Goal: Task Accomplishment & Management: Use online tool/utility

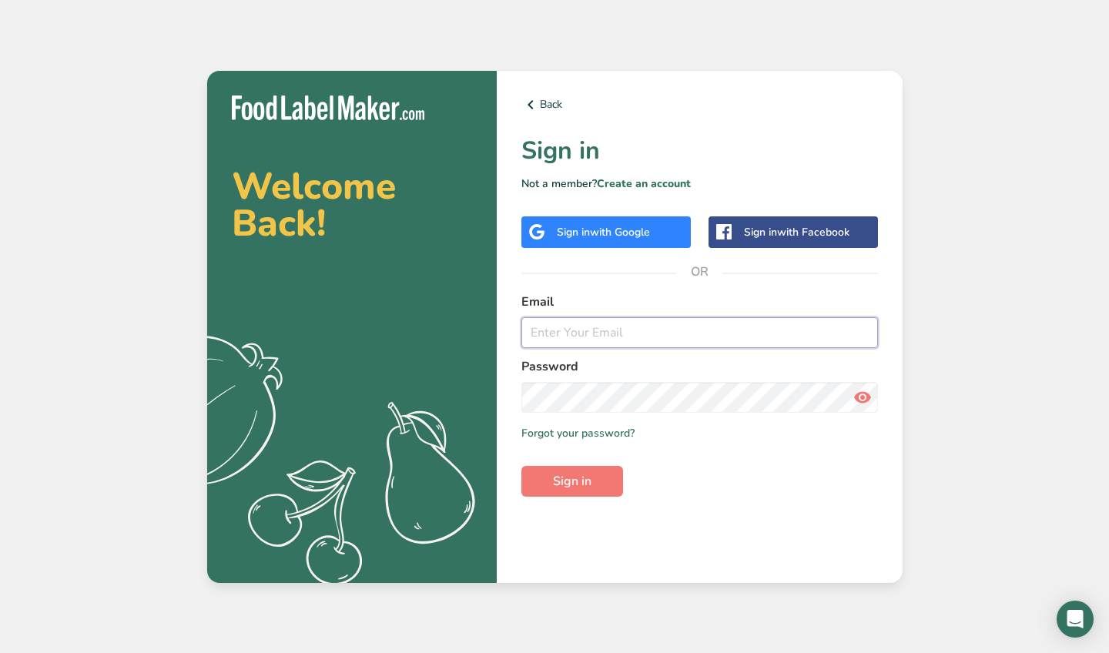
type input "[EMAIL_ADDRESS][DOMAIN_NAME]"
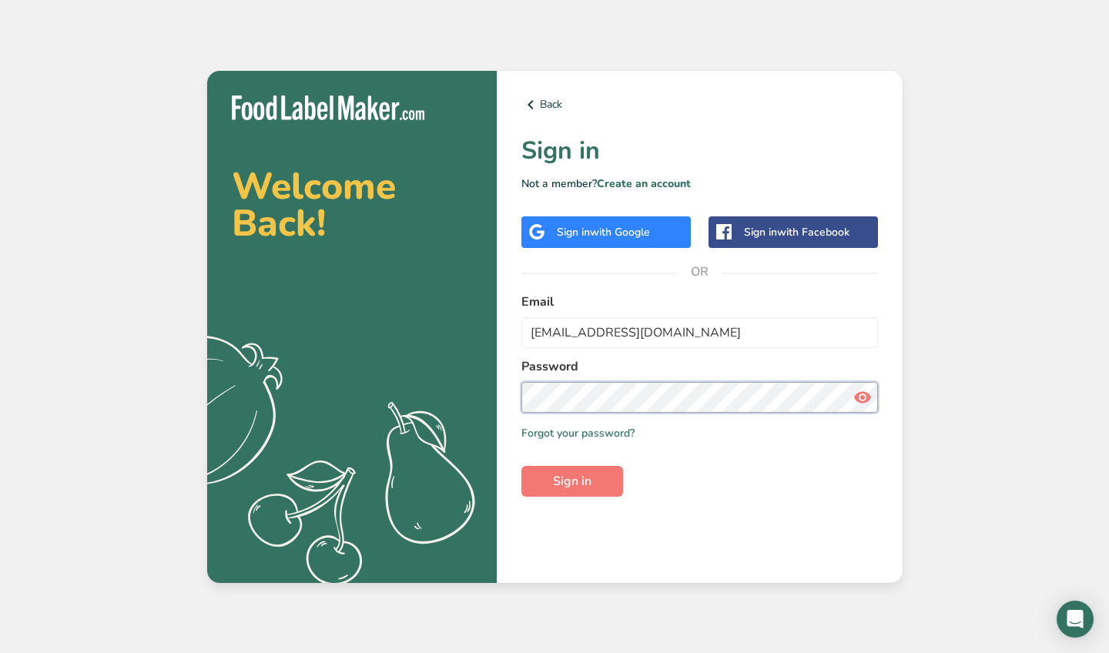
click at [571, 480] on button "Sign in" at bounding box center [572, 481] width 102 height 31
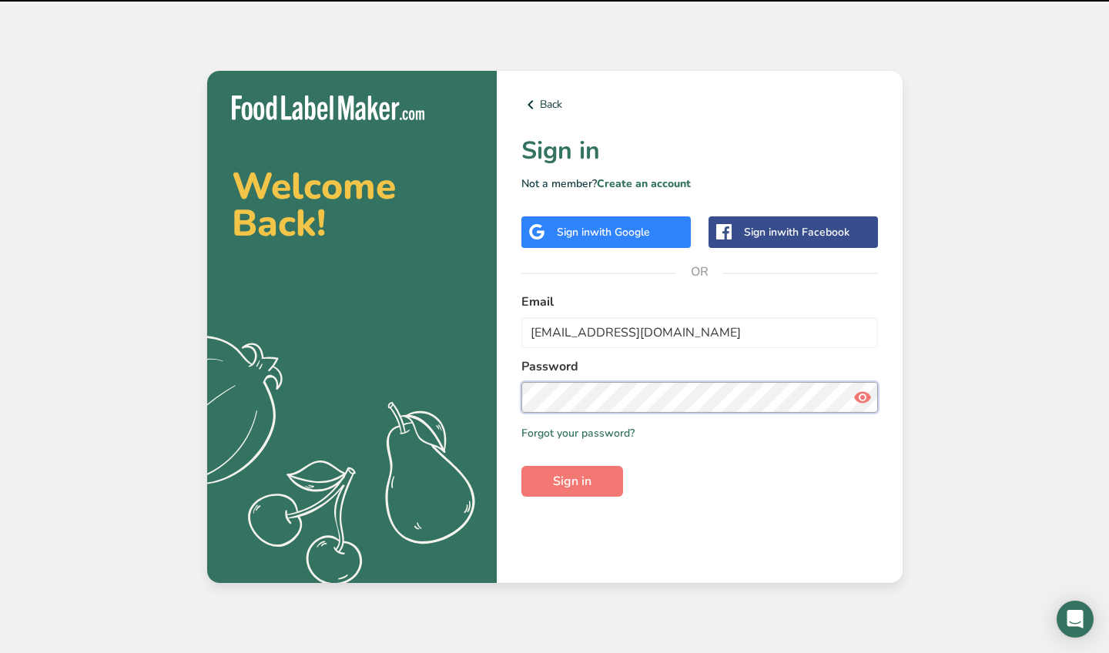
click at [571, 480] on button "Sign in" at bounding box center [572, 481] width 102 height 31
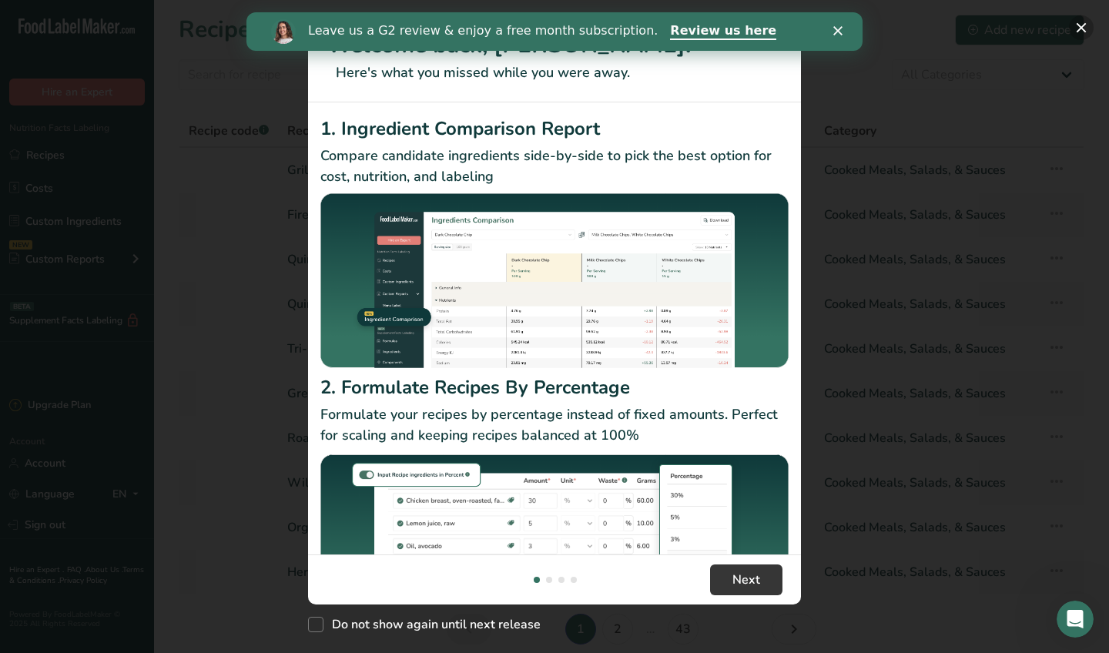
click at [1080, 26] on button "New Features" at bounding box center [1081, 27] width 25 height 25
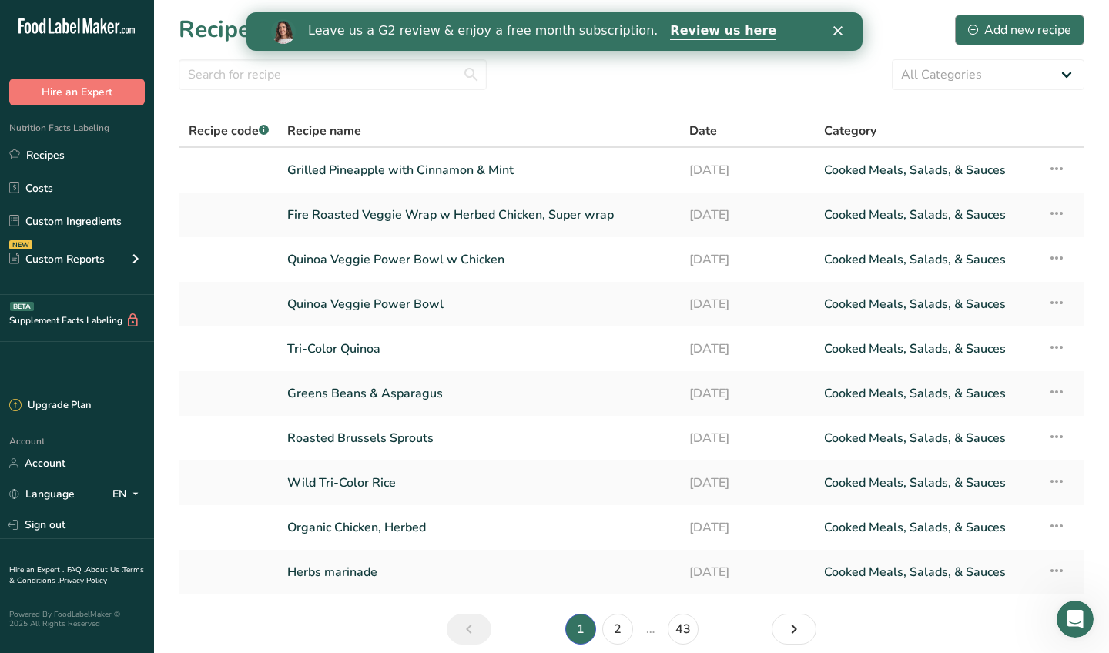
click at [1013, 38] on div "Add new recipe" at bounding box center [1019, 30] width 103 height 18
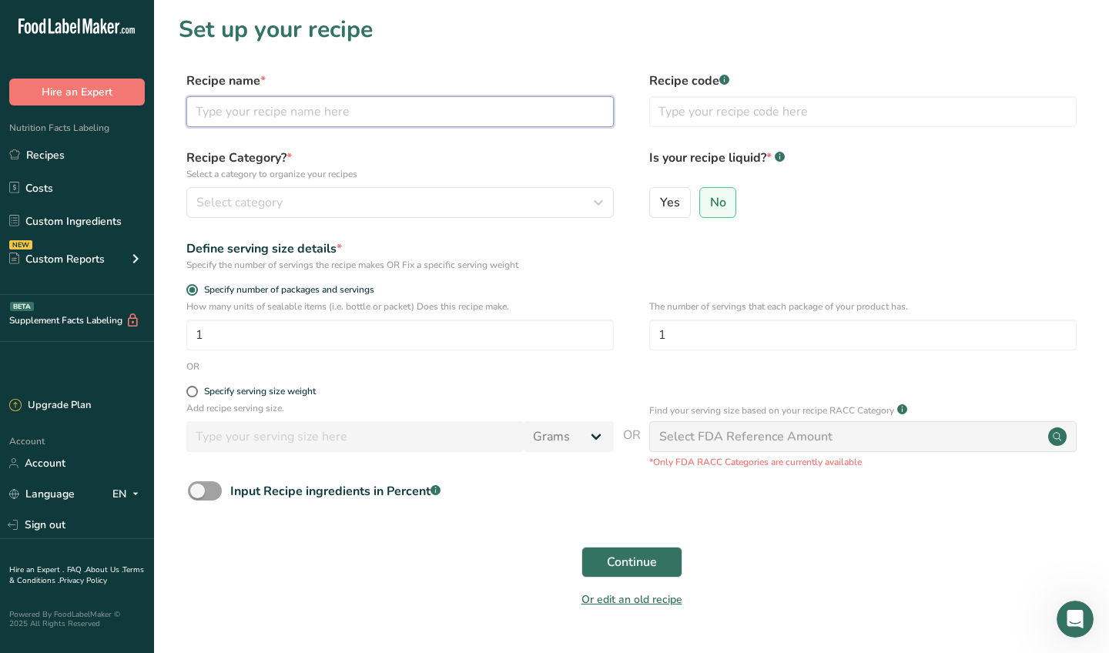
click at [350, 109] on input "text" at bounding box center [399, 111] width 427 height 31
paste input "Caesar dressing"
click at [241, 110] on input "Caesar dressing" at bounding box center [399, 111] width 427 height 31
type input "Caesar Dressing"
click at [325, 200] on div "Select category" at bounding box center [395, 202] width 398 height 18
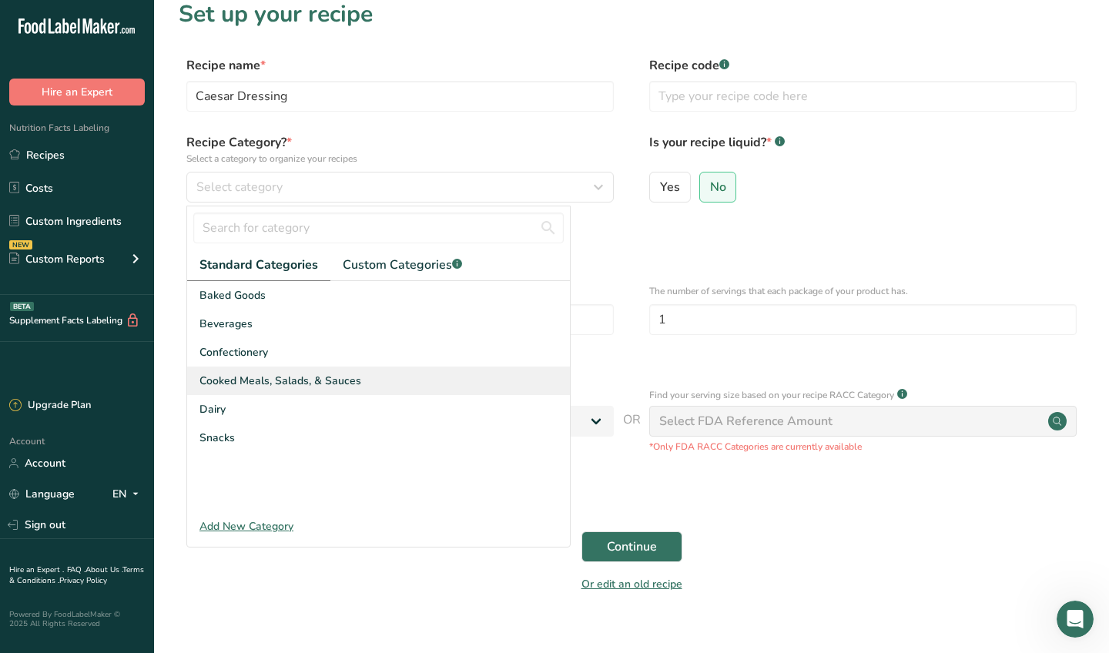
scroll to position [15, 0]
click at [331, 375] on span "Cooked Meals, Salads, & Sauces" at bounding box center [280, 381] width 162 height 16
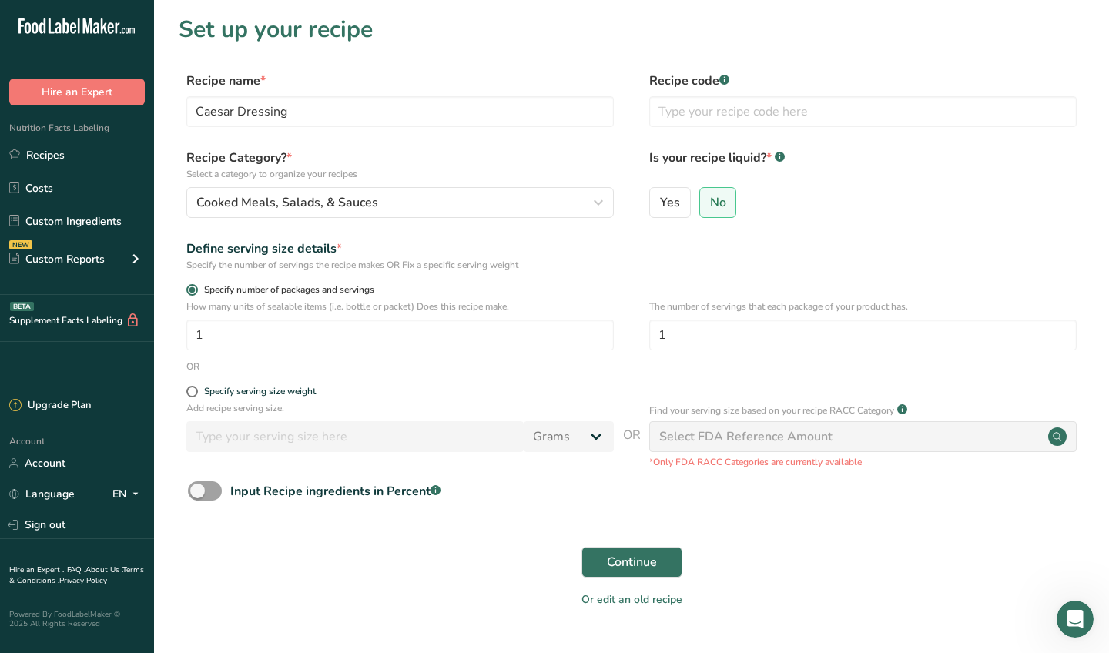
scroll to position [0, 0]
click at [633, 562] on span "Continue" at bounding box center [632, 562] width 50 height 18
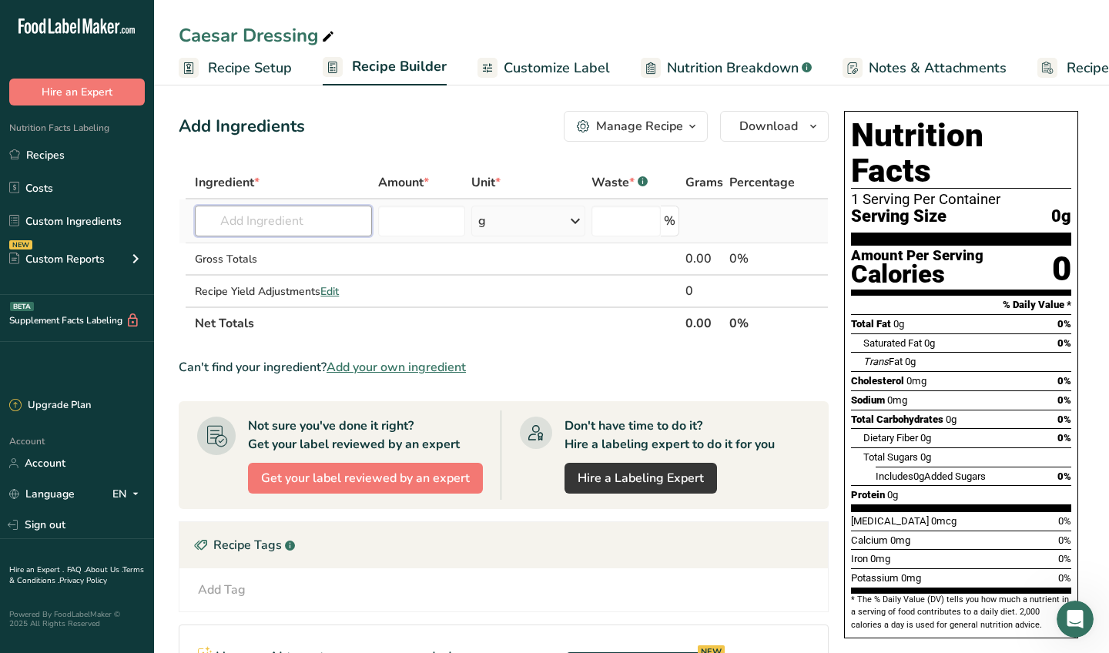
click at [283, 208] on input "text" at bounding box center [283, 221] width 177 height 31
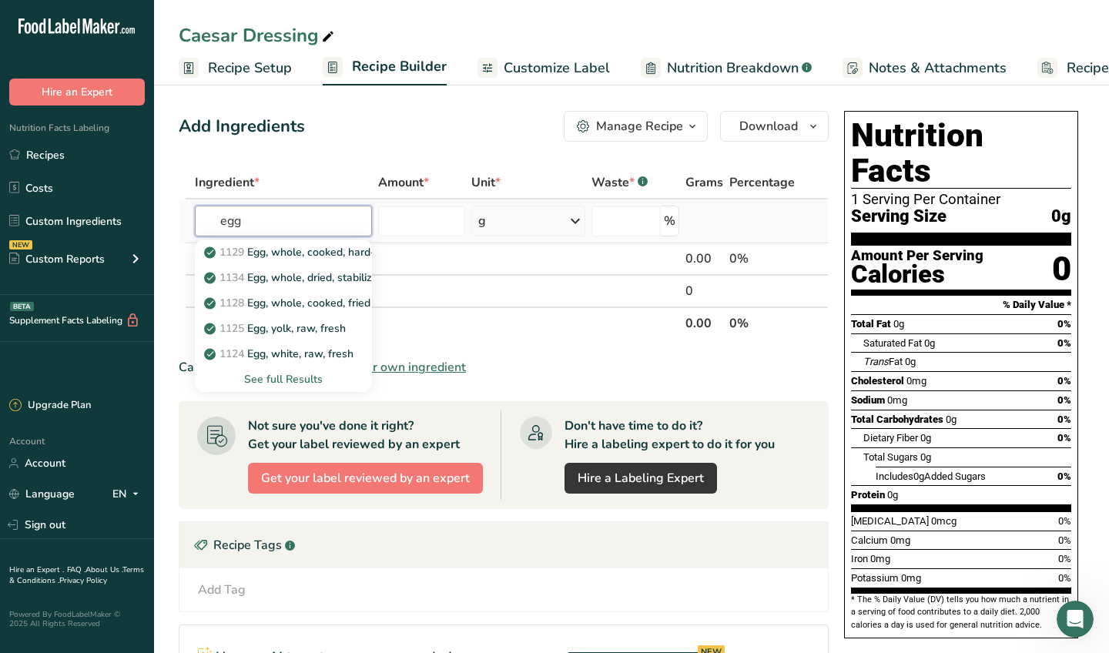
type input "egg"
click at [279, 377] on div "See full Results" at bounding box center [283, 379] width 152 height 16
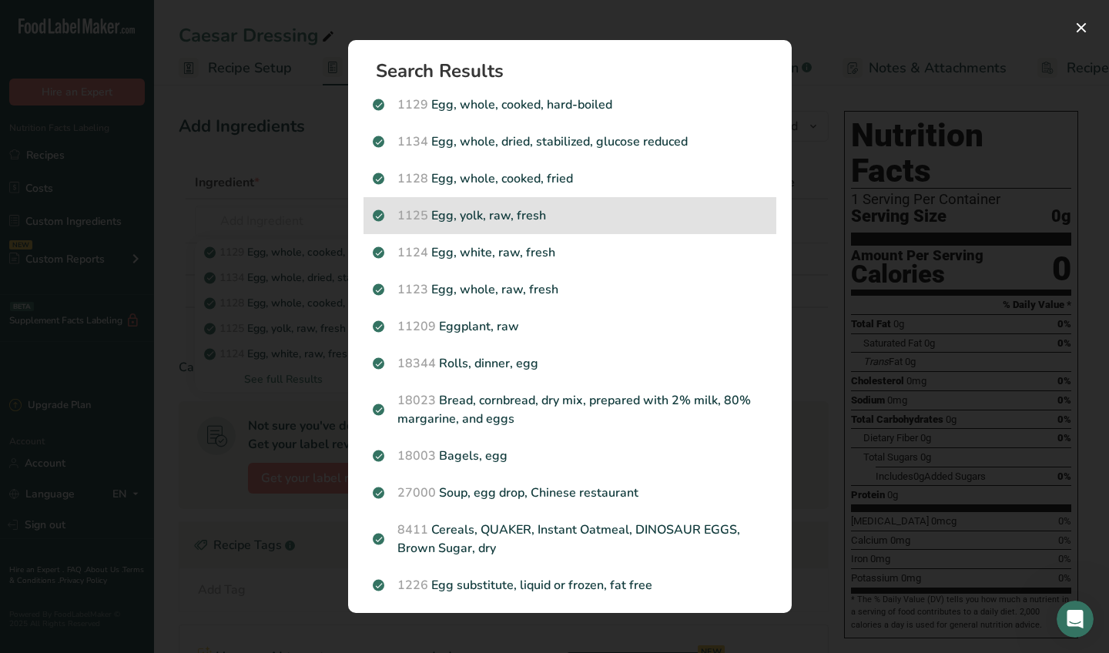
click at [570, 214] on p "1125 Egg, yolk, raw, fresh" at bounding box center [570, 215] width 394 height 18
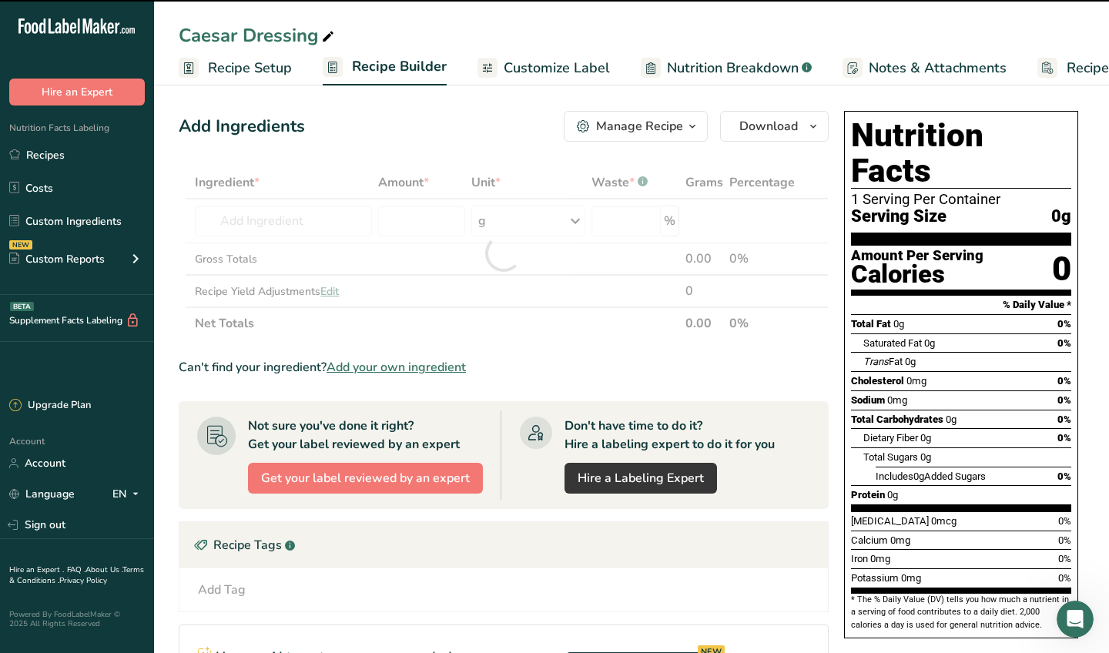
type input "0"
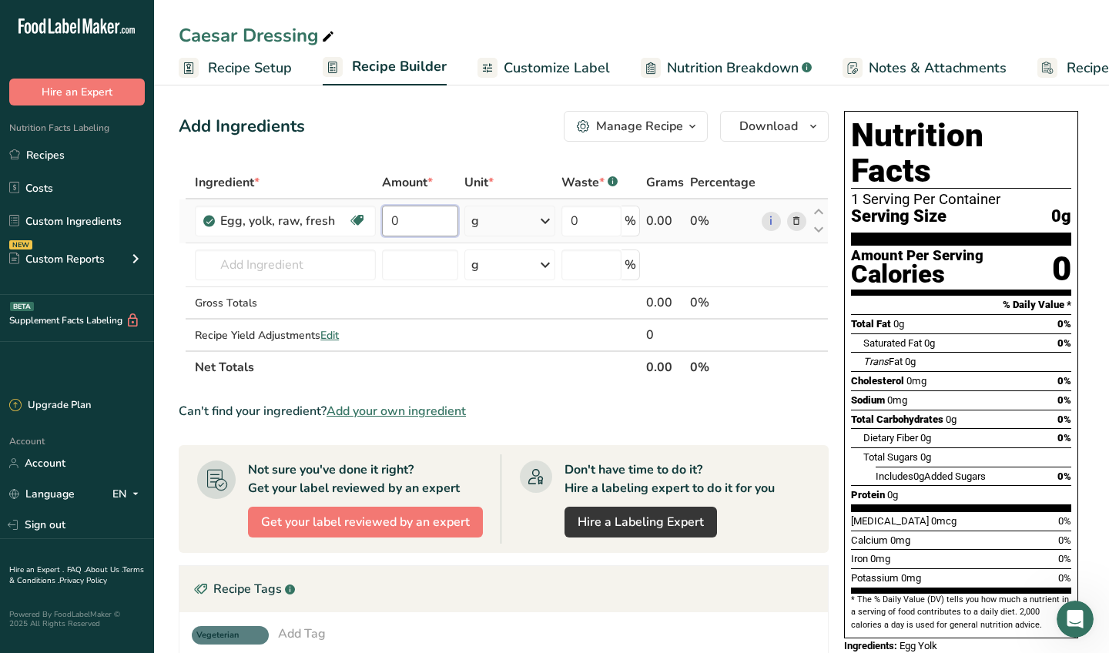
click at [410, 220] on input "0" at bounding box center [420, 221] width 76 height 31
paste input "97.5"
type input "97.5"
click at [316, 262] on div "Ingredient * Amount * Unit * Waste * .a-a{fill:#347362;}.b-a{fill:#fff;} Grams …" at bounding box center [504, 274] width 650 height 217
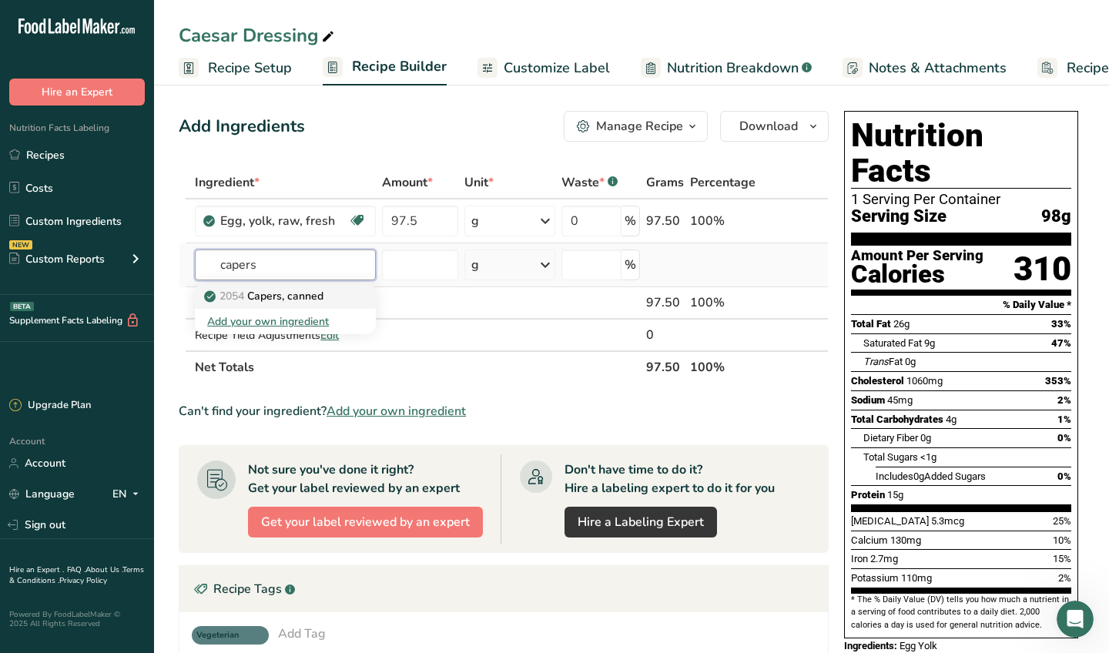
type input "capers"
click at [291, 293] on p "2054 Capers, canned" at bounding box center [265, 296] width 116 height 16
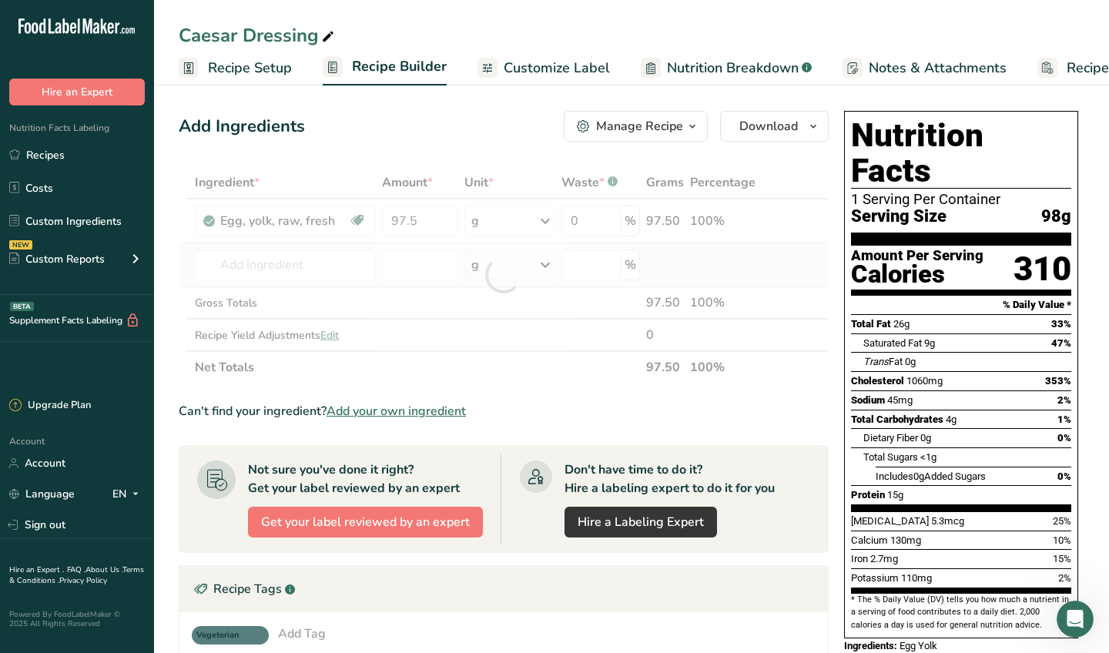
type input "Capers, canned"
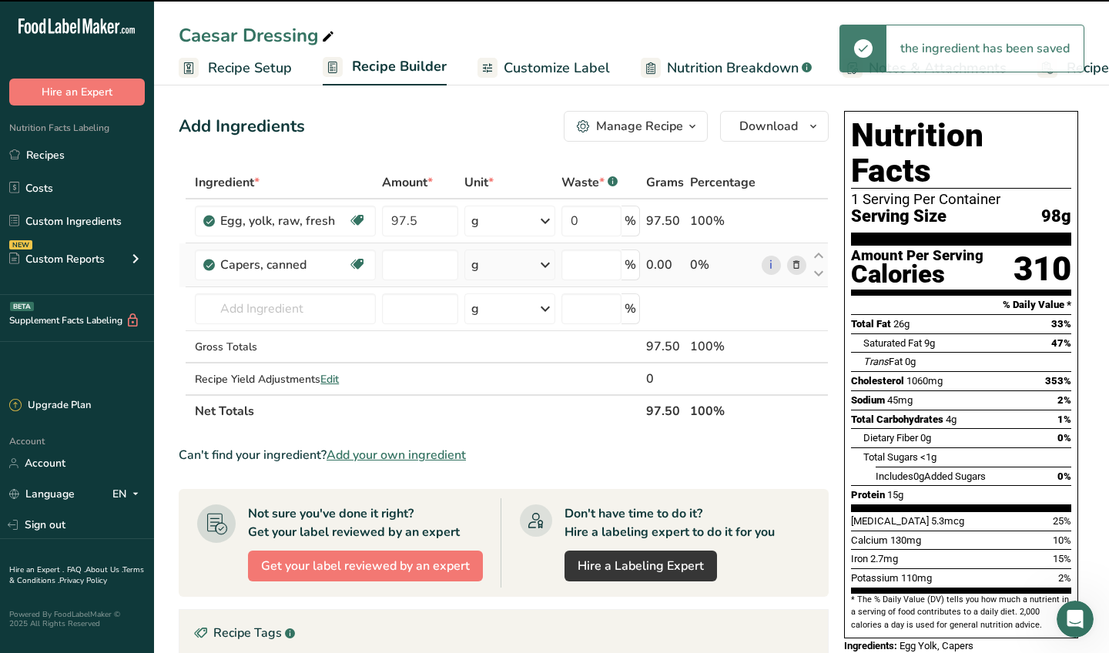
type input "0"
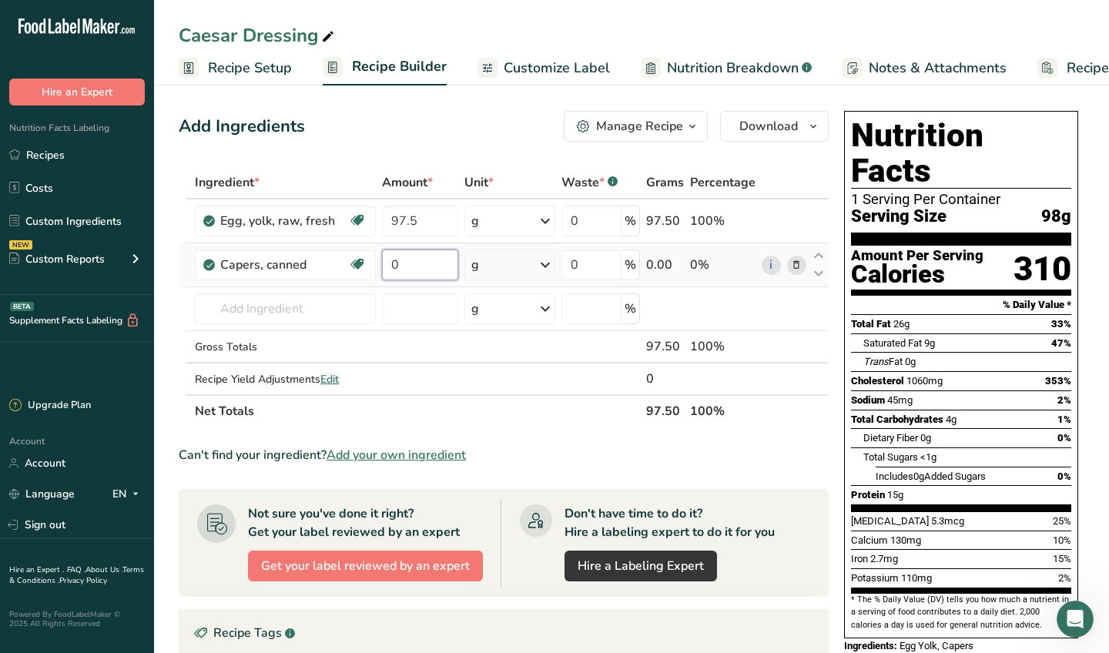
click at [420, 269] on input "0" at bounding box center [420, 264] width 76 height 31
type input "22"
click at [313, 313] on div "Ingredient * Amount * Unit * Waste * .a-a{fill:#347362;}.b-a{fill:#fff;} Grams …" at bounding box center [504, 296] width 650 height 261
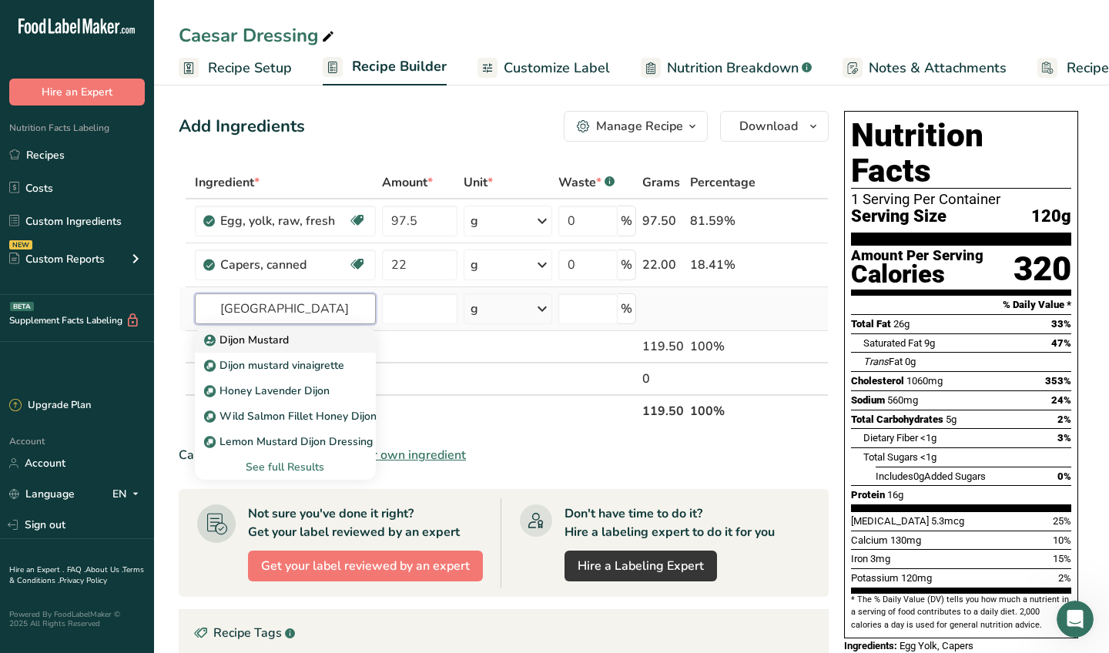
type input "dijon"
click at [283, 341] on p "Dijon Mustard" at bounding box center [248, 340] width 82 height 16
type input "Dijon Mustard"
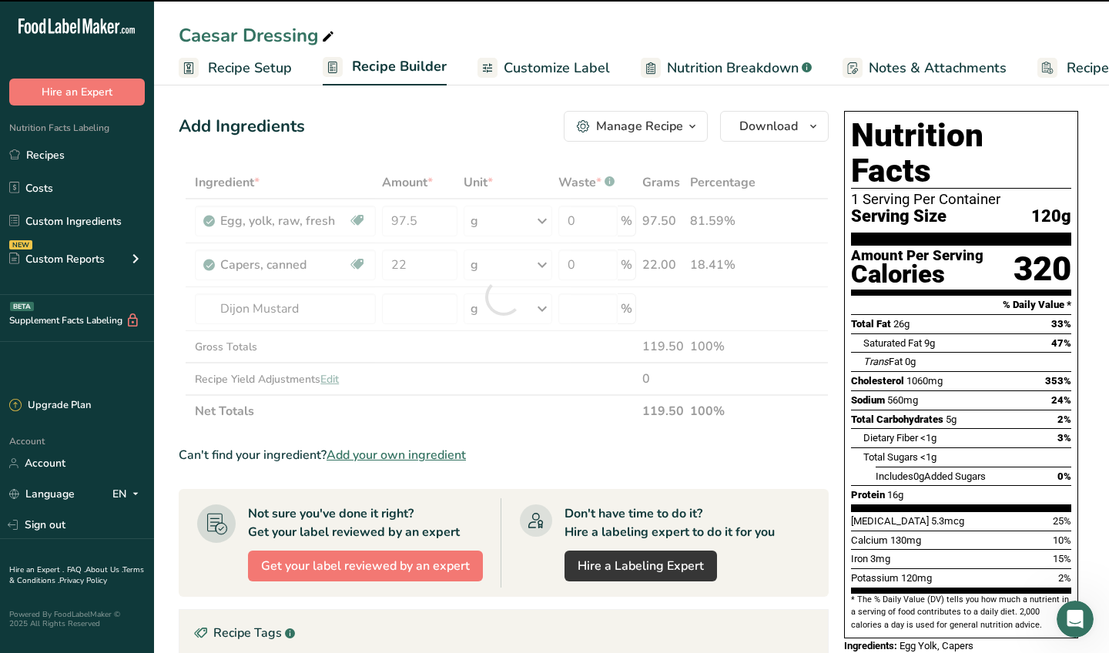
type input "0"
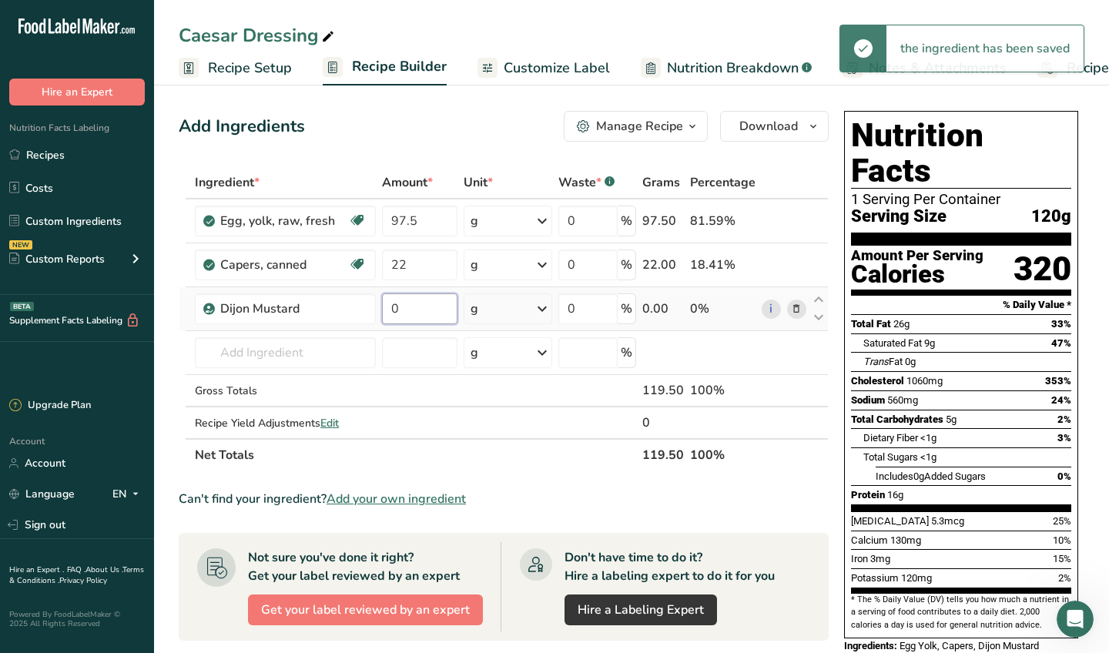
click at [426, 309] on input "0" at bounding box center [419, 308] width 75 height 31
type input "24"
click at [318, 346] on div "Ingredient * Amount * Unit * Waste * .a-a{fill:#347362;}.b-a{fill:#fff;} Grams …" at bounding box center [504, 318] width 650 height 305
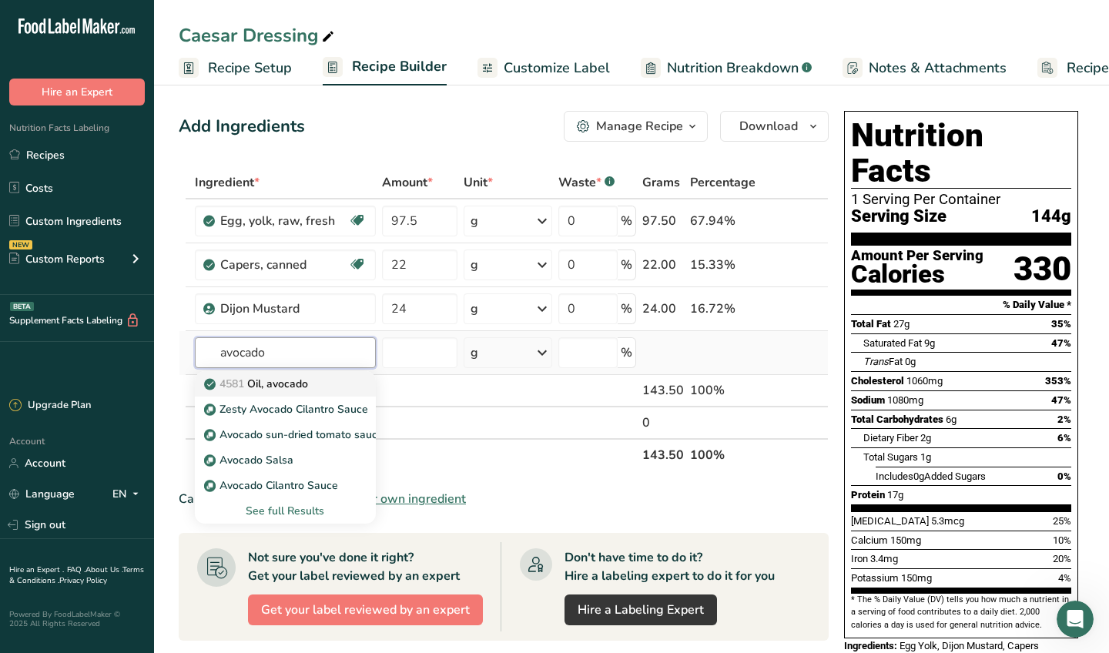
type input "avocado"
click at [280, 383] on p "4581 Oil, avocado" at bounding box center [257, 384] width 101 height 16
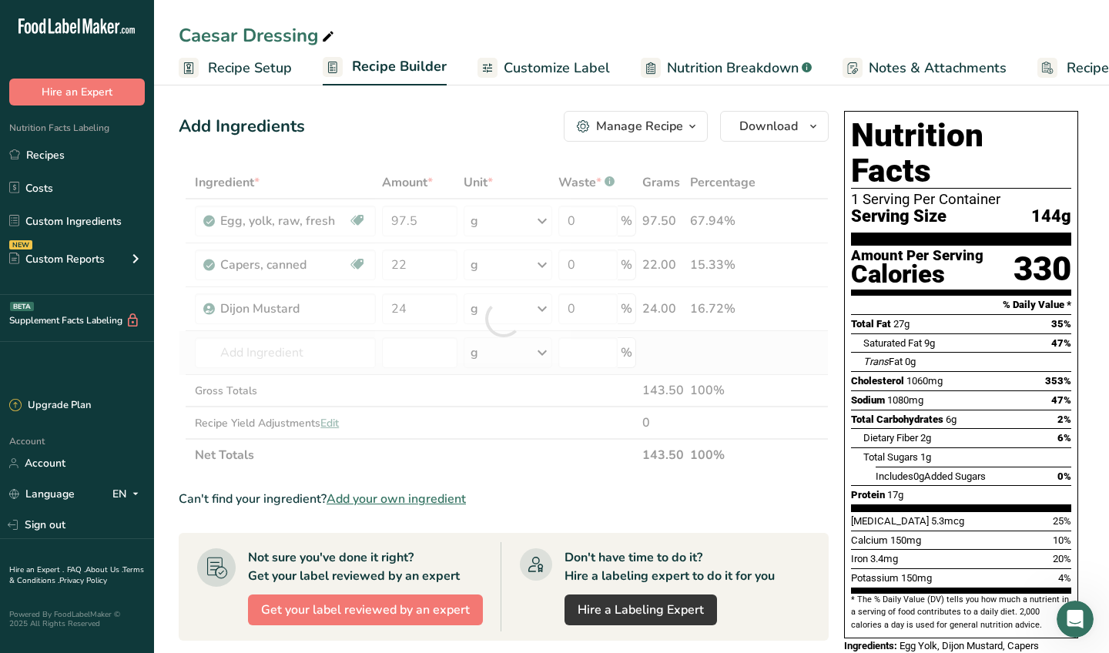
type input "Oil, avocado"
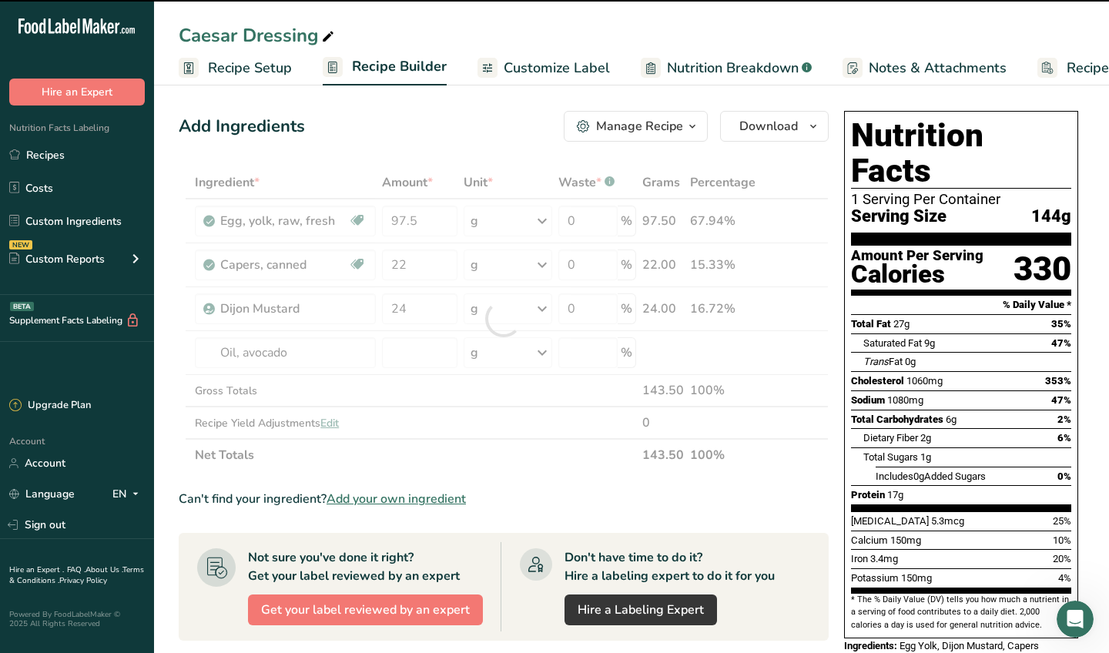
type input "0"
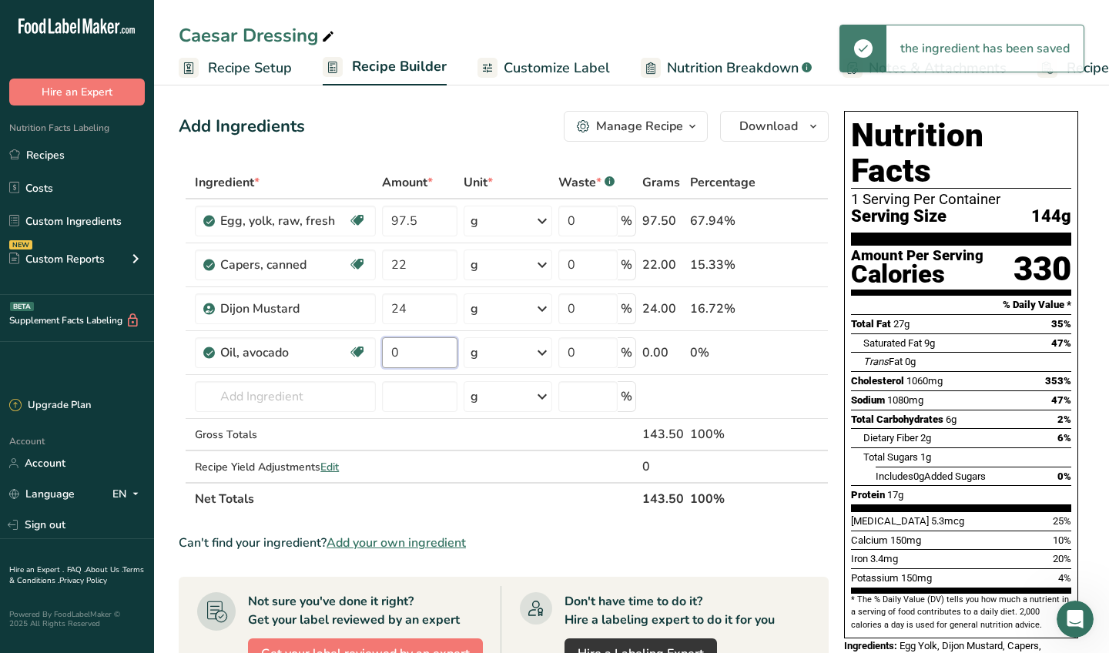
click at [409, 353] on input "0" at bounding box center [419, 352] width 75 height 31
paste input "894.5"
type input "894.5"
click at [309, 403] on div "Ingredient * Amount * Unit * Waste * .a-a{fill:#347362;}.b-a{fill:#fff;} Grams …" at bounding box center [504, 340] width 650 height 349
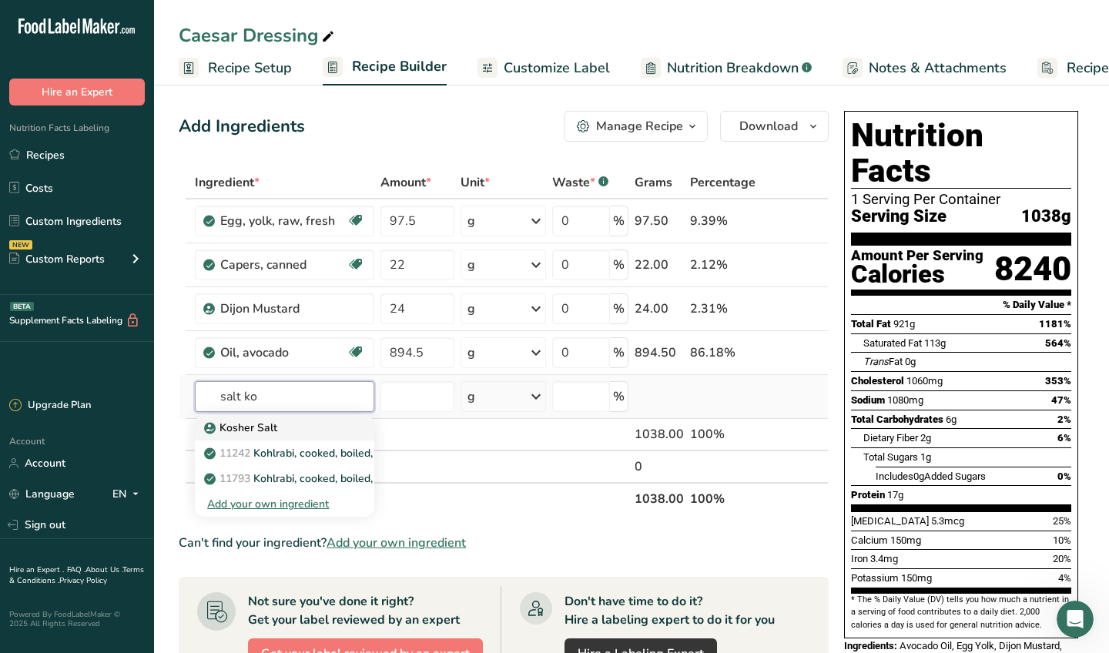
type input "salt ko"
click at [290, 430] on div "Kosher Salt" at bounding box center [272, 428] width 130 height 16
type input "Kosher Salt"
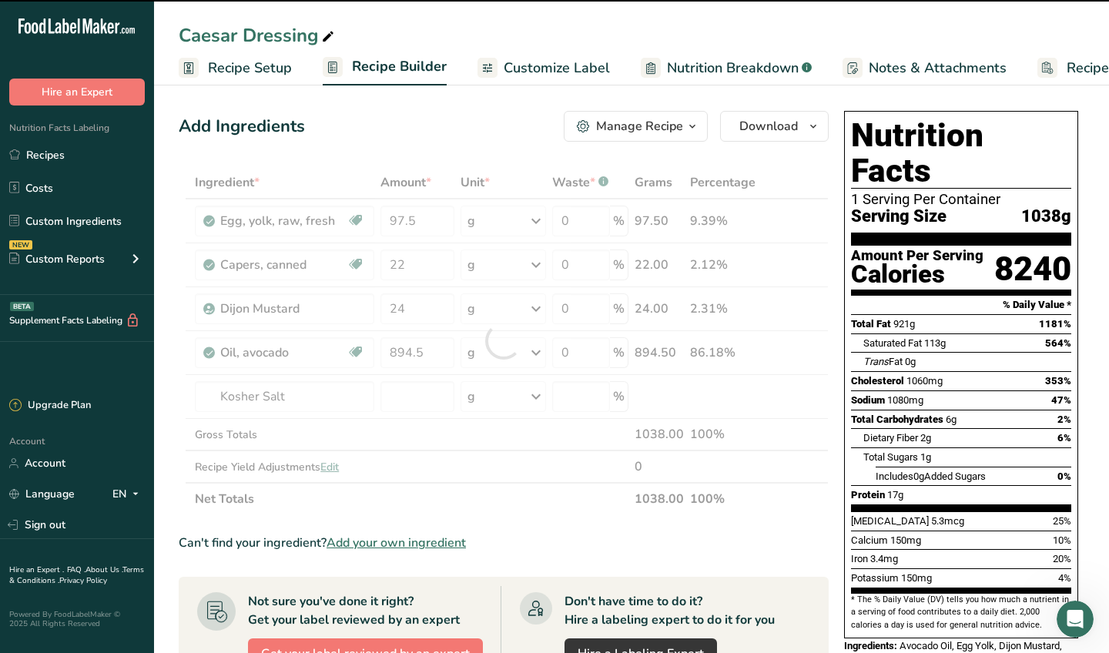
type input "0"
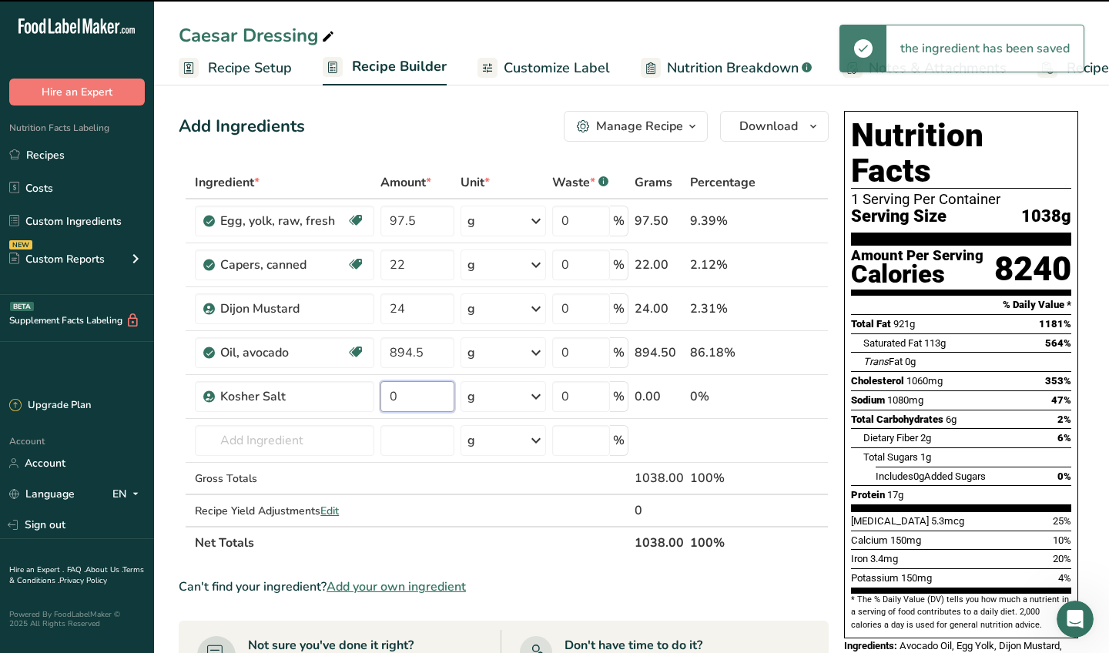
click at [416, 393] on input "0" at bounding box center [417, 396] width 74 height 31
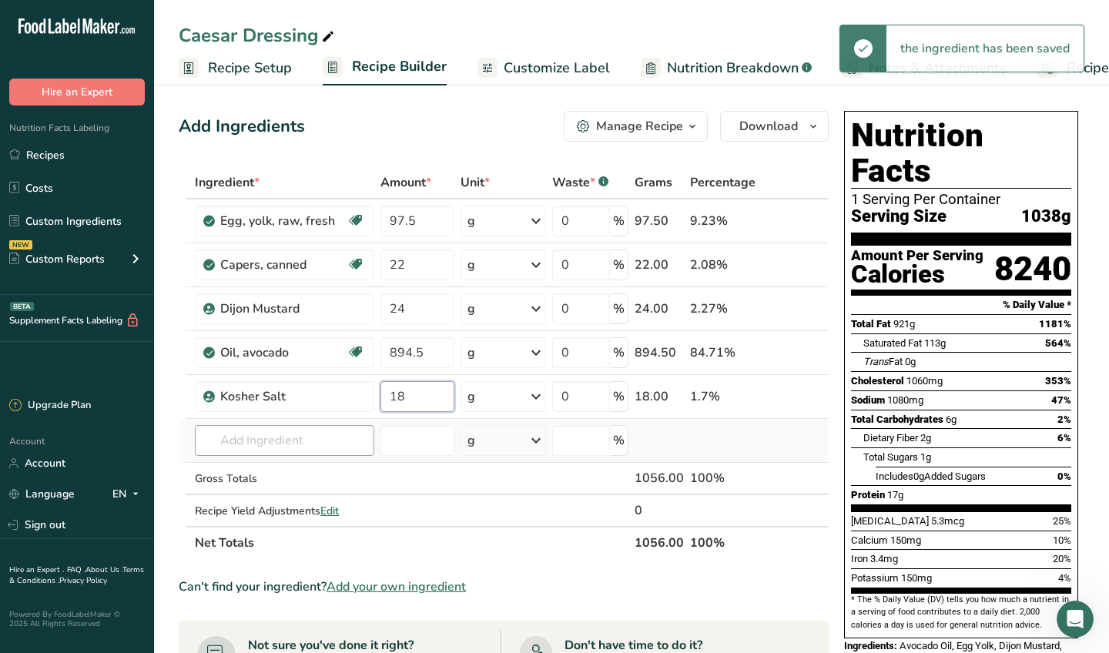
type input "18"
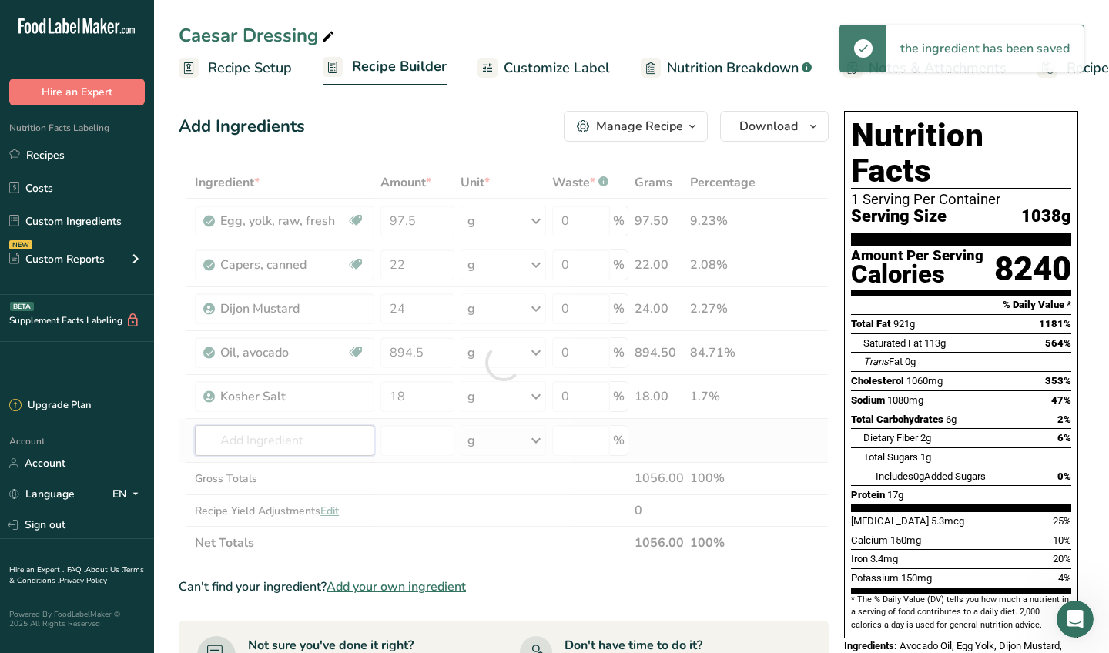
click at [336, 434] on div "Ingredient * Amount * Unit * Waste * .a-a{fill:#347362;}.b-a{fill:#fff;} Grams …" at bounding box center [504, 362] width 650 height 393
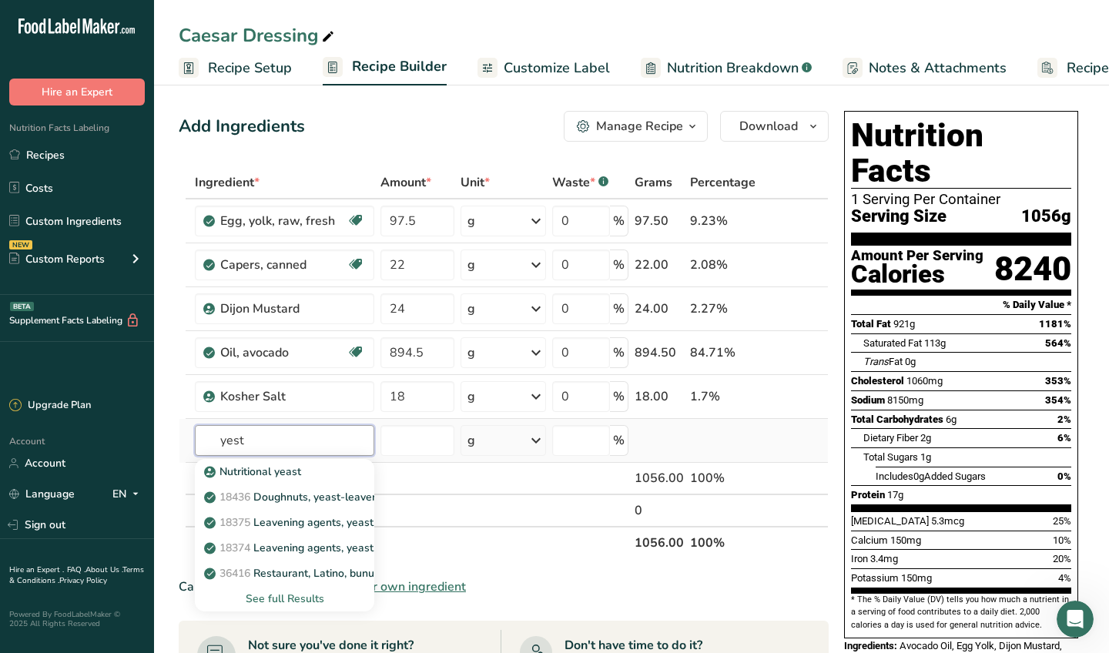
type input "yes"
drag, startPoint x: 266, startPoint y: 439, endPoint x: 291, endPoint y: 473, distance: 41.9
click at [291, 473] on p "Nutritional yeast" at bounding box center [254, 472] width 94 height 16
type input "Nutritional yeast"
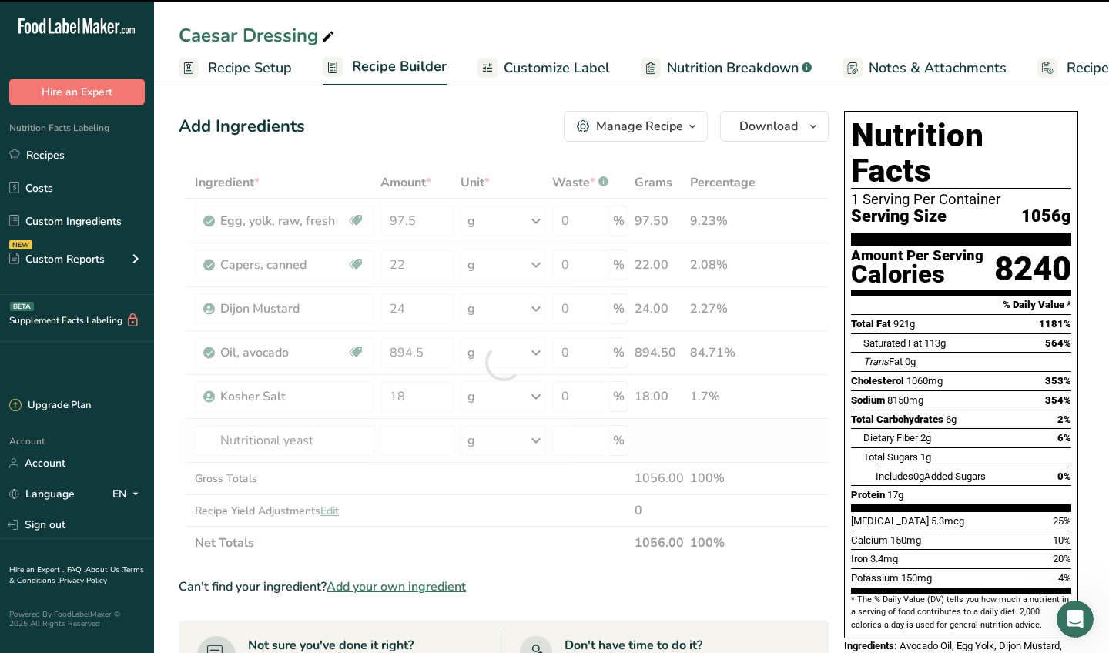
type input "0"
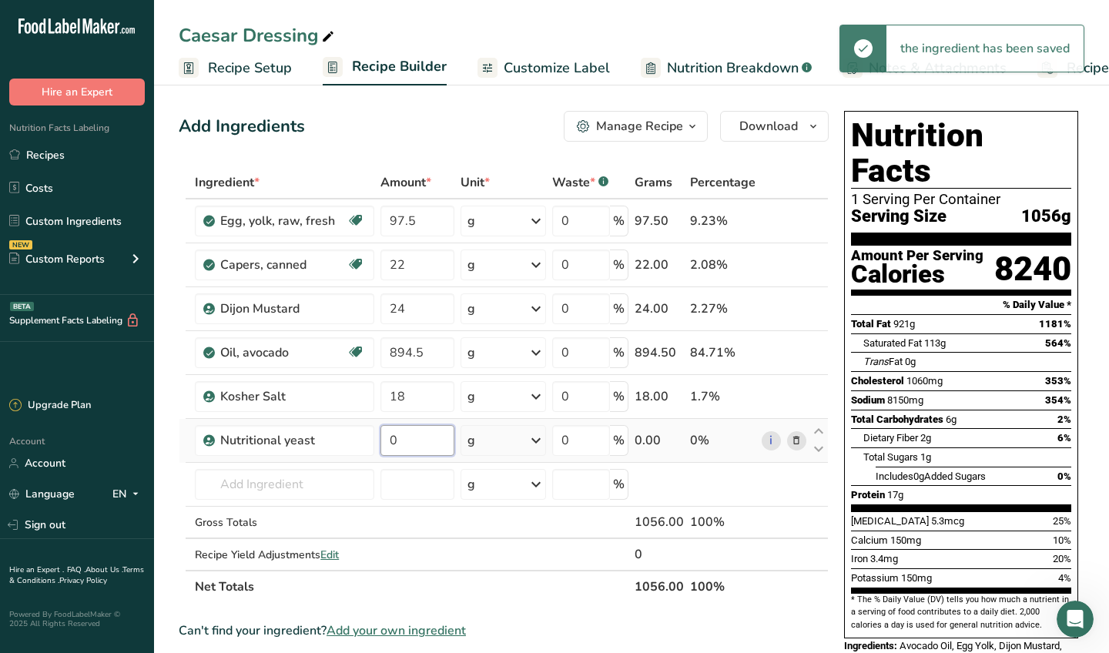
click at [419, 446] on input "0" at bounding box center [417, 440] width 74 height 31
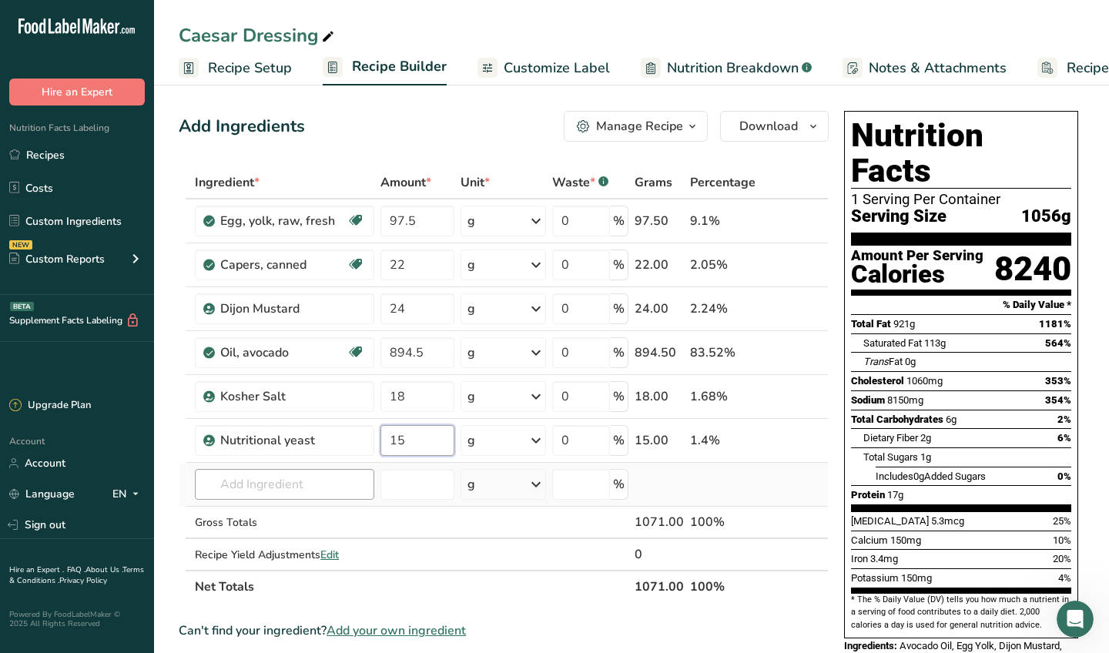
type input "15"
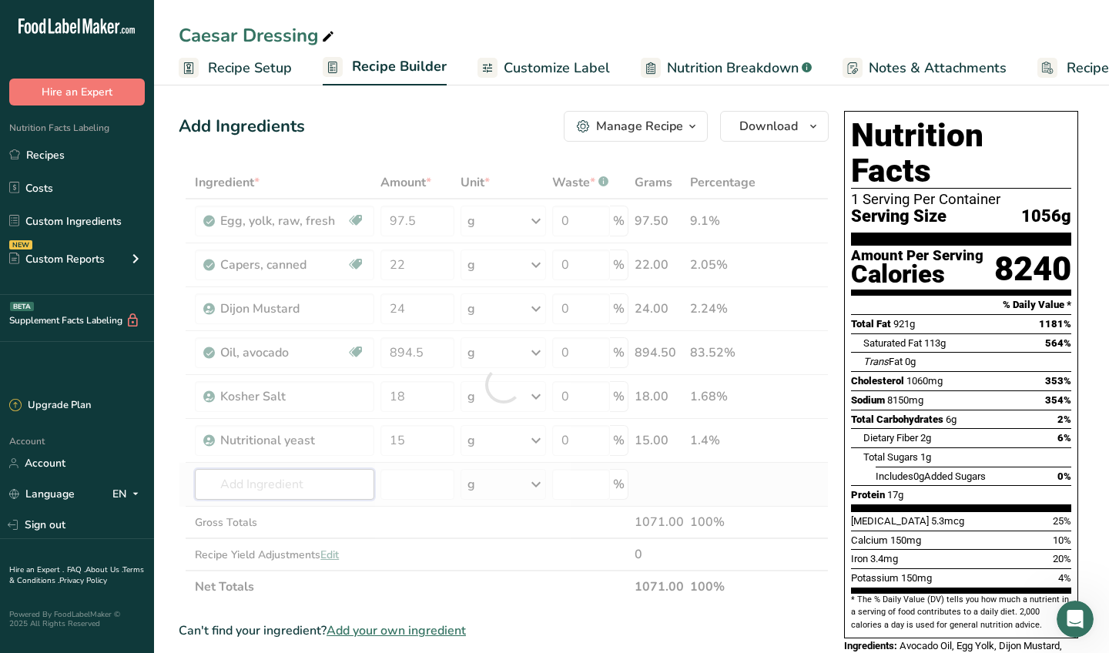
click at [315, 487] on div "Ingredient * Amount * Unit * Waste * .a-a{fill:#347362;}.b-a{fill:#fff;} Grams …" at bounding box center [504, 384] width 650 height 437
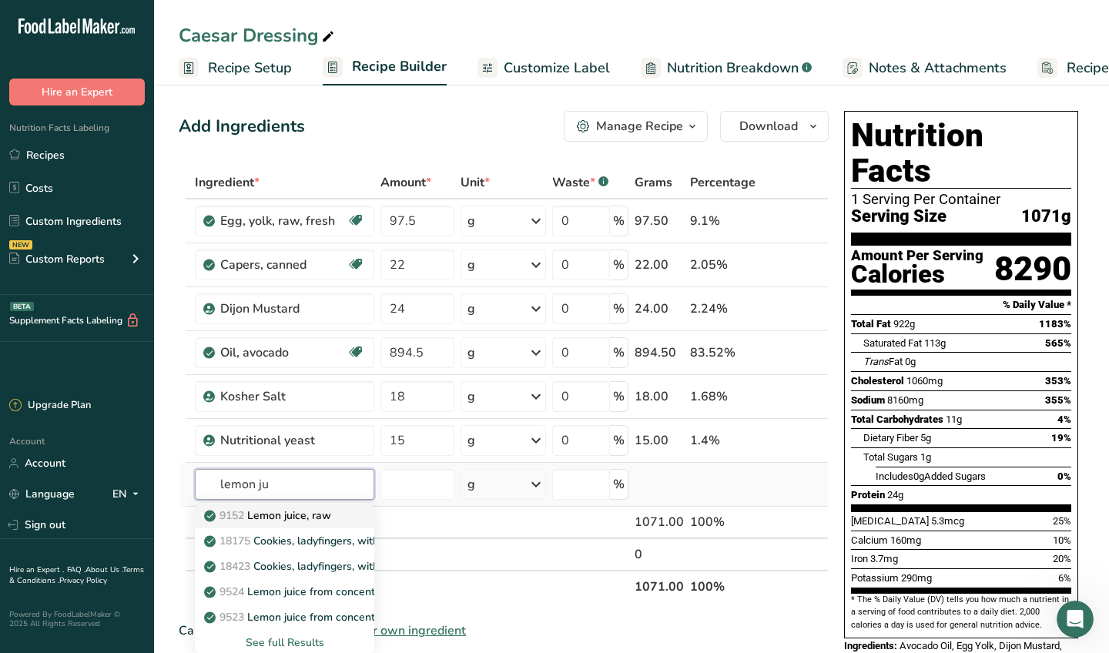
type input "lemon ju"
click at [321, 515] on p "9152 Lemon juice, raw" at bounding box center [269, 515] width 124 height 16
type input "Lemon juice, raw"
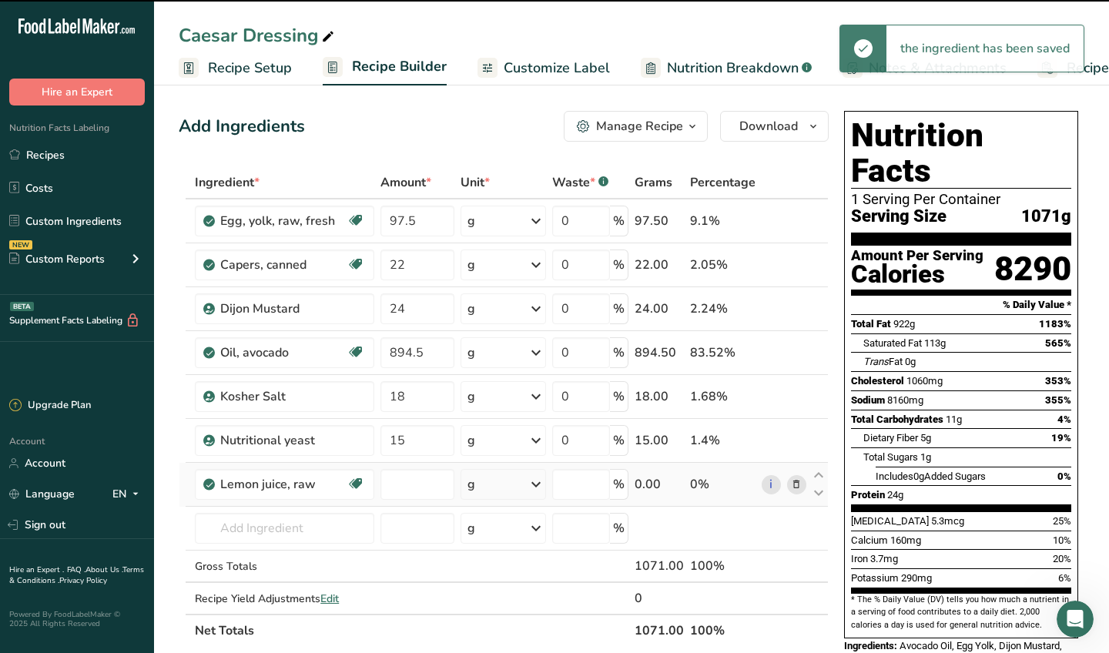
type input "0"
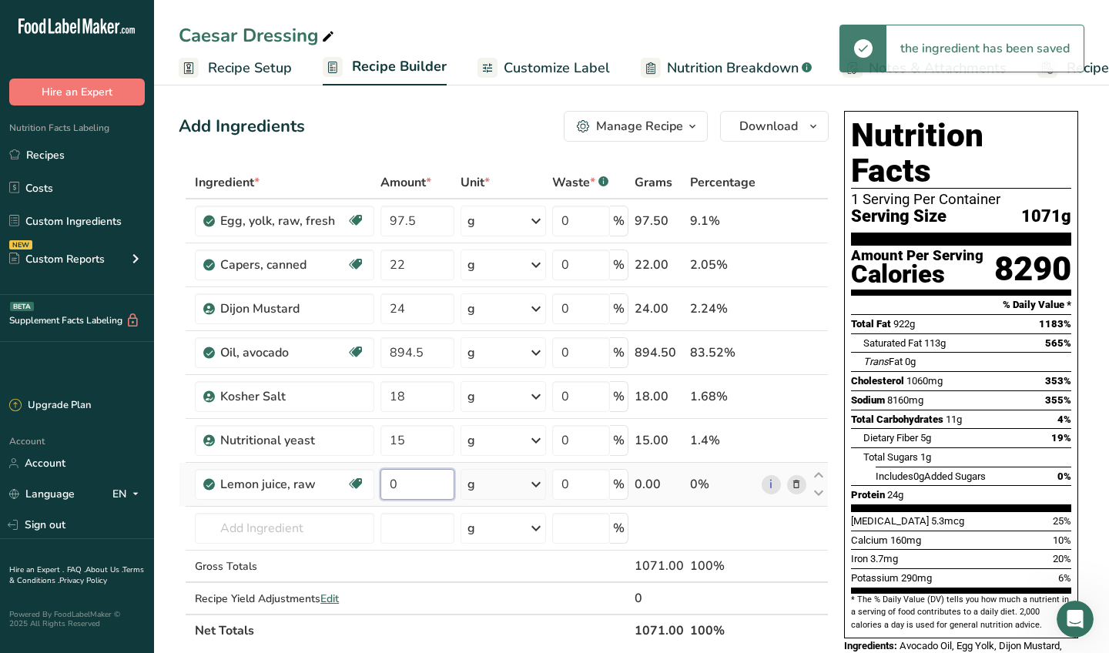
click at [410, 484] on input "0" at bounding box center [417, 484] width 74 height 31
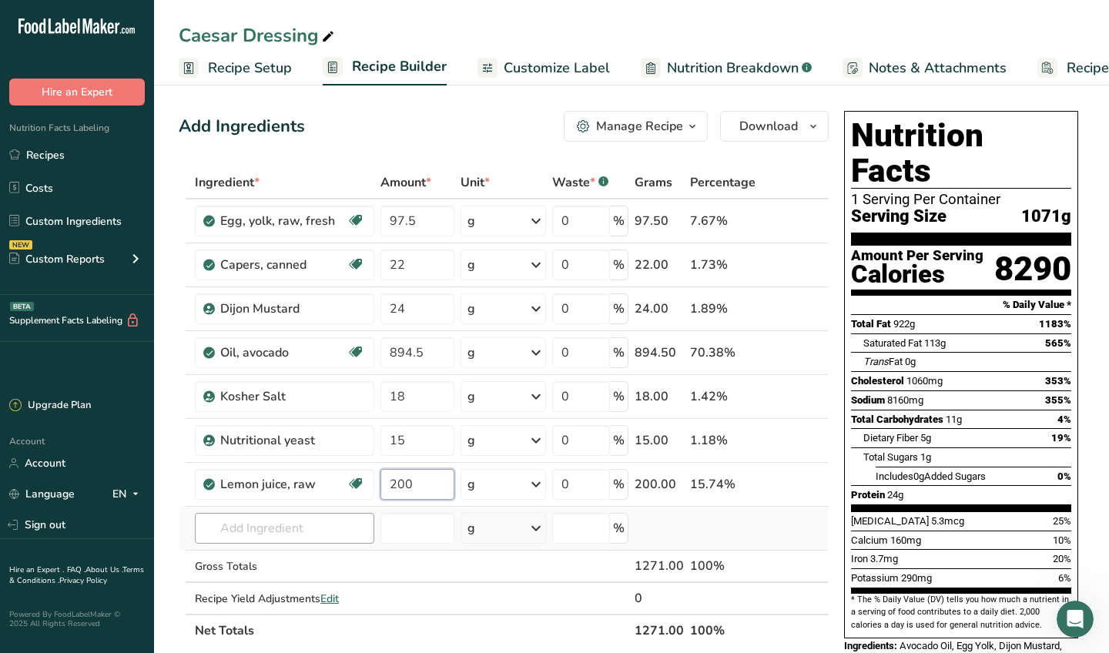
type input "200"
click at [277, 540] on div "Ingredient * Amount * Unit * Waste * .a-a{fill:#347362;}.b-a{fill:#fff;} Grams …" at bounding box center [504, 406] width 650 height 480
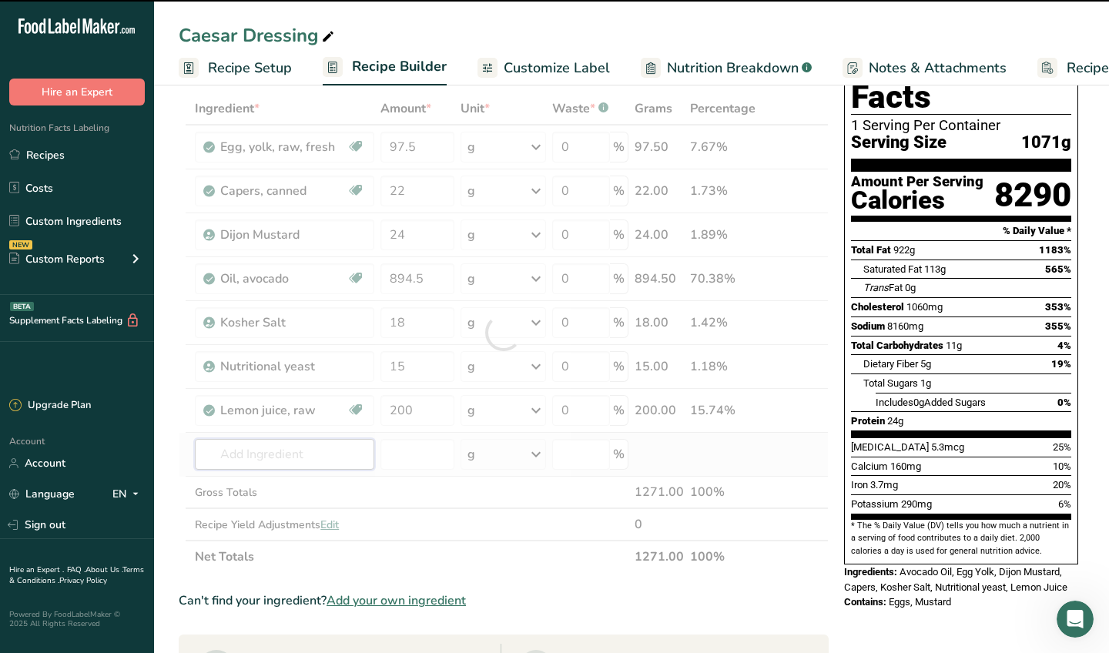
scroll to position [75, 0]
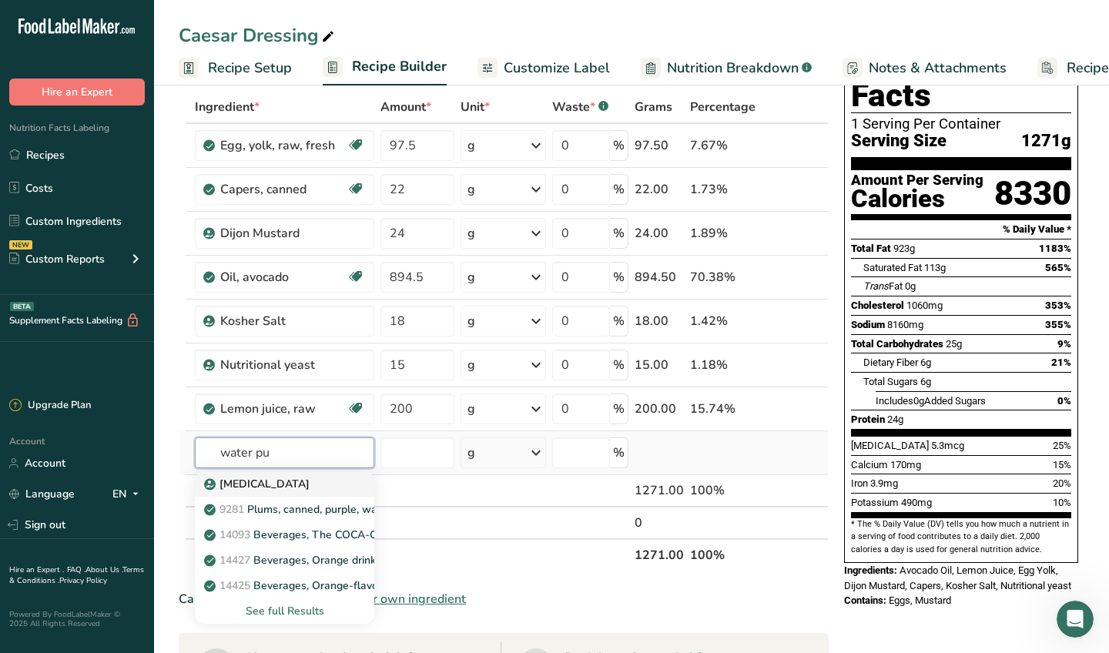
type input "water pu"
click at [330, 482] on div "Purified Water" at bounding box center [272, 484] width 130 height 16
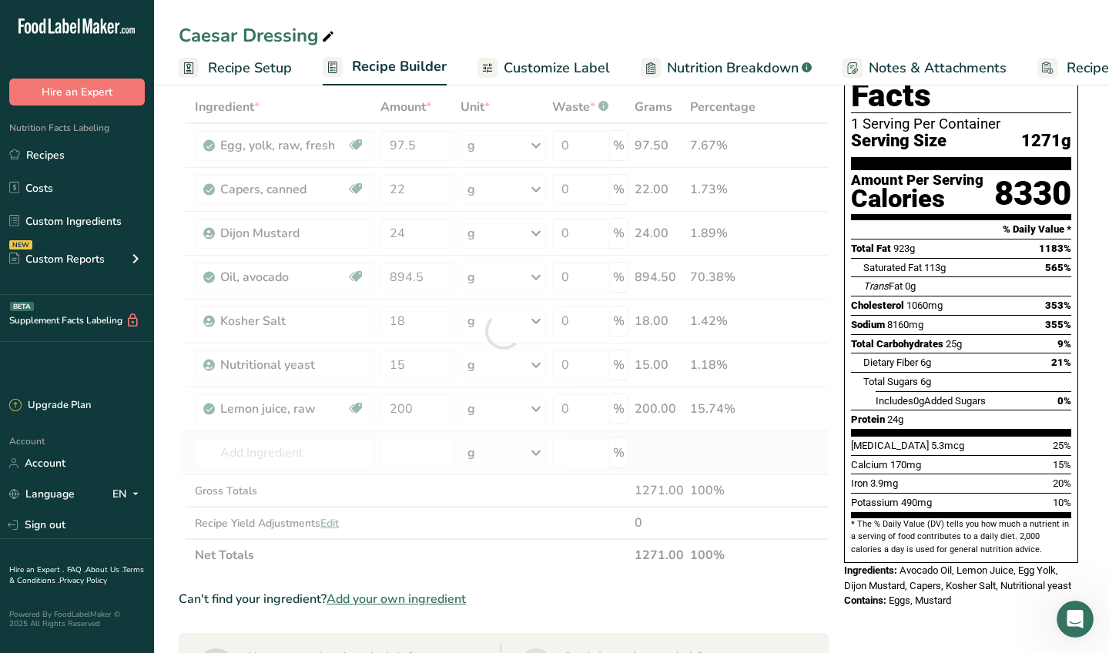
type input "Purified Water"
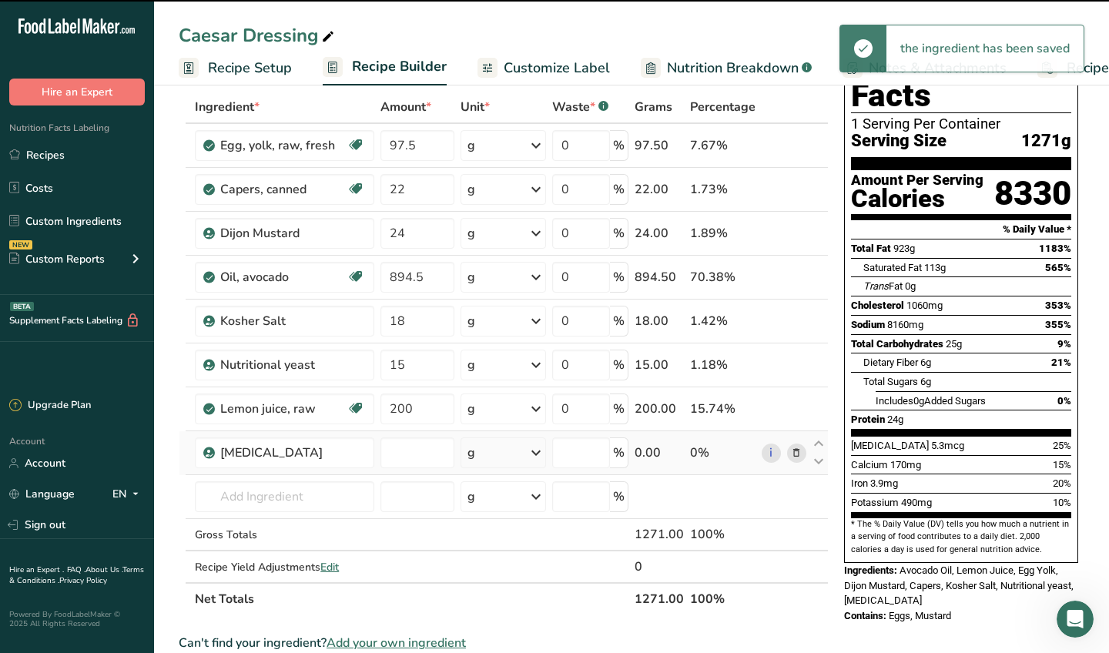
type input "0"
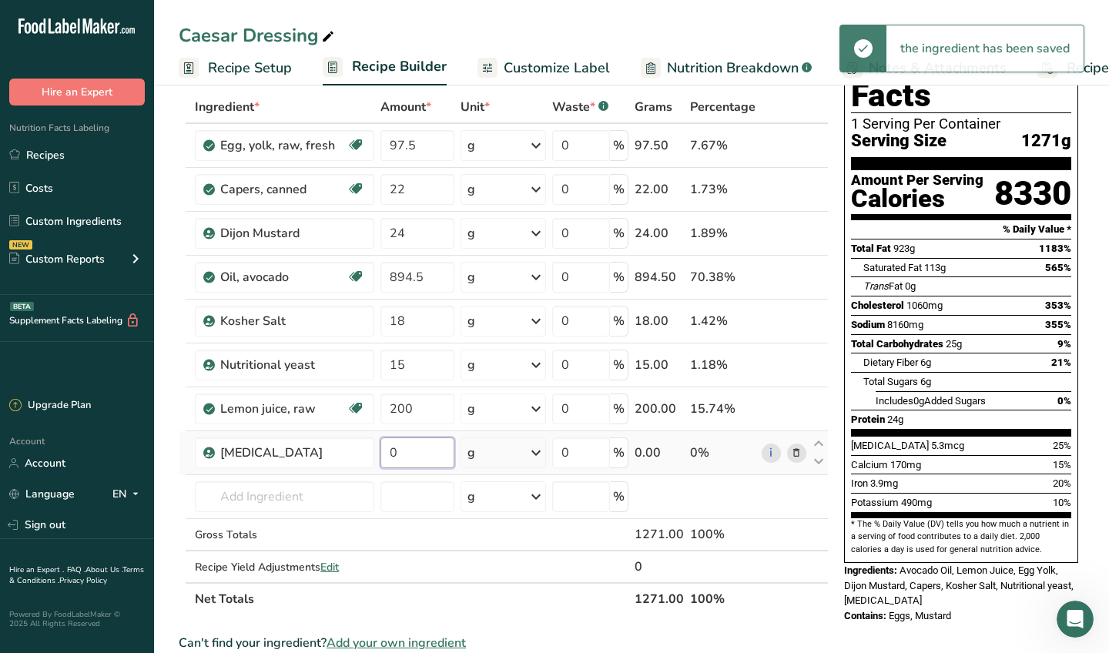
click at [420, 451] on input "0" at bounding box center [417, 452] width 74 height 31
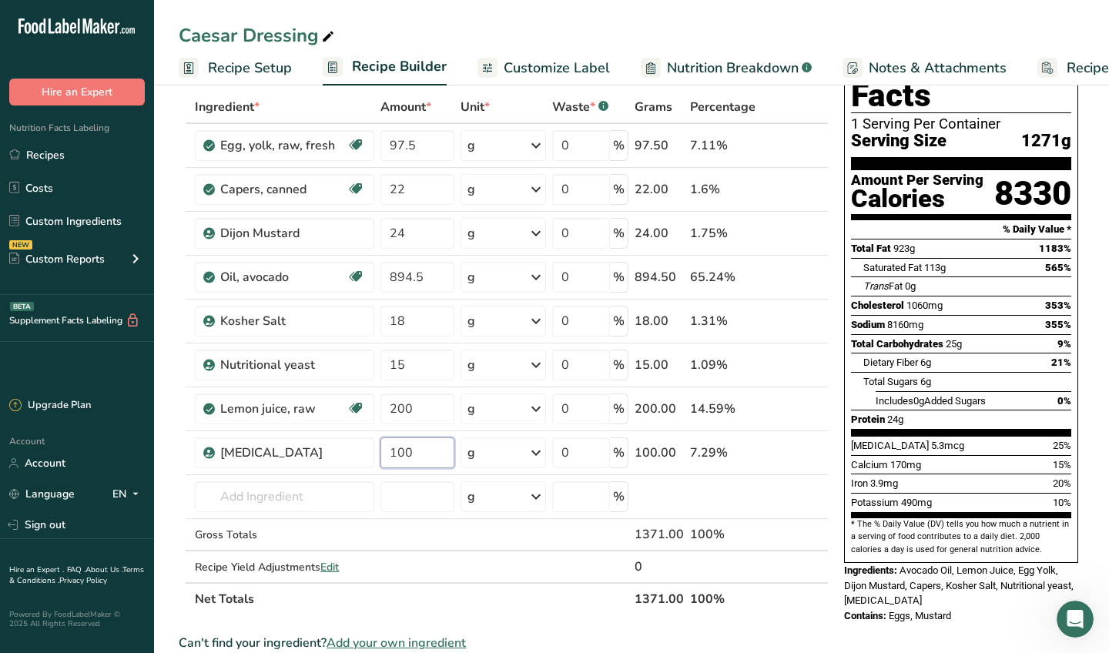
type input "100"
click at [819, 601] on div "Ingredient * Amount * Unit * Waste * .a-a{fill:#347362;}.b-a{fill:#fff;} Grams …" at bounding box center [504, 353] width 650 height 524
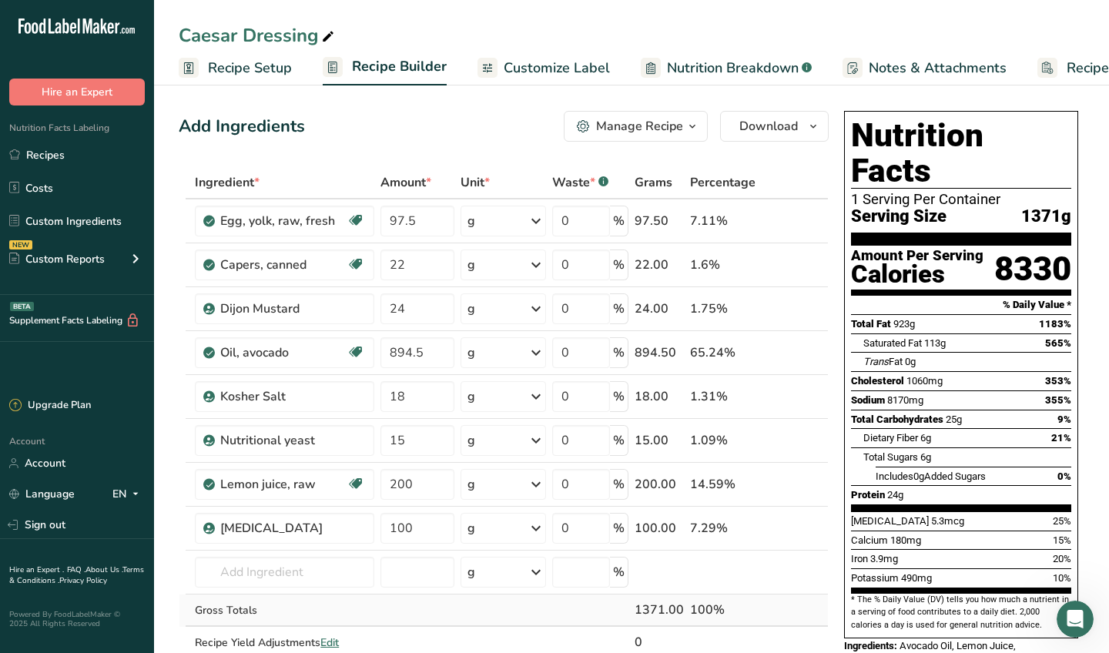
scroll to position [0, 0]
click at [691, 119] on icon "button" at bounding box center [692, 126] width 12 height 19
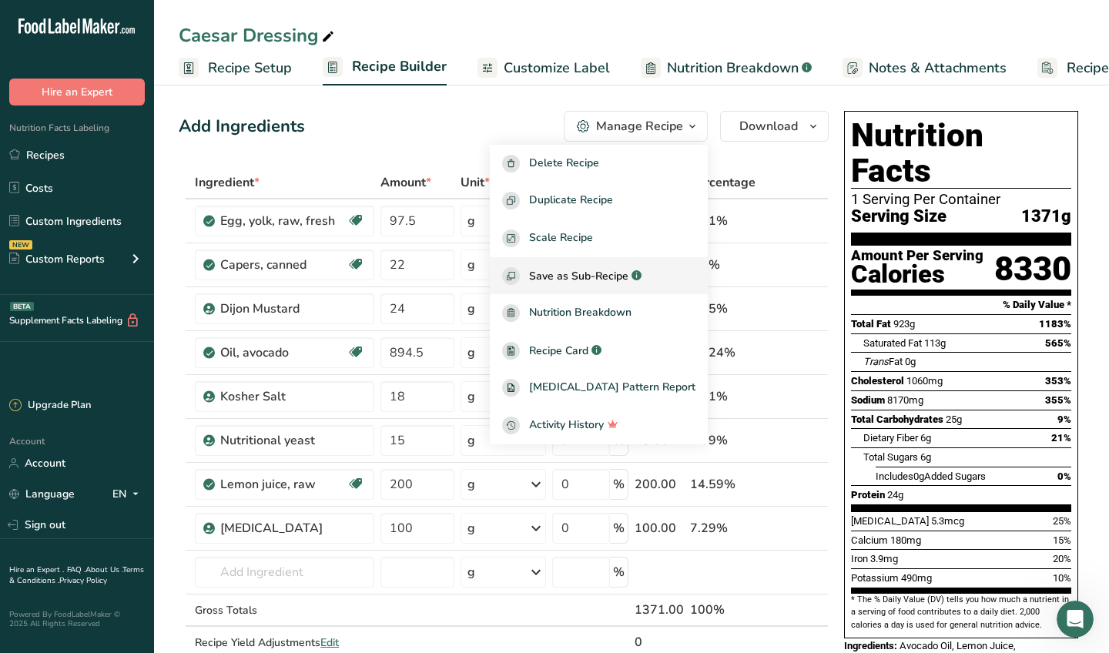
click at [614, 273] on span "Save as Sub-Recipe" at bounding box center [578, 276] width 99 height 16
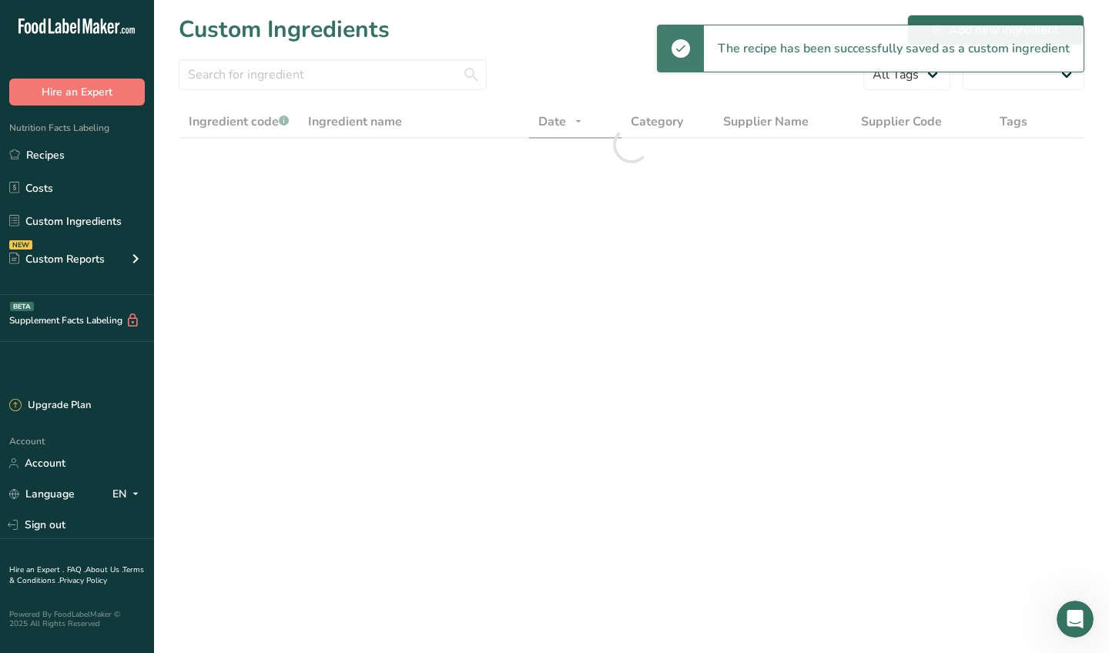
select select "30"
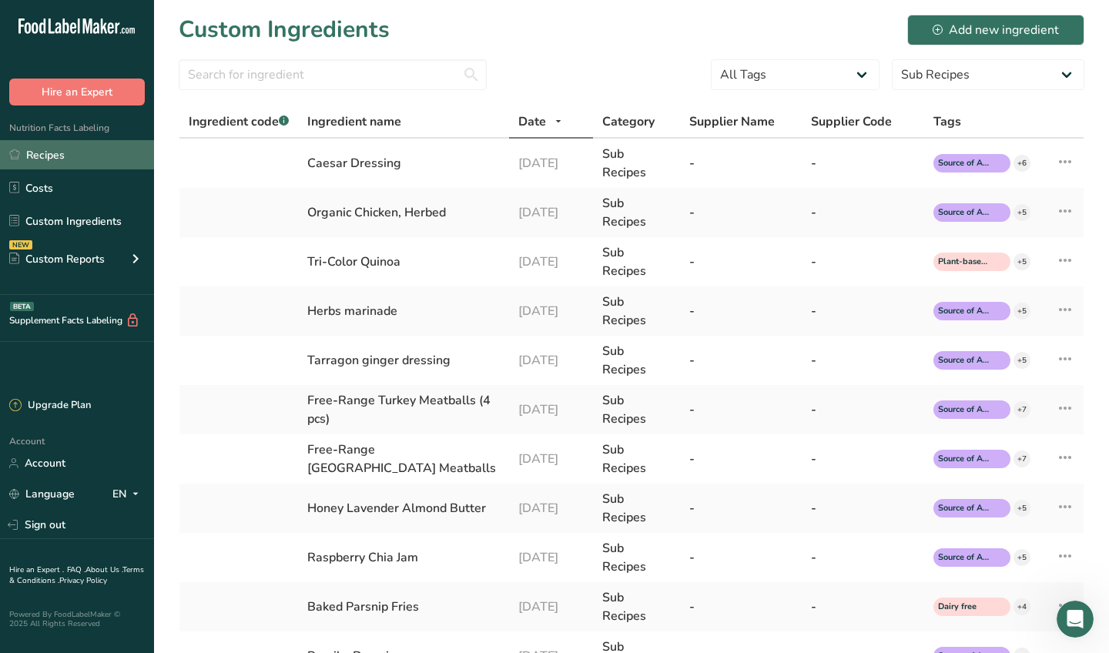
click at [55, 159] on link "Recipes" at bounding box center [77, 154] width 154 height 29
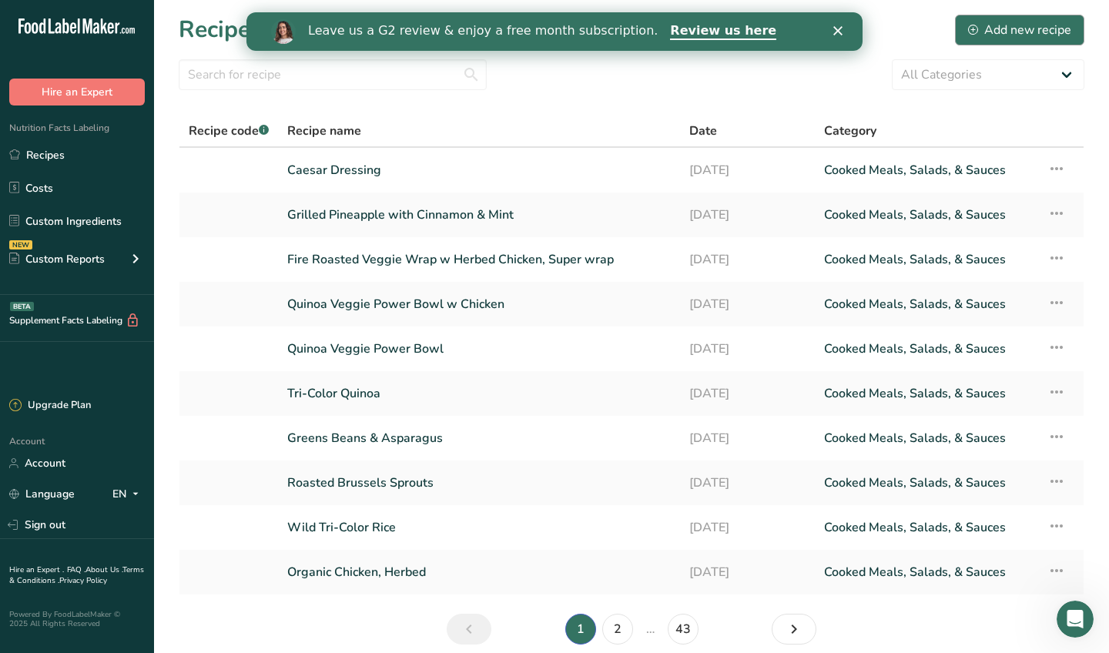
click at [991, 27] on div "Add new recipe" at bounding box center [1019, 30] width 103 height 18
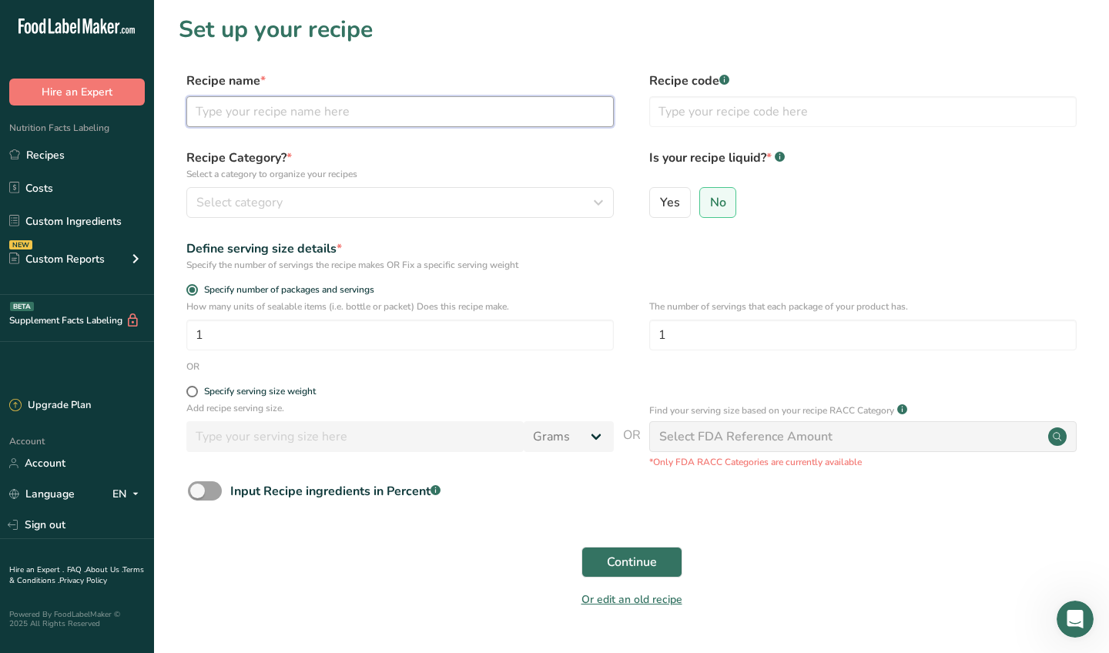
click at [501, 111] on input "text" at bounding box center [399, 111] width 427 height 31
paste input "Paleo Croutons"
type input "Paleo Croutons"
click at [481, 204] on div "Select category" at bounding box center [395, 202] width 398 height 18
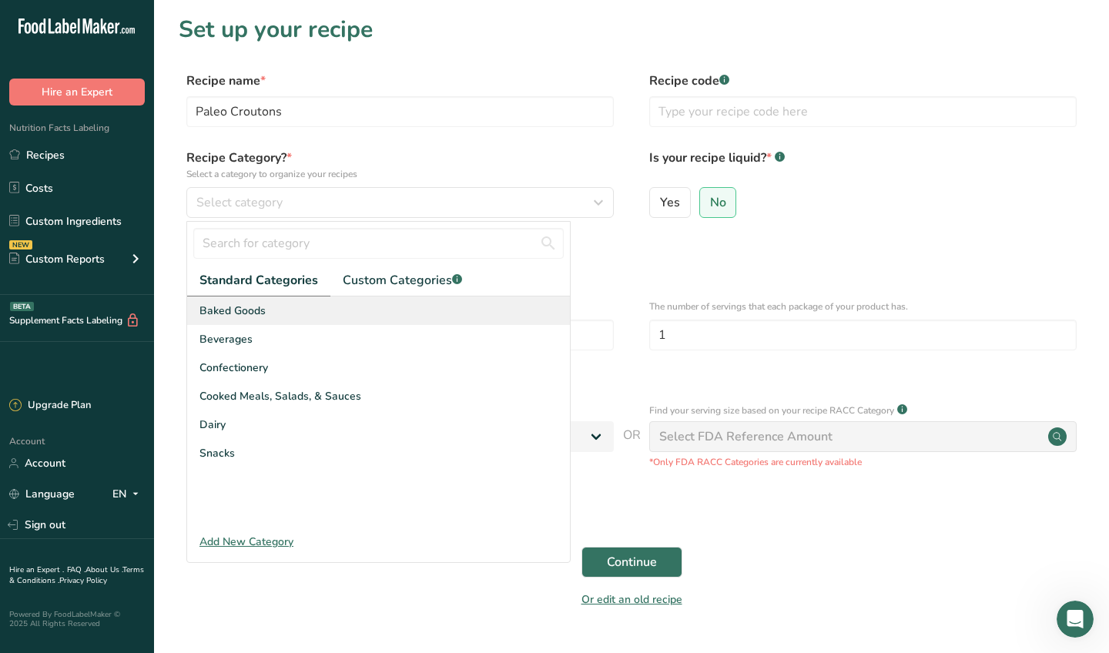
click at [344, 311] on div "Baked Goods" at bounding box center [378, 310] width 383 height 28
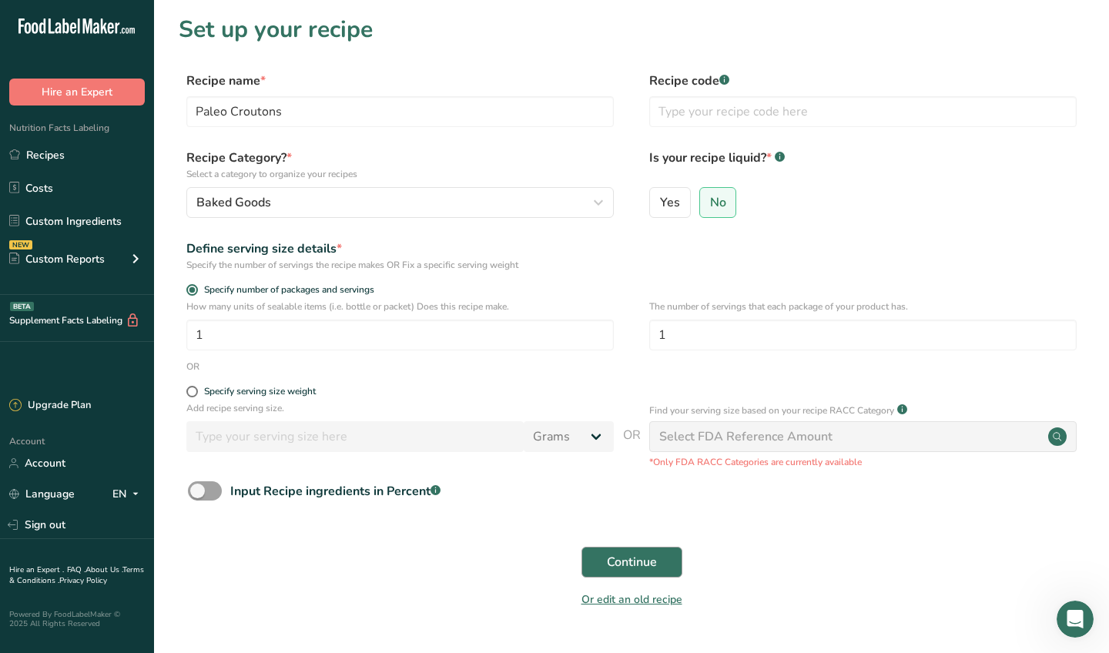
click at [632, 558] on span "Continue" at bounding box center [632, 562] width 50 height 18
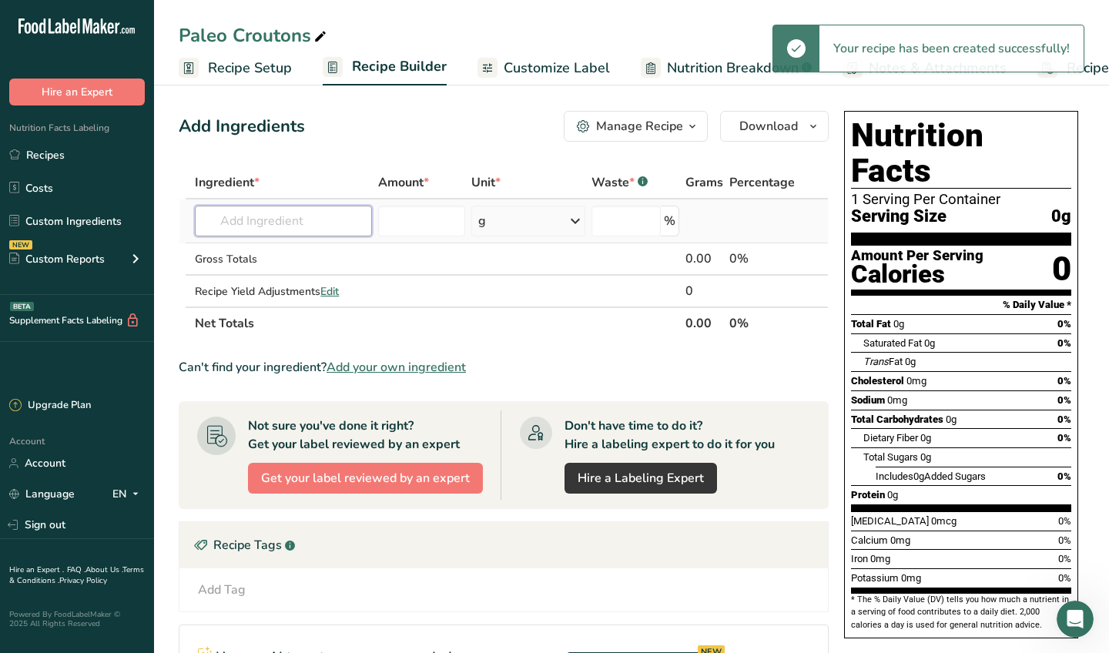
click at [282, 223] on input "text" at bounding box center [283, 221] width 177 height 31
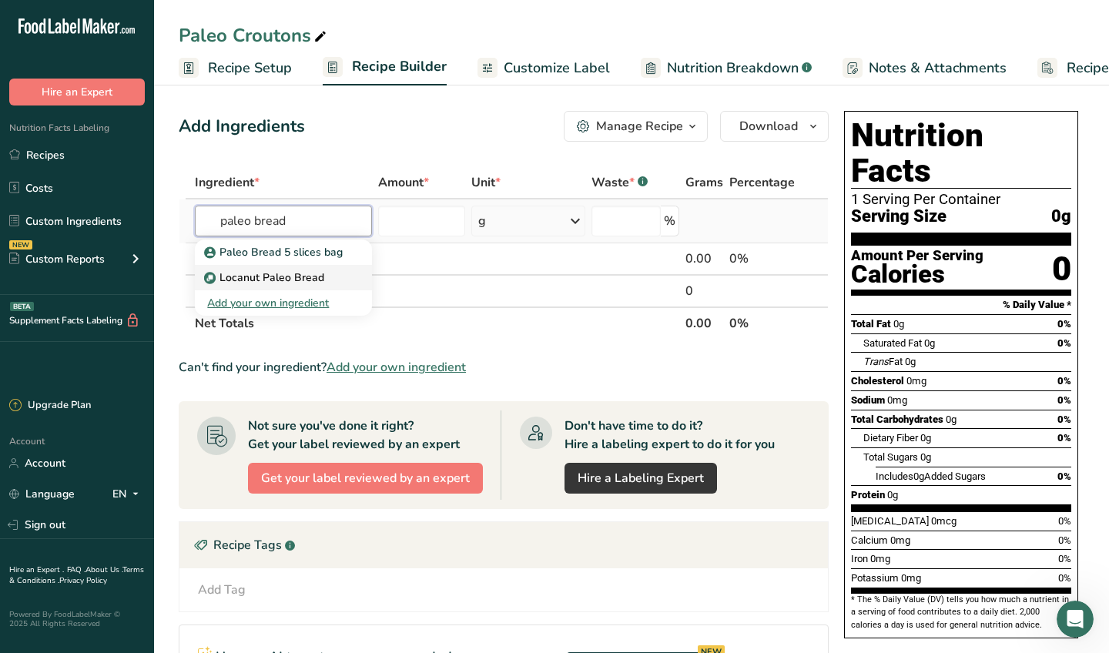
type input "paleo bread"
click at [250, 276] on p "Locanut Paleo Bread" at bounding box center [265, 277] width 117 height 16
type input "Locanut Paleo Bread"
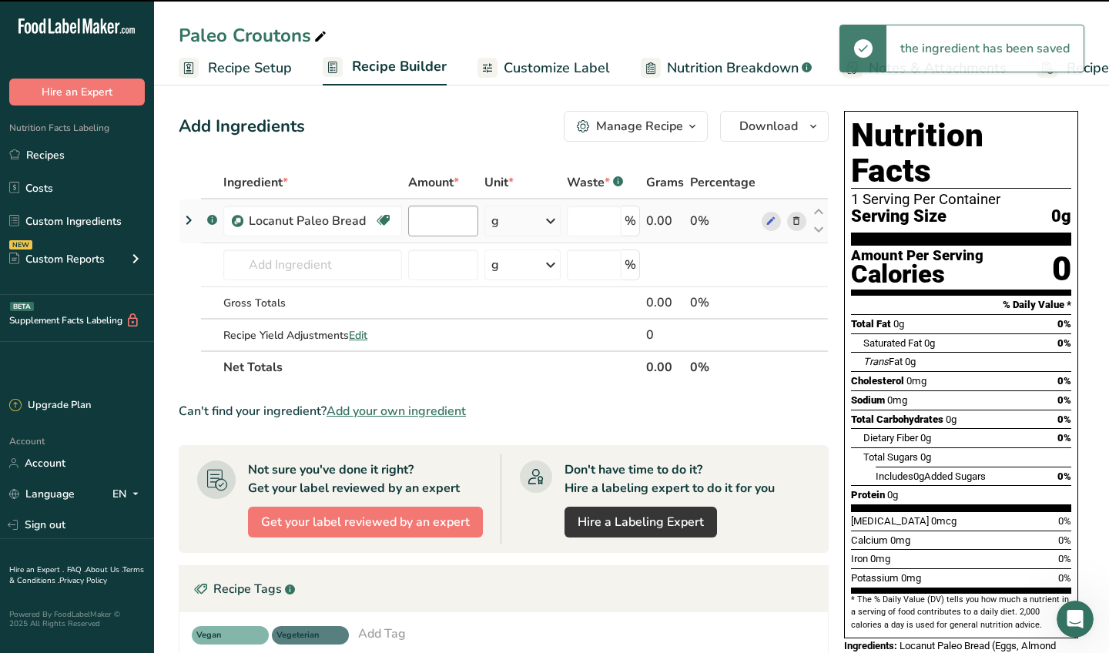
type input "0"
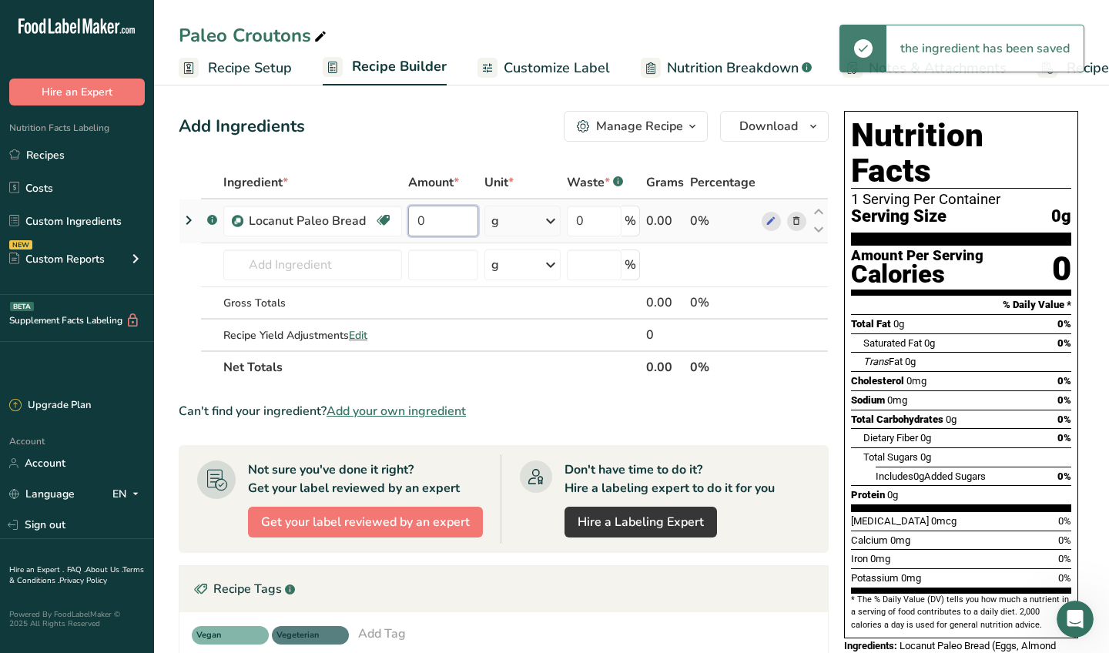
click at [436, 220] on input "0" at bounding box center [443, 221] width 70 height 31
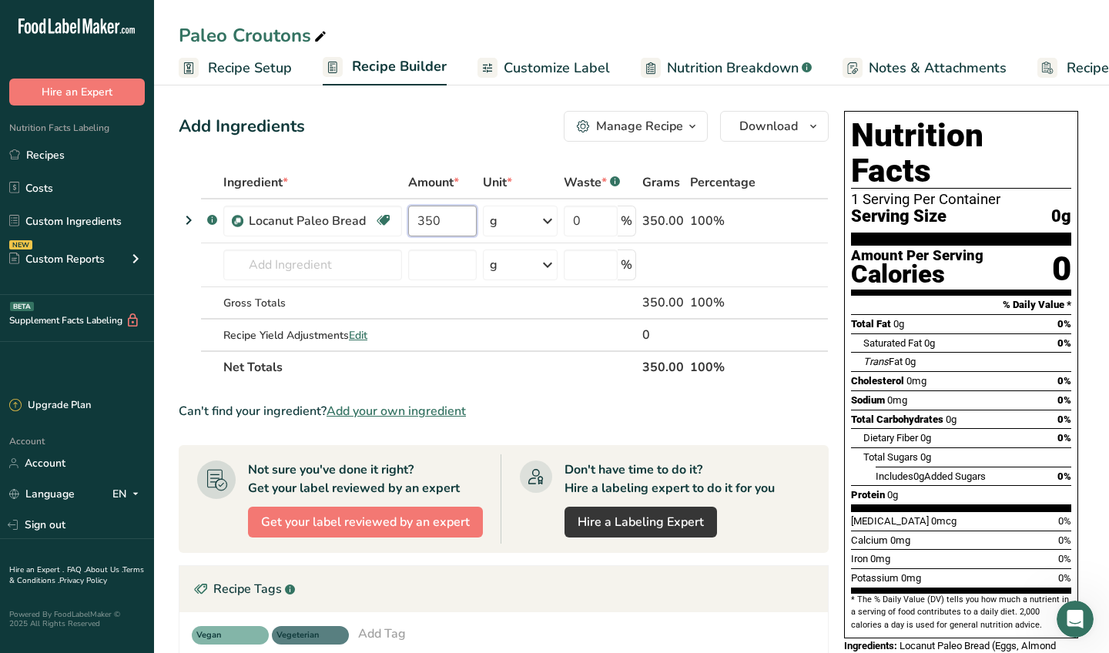
type input "350"
click at [457, 151] on div "Add Ingredients Manage Recipe Delete Recipe Duplicate Recipe Scale Recipe Save …" at bounding box center [508, 542] width 659 height 874
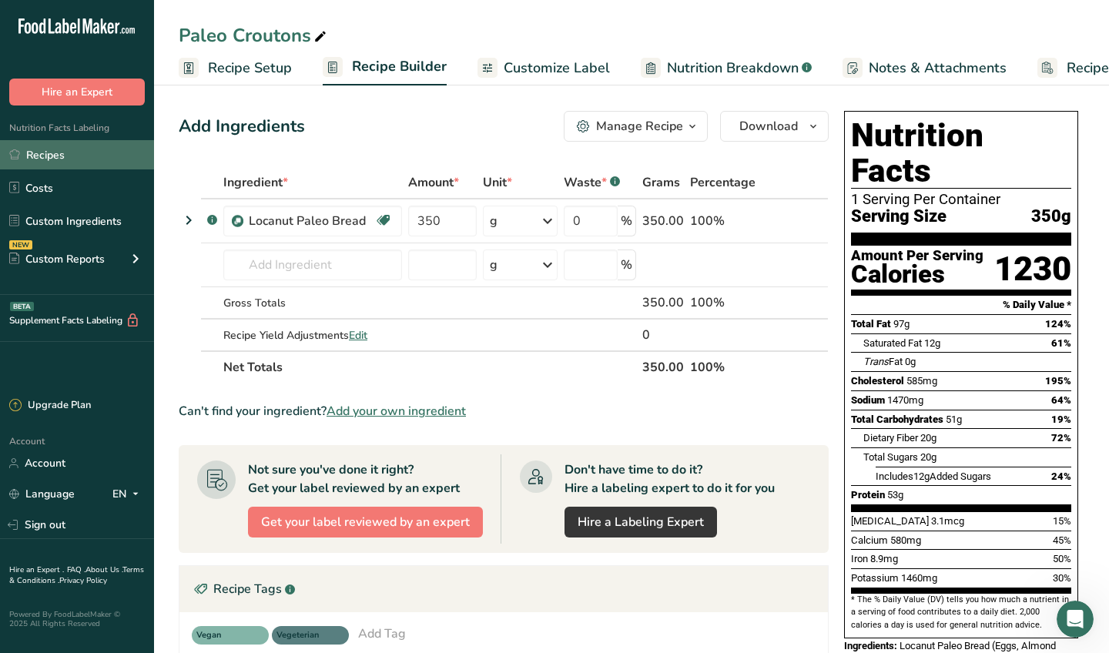
click at [103, 156] on link "Recipes" at bounding box center [77, 154] width 154 height 29
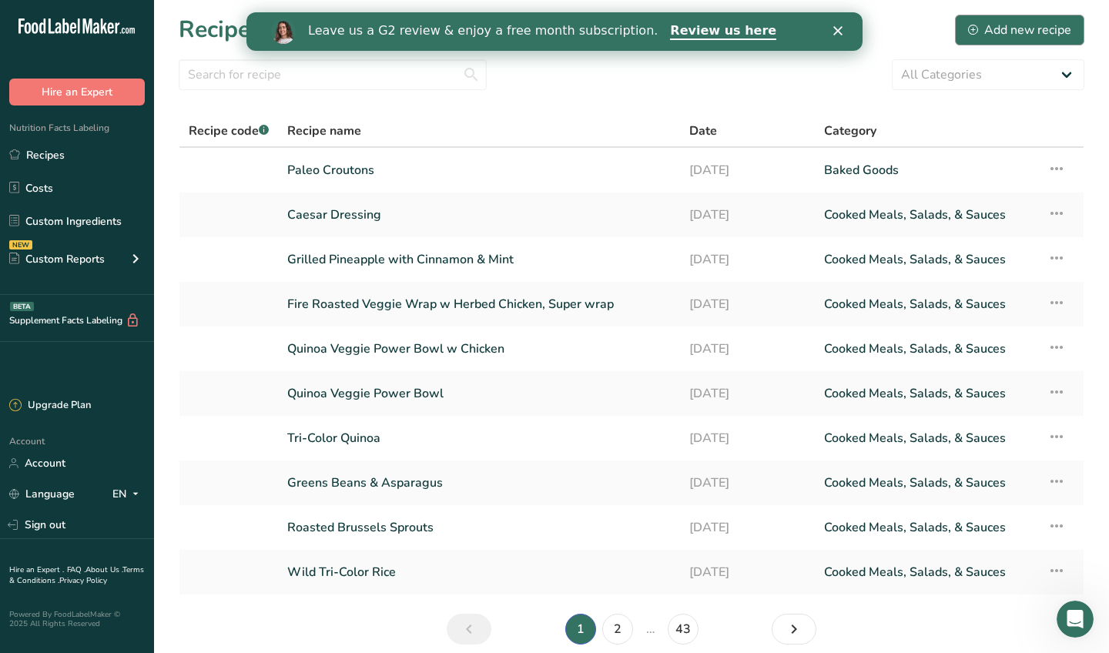
click at [1006, 33] on div "Add new recipe" at bounding box center [1019, 30] width 103 height 18
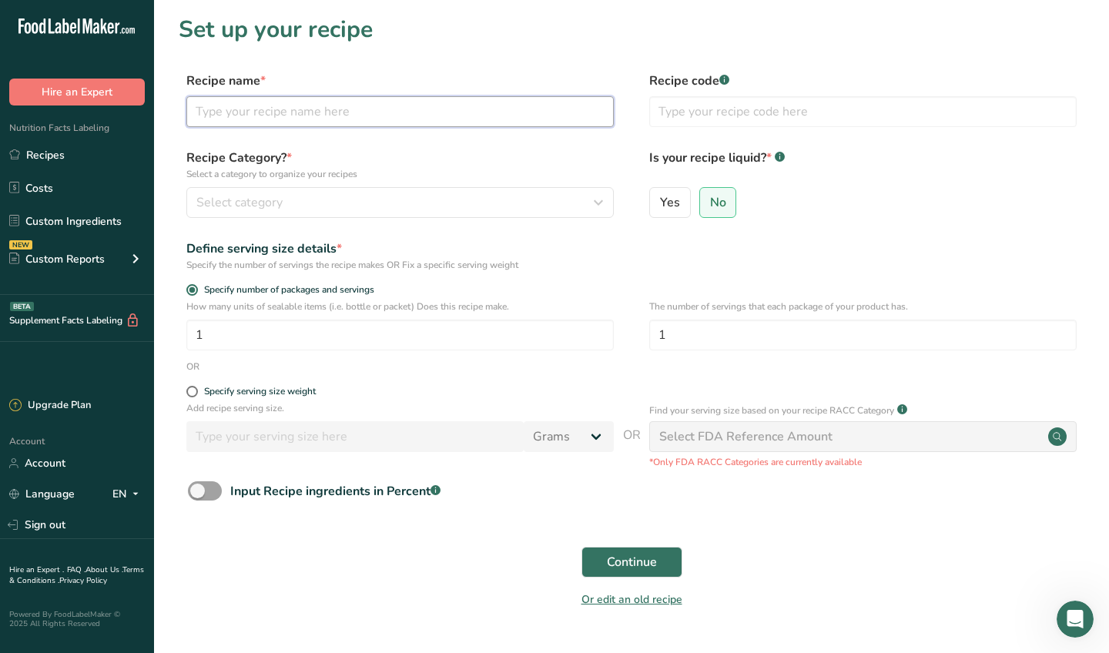
click at [369, 112] on input "text" at bounding box center [399, 111] width 427 height 31
paste input "Caesar chicken Wrap"
click at [242, 112] on input "Caesar chicken Wrap" at bounding box center [399, 111] width 427 height 31
click at [332, 114] on input "Caesar Chicken Wrap" at bounding box center [399, 111] width 427 height 31
type input "Caesar Chicken Wrap"
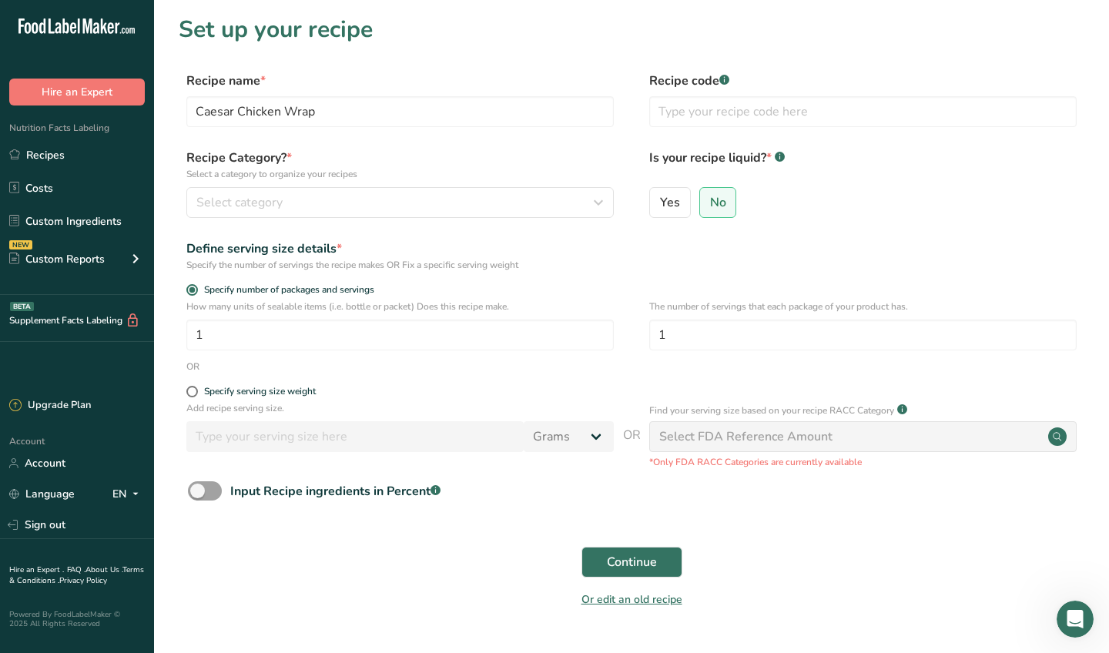
click at [460, 230] on form "Recipe name * Caesar Chicken Wrap Recipe code .a-a{fill:#347362;}.b-a{fill:#fff…" at bounding box center [632, 345] width 906 height 546
click at [459, 182] on div "Recipe Category? * Select a category to organize your recipes Select category S…" at bounding box center [399, 183] width 427 height 69
click at [456, 207] on div "Select category" at bounding box center [395, 202] width 398 height 18
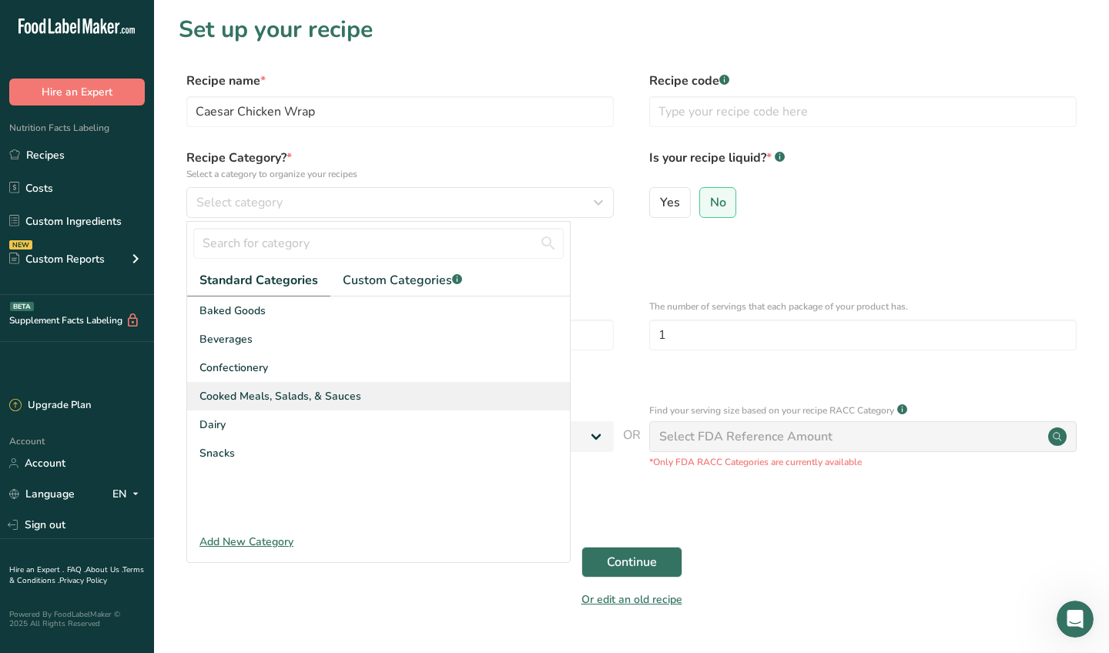
click at [326, 398] on span "Cooked Meals, Salads, & Sauces" at bounding box center [280, 396] width 162 height 16
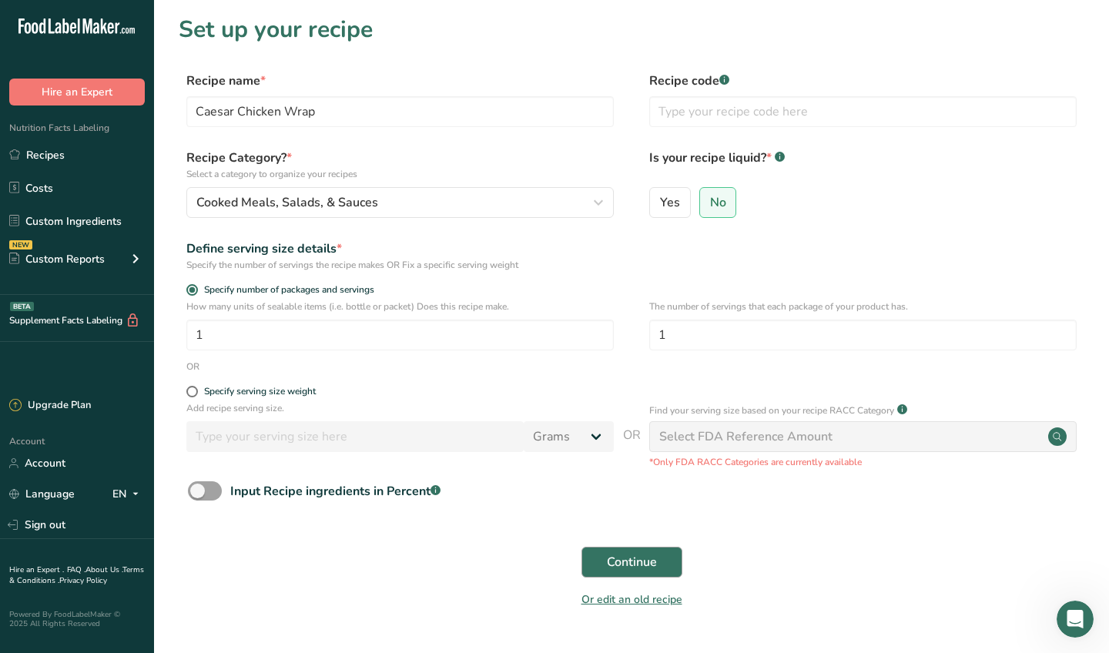
click at [639, 565] on span "Continue" at bounding box center [632, 562] width 50 height 18
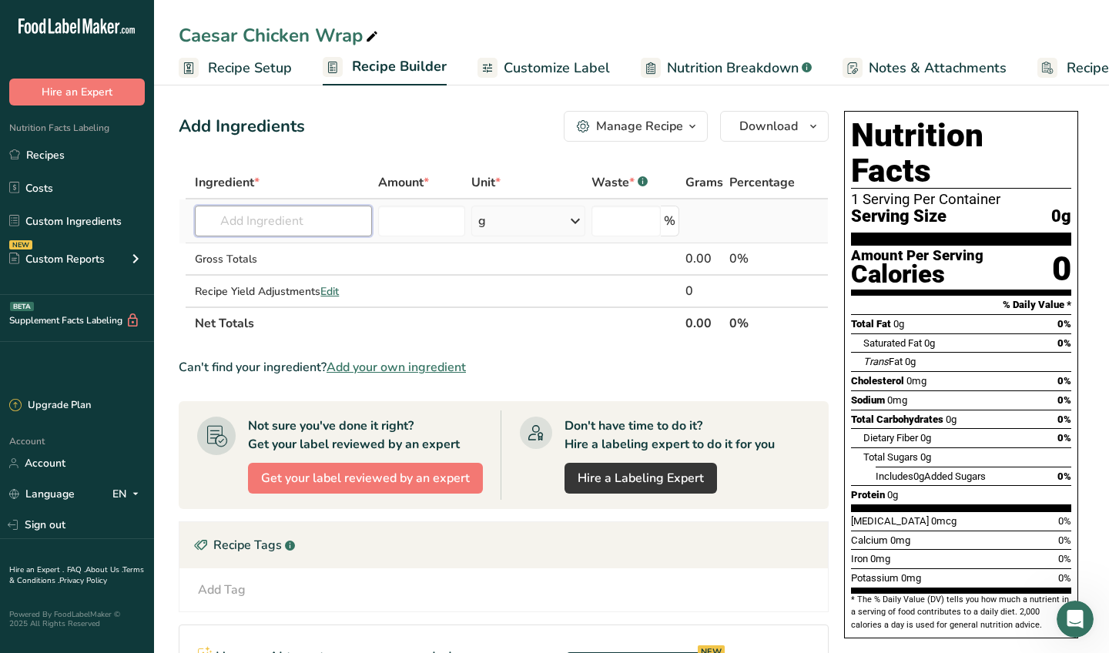
click at [313, 214] on input "text" at bounding box center [283, 221] width 177 height 31
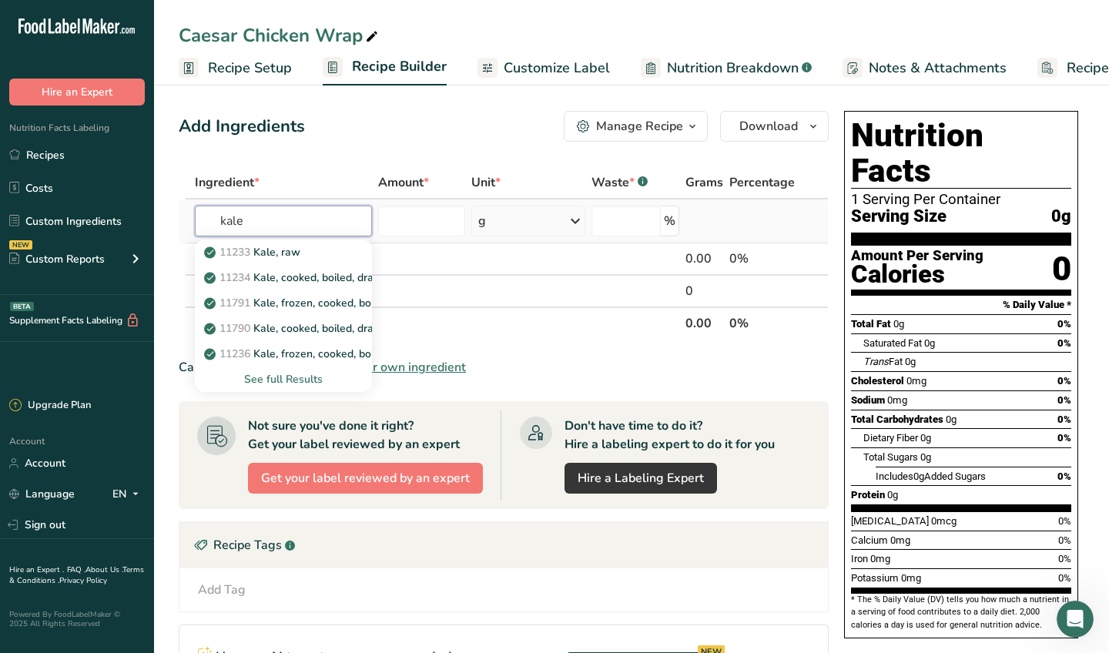
type input "kale"
click at [294, 379] on div "See full Results" at bounding box center [283, 379] width 152 height 16
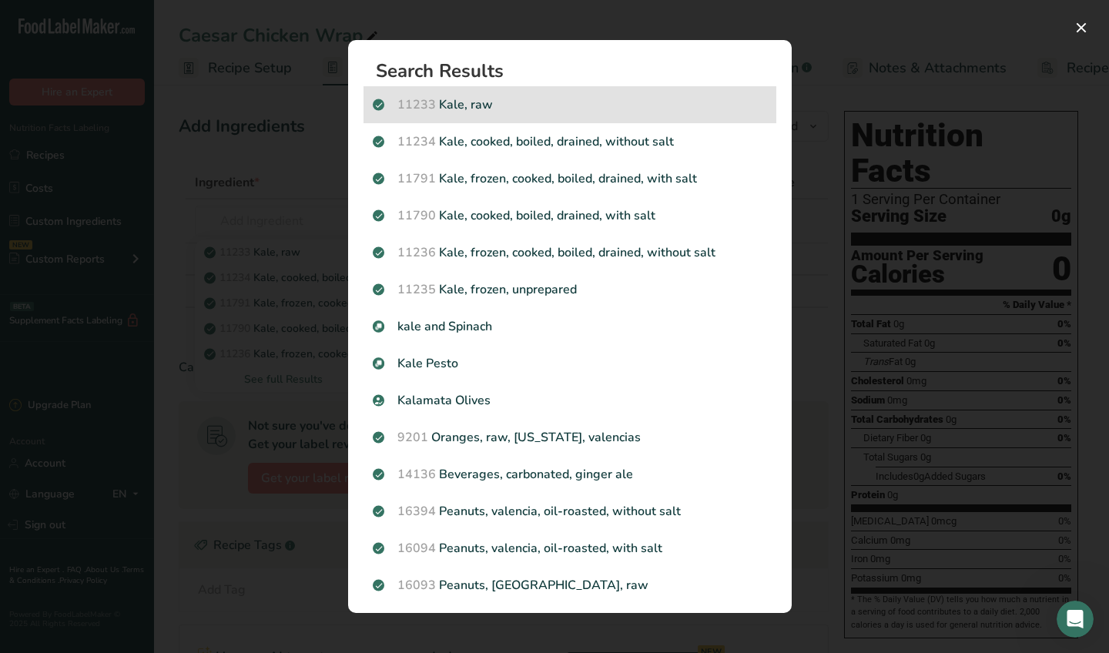
click at [528, 112] on p "11233 Kale, raw" at bounding box center [570, 104] width 394 height 18
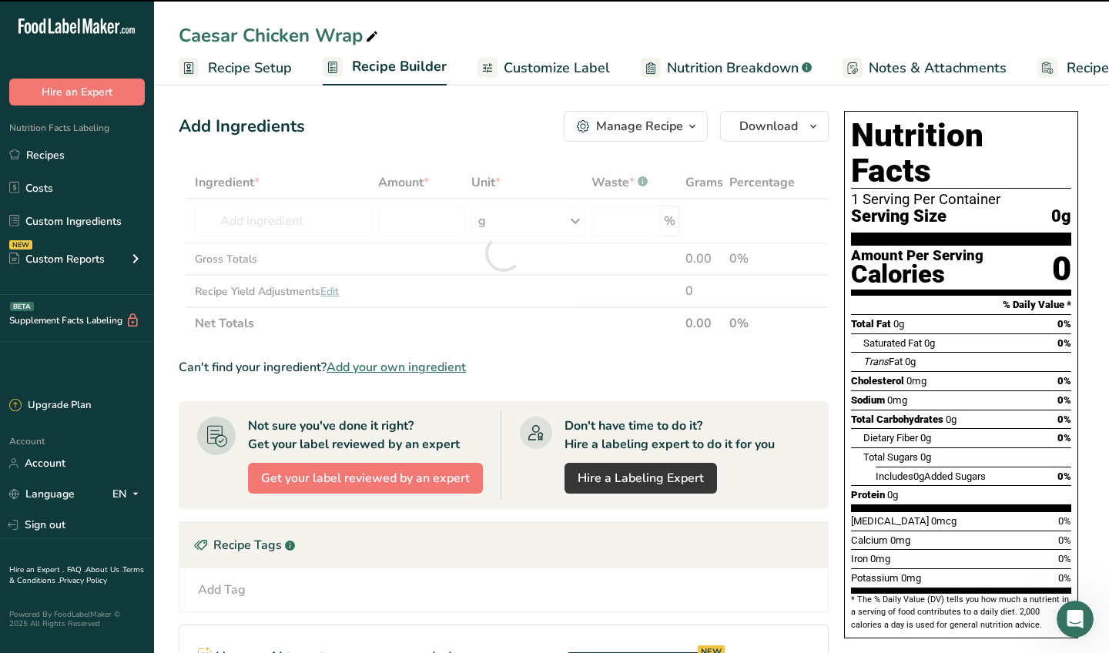
type input "0"
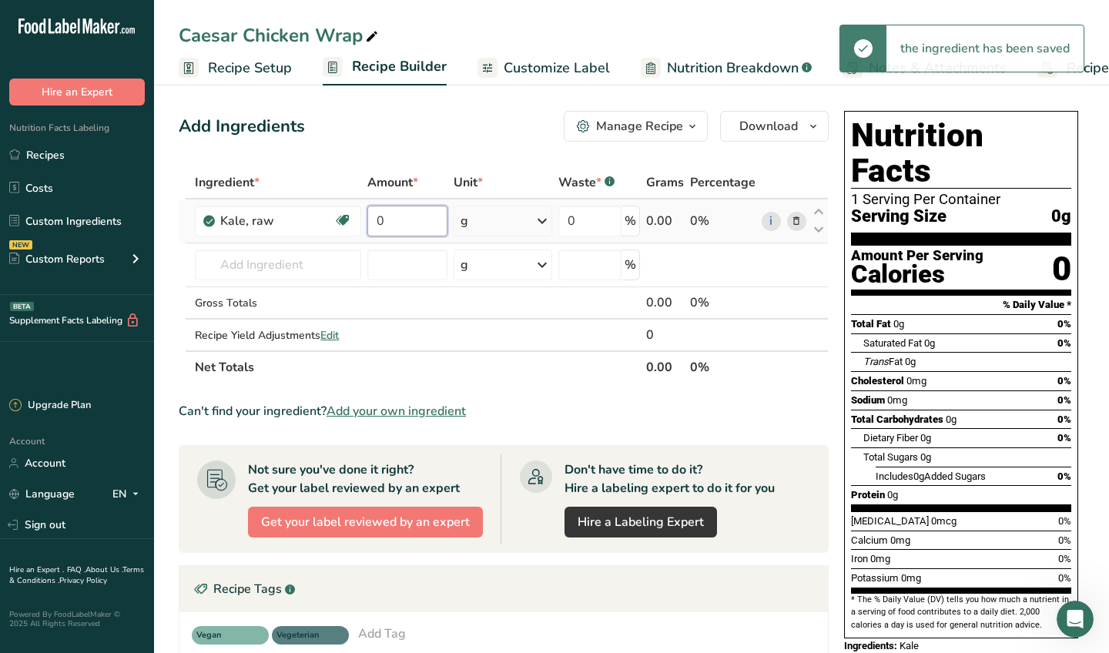
click at [400, 215] on input "0" at bounding box center [407, 221] width 80 height 31
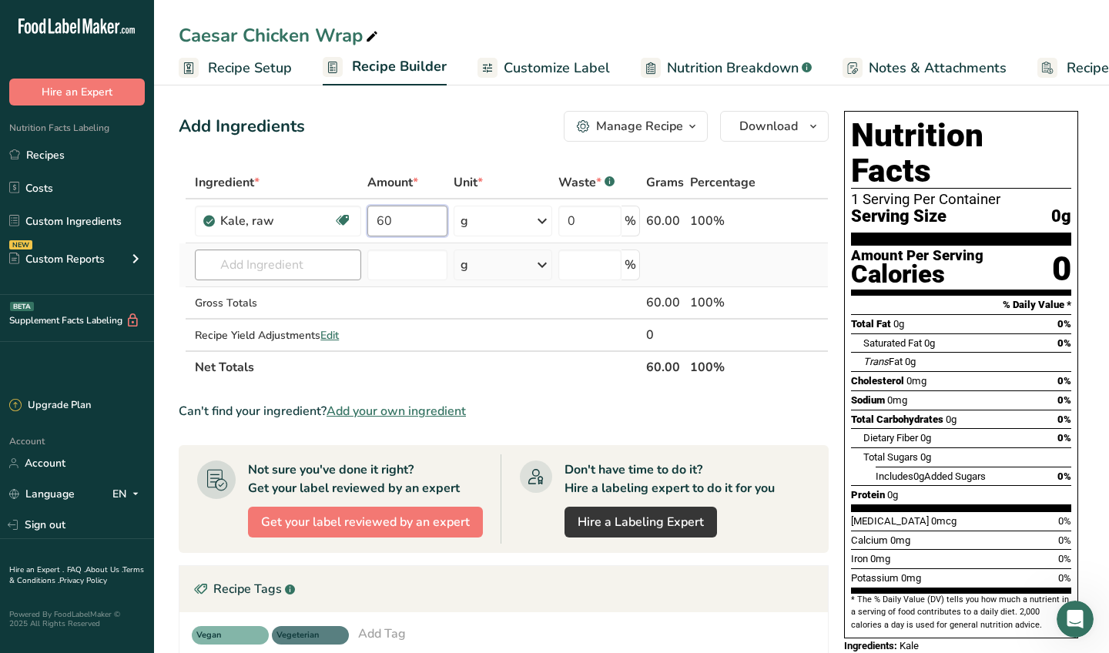
type input "60"
click at [259, 266] on div "Ingredient * Amount * Unit * Waste * .a-a{fill:#347362;}.b-a{fill:#fff;} Grams …" at bounding box center [504, 274] width 650 height 217
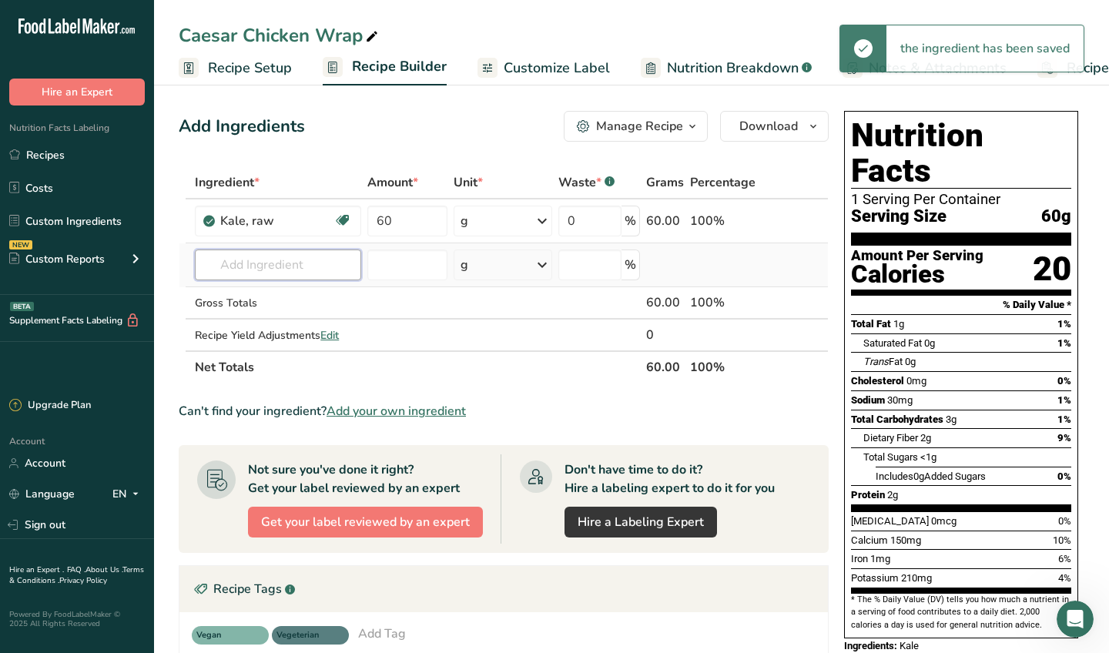
click at [256, 266] on input "text" at bounding box center [278, 264] width 166 height 31
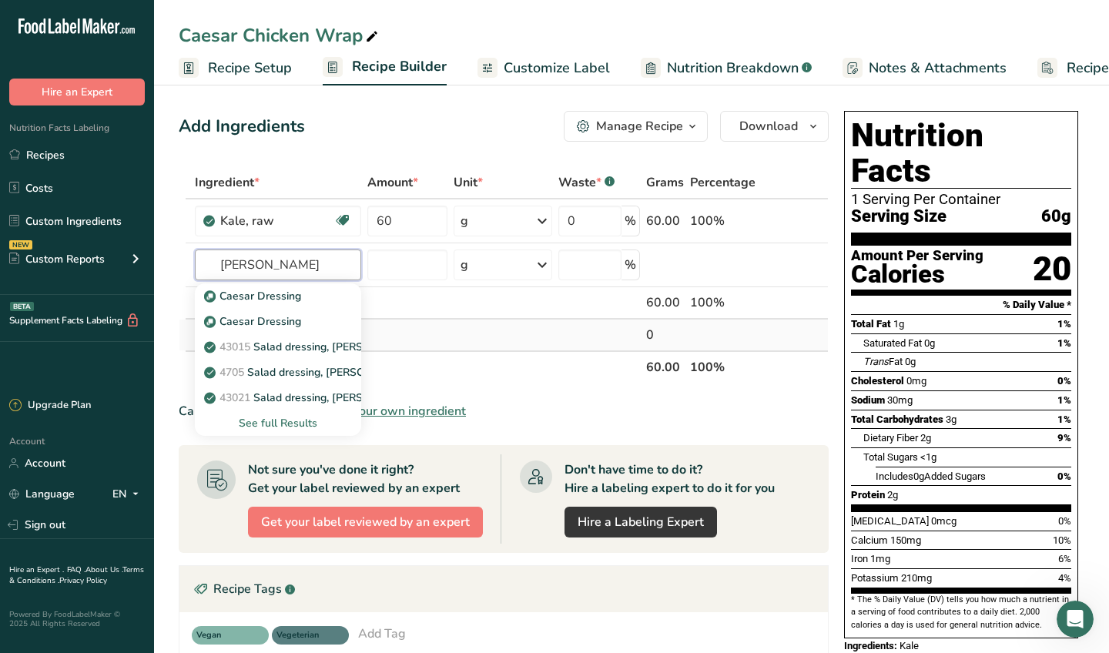
type input "caesar dre"
click at [415, 347] on td at bounding box center [407, 335] width 86 height 31
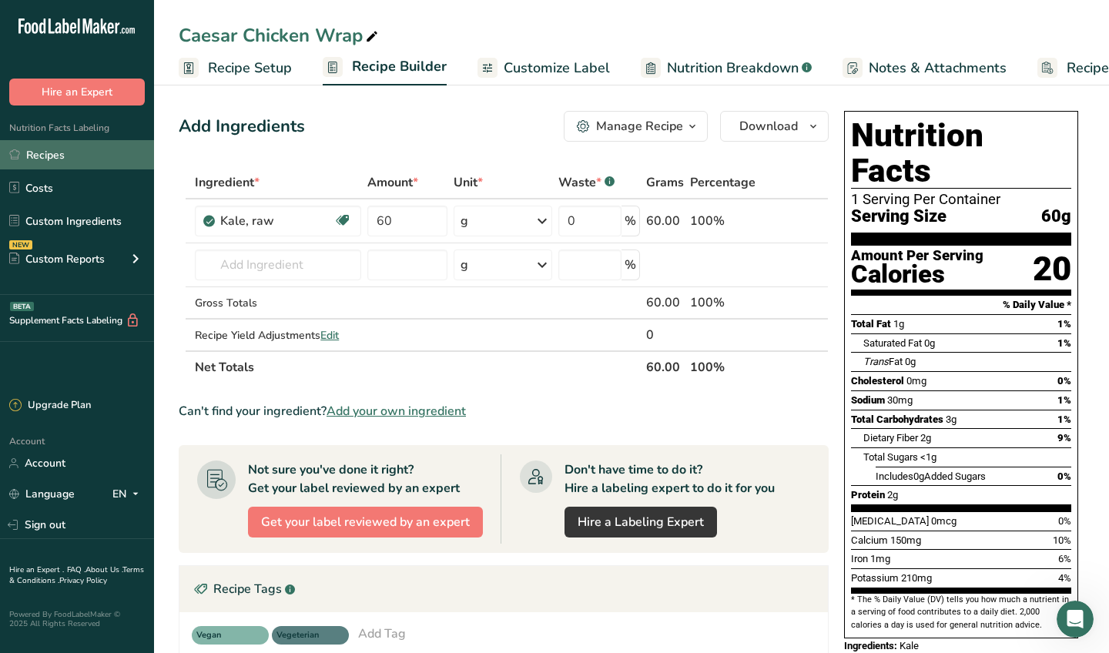
click at [64, 154] on link "Recipes" at bounding box center [77, 154] width 154 height 29
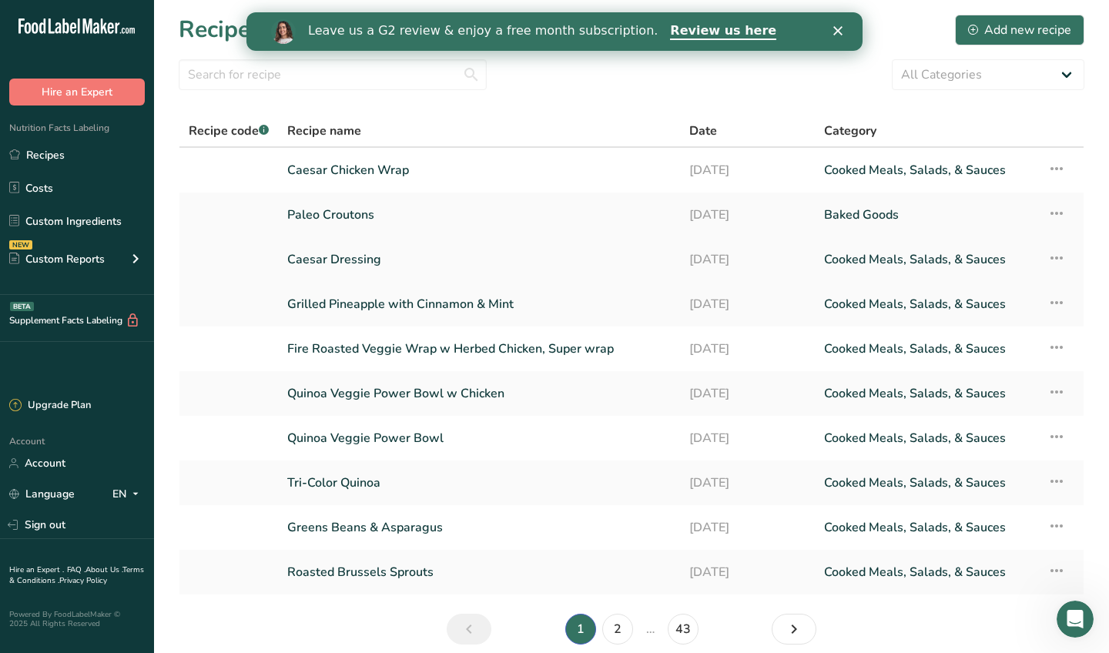
click at [356, 257] on link "Caesar Dressing" at bounding box center [478, 259] width 383 height 32
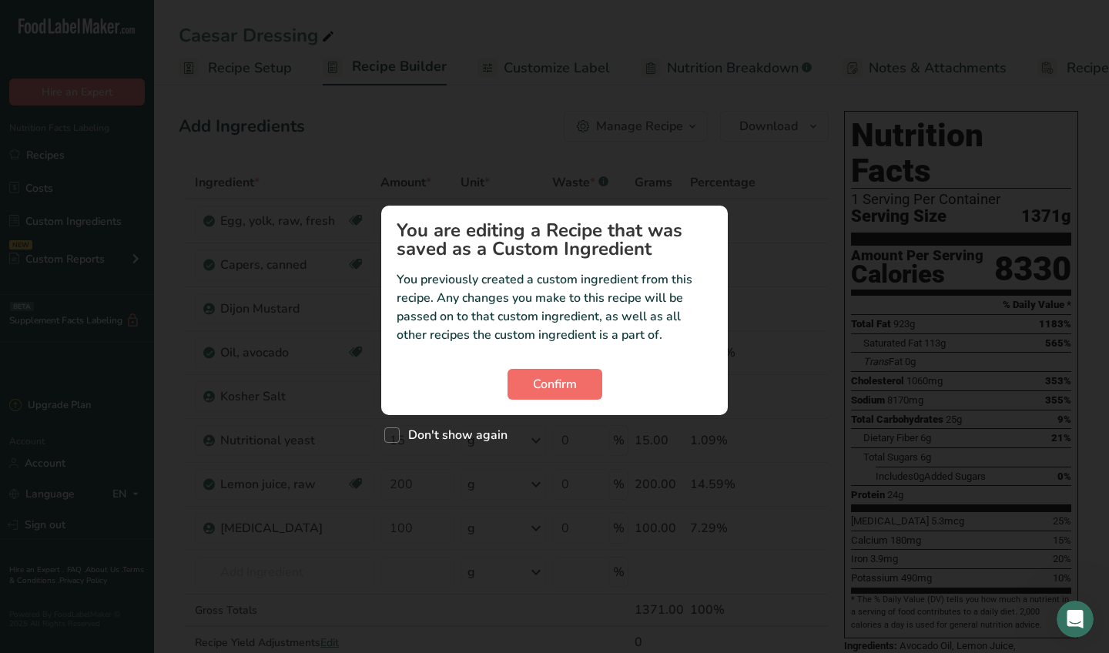
click at [567, 386] on span "Confirm" at bounding box center [555, 384] width 44 height 18
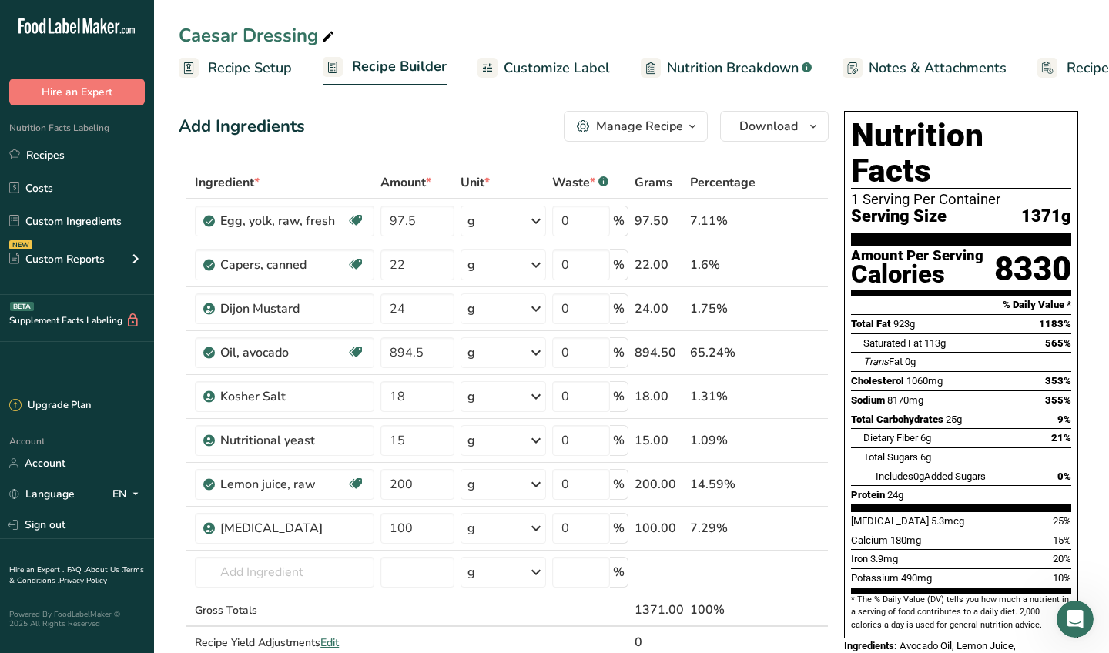
click at [253, 33] on div "Caesar Dressing" at bounding box center [258, 36] width 159 height 28
click at [257, 34] on input "Caesar Dressing" at bounding box center [632, 36] width 906 height 28
type input "Caesar dressing"
click at [356, 133] on div "Add Ingredients Manage Recipe Delete Recipe Duplicate Recipe Scale Recipe Save …" at bounding box center [504, 126] width 650 height 31
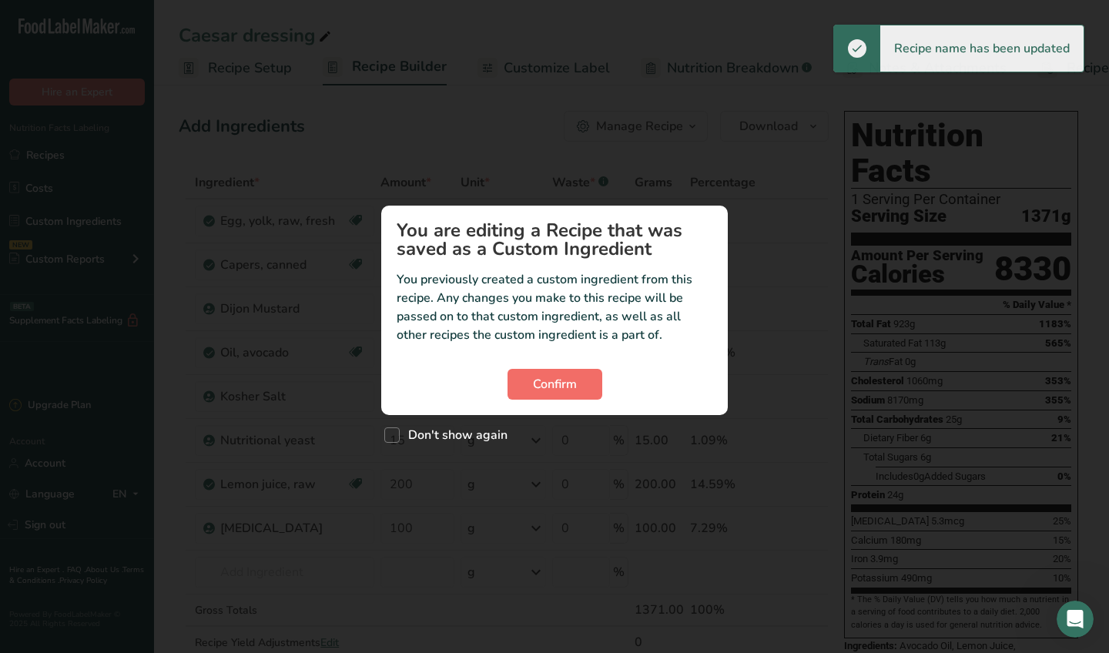
click at [561, 385] on span "Confirm" at bounding box center [555, 384] width 44 height 18
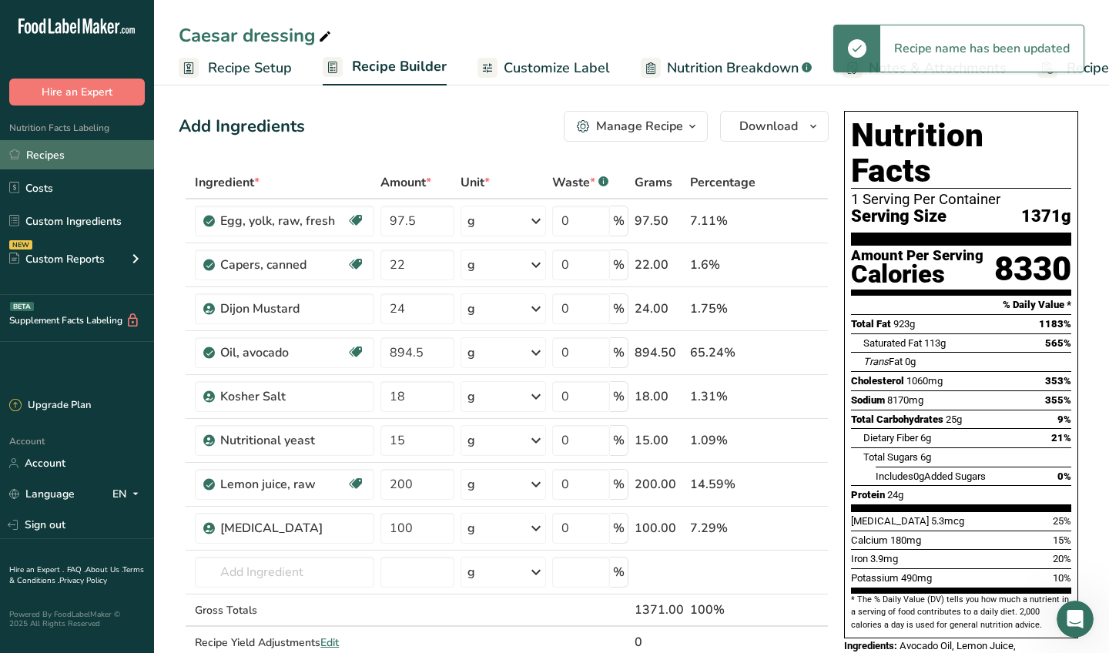
click at [89, 149] on link "Recipes" at bounding box center [77, 154] width 154 height 29
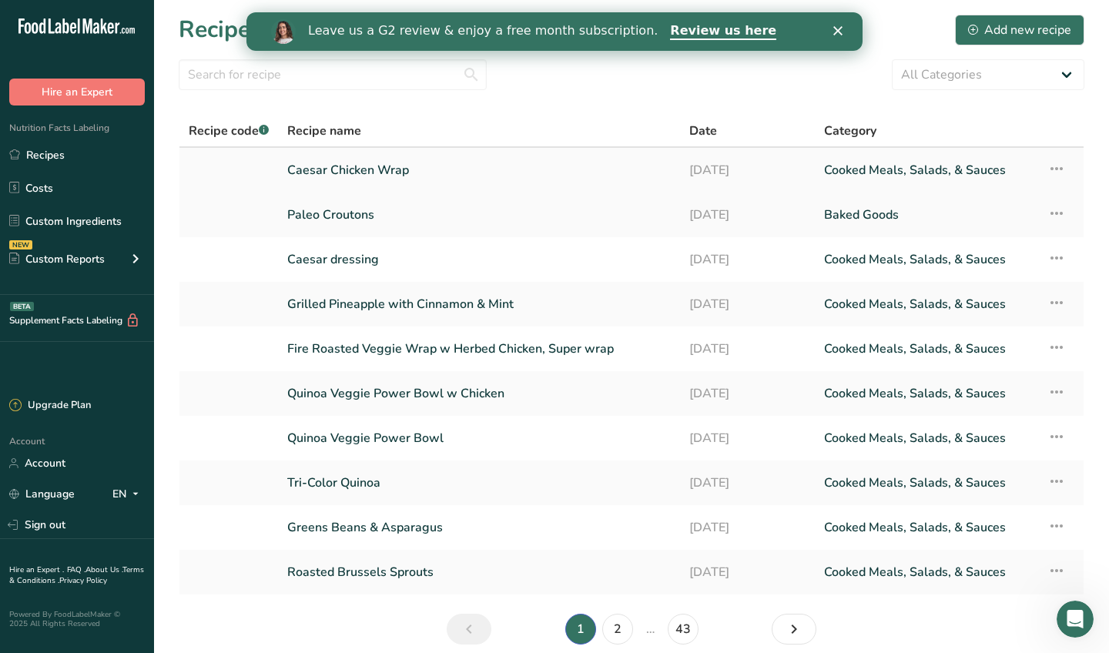
click at [350, 176] on link "Caesar Chicken Wrap" at bounding box center [478, 170] width 383 height 32
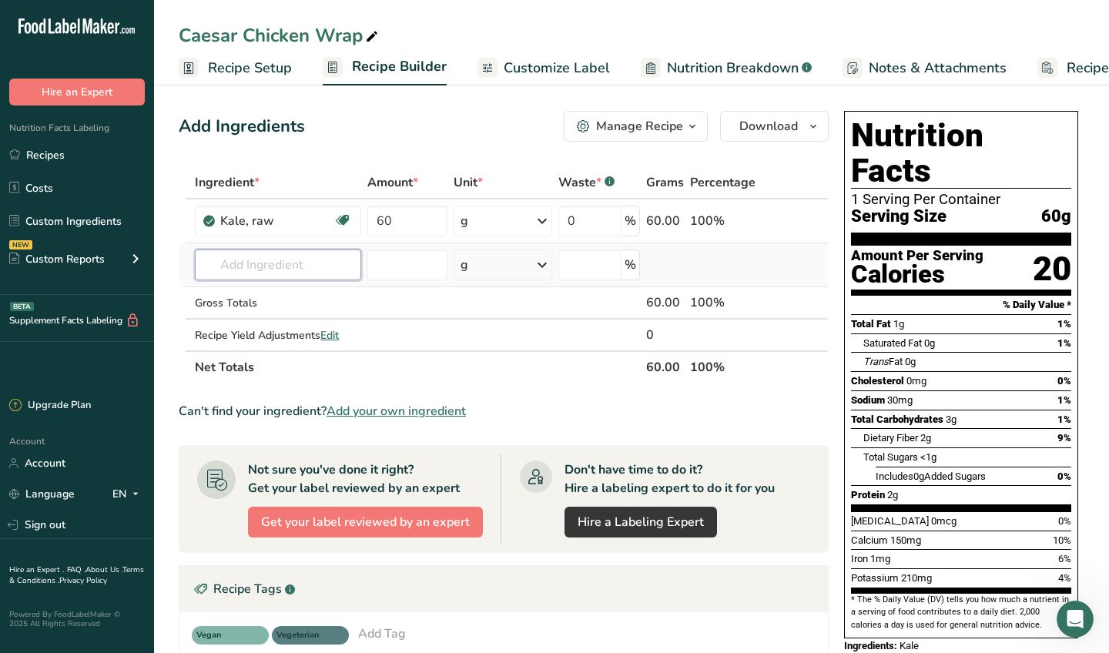
click at [281, 262] on input "text" at bounding box center [278, 264] width 166 height 31
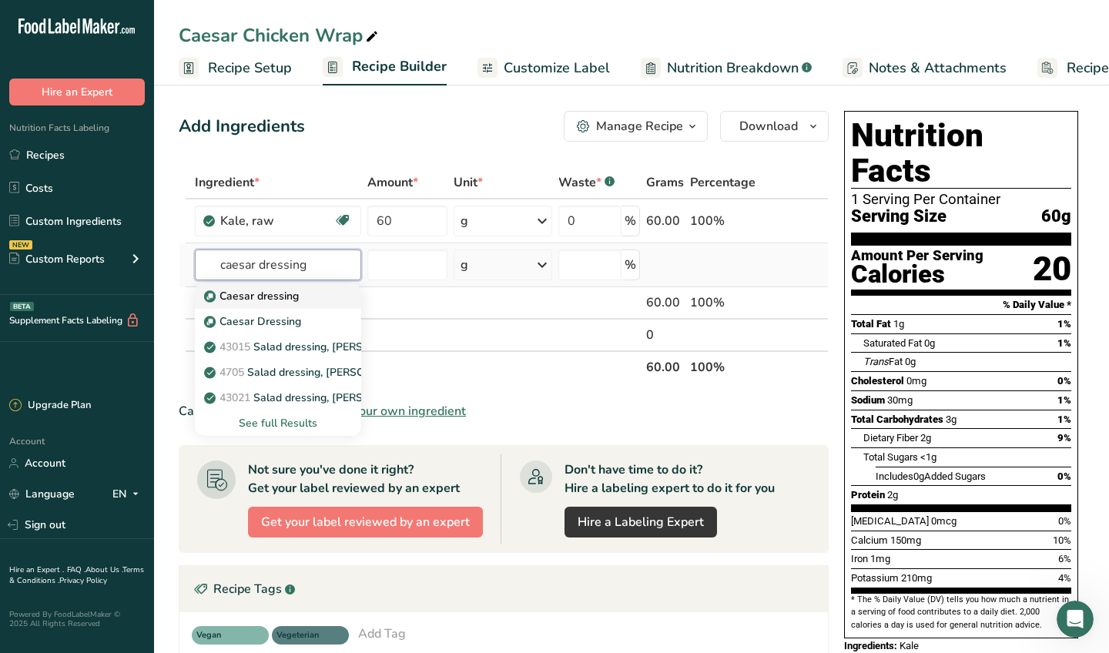
type input "caesar dressing"
click at [268, 300] on p "Caesar dressing" at bounding box center [253, 296] width 92 height 16
type input "Caesar dressing"
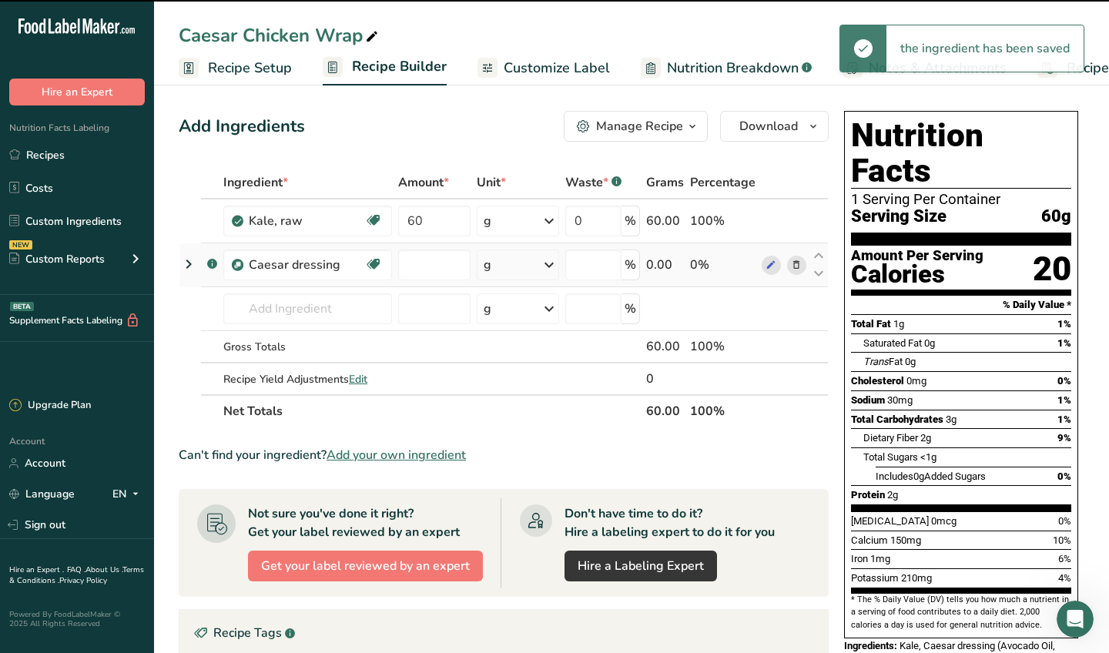
type input "0"
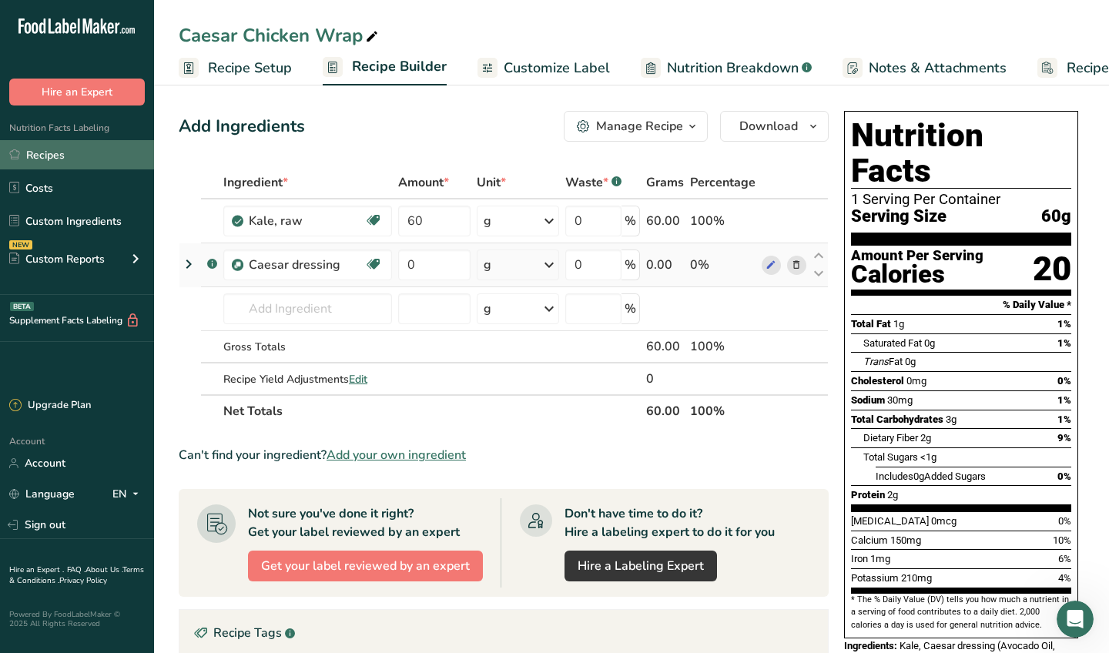
click at [78, 148] on link "Recipes" at bounding box center [77, 154] width 154 height 29
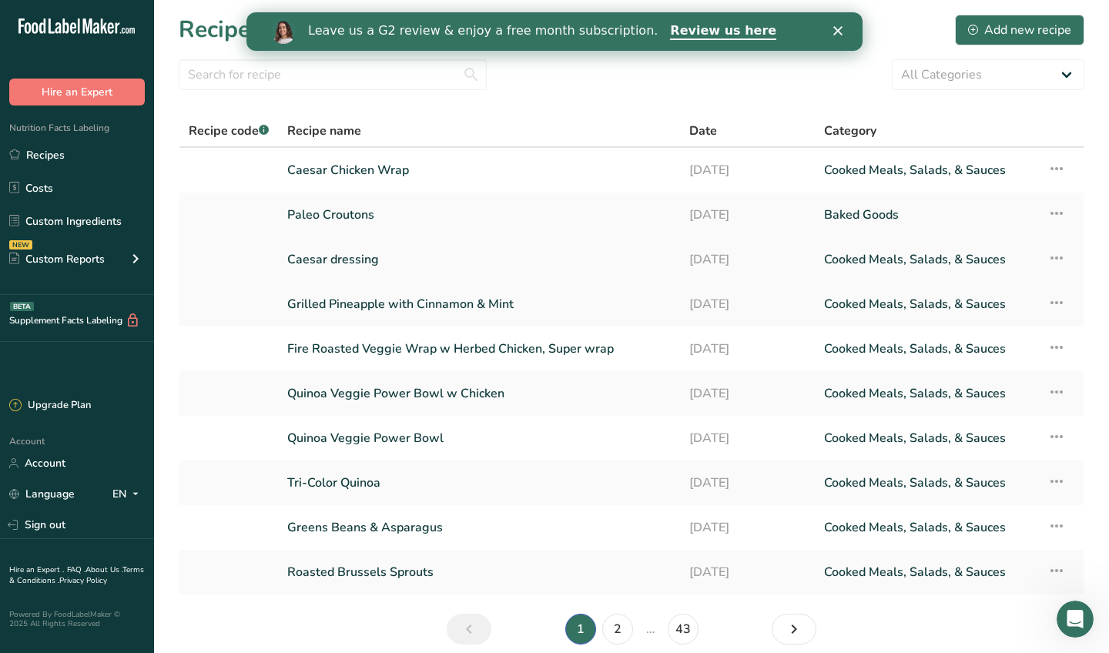
click at [329, 261] on link "Caesar dressing" at bounding box center [478, 259] width 383 height 32
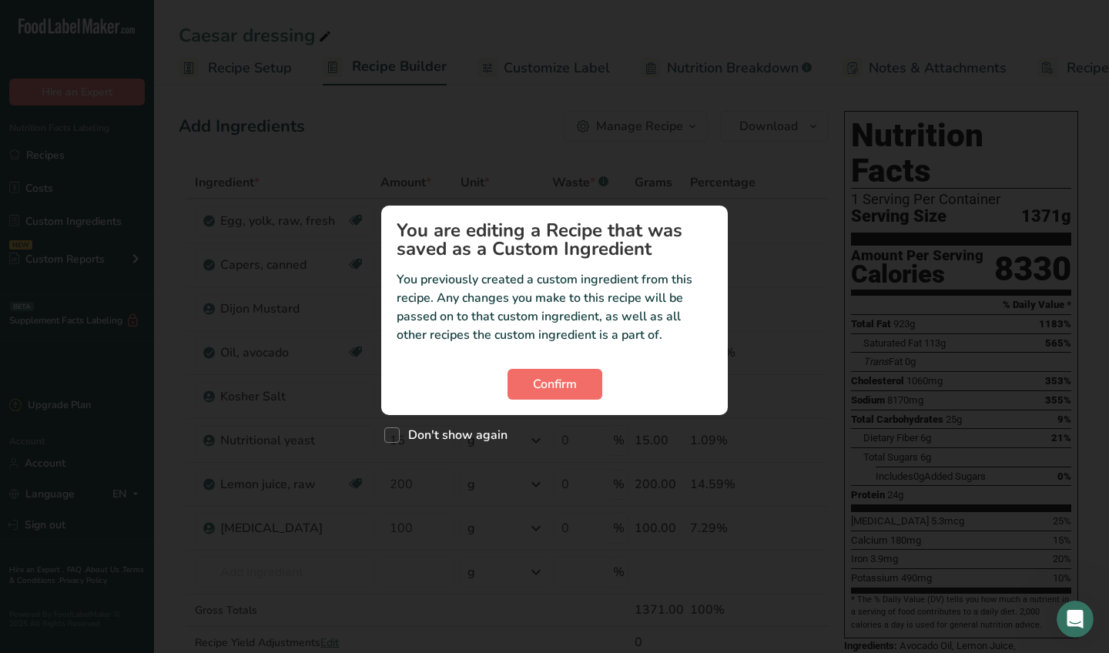
click at [554, 380] on span "Confirm" at bounding box center [555, 384] width 44 height 18
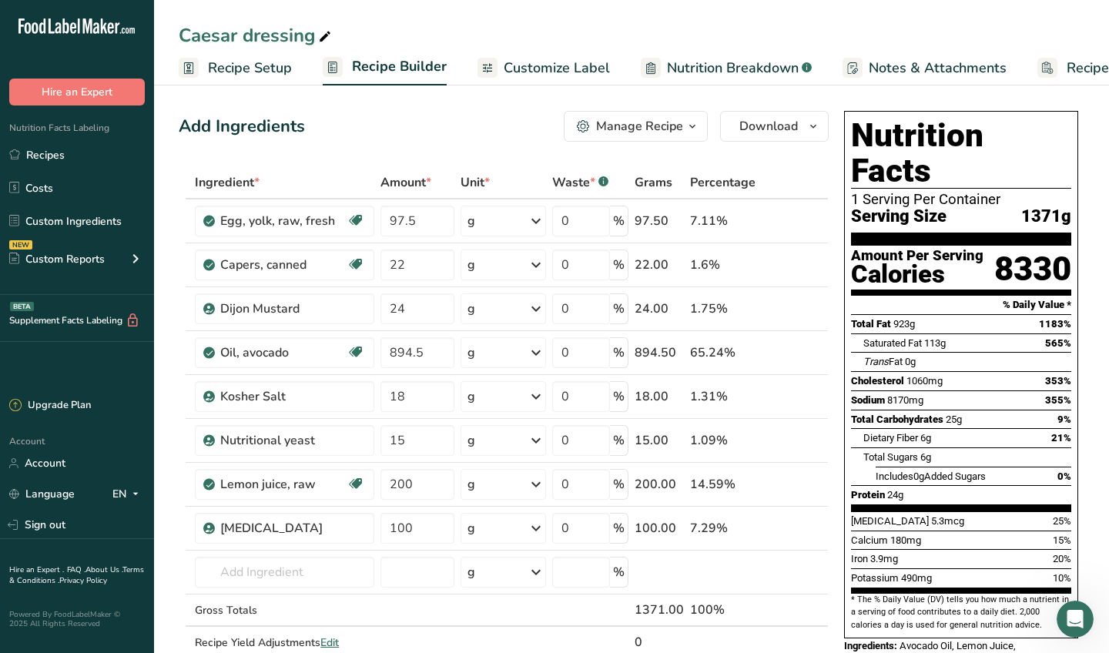
click at [249, 34] on div "Caesar dressing" at bounding box center [257, 36] width 156 height 28
click at [256, 35] on input "Caesar dressing" at bounding box center [632, 36] width 906 height 28
click at [335, 35] on input "Caesar Dressing" at bounding box center [632, 36] width 906 height 28
click at [235, 32] on input "Caesar Dressing" at bounding box center [632, 36] width 906 height 28
type input "Caesarr Dressing"
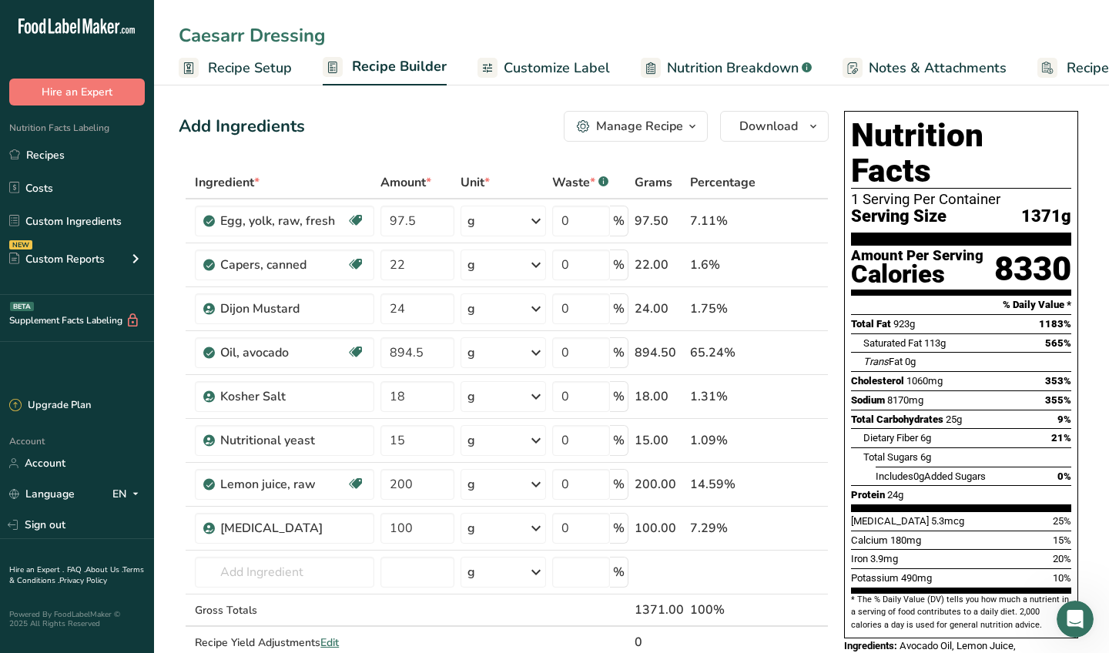
click at [345, 125] on div "Add Ingredients Manage Recipe Delete Recipe Duplicate Recipe Scale Recipe Save …" at bounding box center [504, 126] width 650 height 31
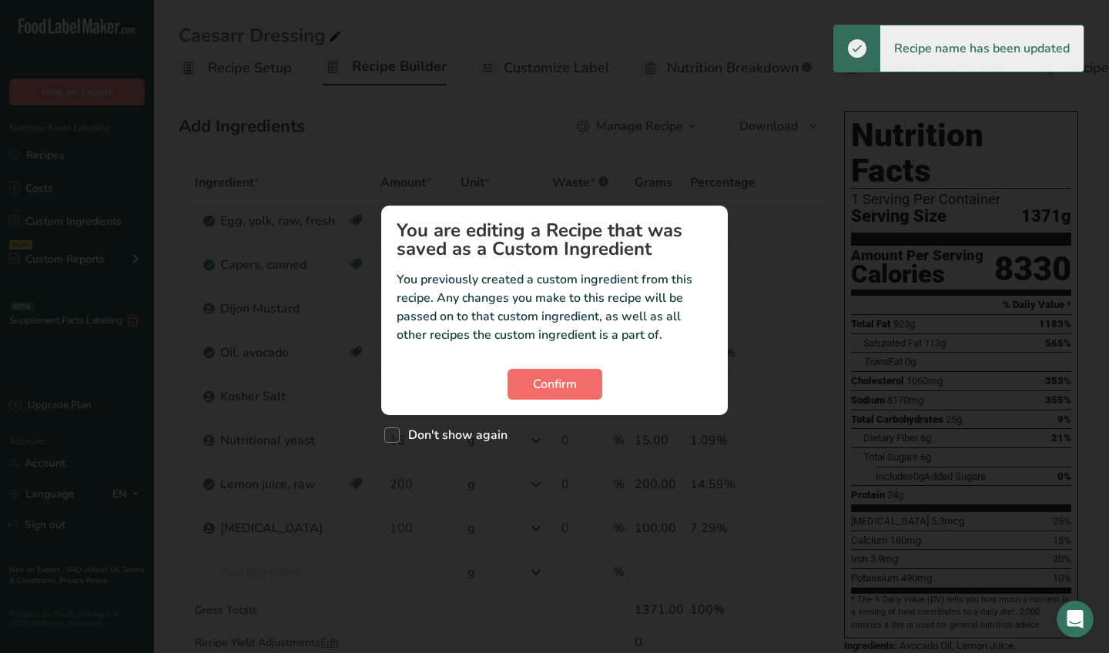
click at [547, 370] on button "Confirm" at bounding box center [554, 384] width 95 height 31
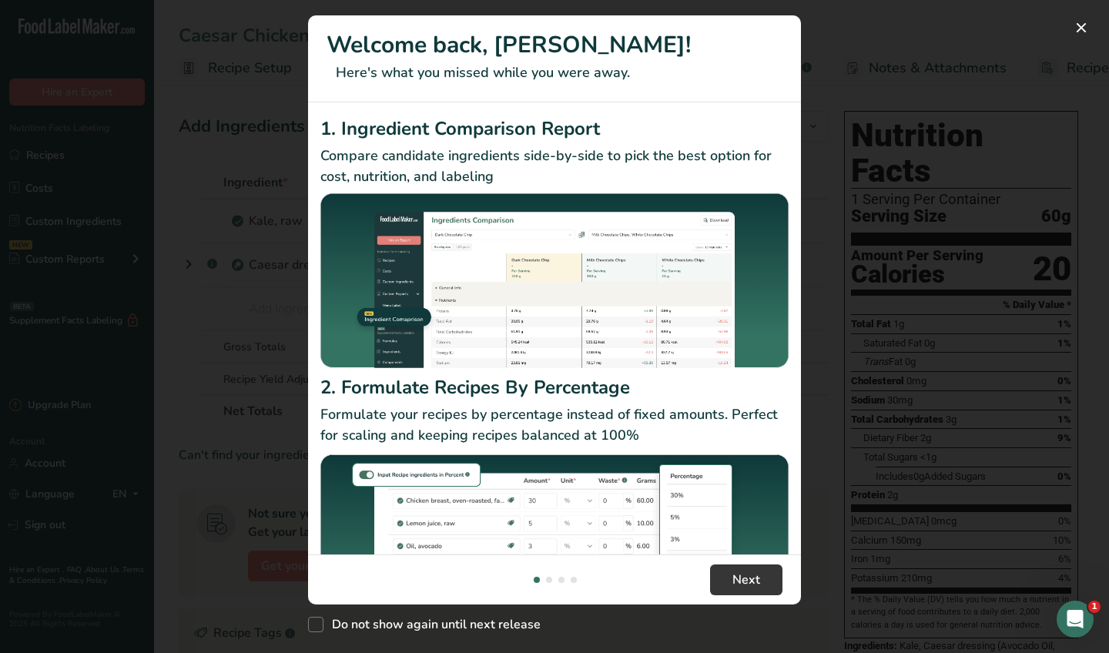
click at [893, 133] on div "New Features" at bounding box center [554, 326] width 1109 height 653
click at [1084, 21] on button "New Features" at bounding box center [1081, 27] width 25 height 25
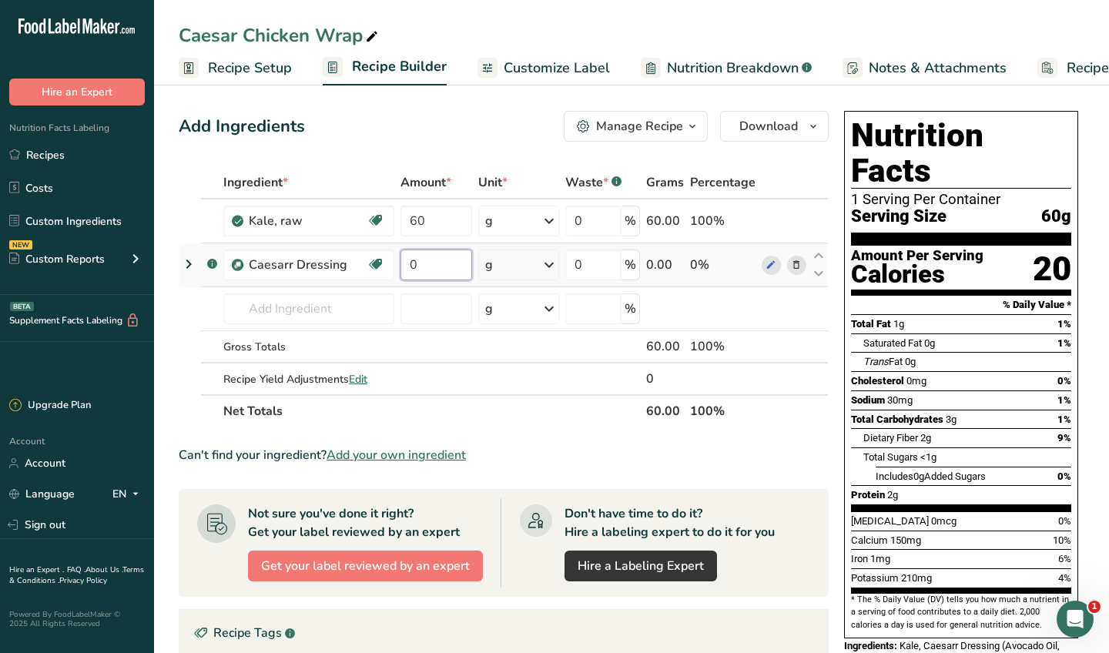
click at [451, 262] on input "0" at bounding box center [436, 264] width 72 height 31
type input "60"
click at [818, 252] on div "Ingredient * Amount * Unit * Waste * .a-a{fill:#347362;}.b-a{fill:#fff;} Grams …" at bounding box center [504, 296] width 650 height 261
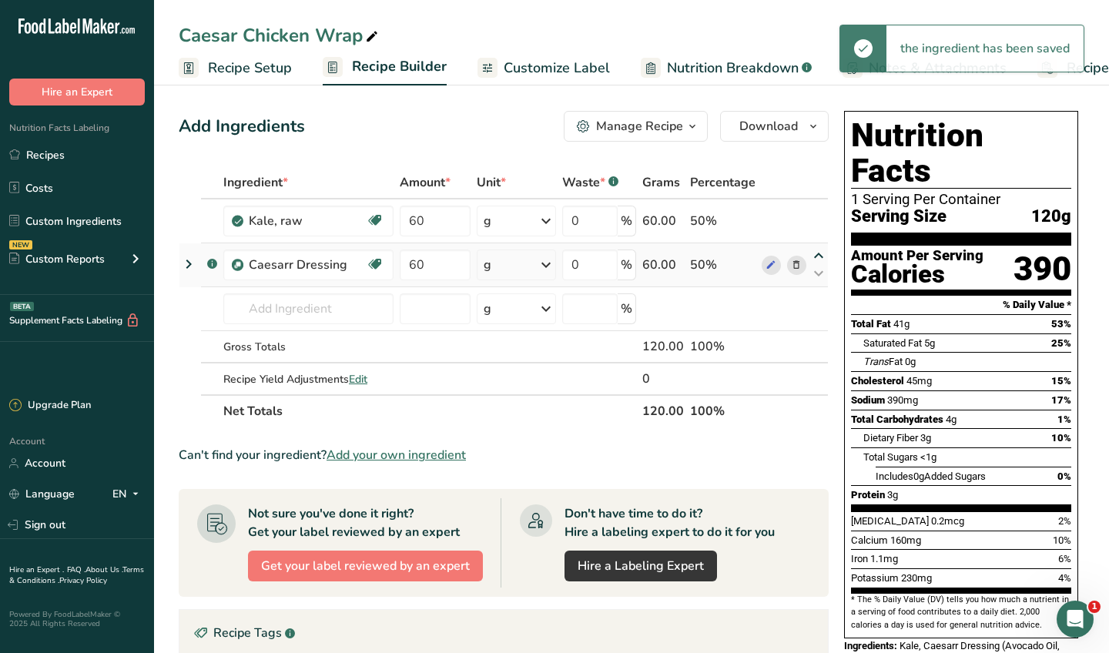
click at [817, 256] on icon at bounding box center [818, 256] width 18 height 12
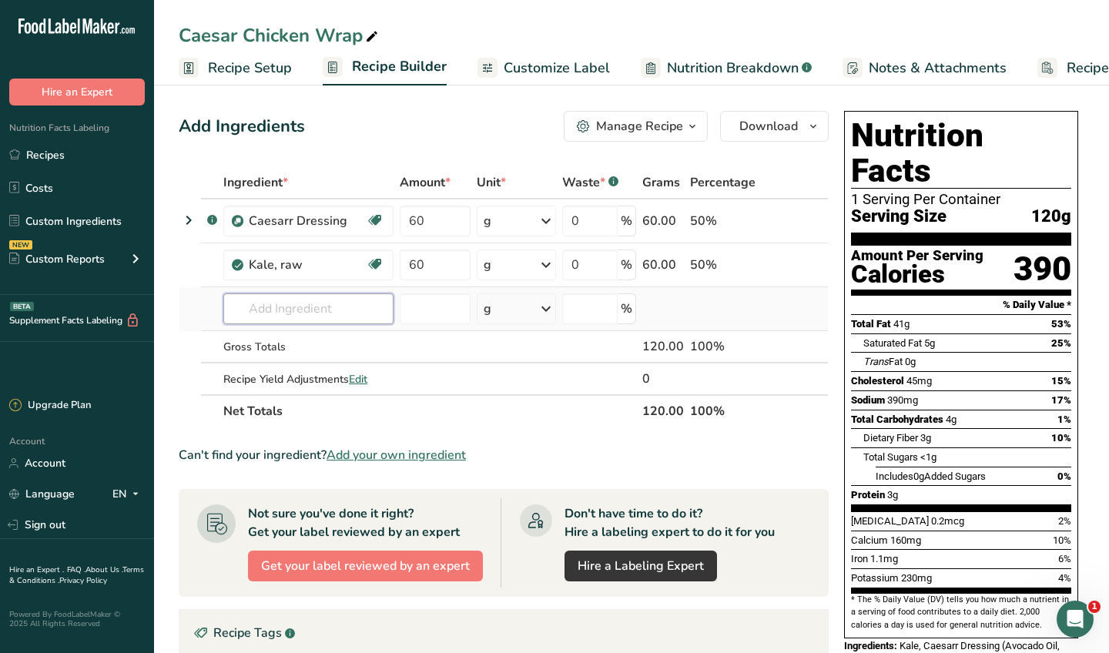
click at [293, 310] on input "text" at bounding box center [308, 308] width 170 height 31
type input "paleo bread"
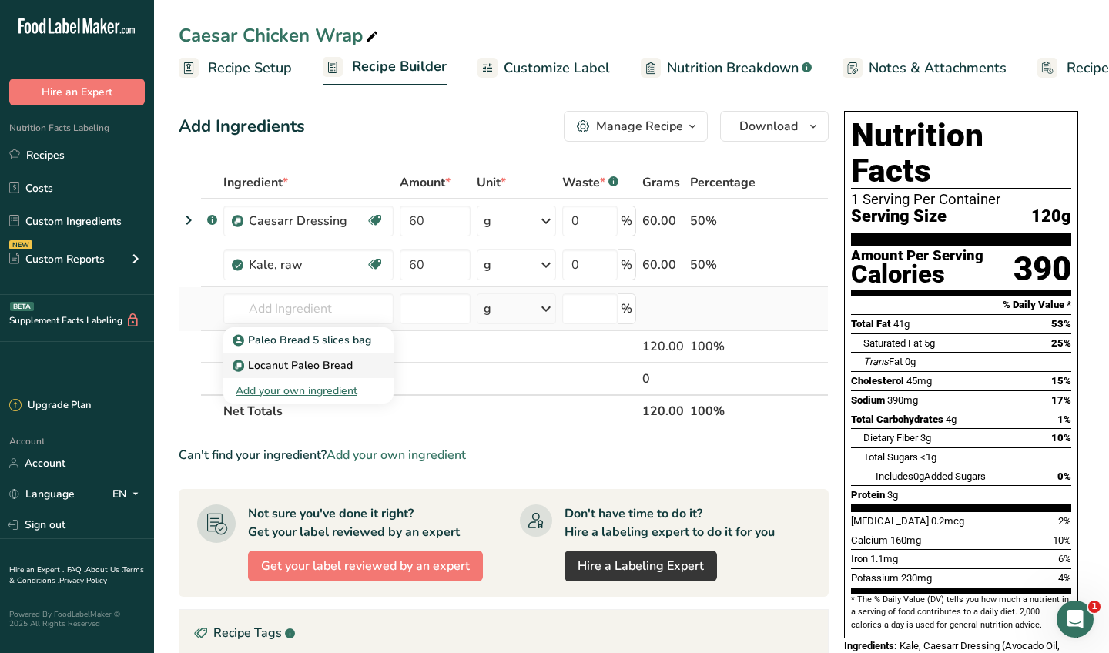
click at [292, 363] on p "Locanut Paleo Bread" at bounding box center [294, 365] width 117 height 16
type input "Locanut Paleo Bread"
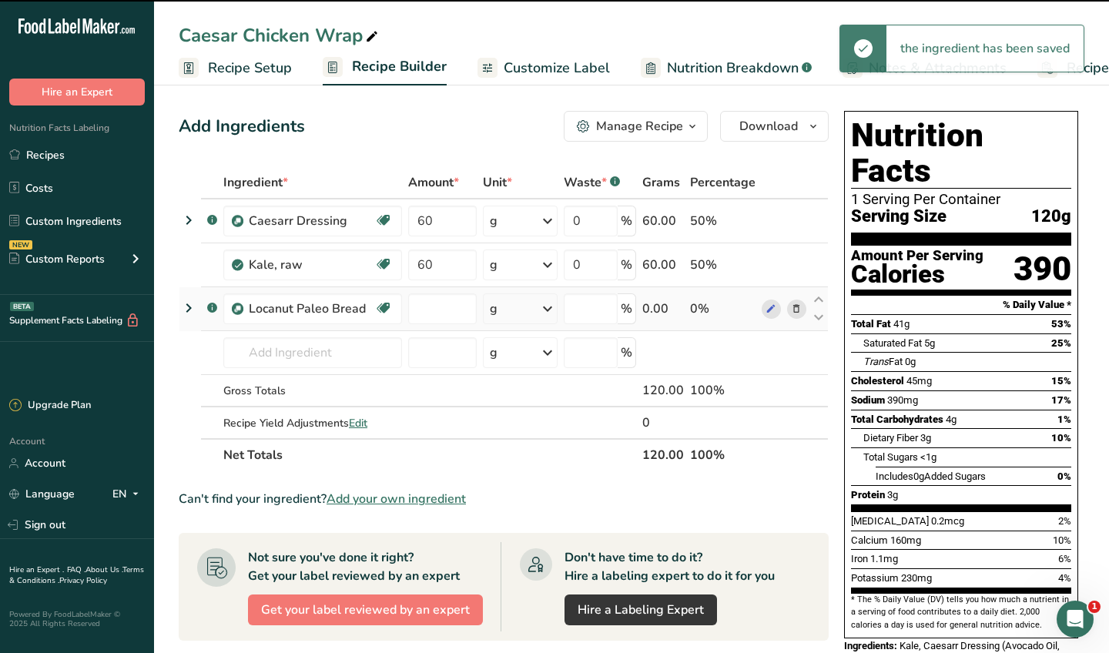
type input "0"
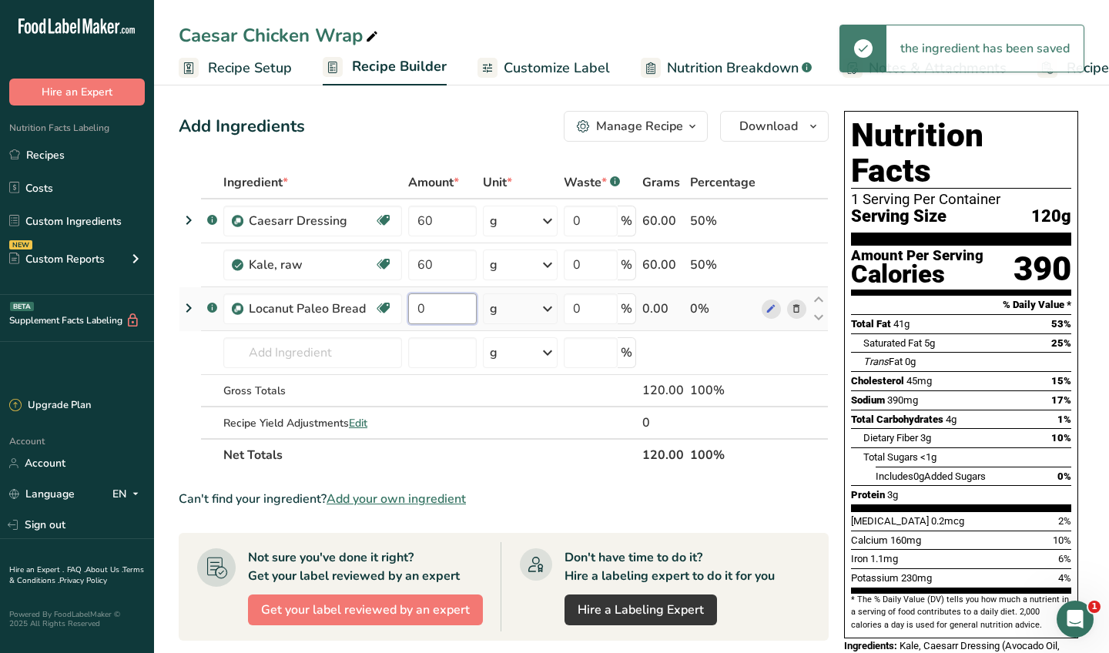
click at [430, 303] on input "0" at bounding box center [442, 308] width 69 height 31
type input "35"
click at [340, 363] on div "Ingredient * Amount * Unit * Waste * .a-a{fill:#347362;}.b-a{fill:#fff;} Grams …" at bounding box center [504, 318] width 650 height 305
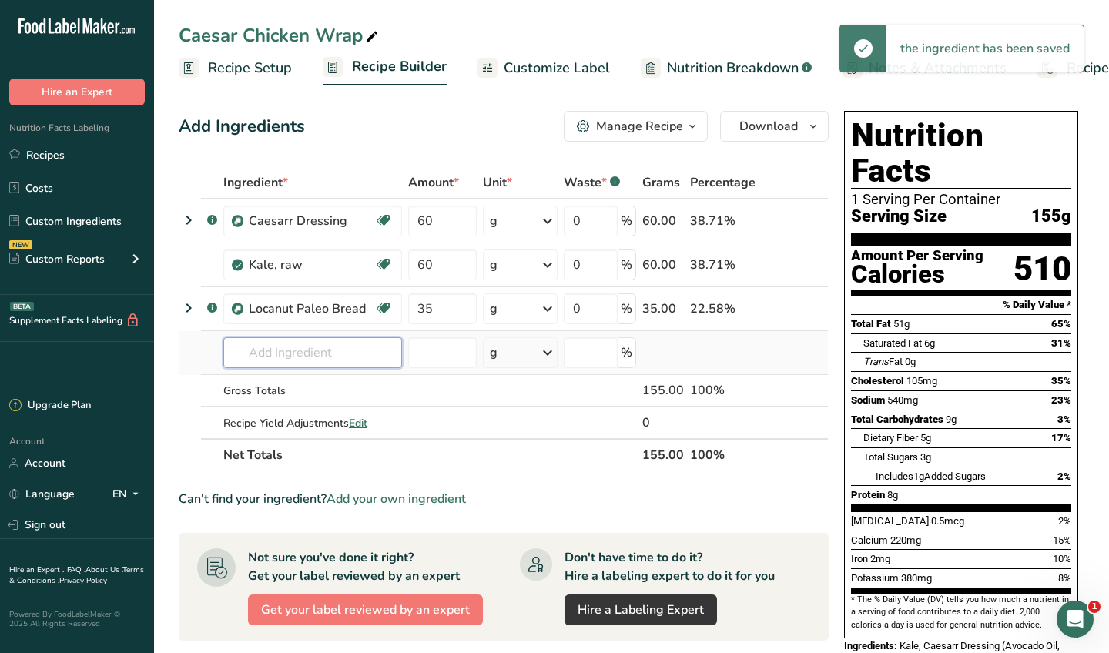
click at [367, 359] on input "text" at bounding box center [312, 352] width 179 height 31
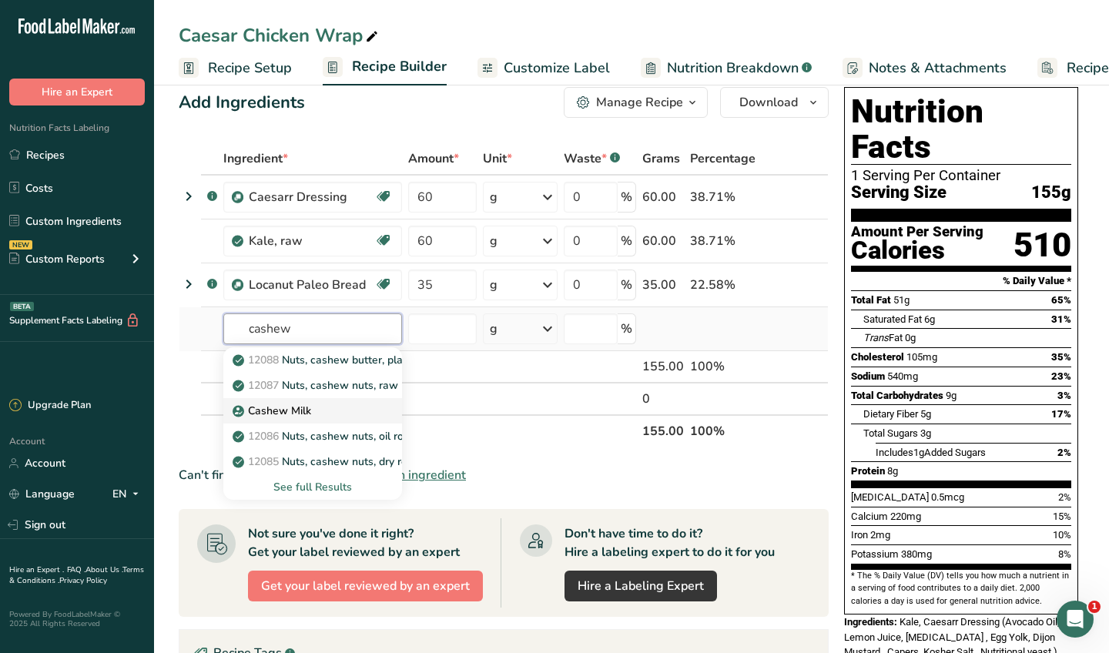
scroll to position [25, 0]
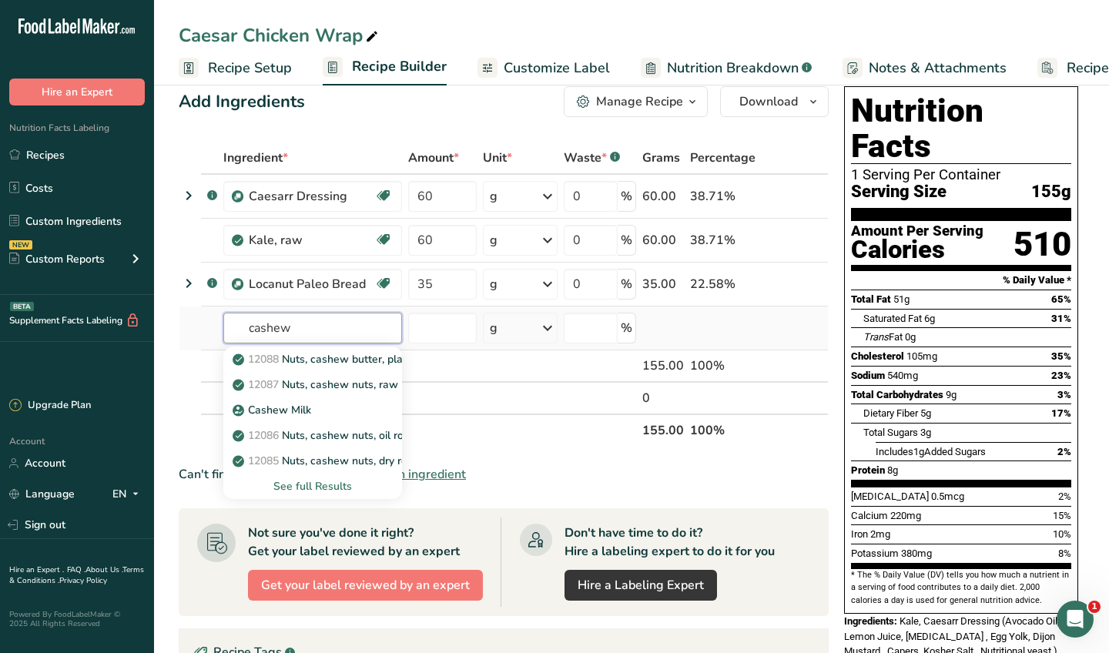
type input "cashew"
click at [343, 483] on div "See full Results" at bounding box center [313, 486] width 154 height 16
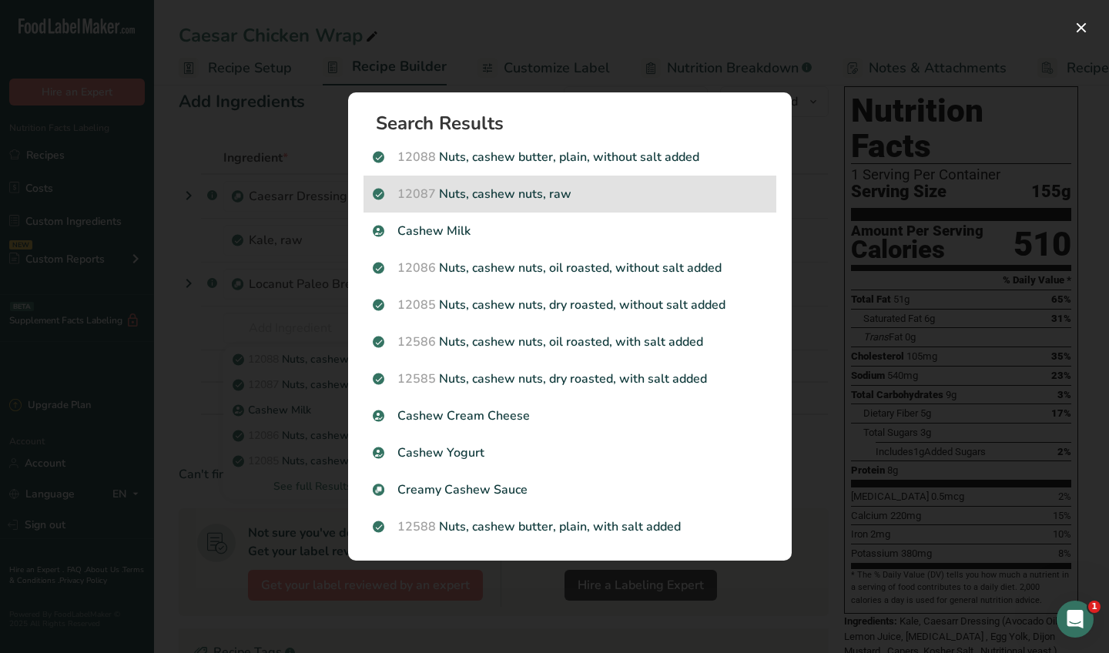
click at [540, 196] on p "12087 Nuts, cashew nuts, raw" at bounding box center [570, 194] width 394 height 18
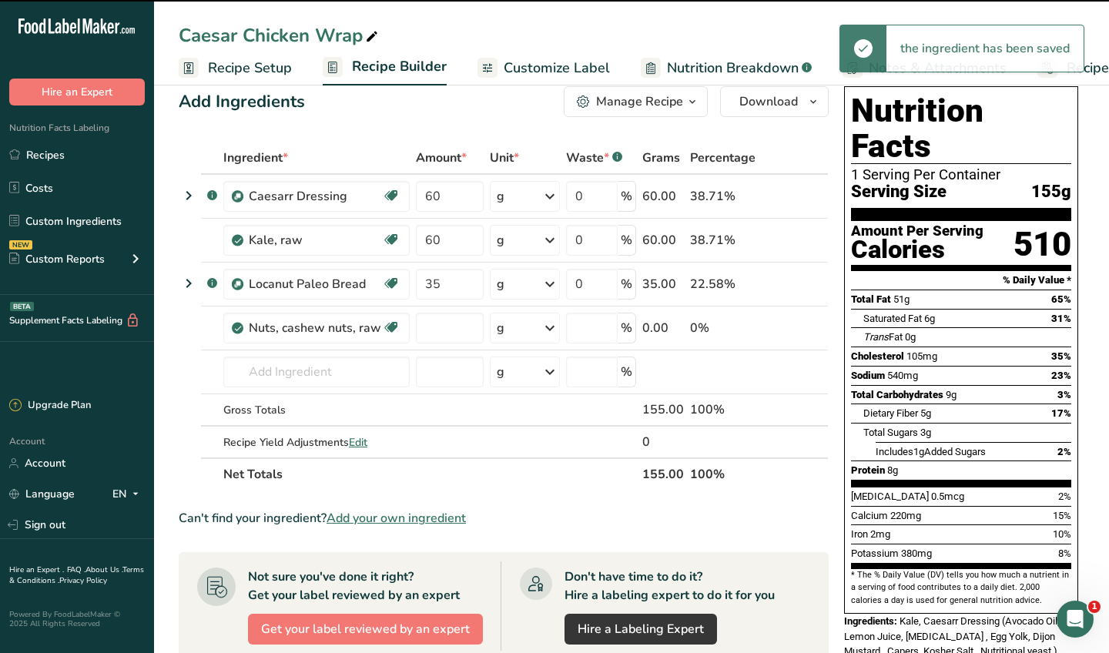
type input "0"
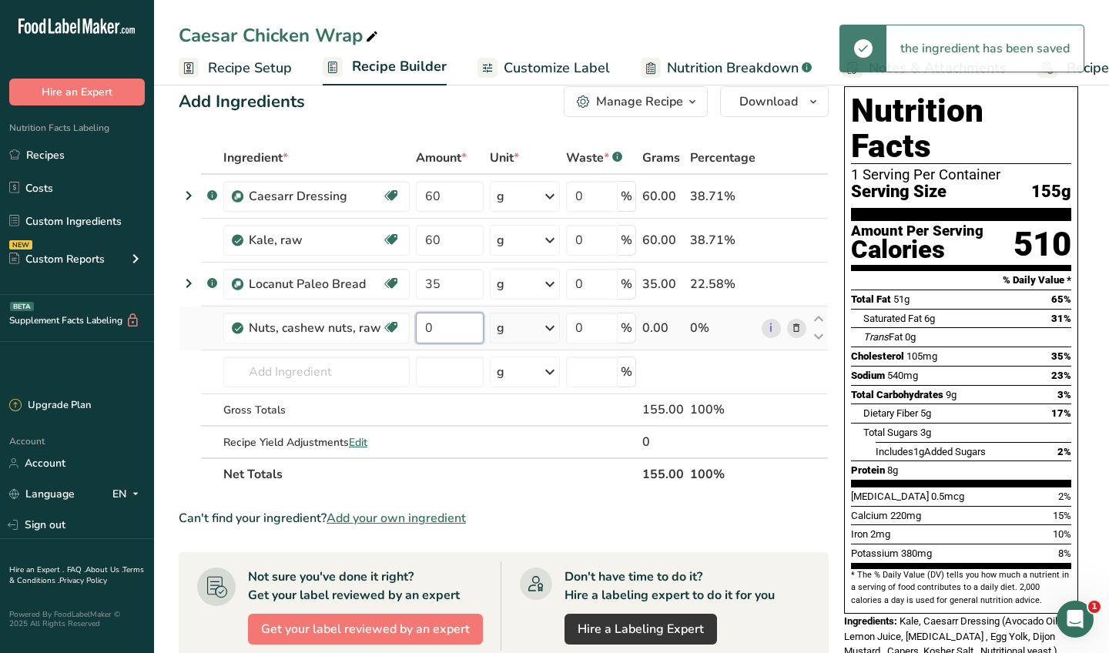
click at [443, 331] on input "0" at bounding box center [449, 328] width 67 height 31
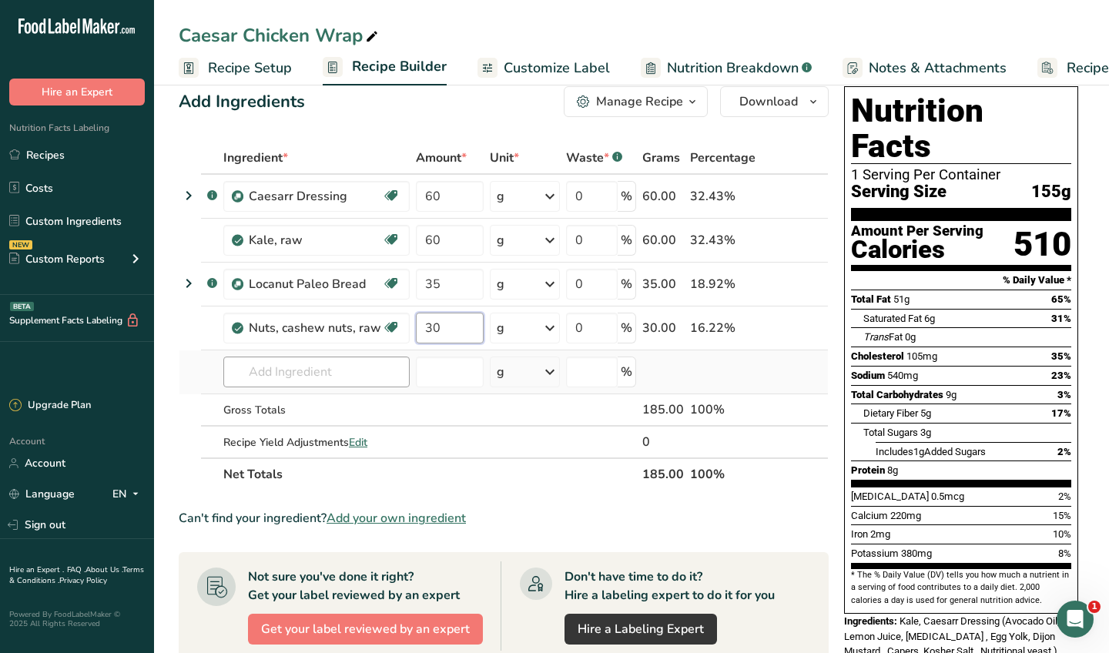
type input "30"
click at [334, 373] on div "Ingredient * Amount * Unit * Waste * .a-a{fill:#347362;}.b-a{fill:#fff;} Grams …" at bounding box center [504, 316] width 650 height 349
click at [99, 152] on link "Recipes" at bounding box center [77, 154] width 154 height 29
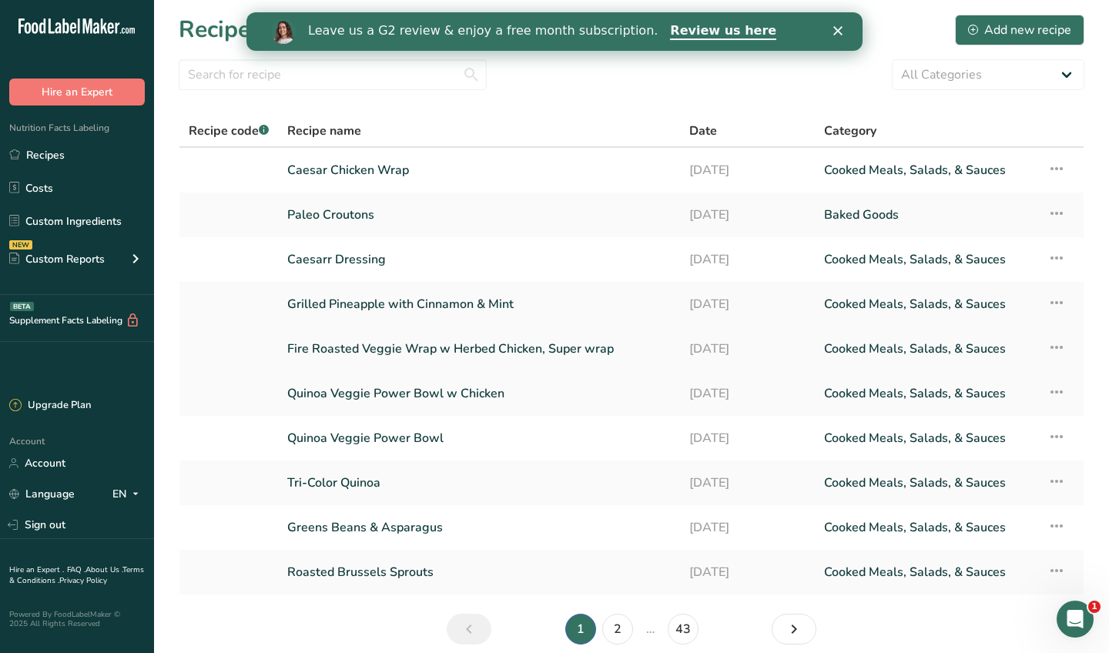
click at [490, 349] on link "Fire Roasted Veggie Wrap w Herbed Chicken, Super wrap" at bounding box center [478, 349] width 383 height 32
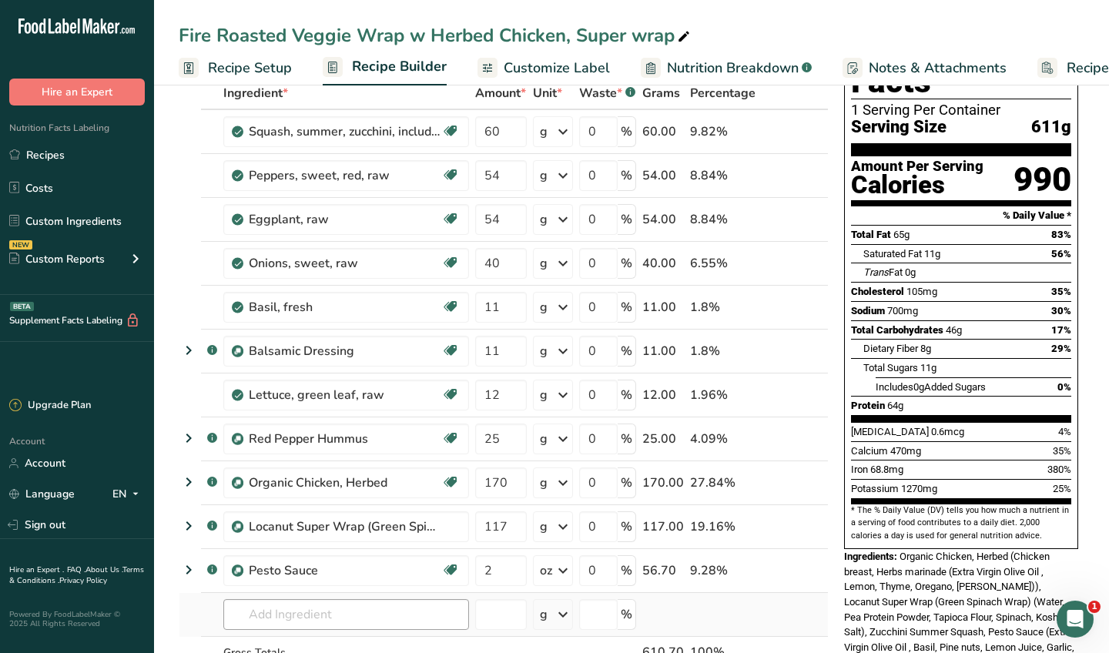
scroll to position [74, 0]
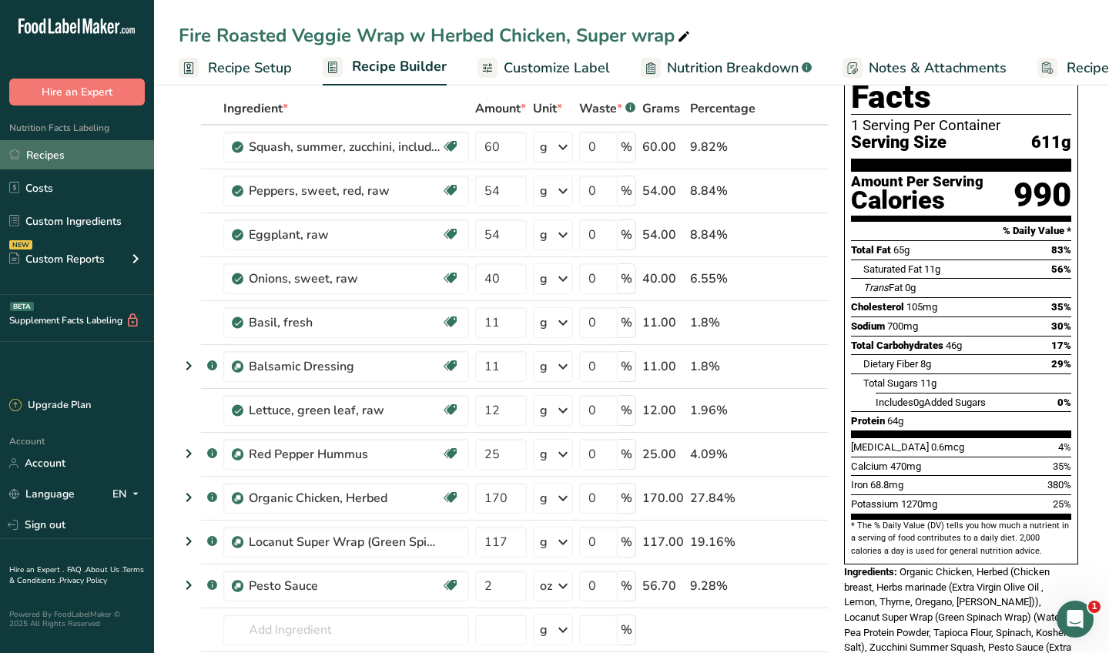
click at [62, 156] on link "Recipes" at bounding box center [77, 154] width 154 height 29
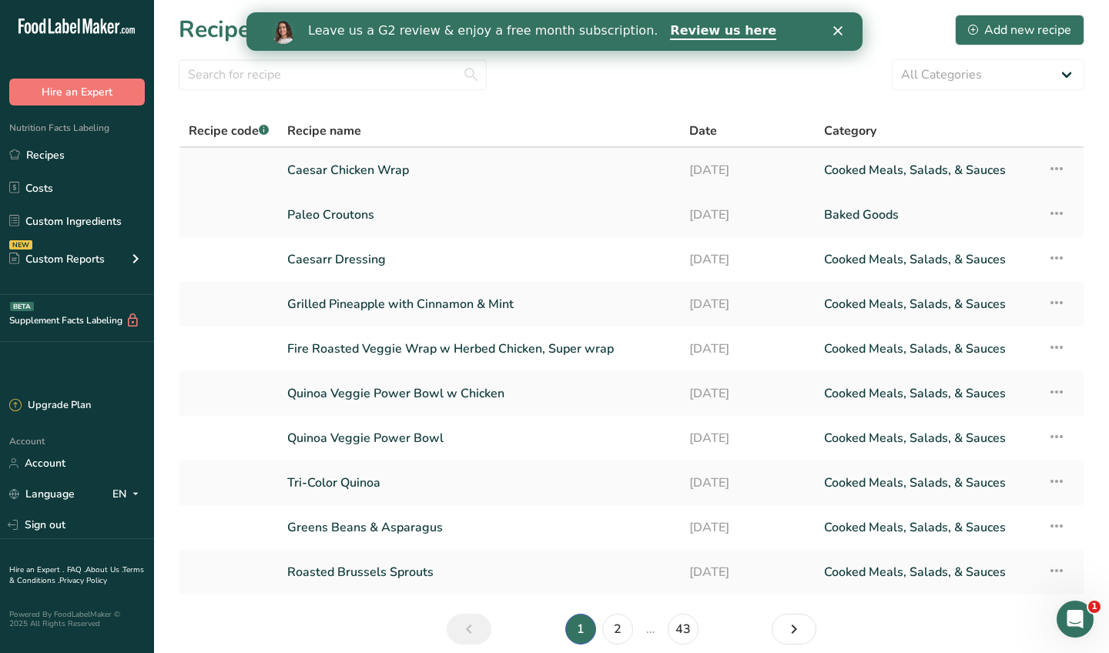
click at [393, 172] on link "Caesar Chicken Wrap" at bounding box center [478, 170] width 383 height 32
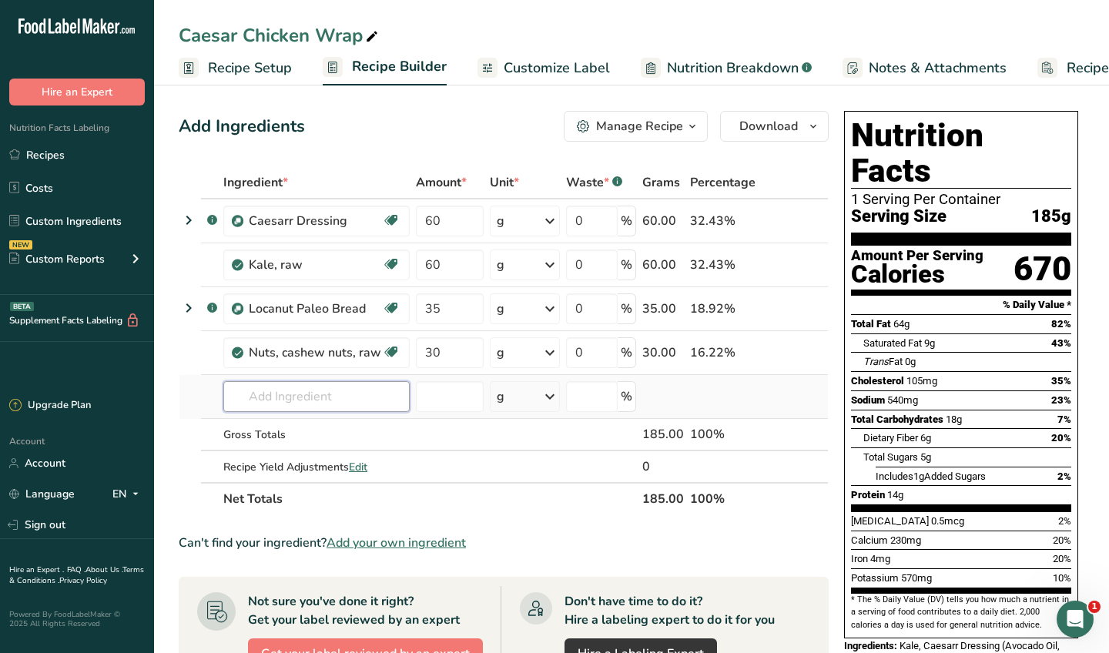
click at [317, 398] on input "text" at bounding box center [316, 396] width 186 height 31
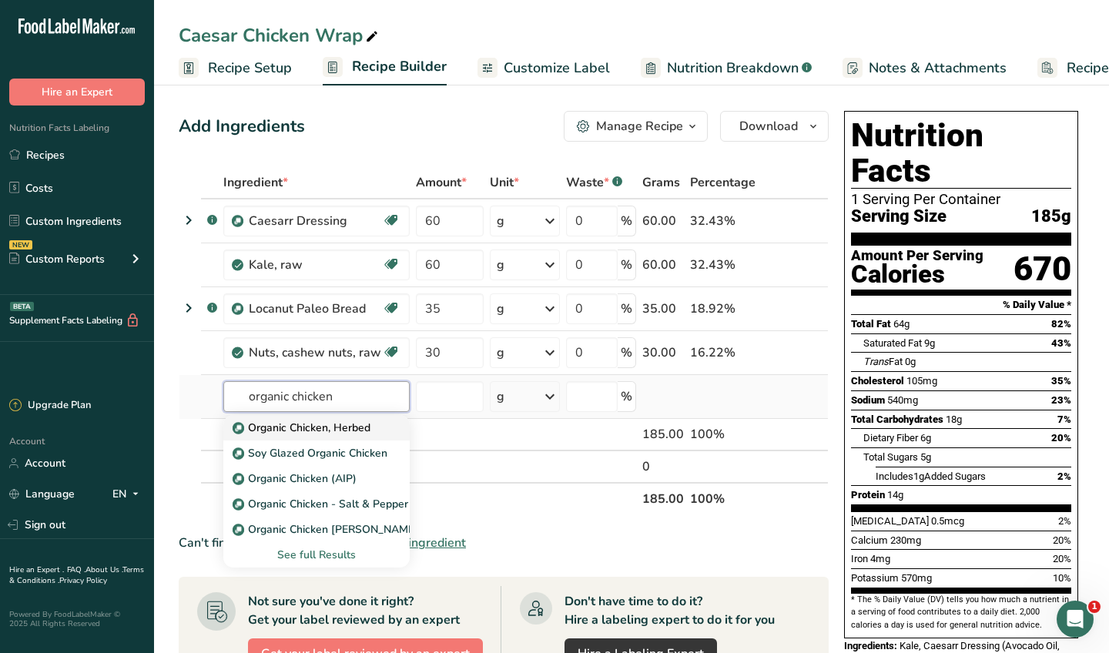
type input "organic chicken"
click at [318, 427] on p "Organic Chicken, Herbed" at bounding box center [303, 428] width 135 height 16
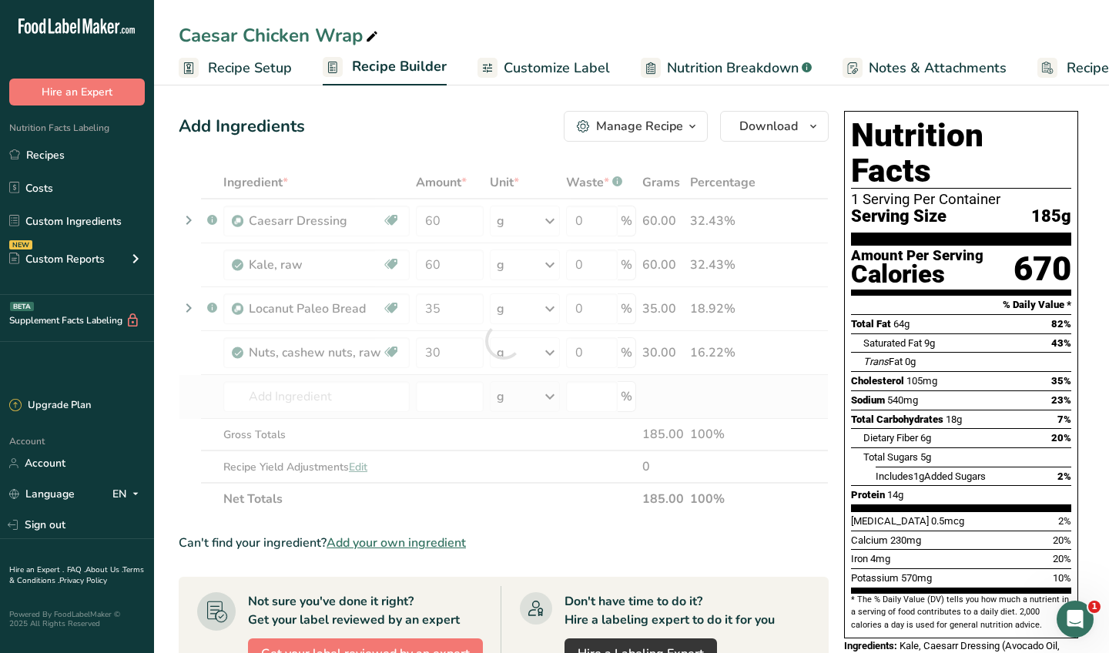
type input "Organic Chicken, Herbed"
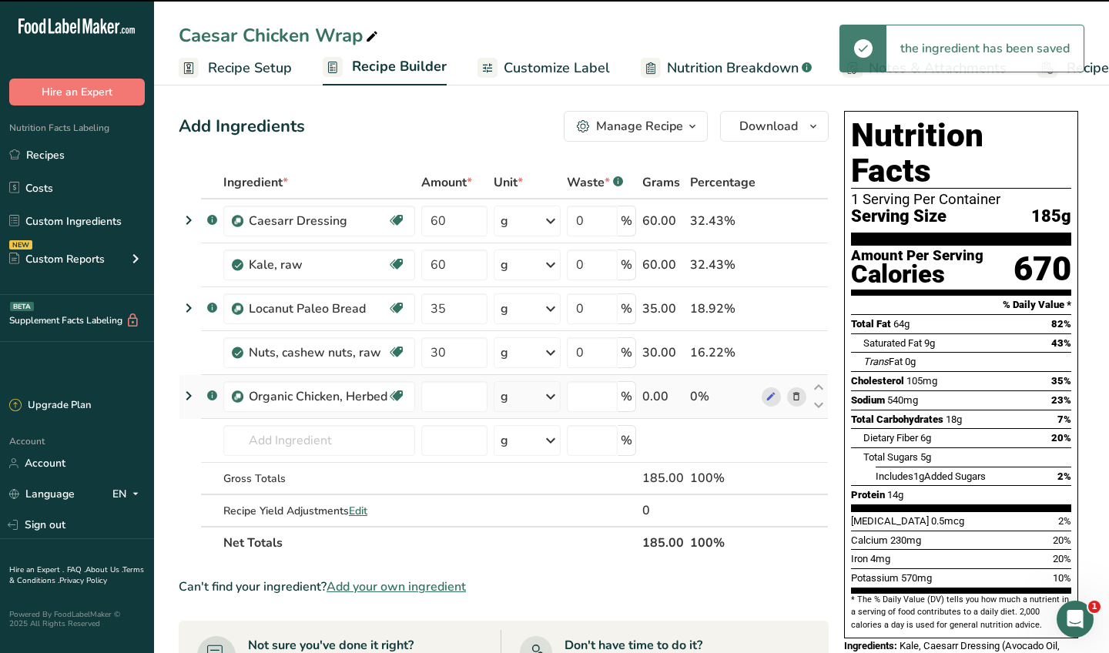
type input "0"
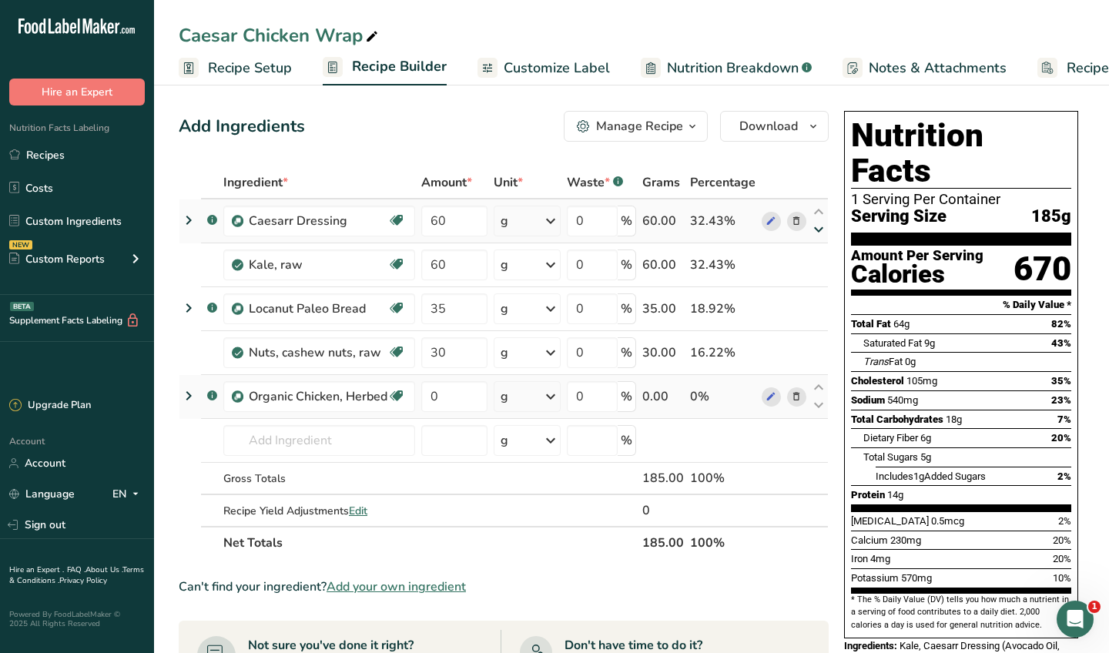
click at [817, 229] on icon at bounding box center [818, 230] width 18 height 12
click at [434, 264] on input "60" at bounding box center [454, 264] width 66 height 31
type input "70"
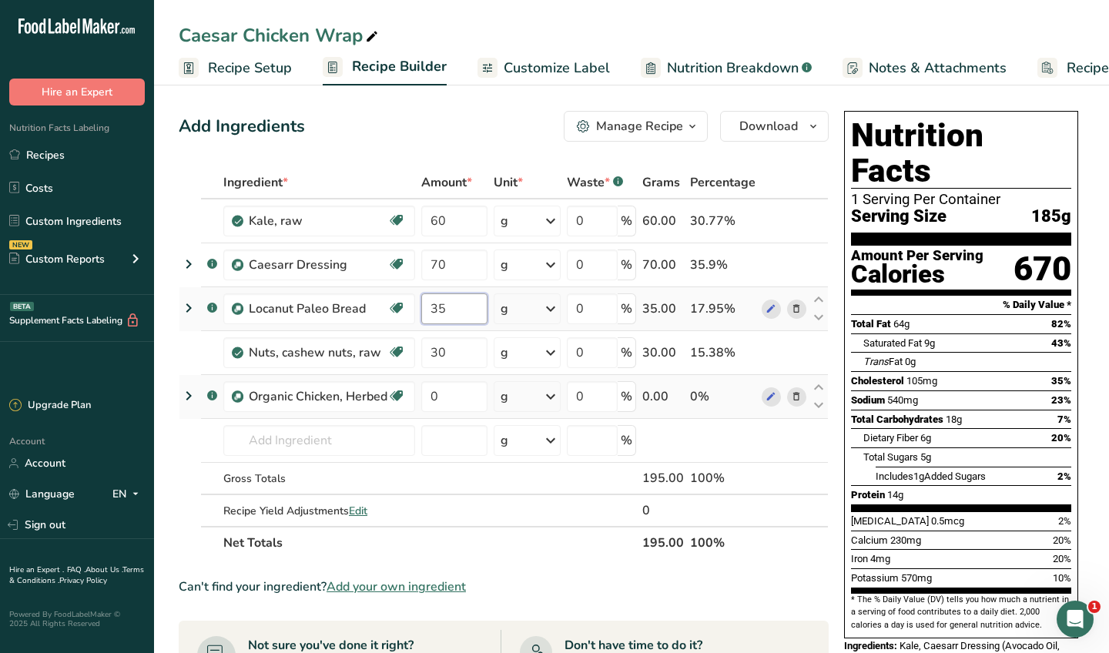
click at [459, 300] on div "Ingredient * Amount * Unit * Waste * .a-a{fill:#347362;}.b-a{fill:#fff;} Grams …" at bounding box center [504, 362] width 650 height 393
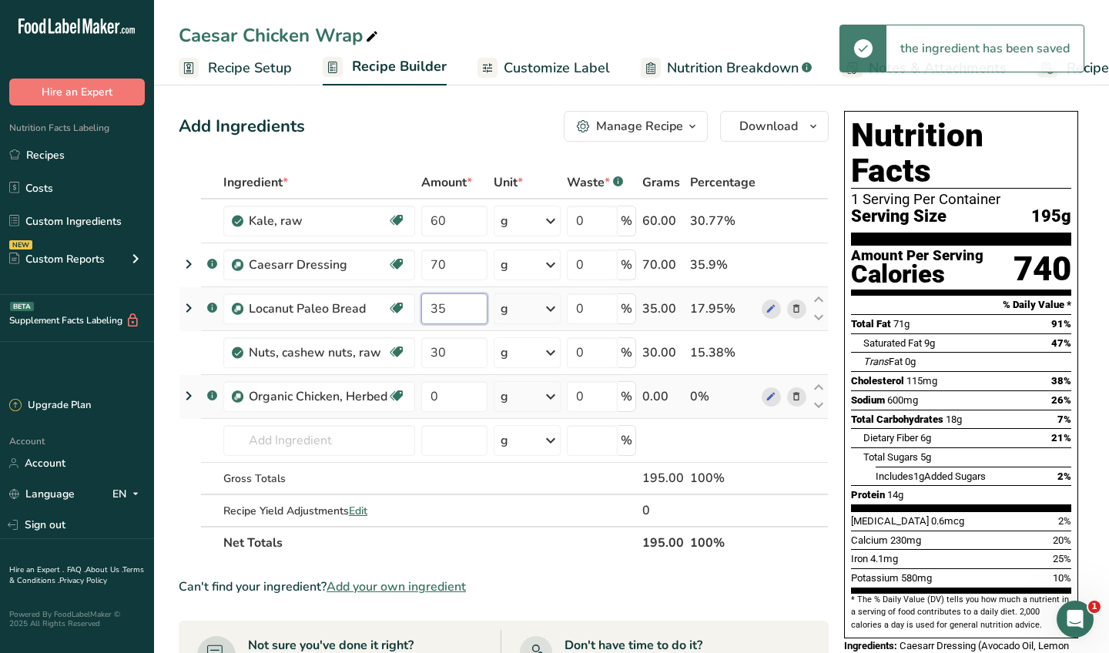
click at [450, 306] on input "35" at bounding box center [454, 308] width 66 height 31
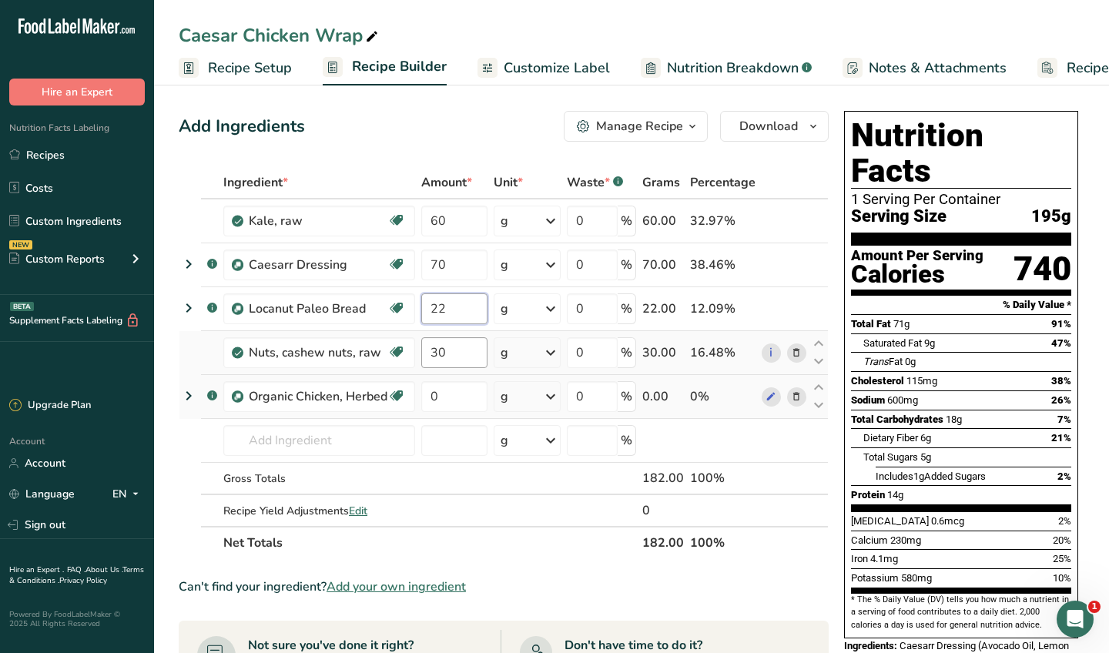
type input "22"
click at [455, 354] on div "Ingredient * Amount * Unit * Waste * .a-a{fill:#347362;}.b-a{fill:#fff;} Grams …" at bounding box center [504, 362] width 650 height 393
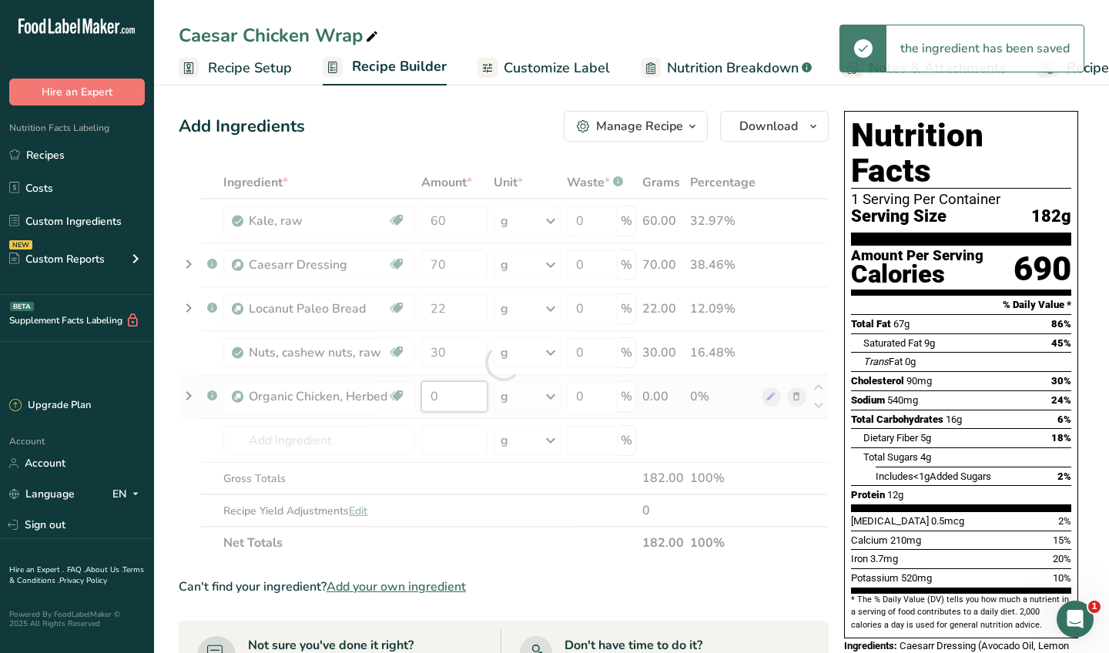
click at [450, 399] on div "Ingredient * Amount * Unit * Waste * .a-a{fill:#347362;}.b-a{fill:#fff;} Grams …" at bounding box center [504, 362] width 650 height 393
click at [450, 399] on div at bounding box center [504, 362] width 650 height 393
click at [447, 397] on div at bounding box center [504, 362] width 650 height 393
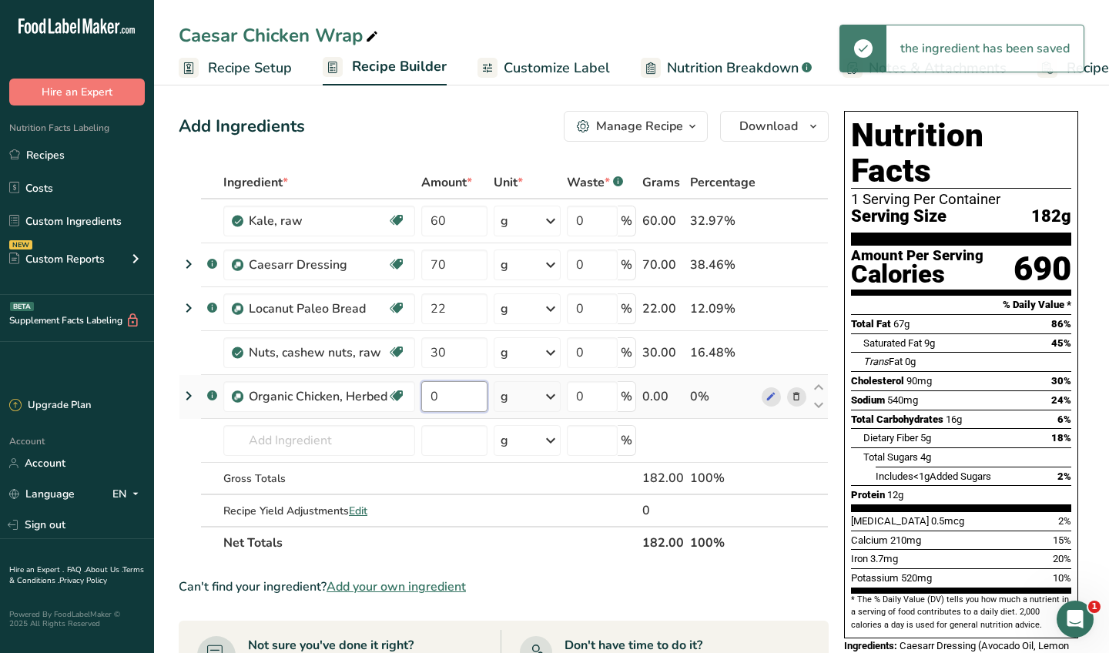
click at [447, 397] on input "0" at bounding box center [454, 396] width 66 height 31
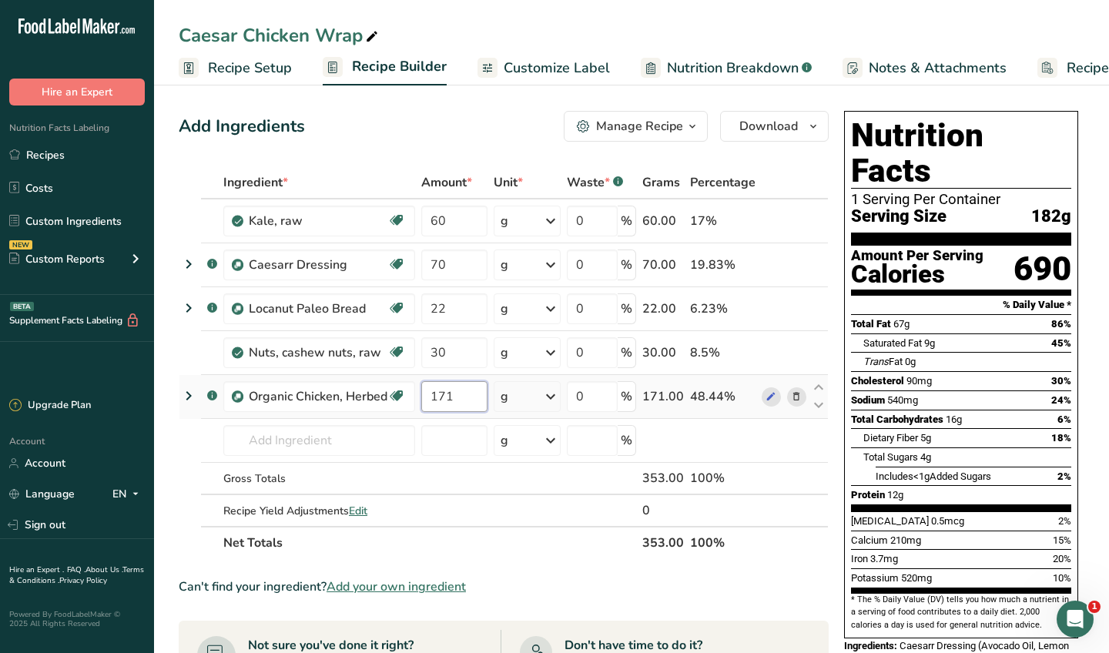
type input "171"
click at [373, 439] on input "text" at bounding box center [319, 440] width 192 height 31
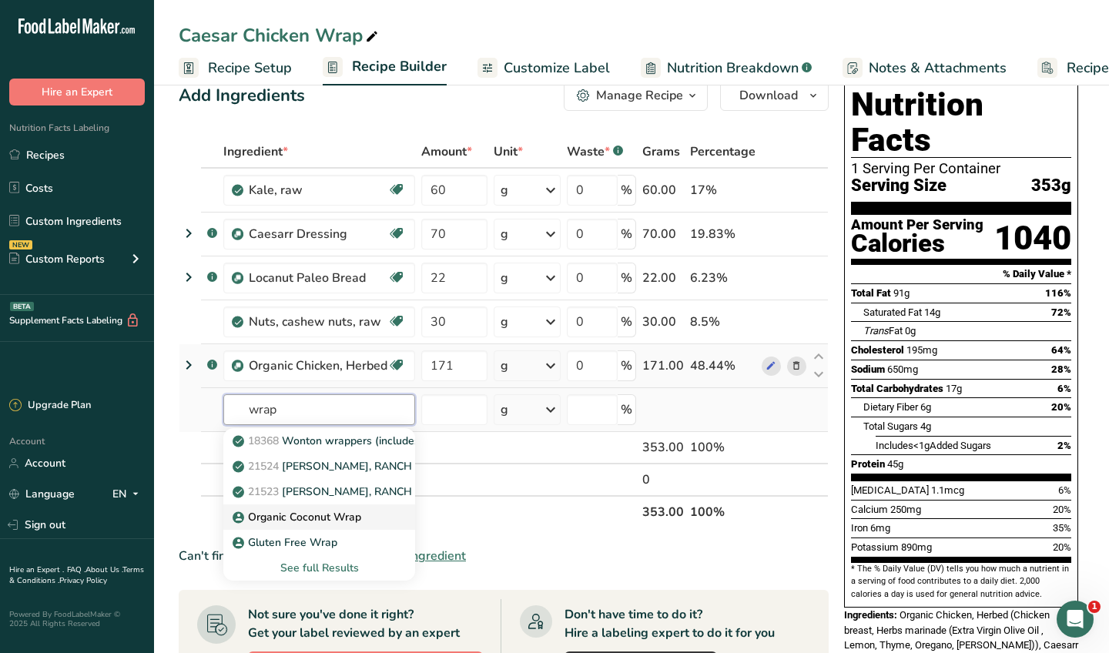
scroll to position [34, 0]
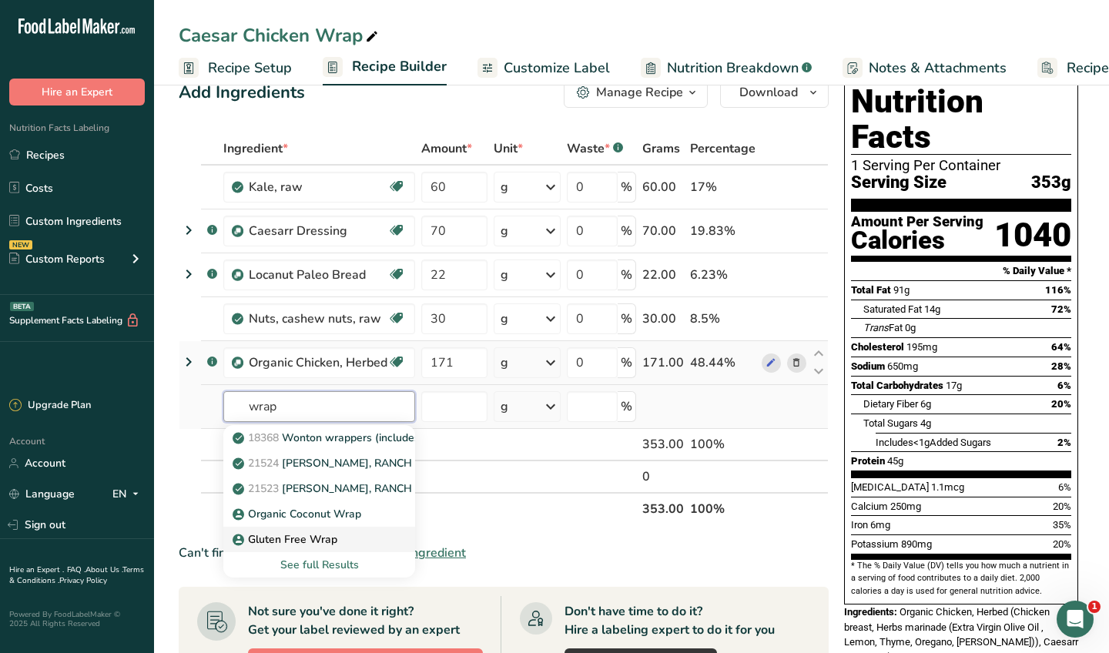
type input "wrap"
click at [321, 535] on p "Gluten Free Wrap" at bounding box center [287, 539] width 102 height 16
type input "Gluten Free Wrap"
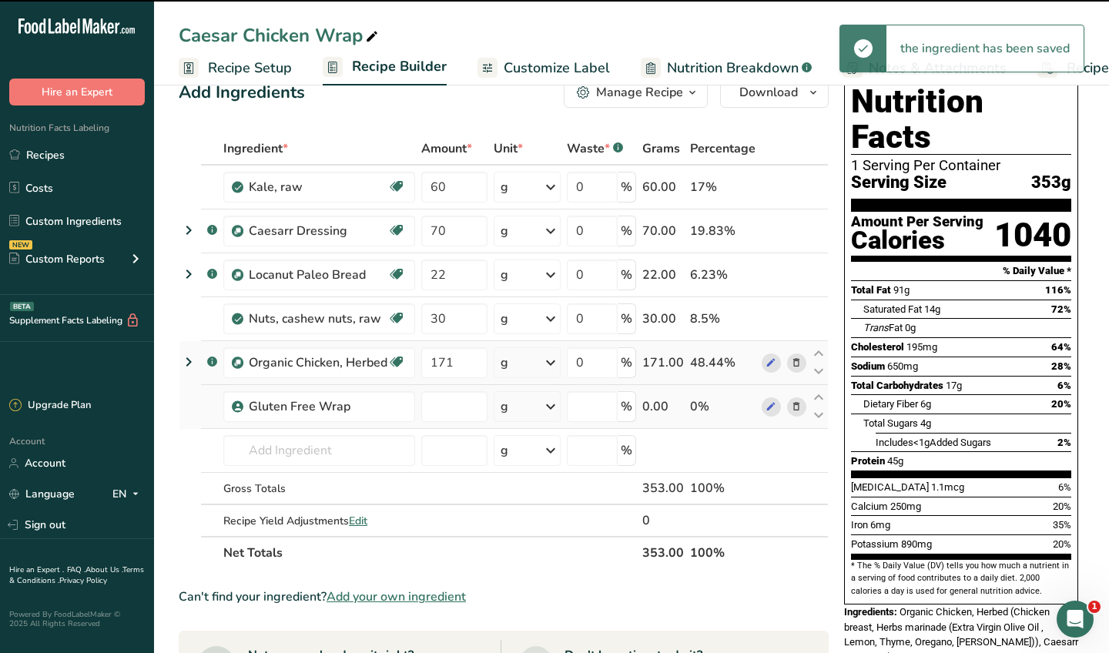
type input "0"
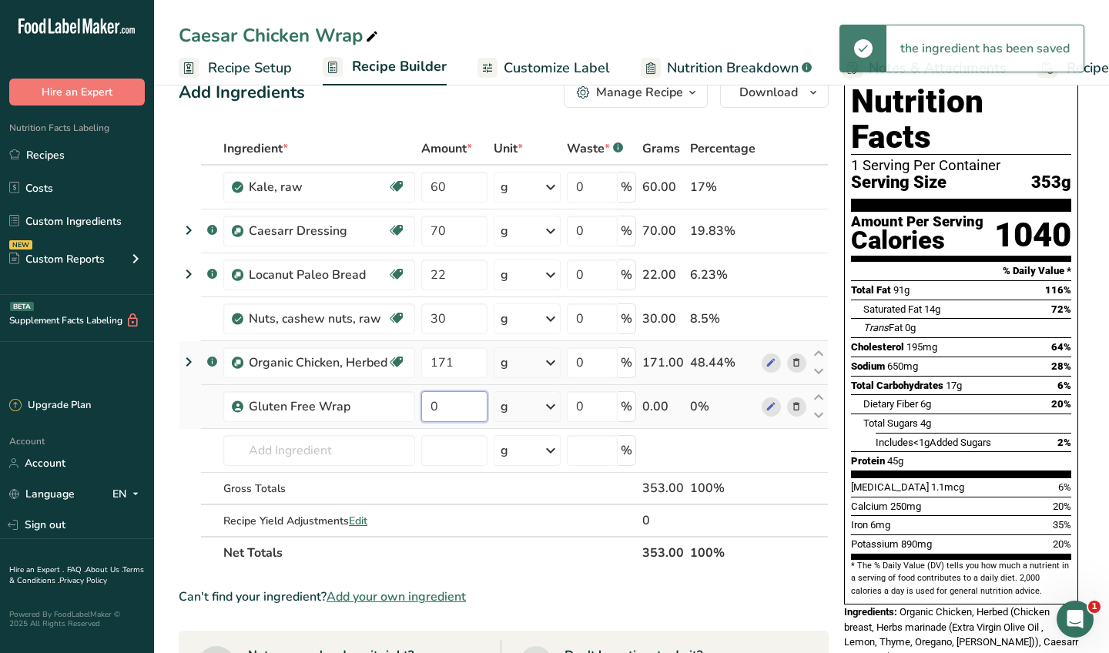
click at [460, 401] on input "0" at bounding box center [454, 406] width 66 height 31
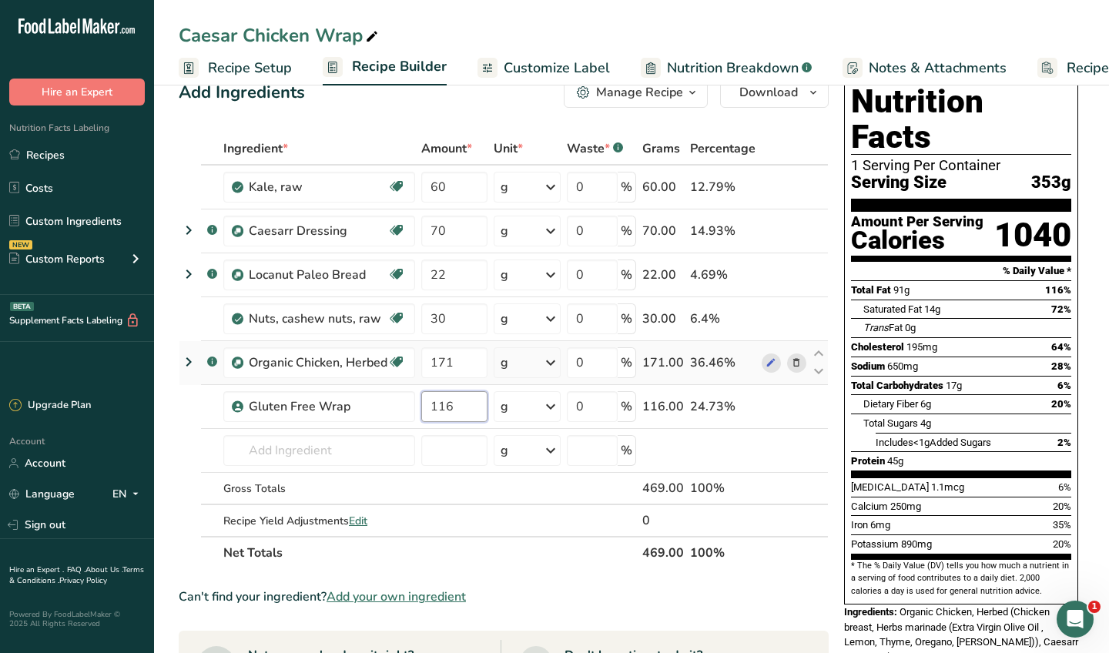
type input "116"
click at [646, 588] on div "Can't find your ingredient? Add your own ingredient" at bounding box center [504, 597] width 650 height 18
click at [474, 110] on div "Add Ingredients Manage Recipe Delete Recipe Duplicate Recipe Scale Recipe Save …" at bounding box center [508, 665] width 659 height 1189
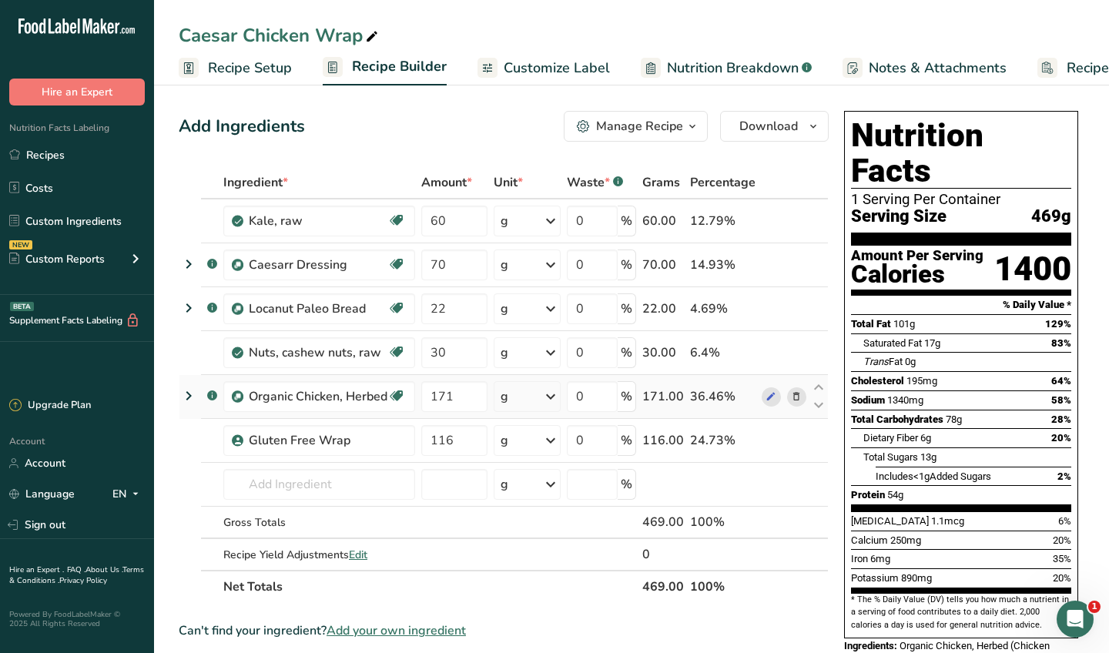
scroll to position [0, 0]
click at [79, 157] on link "Recipes" at bounding box center [77, 154] width 154 height 29
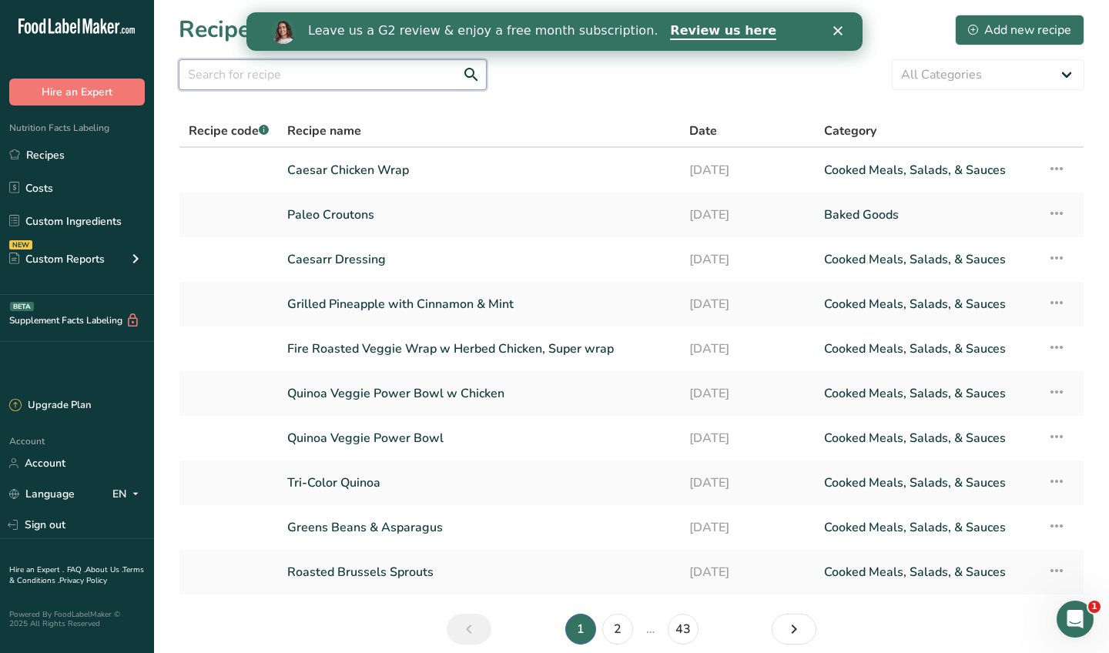
click at [368, 80] on input "text" at bounding box center [333, 74] width 308 height 31
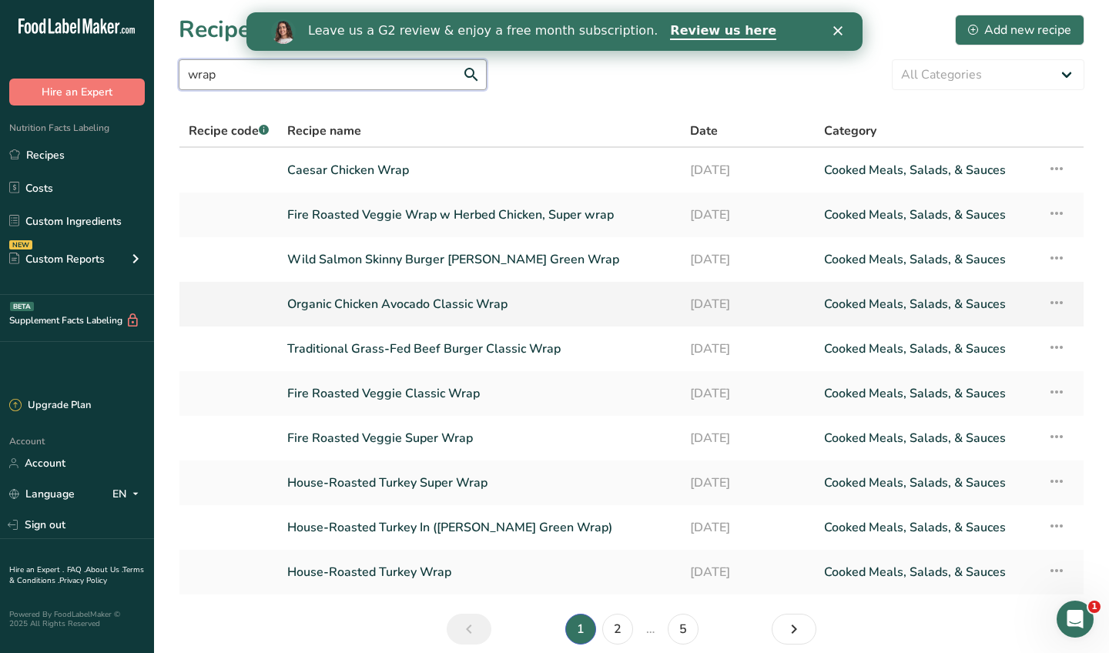
type input "wrap"
click at [390, 293] on link "Organic Chicken Avocado Classic Wrap" at bounding box center [479, 304] width 384 height 32
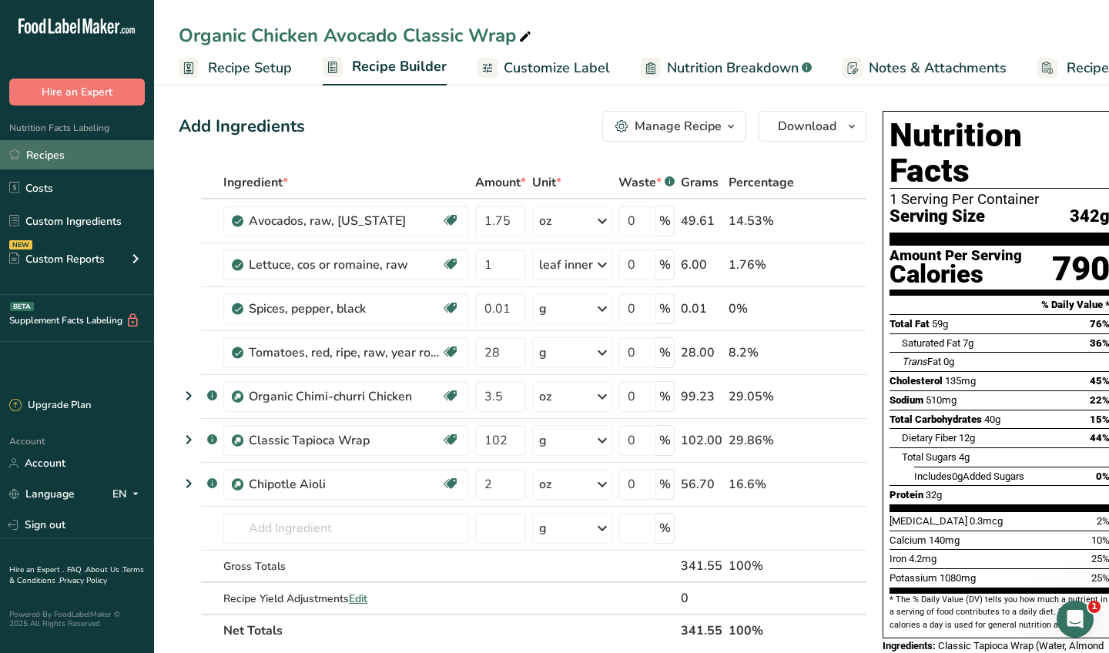
click at [77, 149] on link "Recipes" at bounding box center [77, 154] width 154 height 29
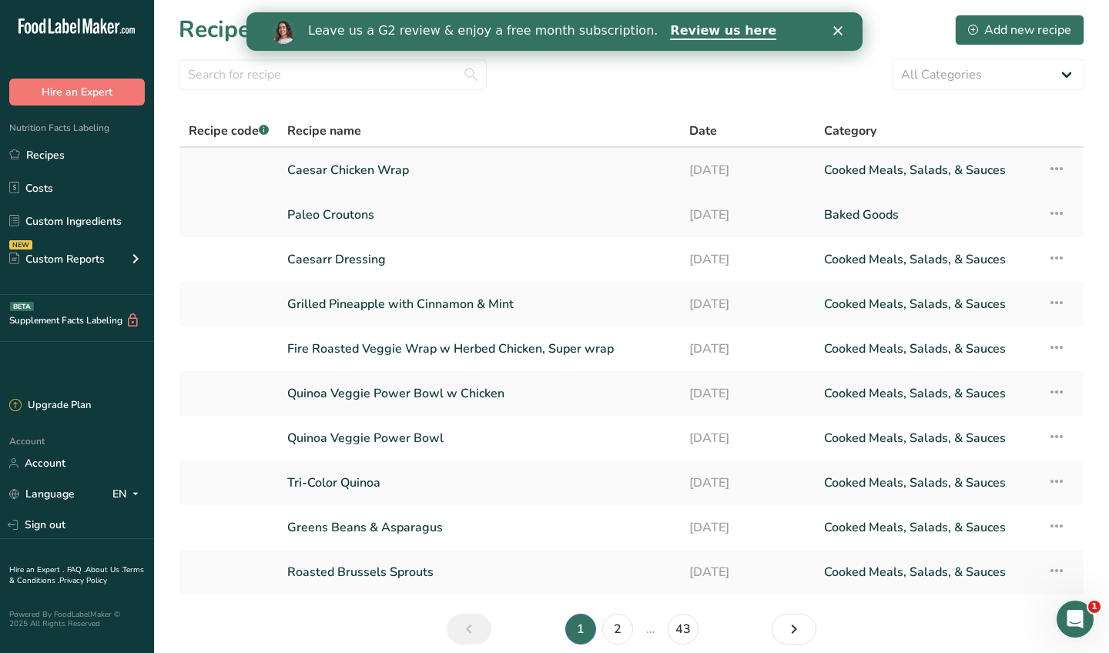
click at [420, 168] on link "Caesar Chicken Wrap" at bounding box center [478, 170] width 383 height 32
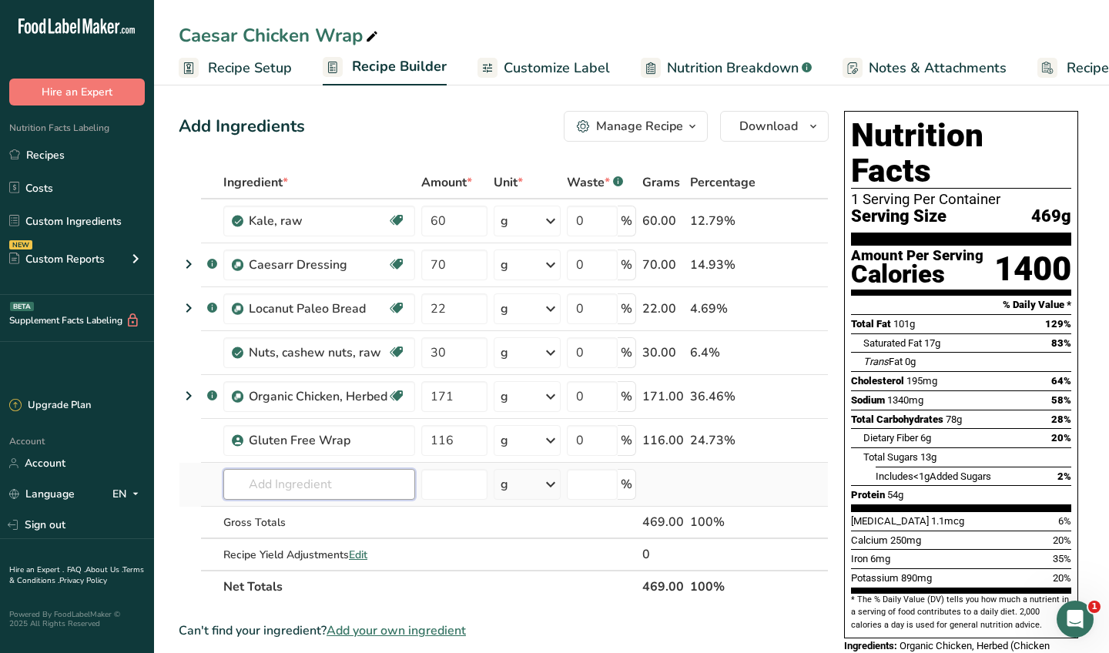
click at [293, 474] on input "text" at bounding box center [319, 484] width 192 height 31
type input "classic ta"
click at [323, 436] on p "Classic Tapioca Wrap" at bounding box center [295, 431] width 119 height 16
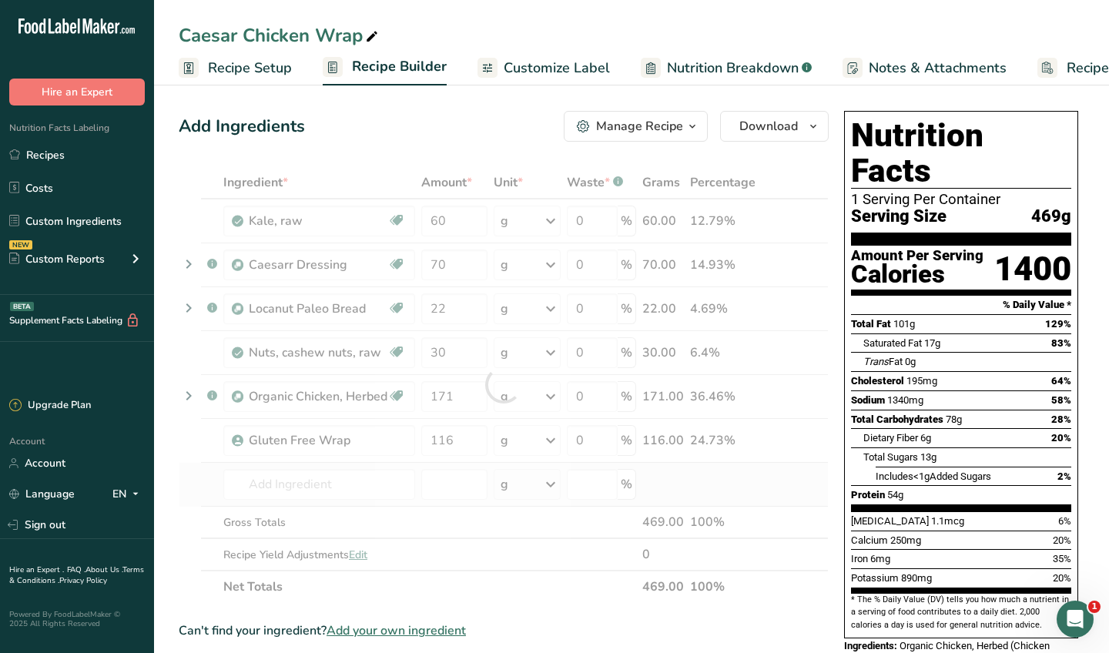
type input "Classic Tapioca Wrap"
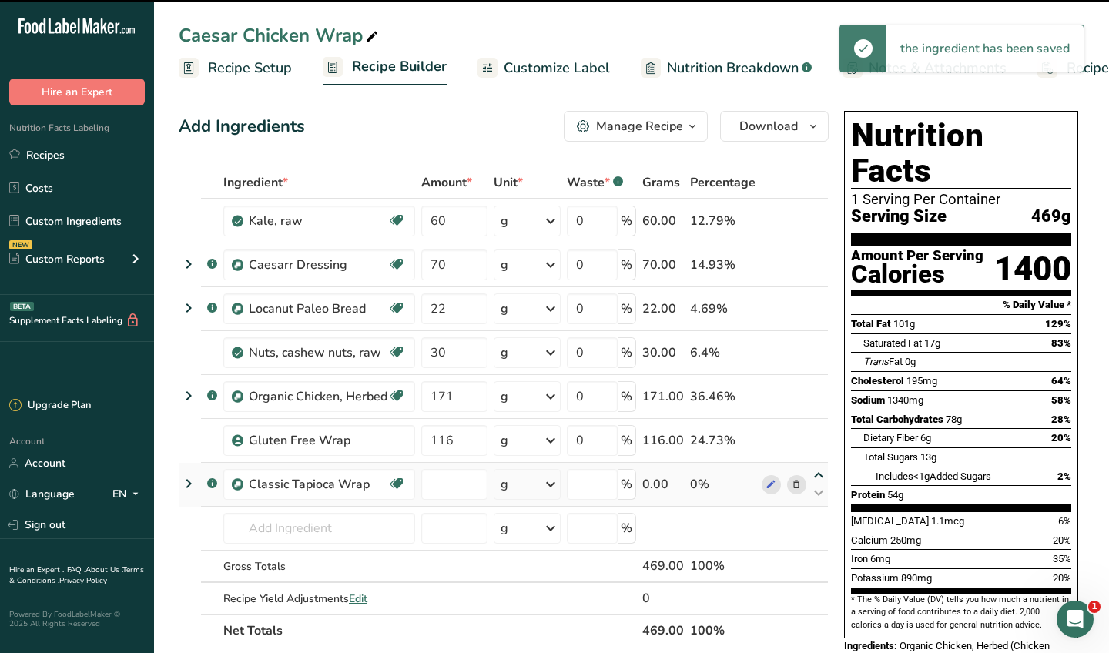
type input "0"
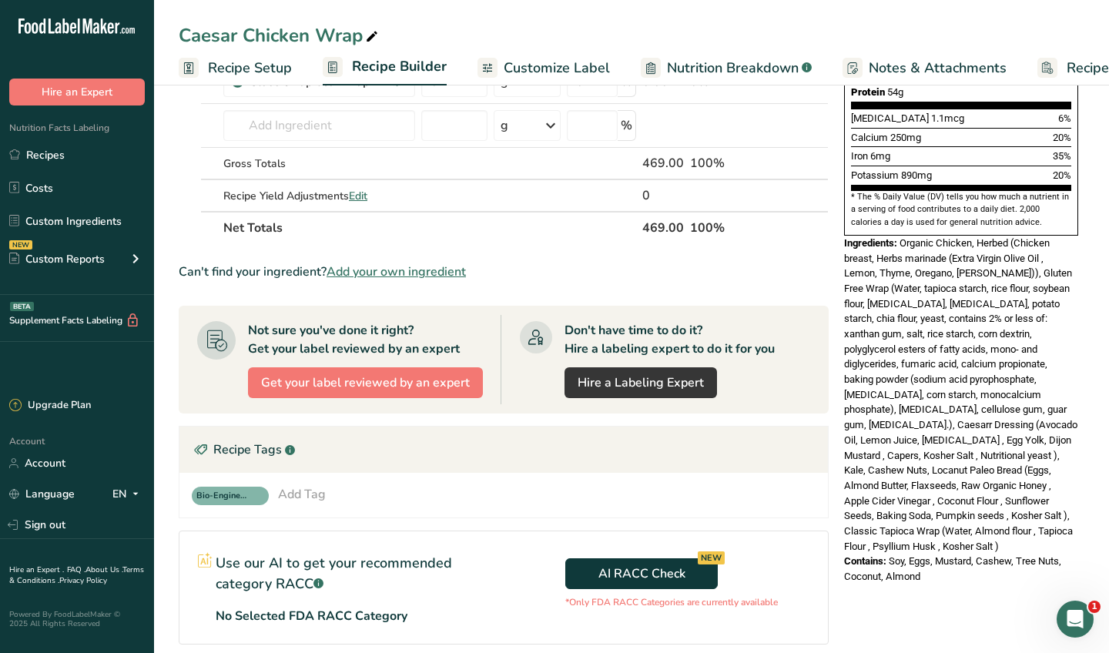
scroll to position [393, 0]
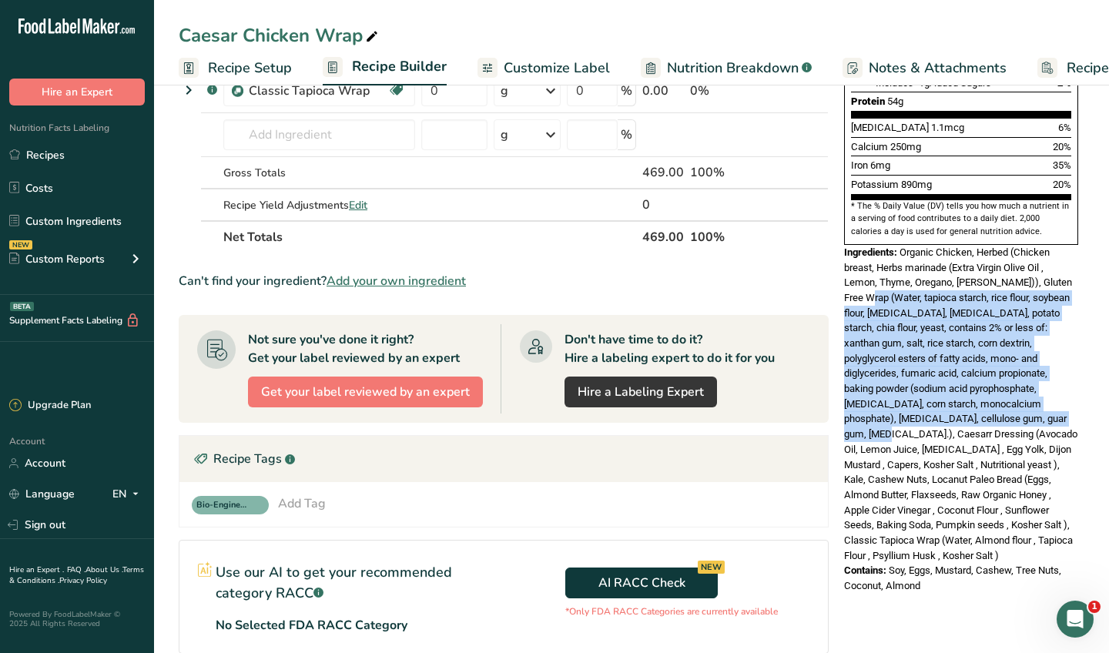
drag, startPoint x: 874, startPoint y: 249, endPoint x: 991, endPoint y: 365, distance: 164.4
click at [991, 365] on span "Organic Chicken, Herbed (Chicken breast, Herbs marinade (Extra Virgin Olive Oil…" at bounding box center [960, 403] width 233 height 315
click at [913, 296] on span "Organic Chicken, Herbed (Chicken breast, Herbs marinade (Extra Virgin Olive Oil…" at bounding box center [960, 403] width 233 height 315
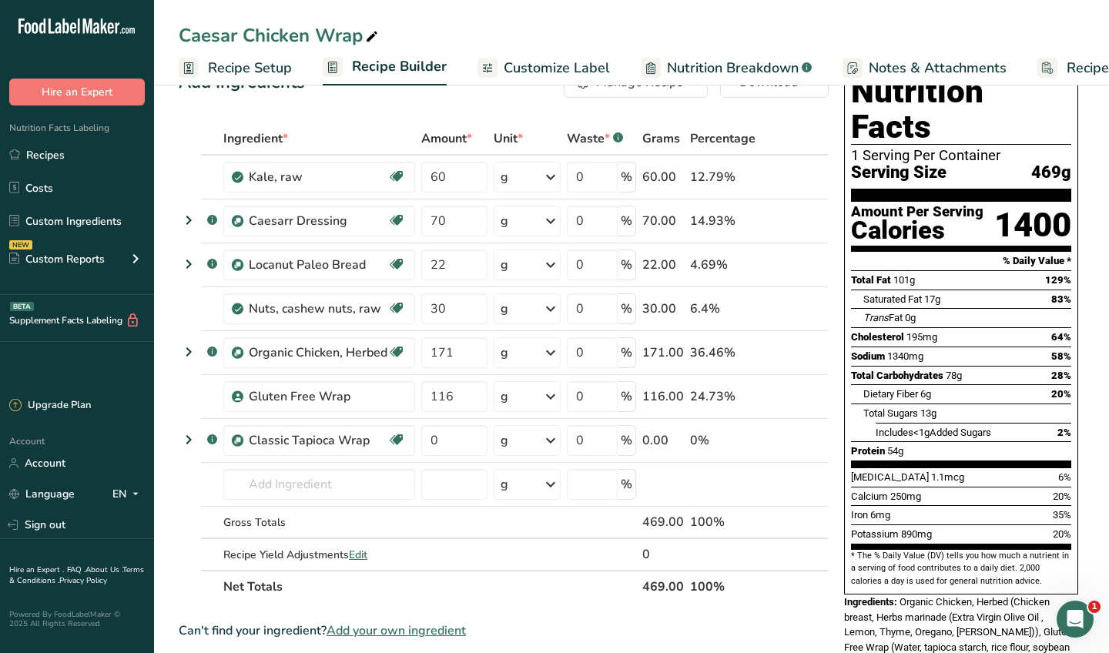
scroll to position [21, 0]
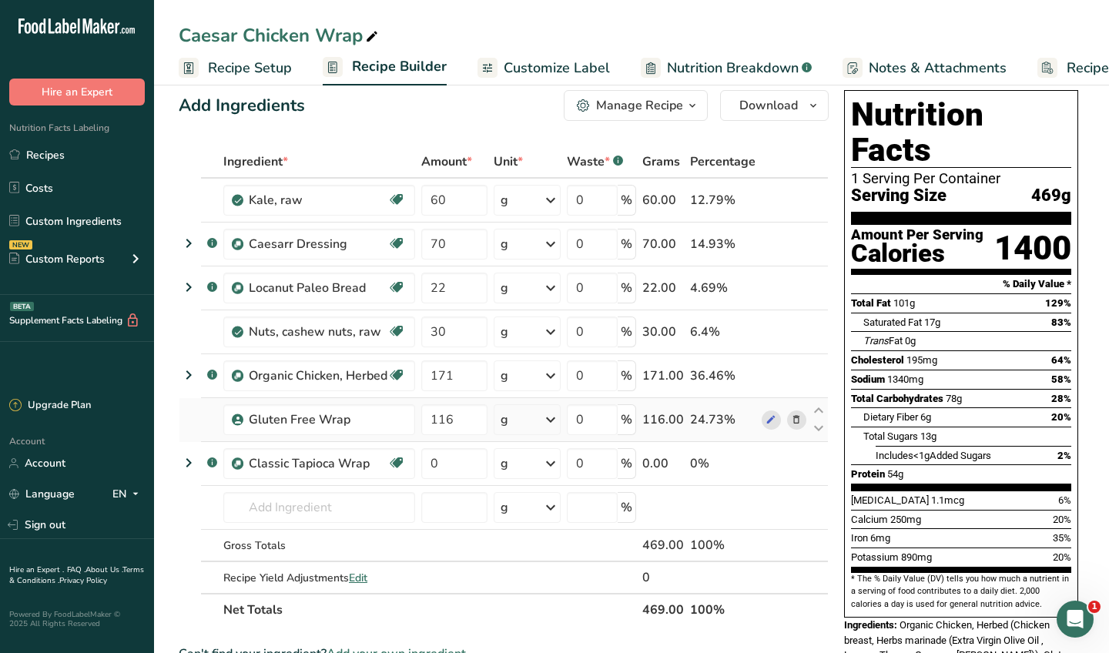
click at [795, 420] on icon at bounding box center [796, 420] width 11 height 16
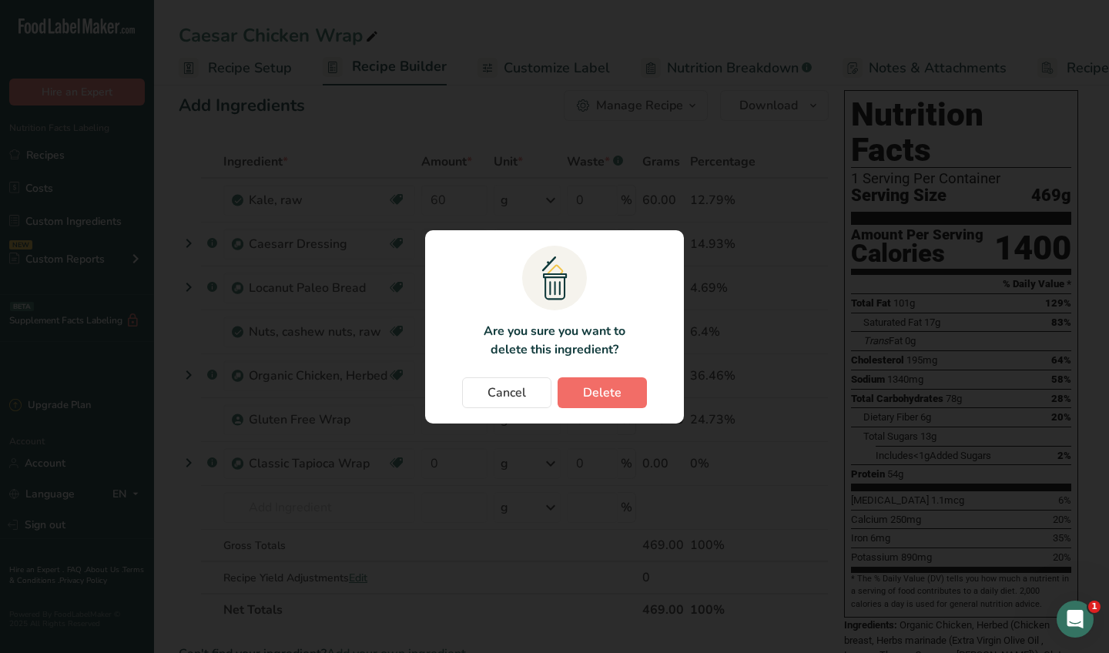
click at [608, 390] on span "Delete" at bounding box center [602, 392] width 38 height 18
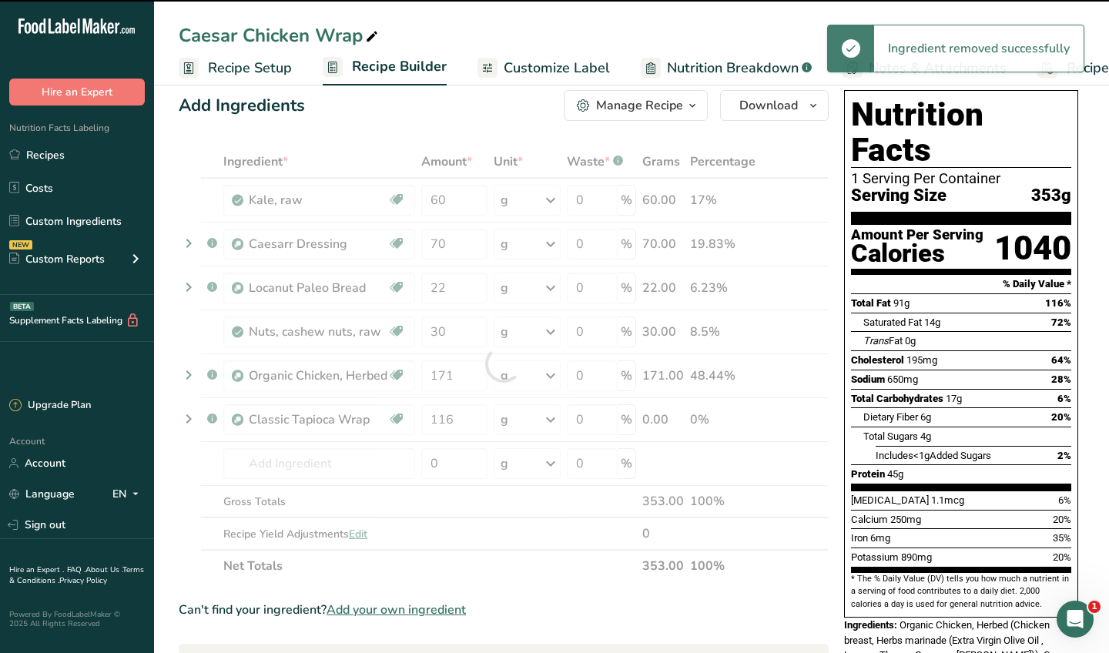
type input "0"
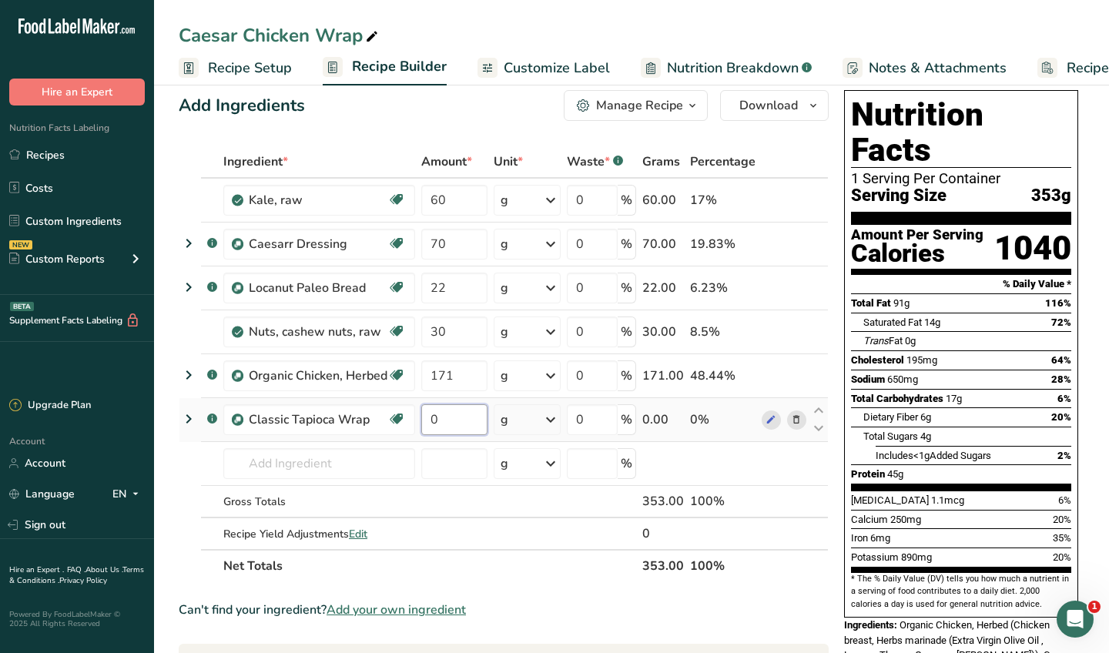
click at [466, 427] on input "0" at bounding box center [454, 419] width 66 height 31
click at [466, 423] on input "0" at bounding box center [454, 419] width 66 height 31
type input "116"
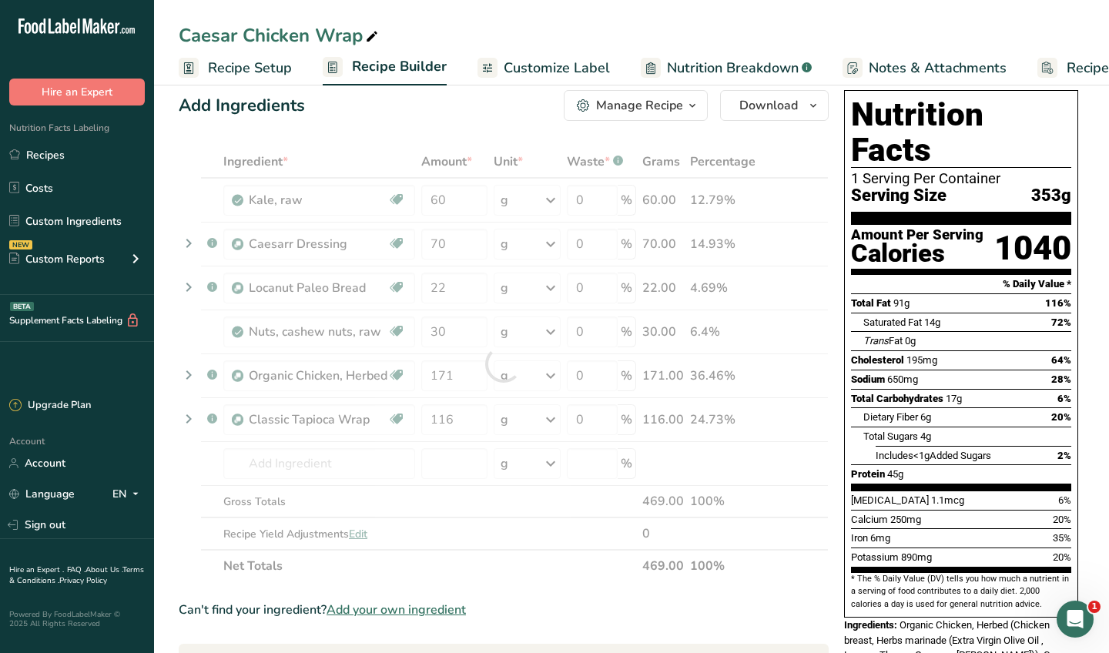
click at [585, 575] on div "Ingredient * Amount * Unit * Waste * .a-a{fill:#347362;}.b-a{fill:#fff;} Grams …" at bounding box center [504, 364] width 650 height 437
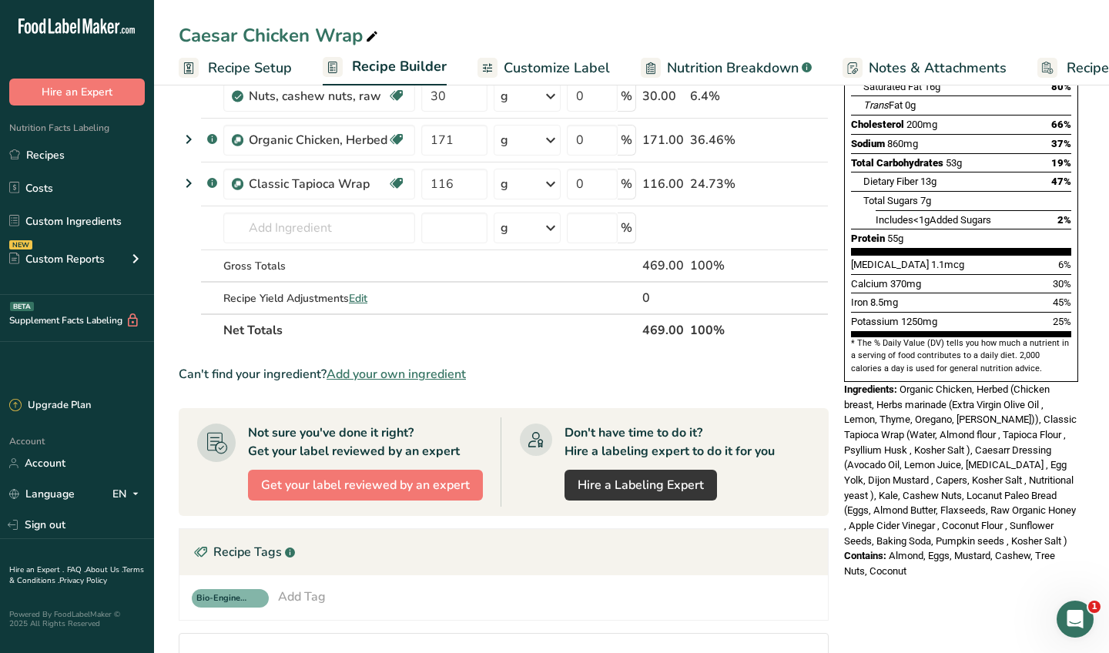
scroll to position [257, 0]
drag, startPoint x: 846, startPoint y: 344, endPoint x: 911, endPoint y: 524, distance: 190.7
click at [911, 524] on div "Nutrition Facts 1 Serving Per Container Serving Size 469g Amount Per Serving Ca…" at bounding box center [961, 216] width 246 height 737
click at [919, 547] on div "Contains: Almond, Eggs, Mustard, Cashew, Tree Nuts, Coconut" at bounding box center [961, 562] width 234 height 30
drag, startPoint x: 906, startPoint y: 533, endPoint x: 836, endPoint y: 346, distance: 199.5
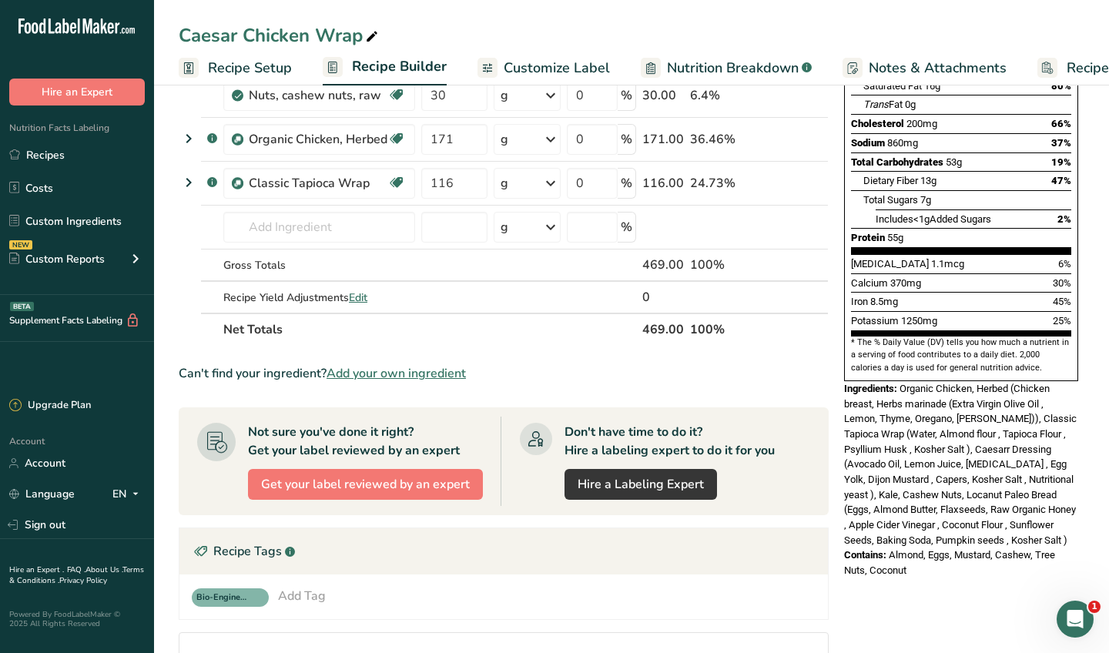
click at [836, 346] on div "Add Ingredients Manage Recipe Delete Recipe Duplicate Recipe Scale Recipe Save …" at bounding box center [632, 443] width 906 height 1190
click at [850, 383] on span "Ingredients:" at bounding box center [870, 389] width 53 height 12
drag, startPoint x: 844, startPoint y: 344, endPoint x: 912, endPoint y: 547, distance: 213.5
click at [912, 547] on div "Nutrition Facts 1 Serving Per Container Serving Size 469g Amount Per Serving Ca…" at bounding box center [961, 221] width 246 height 746
copy div "Ingredients: Organic Chicken, Herbed (Chicken breast, Herbs marinade (Extra Vir…"
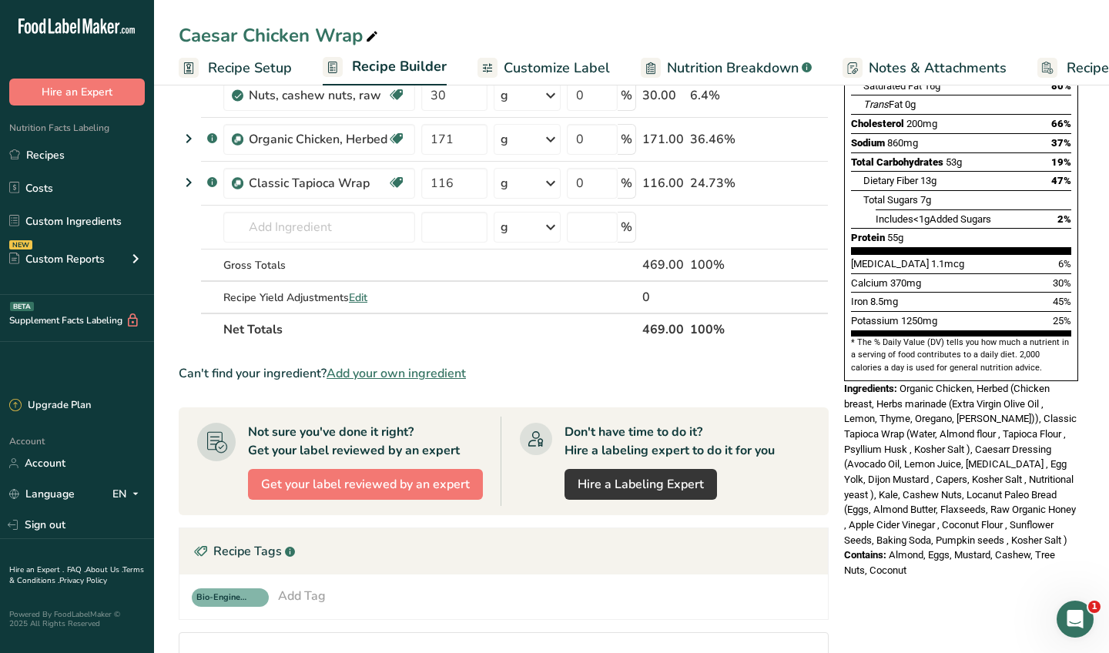
click at [914, 292] on div "Iron 8.5mg 45%" at bounding box center [961, 301] width 220 height 19
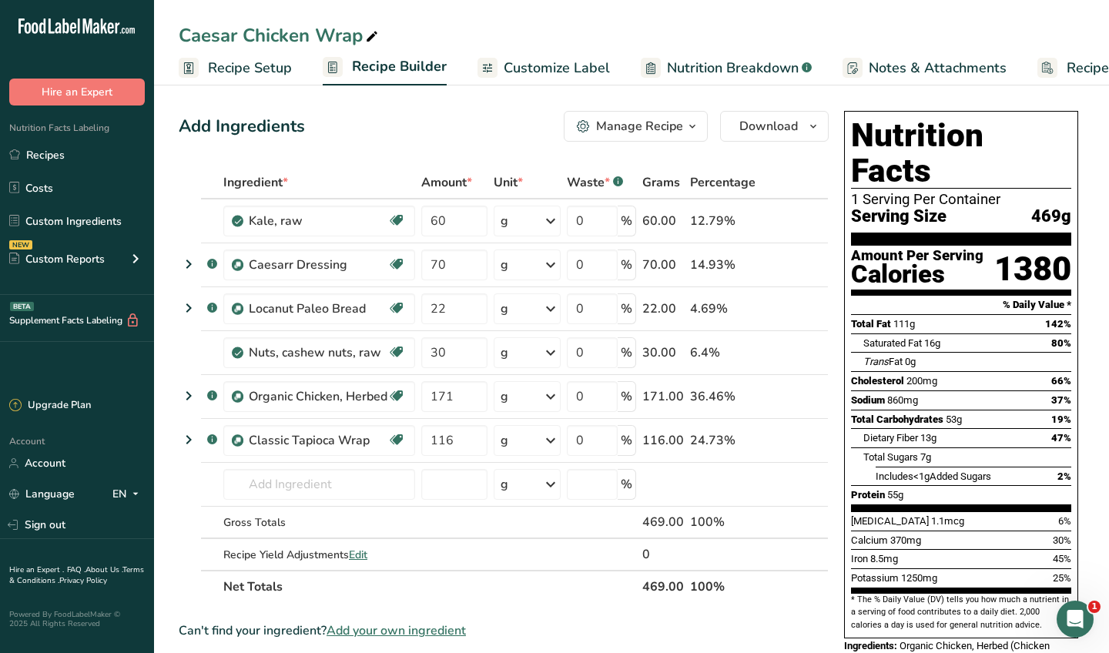
scroll to position [0, 0]
drag, startPoint x: 1032, startPoint y: 176, endPoint x: 1058, endPoint y: 176, distance: 26.2
click at [1058, 207] on span "469g" at bounding box center [1051, 216] width 40 height 19
copy span "469"
click at [496, 119] on div "Add Ingredients Manage Recipe Delete Recipe Duplicate Recipe Scale Recipe Save …" at bounding box center [504, 126] width 650 height 31
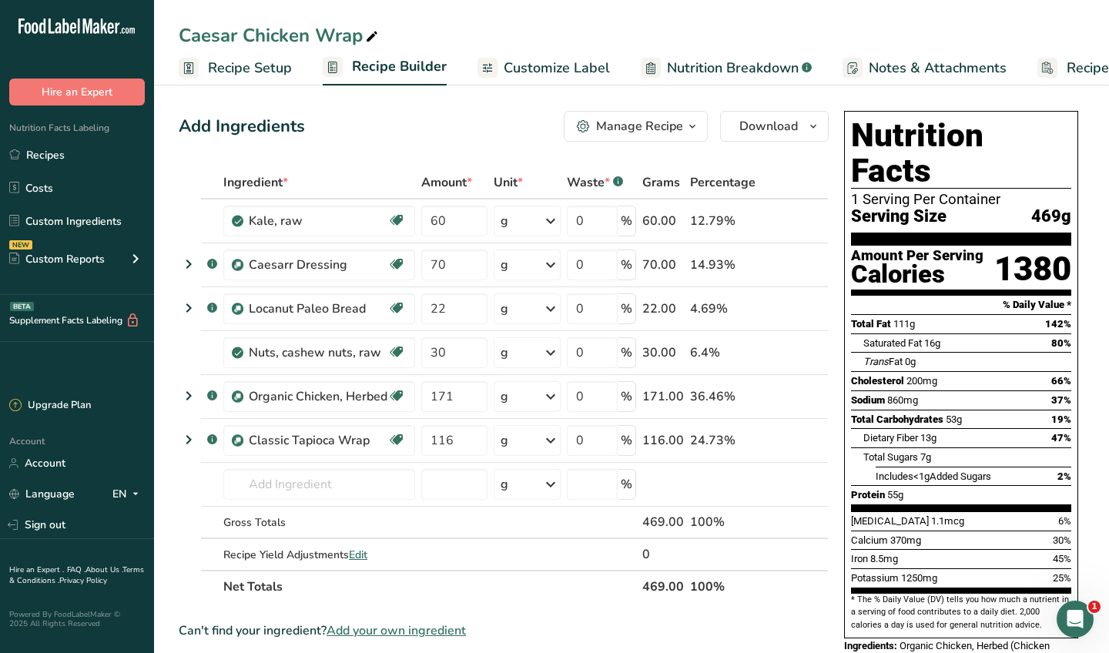
click at [568, 68] on span "Customize Label" at bounding box center [557, 68] width 106 height 21
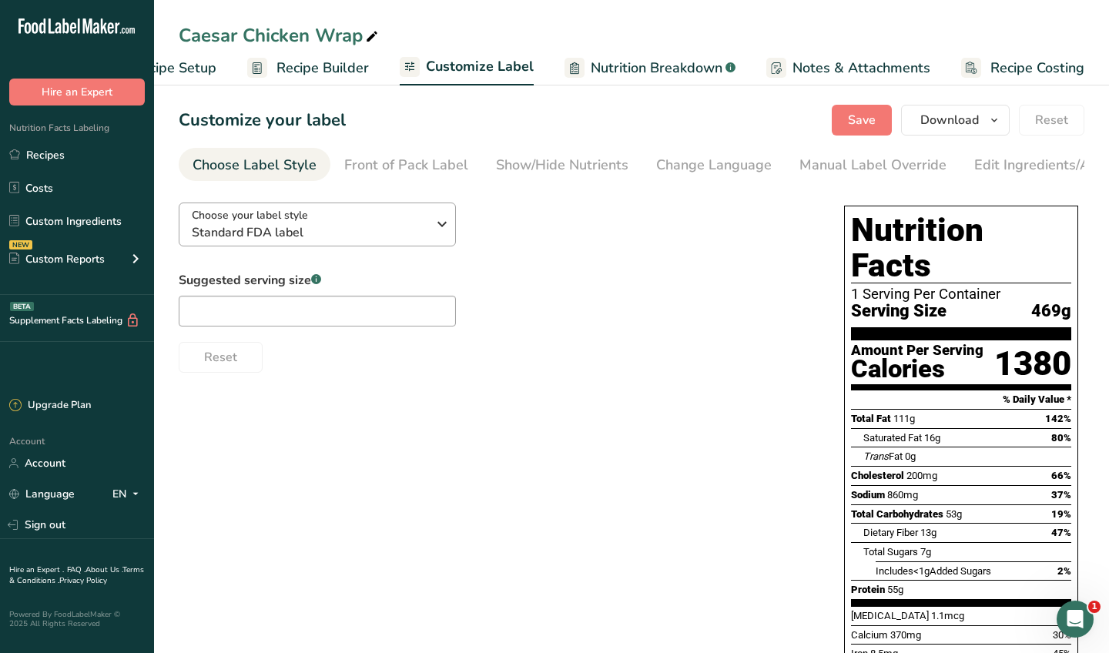
click at [435, 232] on icon "button" at bounding box center [442, 224] width 18 height 28
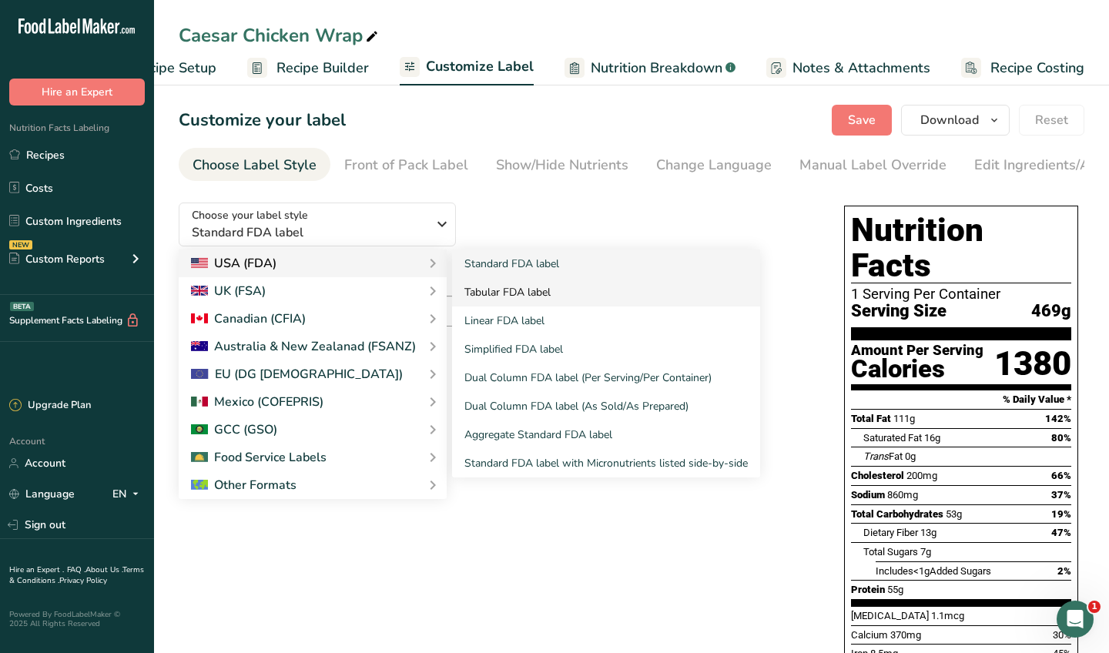
click at [518, 299] on link "Tabular FDA label" at bounding box center [606, 292] width 308 height 28
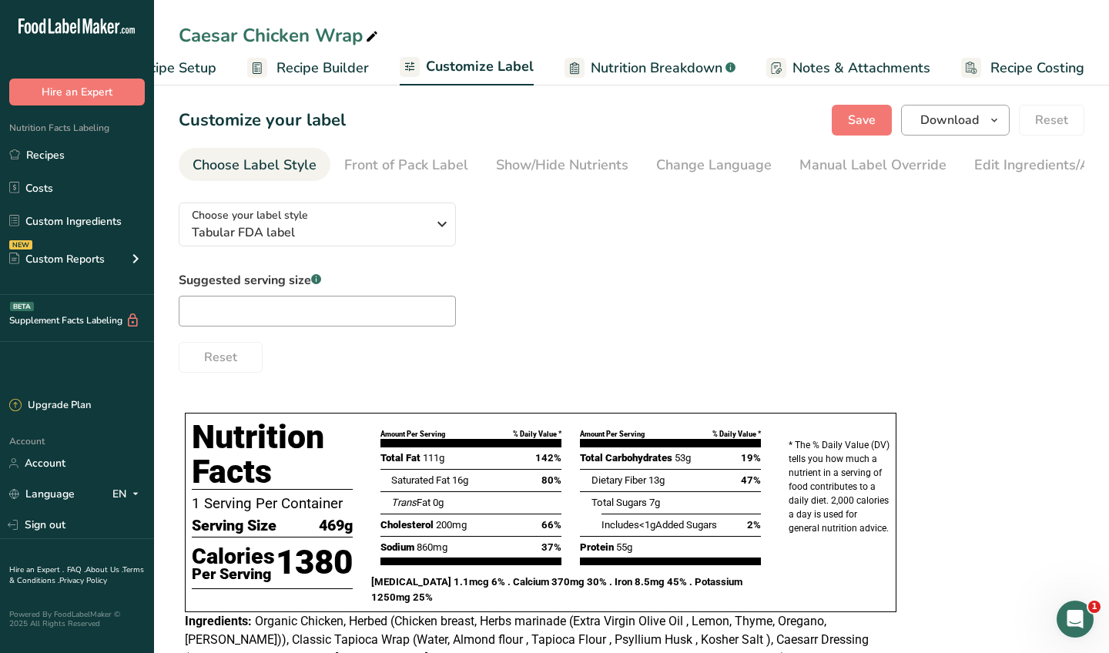
scroll to position [0, 0]
click at [940, 123] on span "Download" at bounding box center [949, 120] width 59 height 18
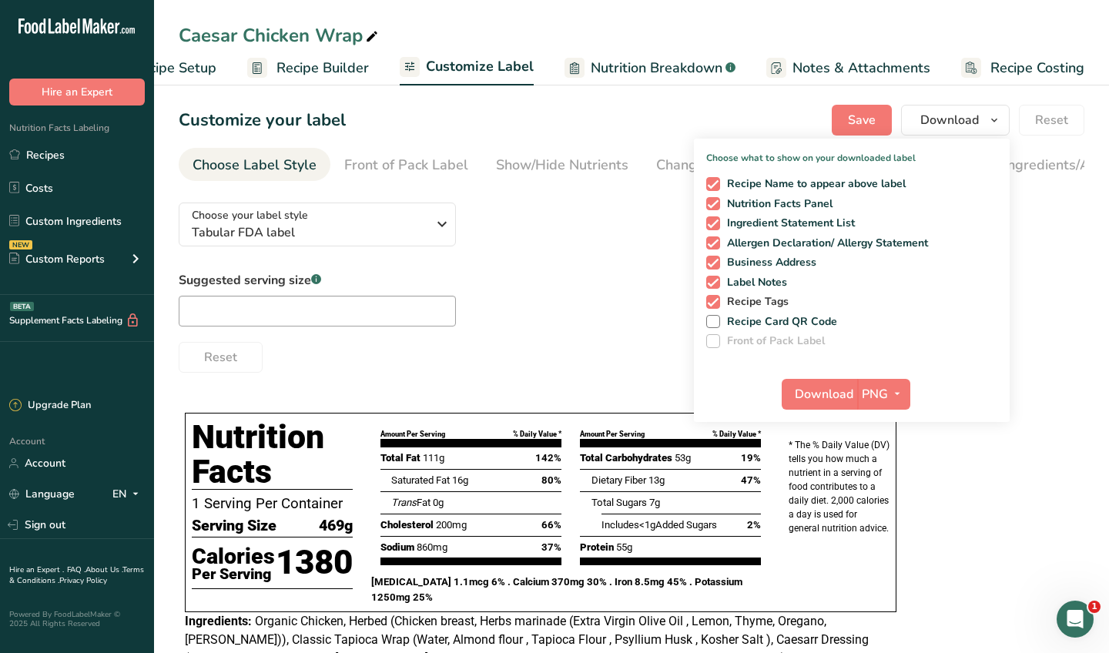
click at [754, 303] on span "Recipe Tags" at bounding box center [754, 302] width 69 height 14
click at [716, 303] on input "Recipe Tags" at bounding box center [711, 301] width 10 height 10
checkbox input "false"
click at [755, 283] on span "Label Notes" at bounding box center [754, 283] width 68 height 14
click at [716, 283] on input "Label Notes" at bounding box center [711, 282] width 10 height 10
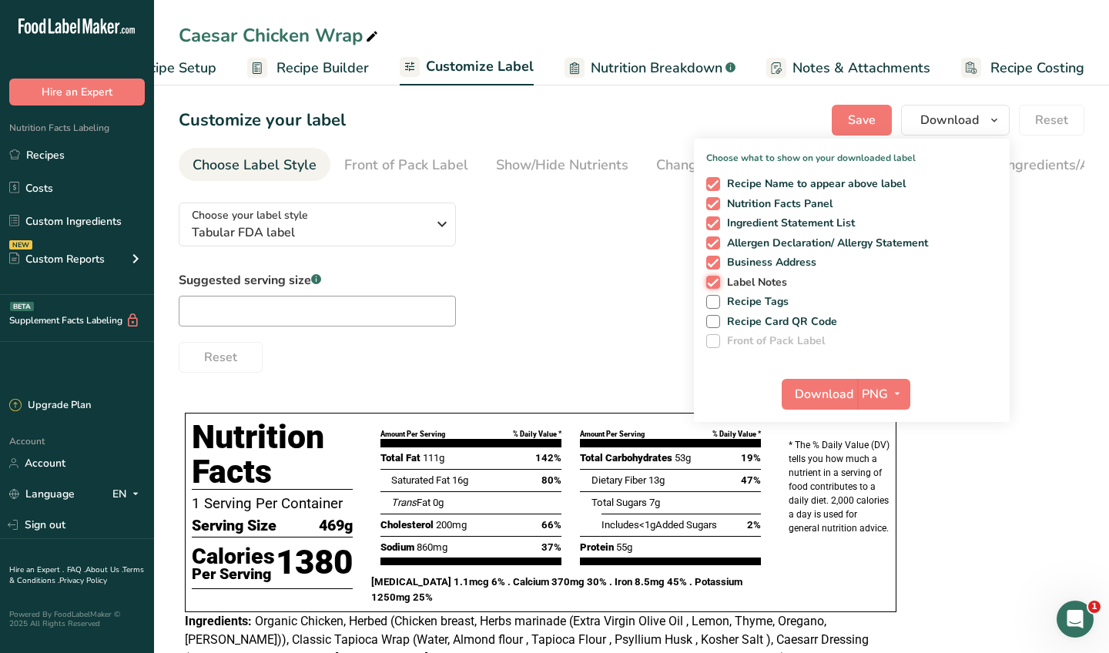
checkbox input "false"
click at [758, 265] on span "Business Address" at bounding box center [768, 263] width 97 height 14
click at [716, 265] on input "Business Address" at bounding box center [711, 262] width 10 height 10
checkbox input "false"
click at [763, 243] on span "Allergen Declaration/ Allergy Statement" at bounding box center [824, 243] width 209 height 14
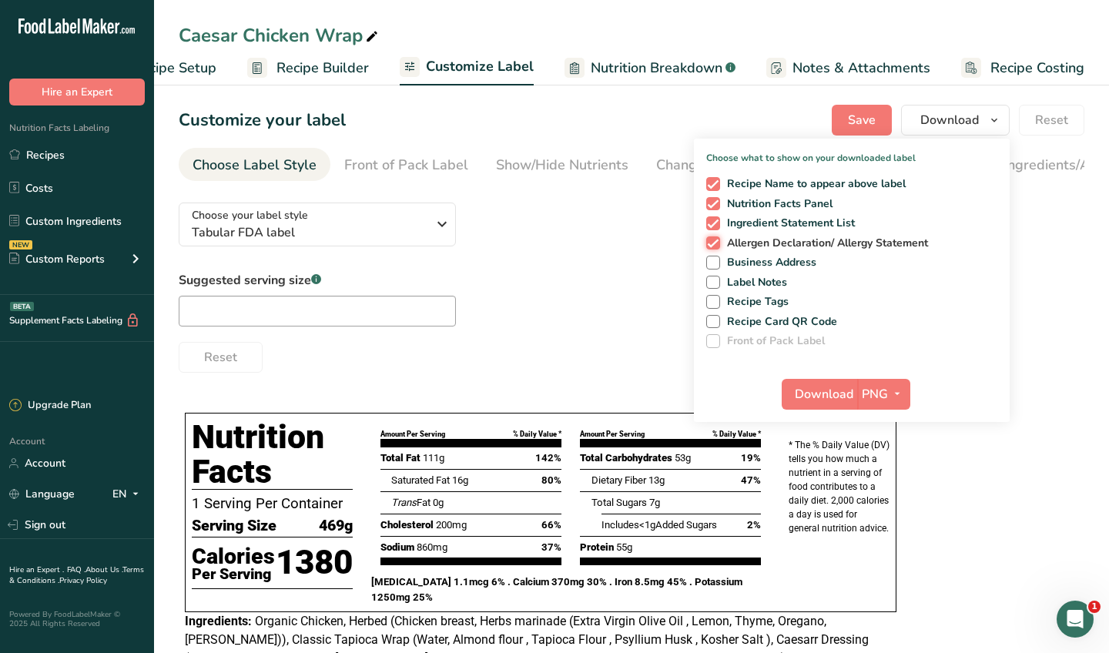
click at [716, 243] on input "Allergen Declaration/ Allergy Statement" at bounding box center [711, 243] width 10 height 10
checkbox input "false"
click at [769, 219] on span "Ingredient Statement List" at bounding box center [788, 223] width 136 height 14
click at [716, 219] on input "Ingredient Statement List" at bounding box center [711, 223] width 10 height 10
checkbox input "false"
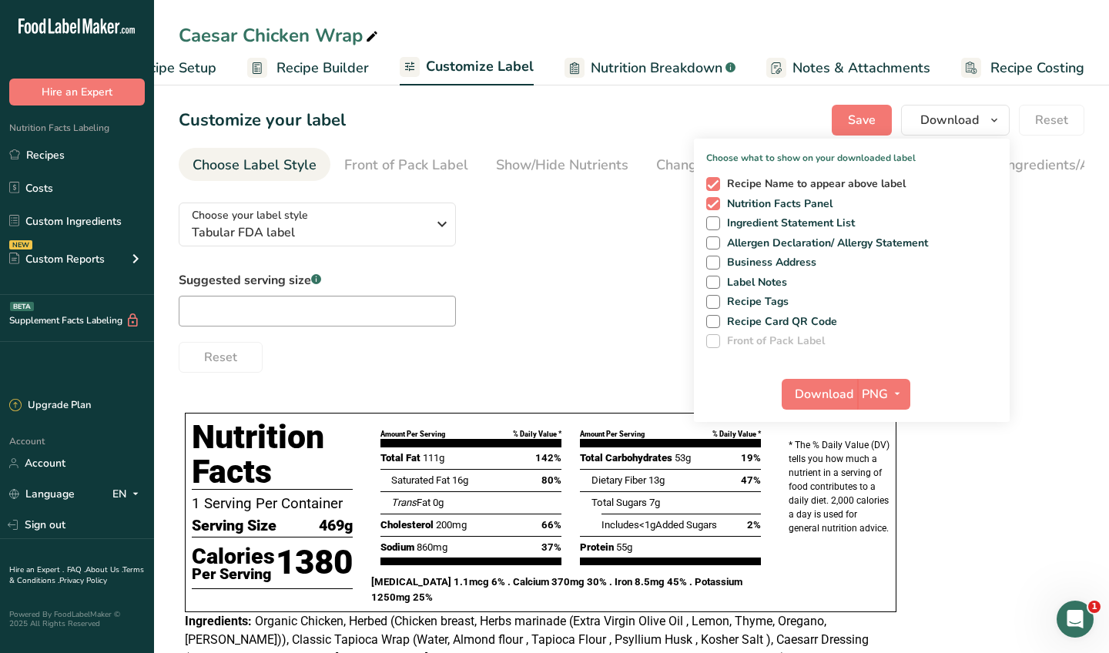
click at [772, 187] on span "Recipe Name to appear above label" at bounding box center [813, 184] width 186 height 14
click at [716, 187] on input "Recipe Name to appear above label" at bounding box center [711, 184] width 10 height 10
checkbox input "false"
click at [833, 390] on span "Download" at bounding box center [824, 394] width 59 height 18
click at [612, 262] on div "Choose your label style Tabular FDA label USA (FDA) Standard FDA label Tabular …" at bounding box center [632, 281] width 906 height 182
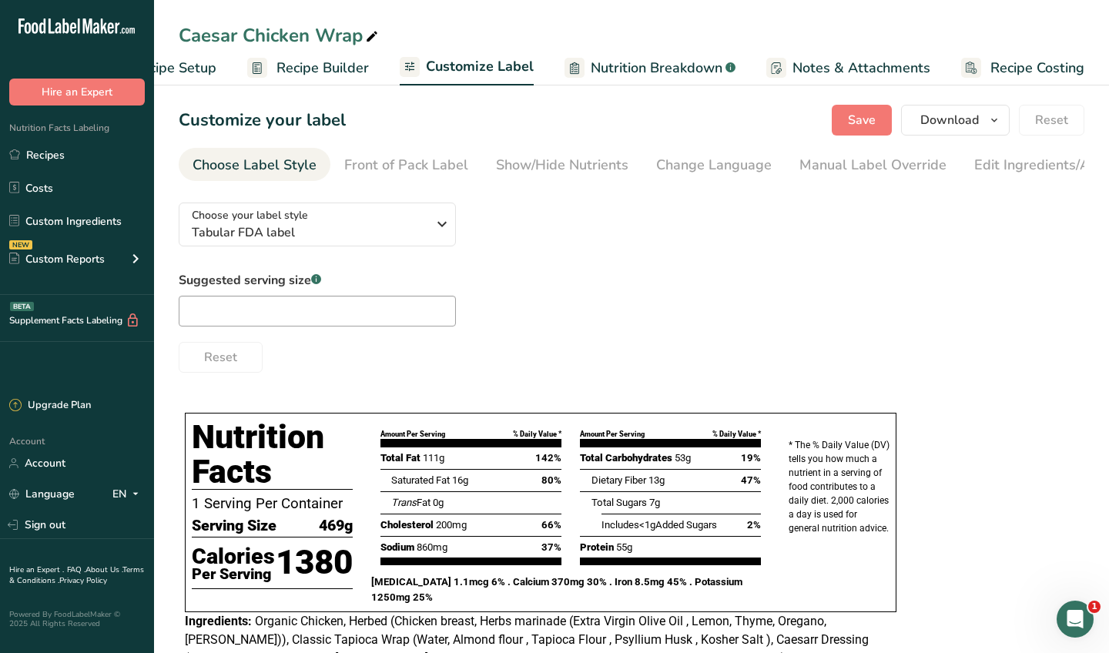
click at [336, 65] on span "Recipe Builder" at bounding box center [322, 68] width 92 height 21
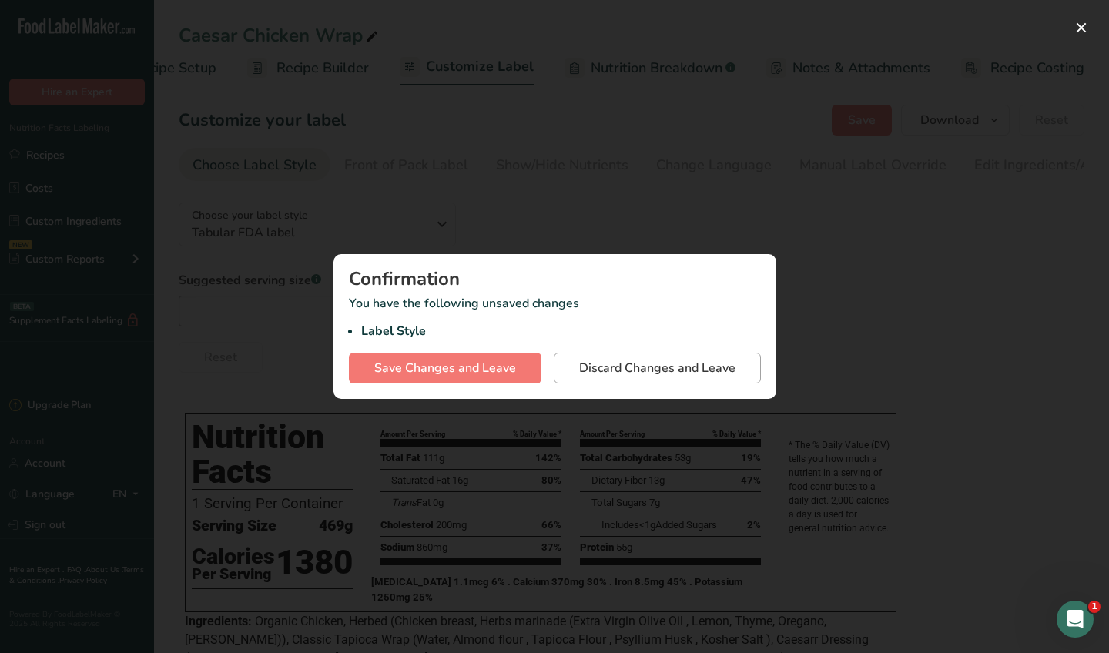
click at [629, 367] on span "Discard Changes and Leave" at bounding box center [657, 368] width 156 height 18
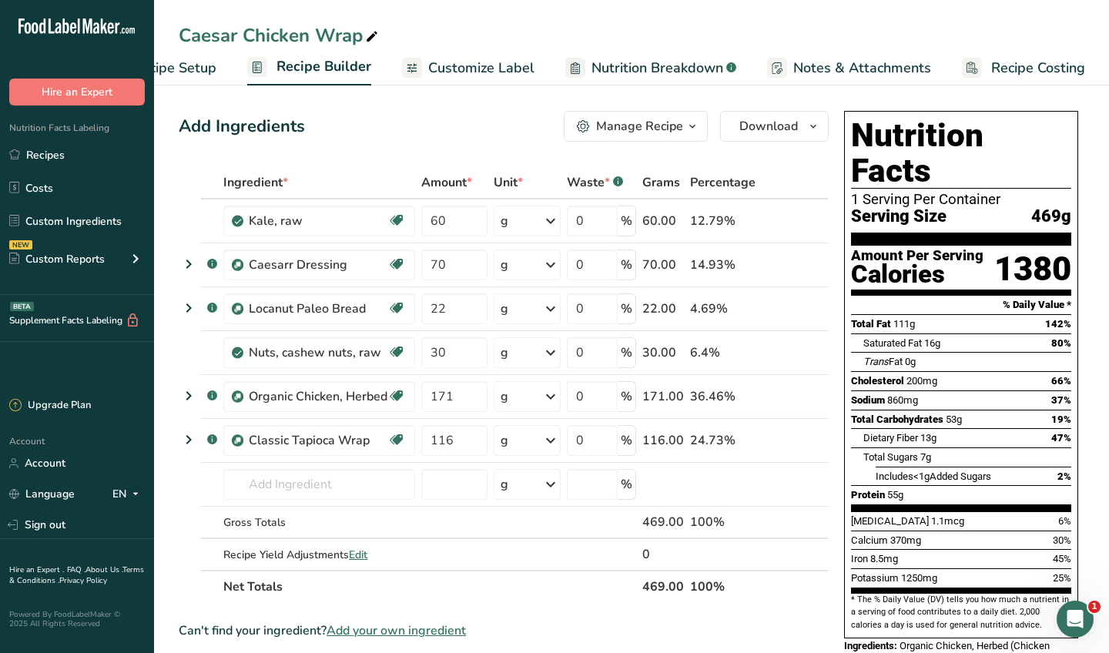
click at [316, 35] on div "Caesar Chicken Wrap" at bounding box center [280, 36] width 203 height 28
click at [315, 32] on input "Caesar Chicken Wrap" at bounding box center [632, 36] width 906 height 28
type input "Caesar Chicken Wrap Classic"
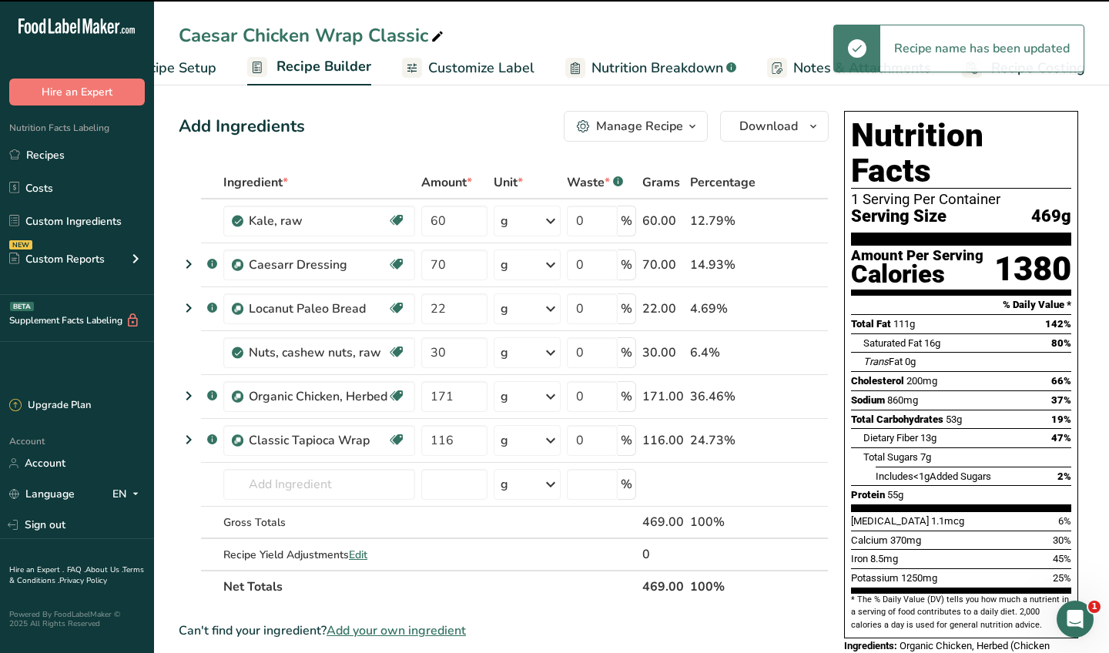
drag, startPoint x: 689, startPoint y: 133, endPoint x: 674, endPoint y: 145, distance: 19.2
click at [689, 133] on icon "button" at bounding box center [692, 126] width 12 height 19
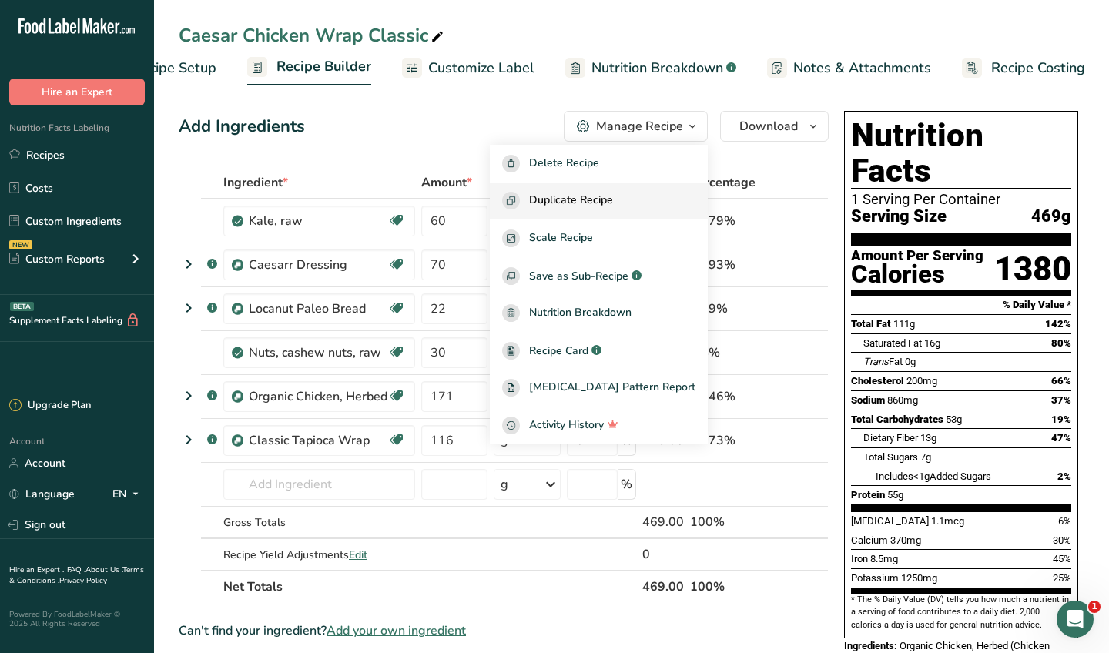
click at [612, 200] on span "Duplicate Recipe" at bounding box center [571, 201] width 84 height 18
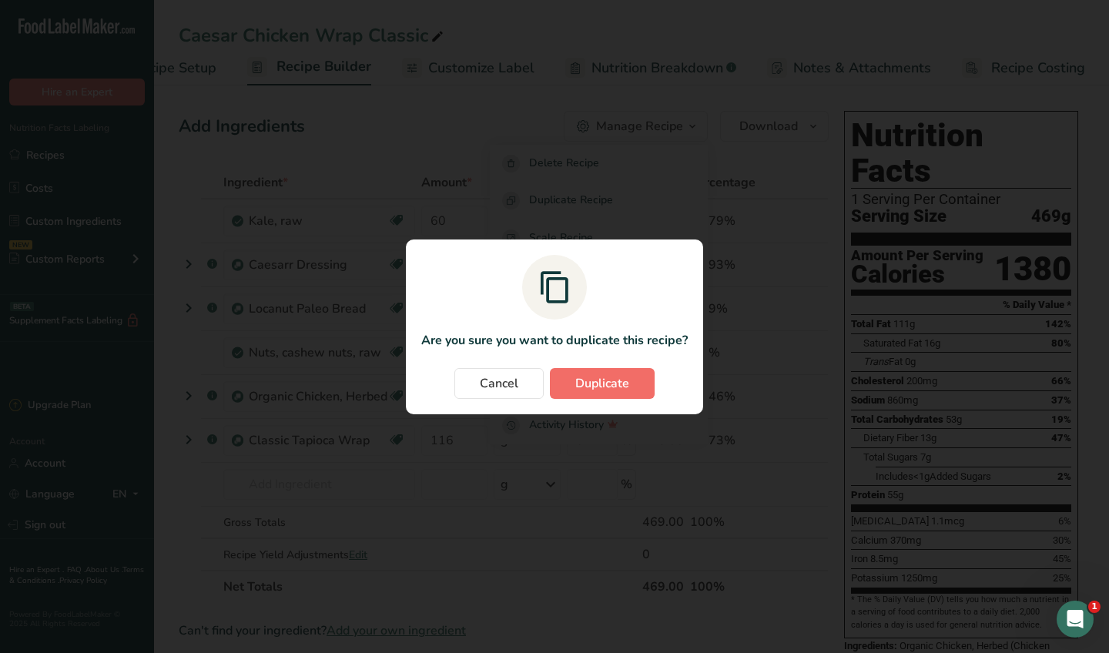
click at [601, 384] on span "Duplicate" at bounding box center [602, 383] width 54 height 18
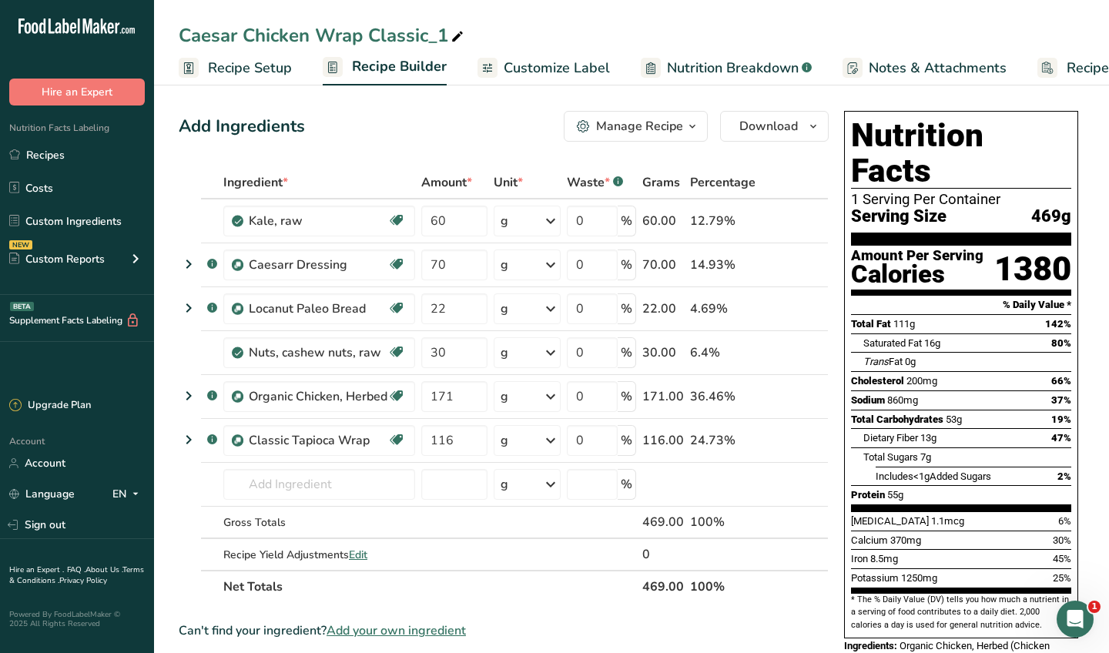
drag, startPoint x: 369, startPoint y: 36, endPoint x: 520, endPoint y: 40, distance: 151.0
click at [520, 40] on div "Caesar Chicken Wrap Classic_1" at bounding box center [631, 36] width 955 height 28
click at [473, 32] on div "Caesar Chicken Wrap Classic_1" at bounding box center [631, 36] width 955 height 28
click at [406, 32] on div "Caesar Chicken Wrap Classic_1" at bounding box center [323, 36] width 288 height 28
drag, startPoint x: 369, startPoint y: 32, endPoint x: 511, endPoint y: 29, distance: 141.7
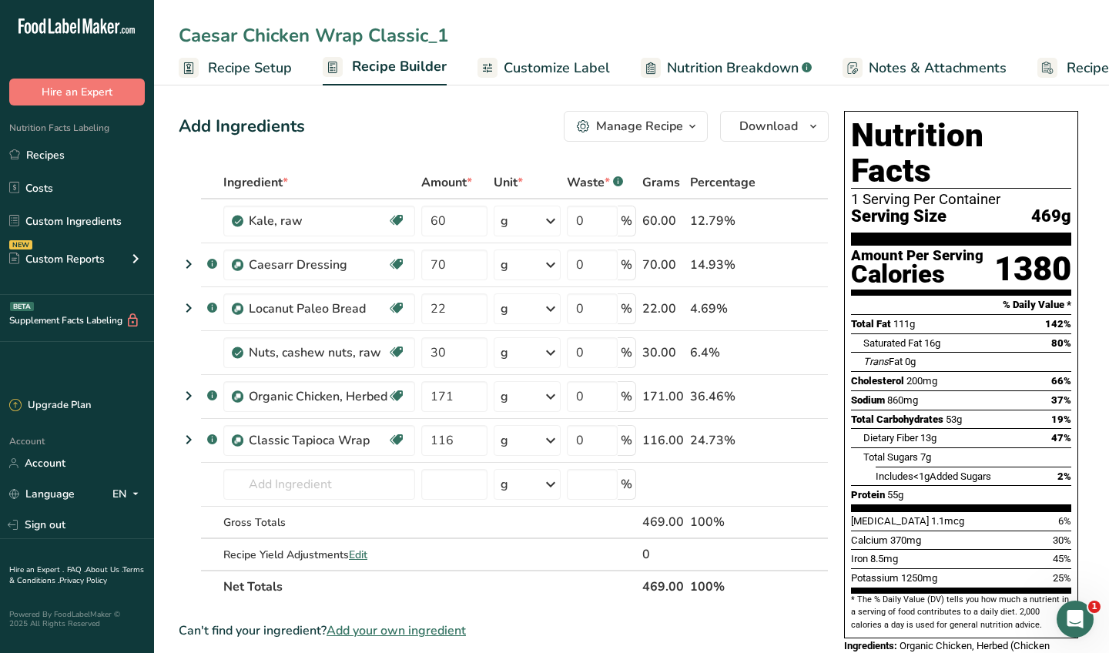
click at [511, 29] on input "Caesar Chicken Wrap Classic_1" at bounding box center [632, 36] width 906 height 28
type input "Caesar Chicken Wrap Super"
click at [404, 120] on div "Add Ingredients Manage Recipe Delete Recipe Duplicate Recipe Scale Recipe Save …" at bounding box center [504, 126] width 650 height 31
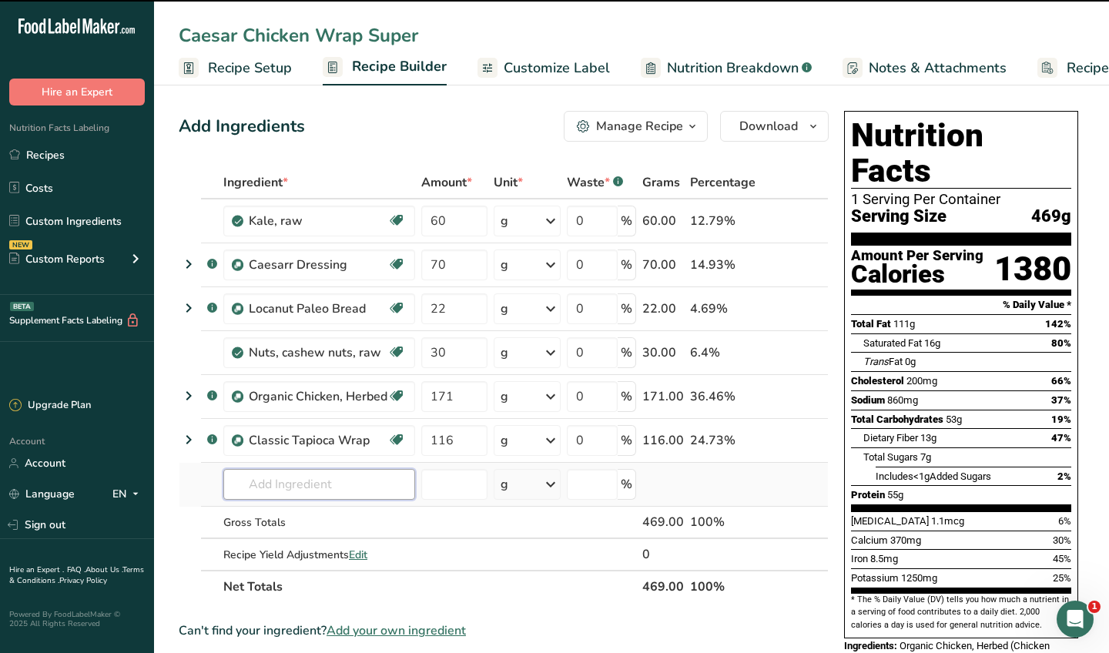
click at [298, 488] on input "text" at bounding box center [319, 484] width 192 height 31
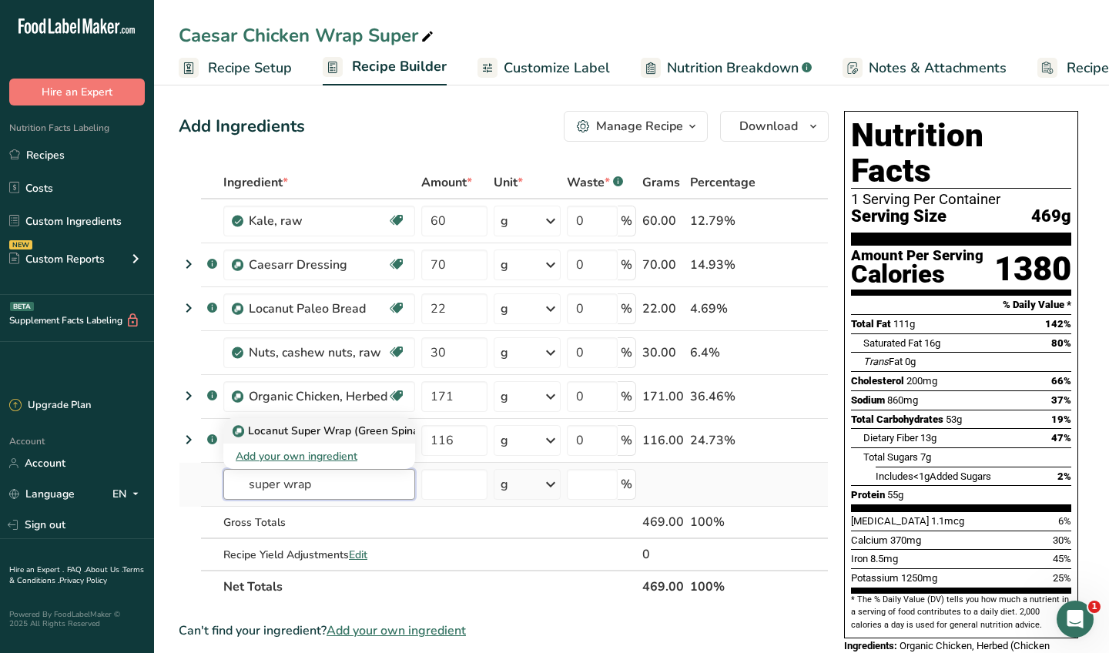
type input "super wrap"
click at [334, 434] on p "Locanut Super Wrap (Green Spinach Wrap)" at bounding box center [350, 431] width 229 height 16
type input "Locanut Super Wrap (Green Spinach Wrap)"
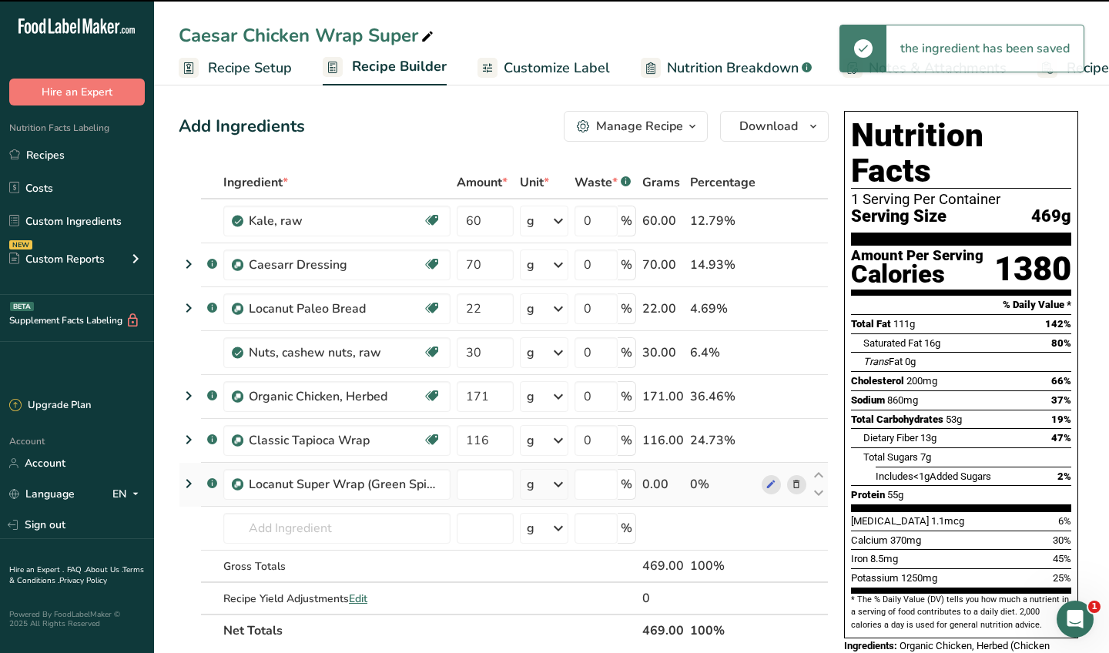
type input "0"
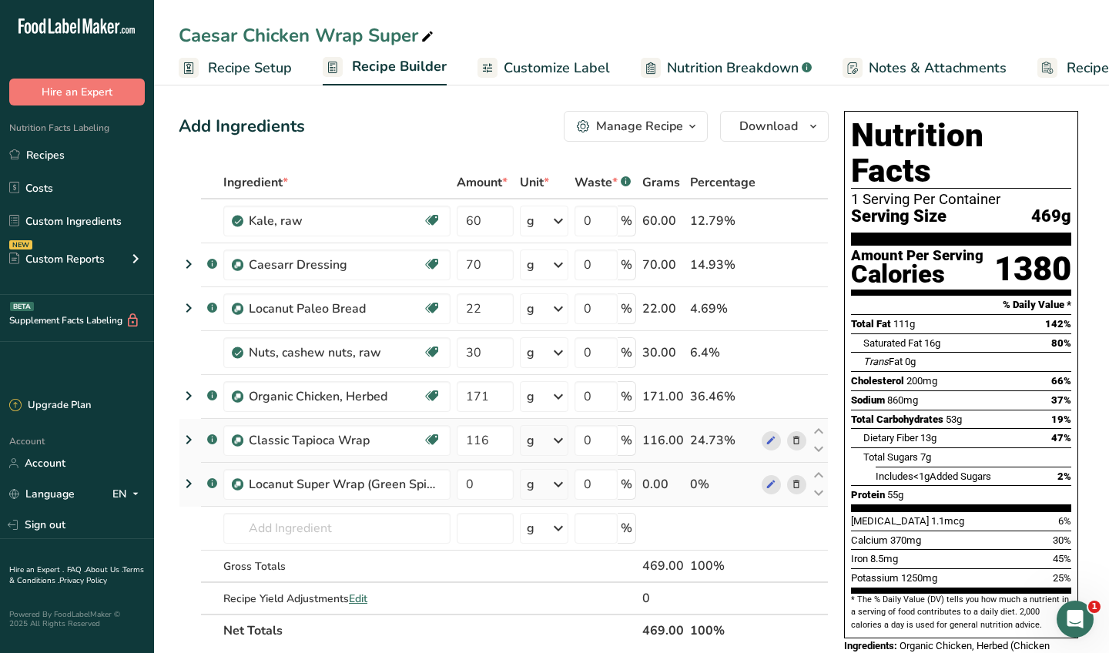
click at [794, 440] on icon at bounding box center [796, 441] width 11 height 16
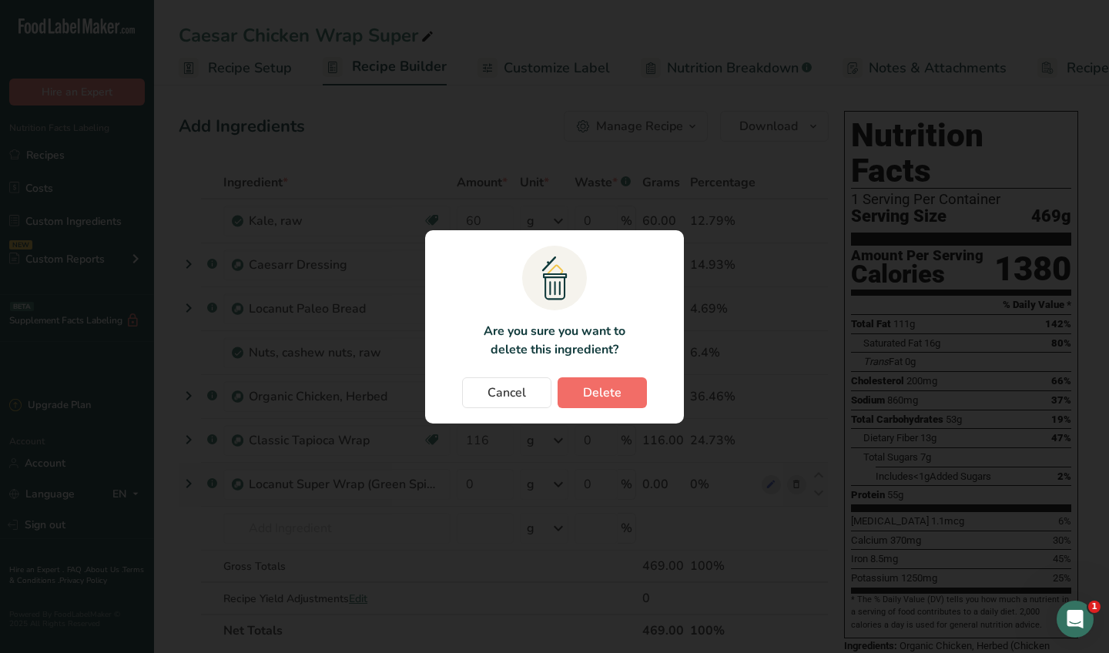
click at [607, 395] on span "Delete" at bounding box center [602, 392] width 38 height 18
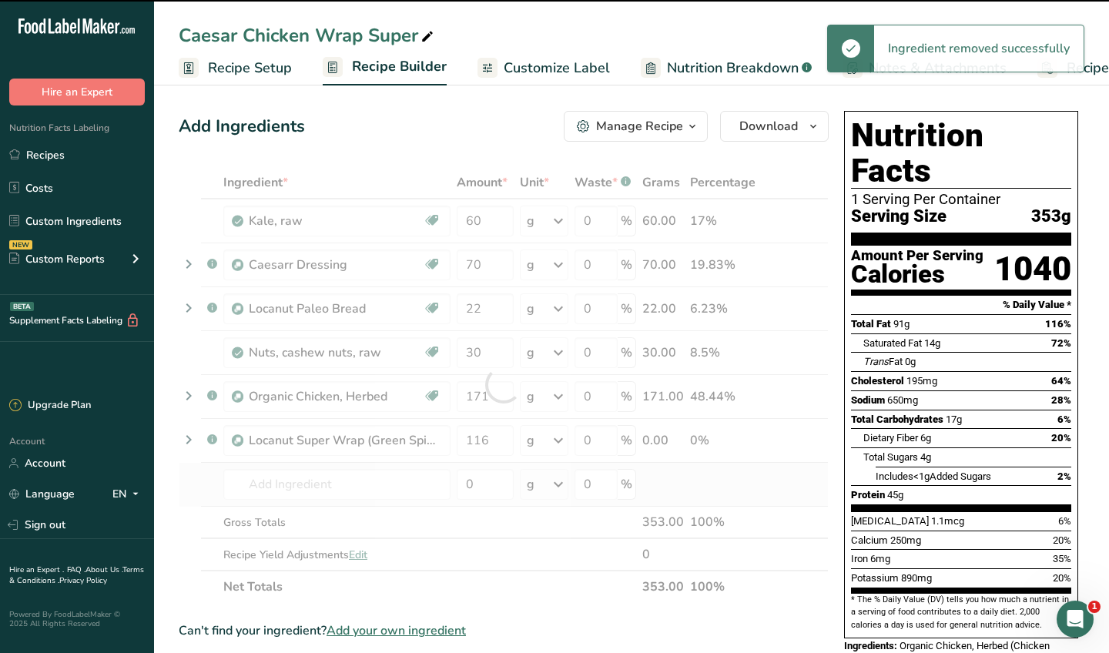
type input "0"
click at [482, 437] on div at bounding box center [504, 384] width 650 height 437
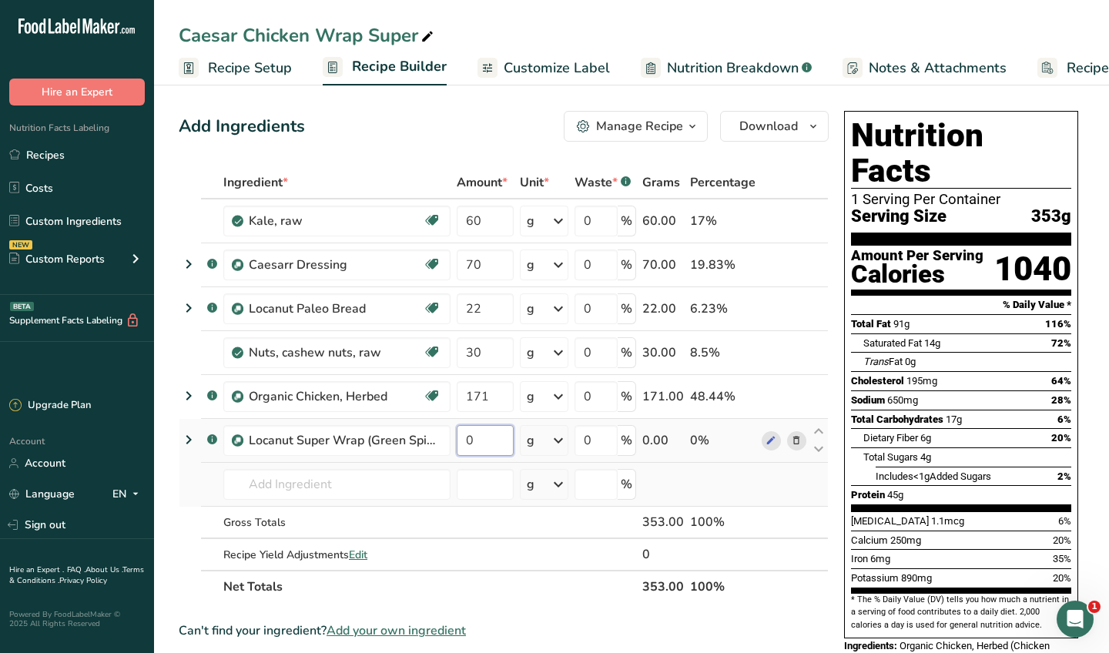
click at [482, 437] on input "0" at bounding box center [485, 440] width 57 height 31
type input "105"
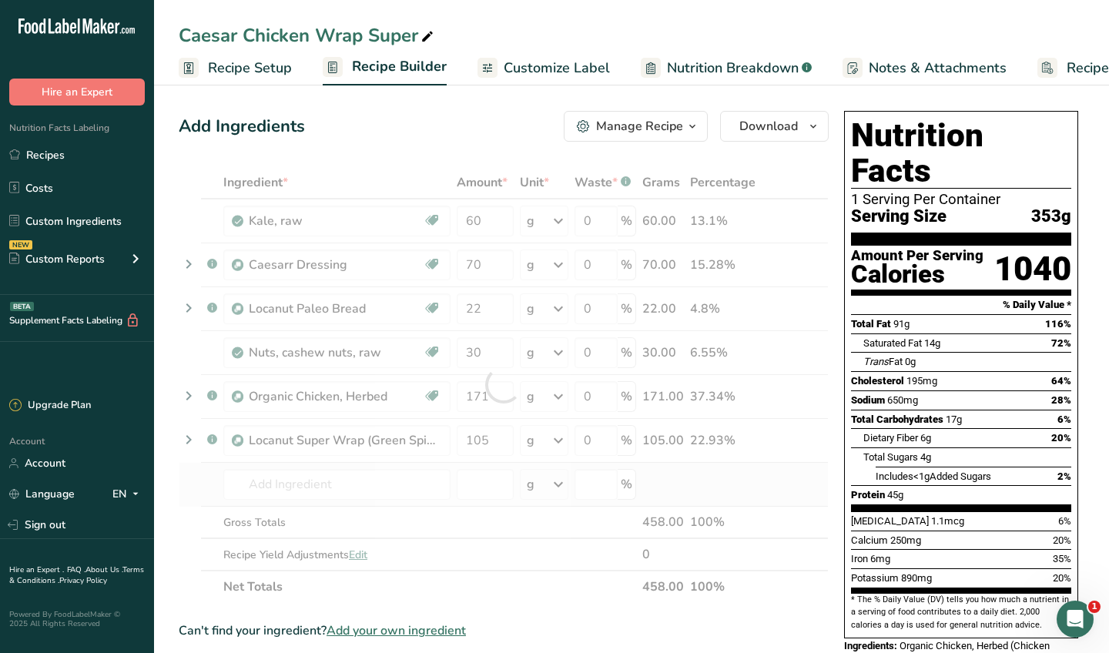
click at [551, 591] on div "Ingredient * Amount * Unit * Waste * .a-a{fill:#347362;}.b-a{fill:#fff;} Grams …" at bounding box center [504, 384] width 650 height 437
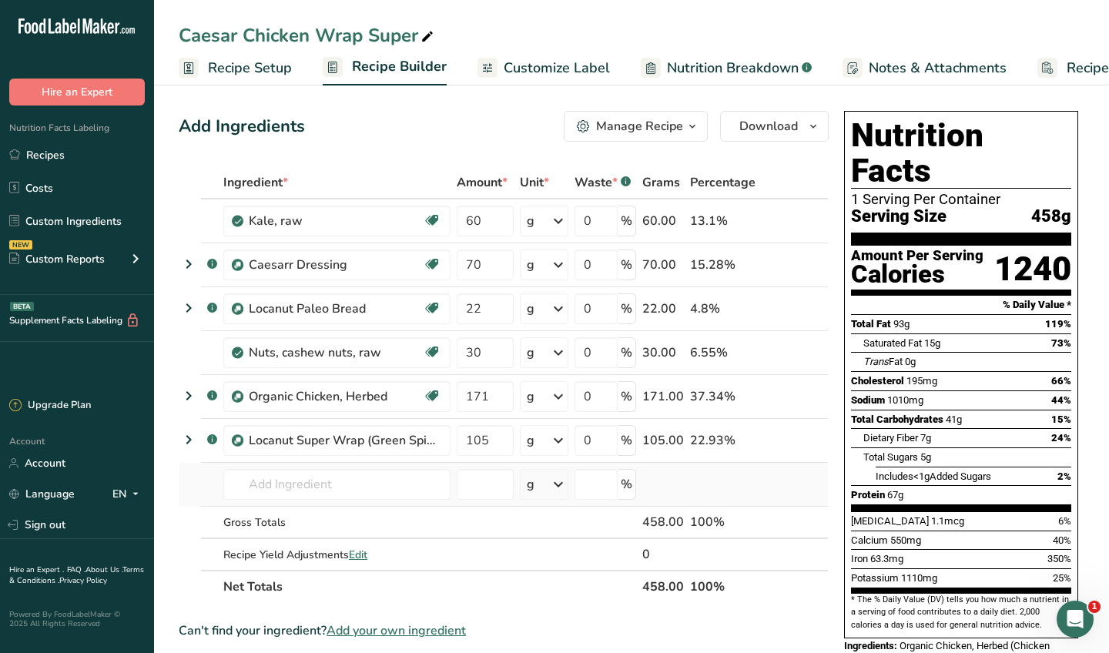
click at [574, 72] on span "Customize Label" at bounding box center [557, 68] width 106 height 21
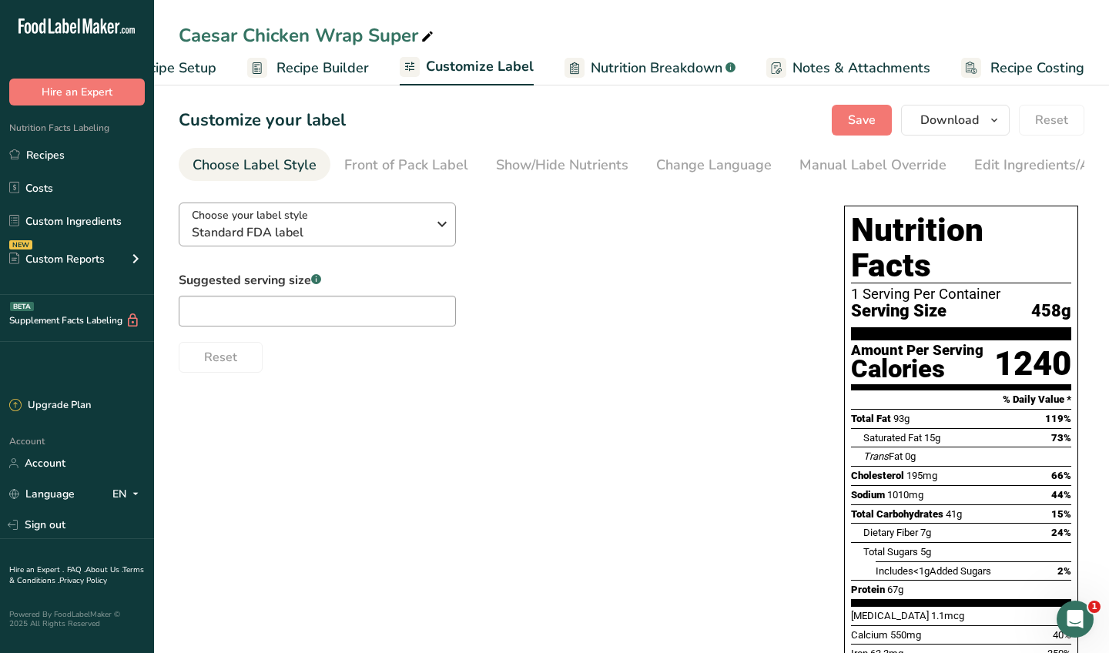
click at [426, 246] on button "Choose your label style Standard FDA label" at bounding box center [317, 225] width 277 height 44
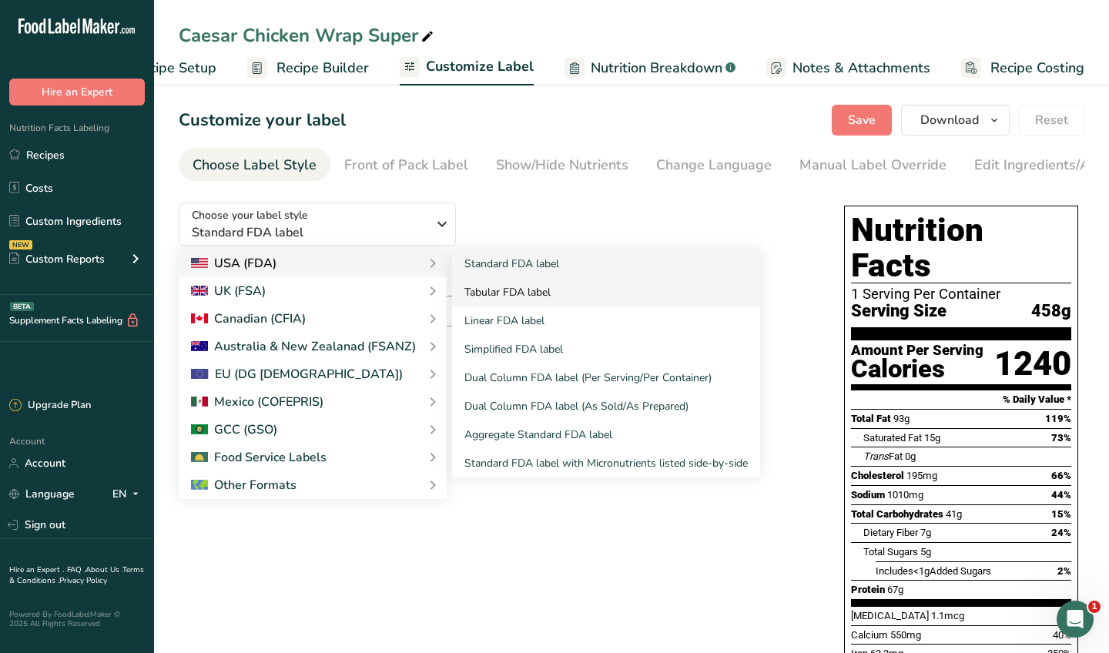
click at [529, 296] on link "Tabular FDA label" at bounding box center [606, 292] width 308 height 28
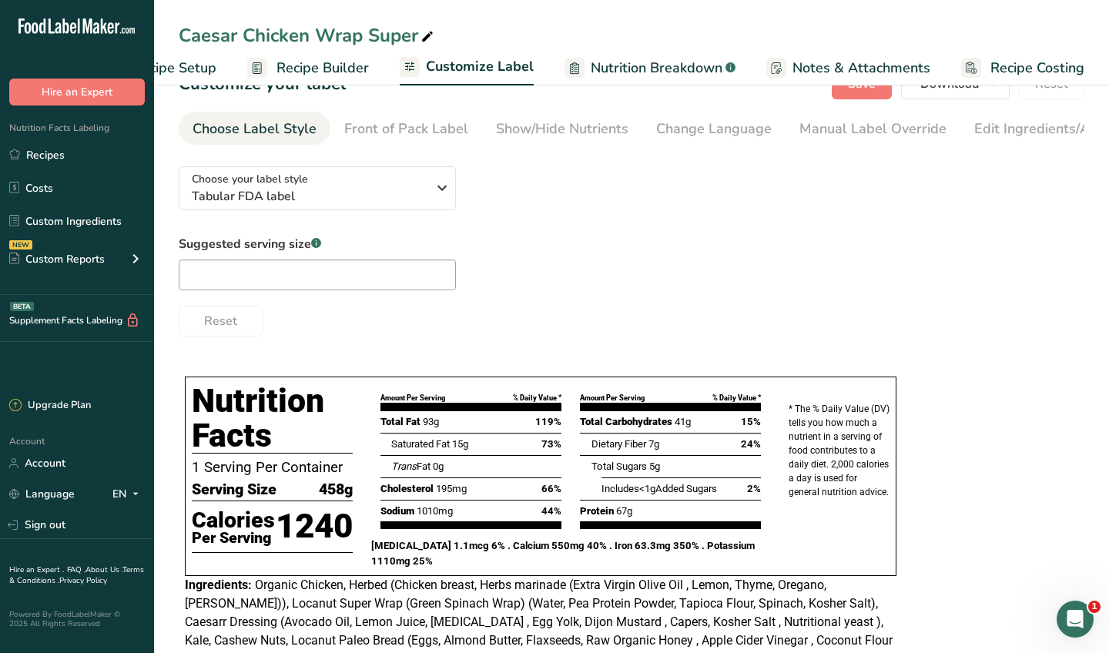
scroll to position [0, 0]
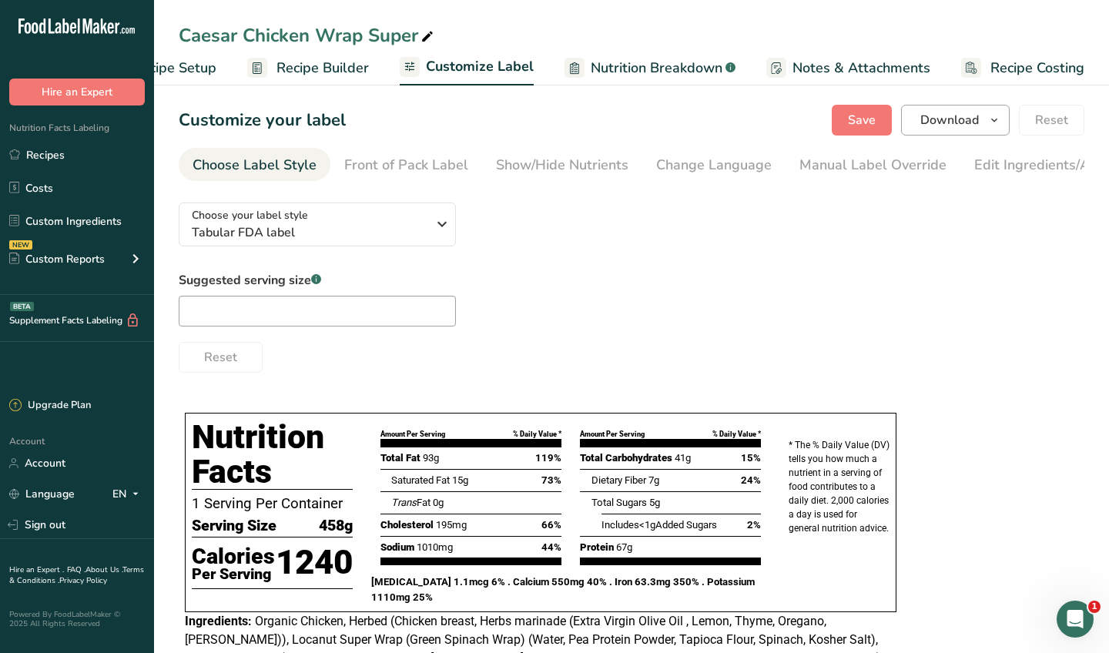
click at [952, 121] on span "Download" at bounding box center [949, 120] width 59 height 18
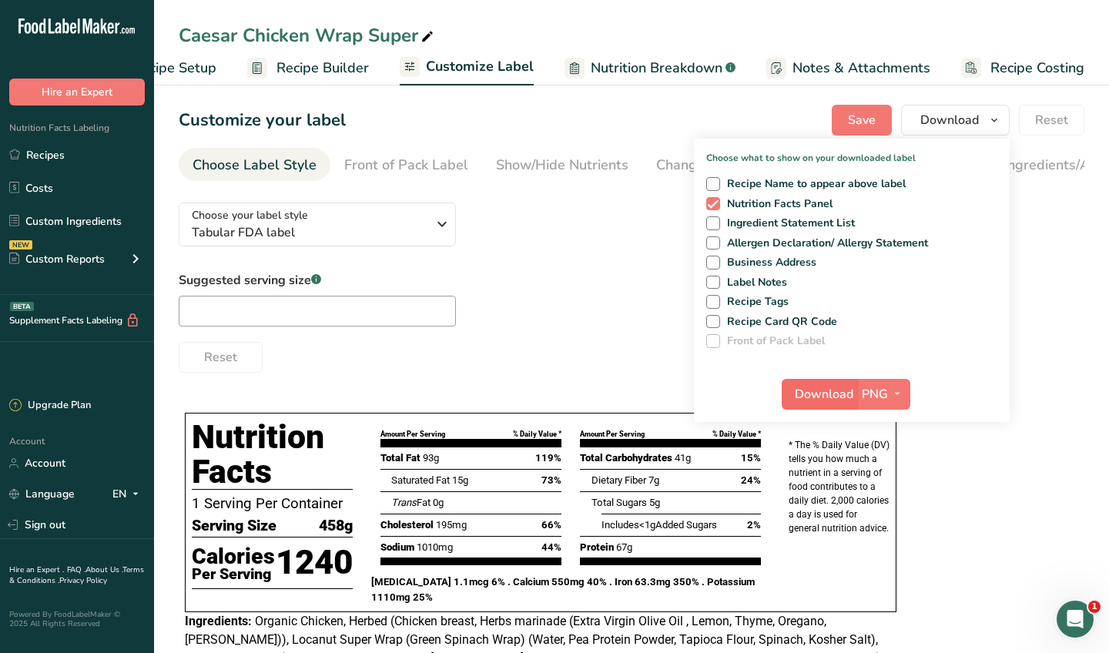
click at [818, 381] on button "Download" at bounding box center [819, 394] width 75 height 31
click at [523, 333] on div "Suggested serving size .a-a{fill:#347362;}.b-a{fill:#fff;} Reset" at bounding box center [632, 322] width 906 height 102
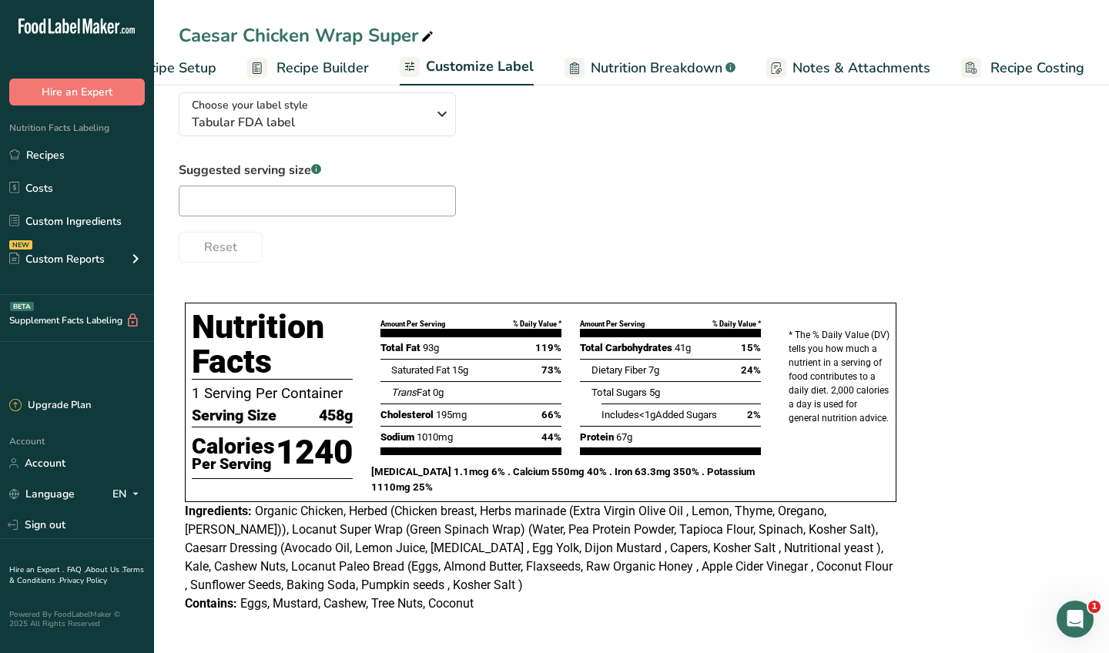
scroll to position [109, 0]
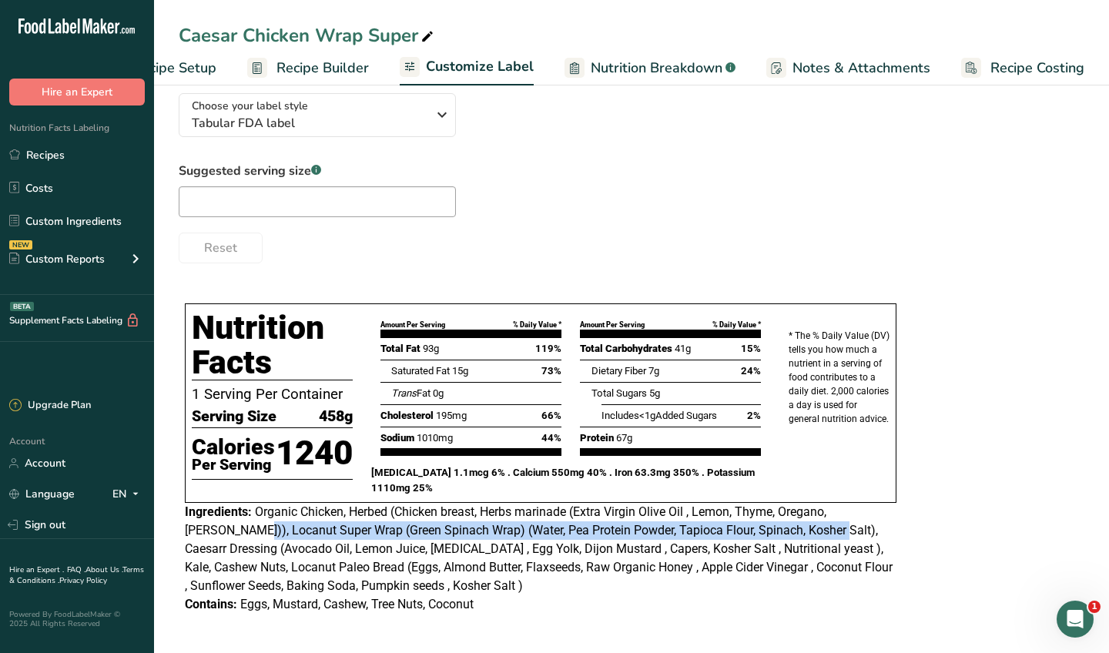
drag, startPoint x: 255, startPoint y: 527, endPoint x: 840, endPoint y: 524, distance: 585.2
click at [840, 524] on span "Organic Chicken, Herbed (Chicken breast, Herbs marinade (Extra Virgin Olive Oil…" at bounding box center [539, 548] width 708 height 89
copy span "Locanut Super Wrap (Green Spinach Wrap) (Water, Pea Protein Powder, Tapioca Flo…"
click at [445, 549] on span "Organic Chicken, Herbed (Chicken breast, Herbs marinade (Extra Virgin Olive Oil…" at bounding box center [539, 548] width 708 height 89
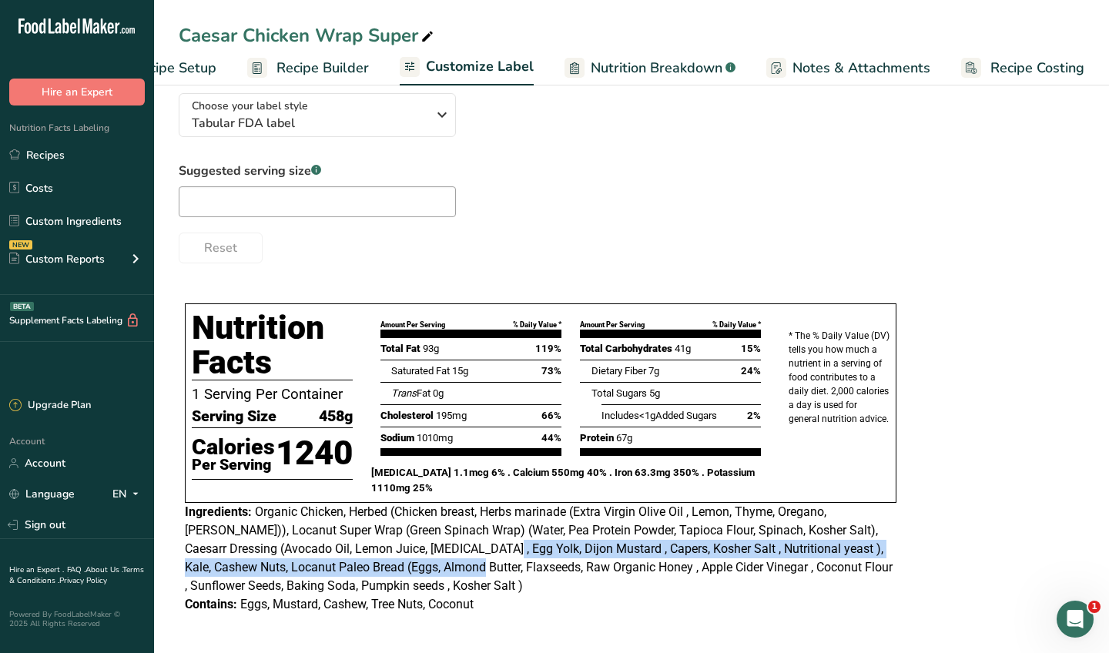
click at [487, 554] on span "Organic Chicken, Herbed (Chicken breast, Herbs marinade (Extra Virgin Olive Oil…" at bounding box center [539, 548] width 708 height 89
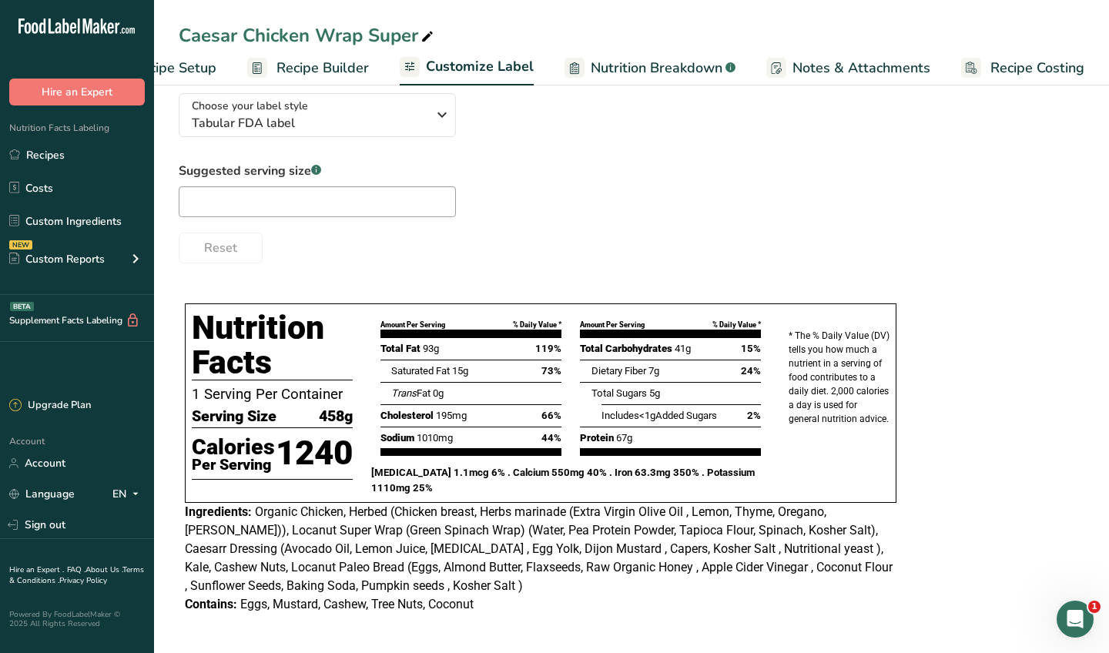
click at [487, 554] on span "Organic Chicken, Herbed (Chicken breast, Herbs marinade (Extra Virgin Olive Oil…" at bounding box center [539, 548] width 708 height 89
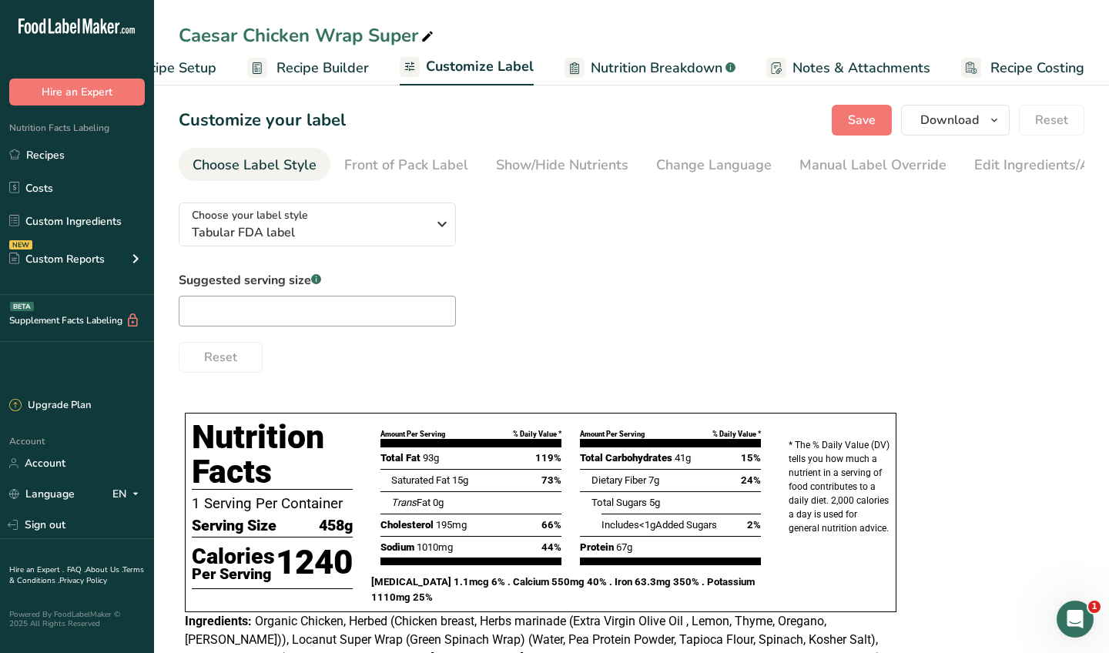
scroll to position [0, 0]
click at [334, 73] on span "Recipe Builder" at bounding box center [322, 68] width 92 height 21
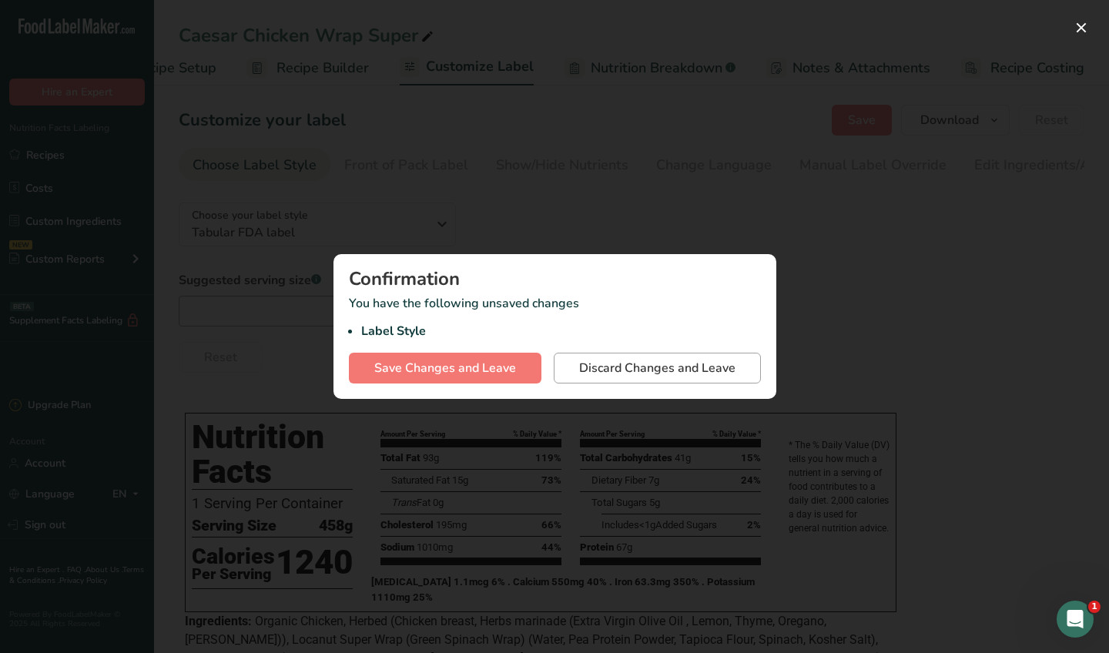
click at [658, 367] on span "Discard Changes and Leave" at bounding box center [657, 368] width 156 height 18
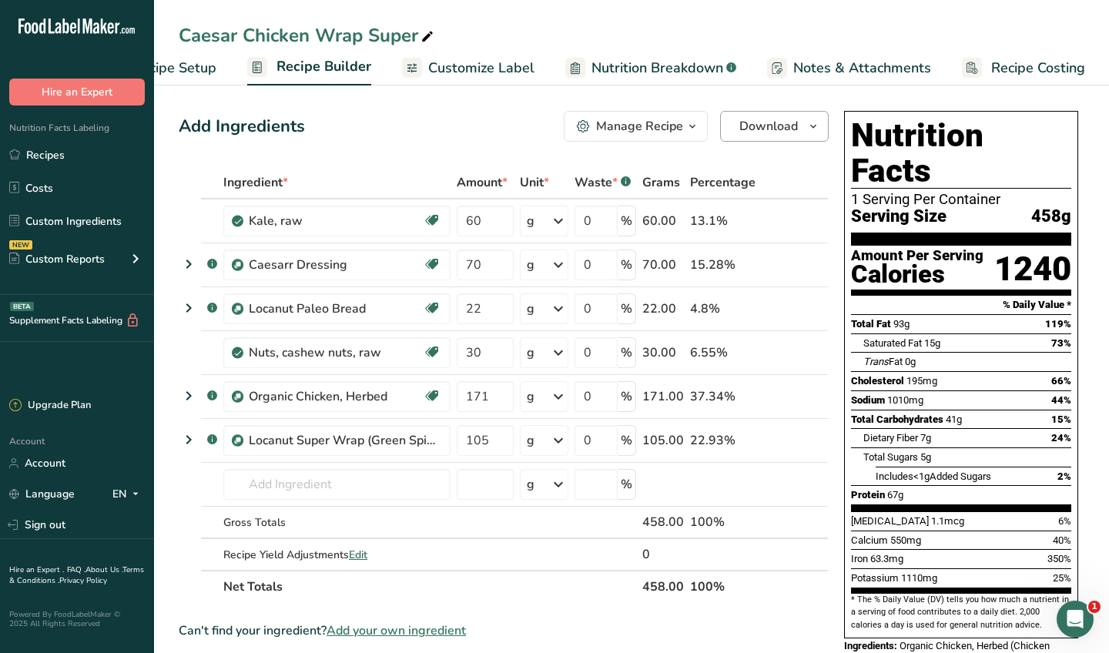
click at [798, 127] on button "Download" at bounding box center [774, 126] width 109 height 31
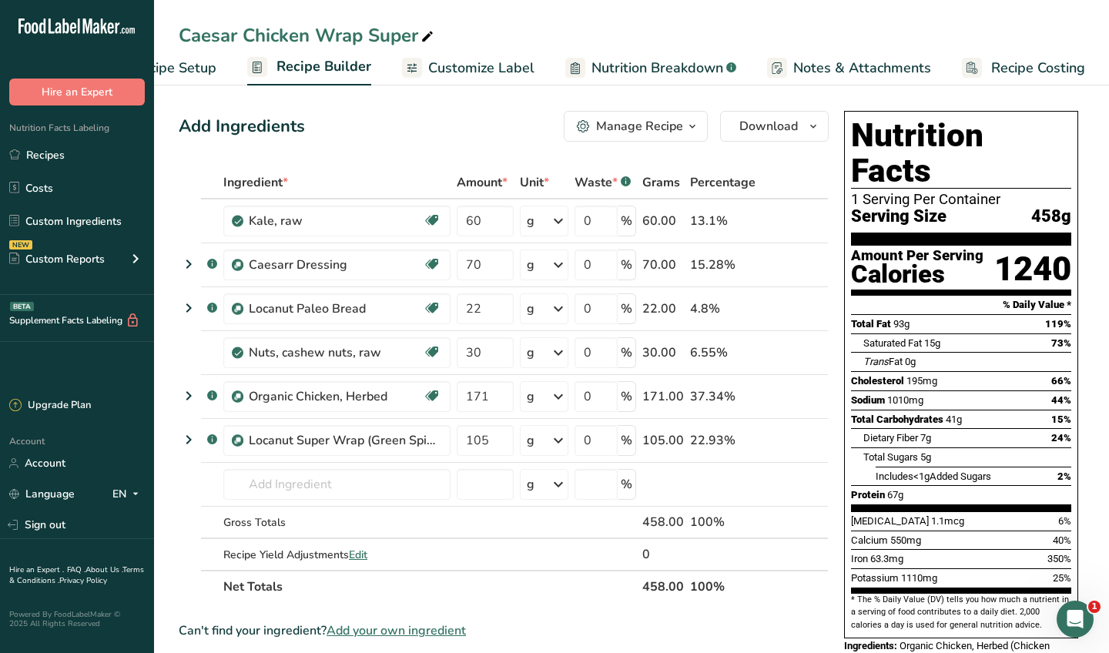
click at [681, 126] on div "Manage Recipe" at bounding box center [639, 126] width 87 height 18
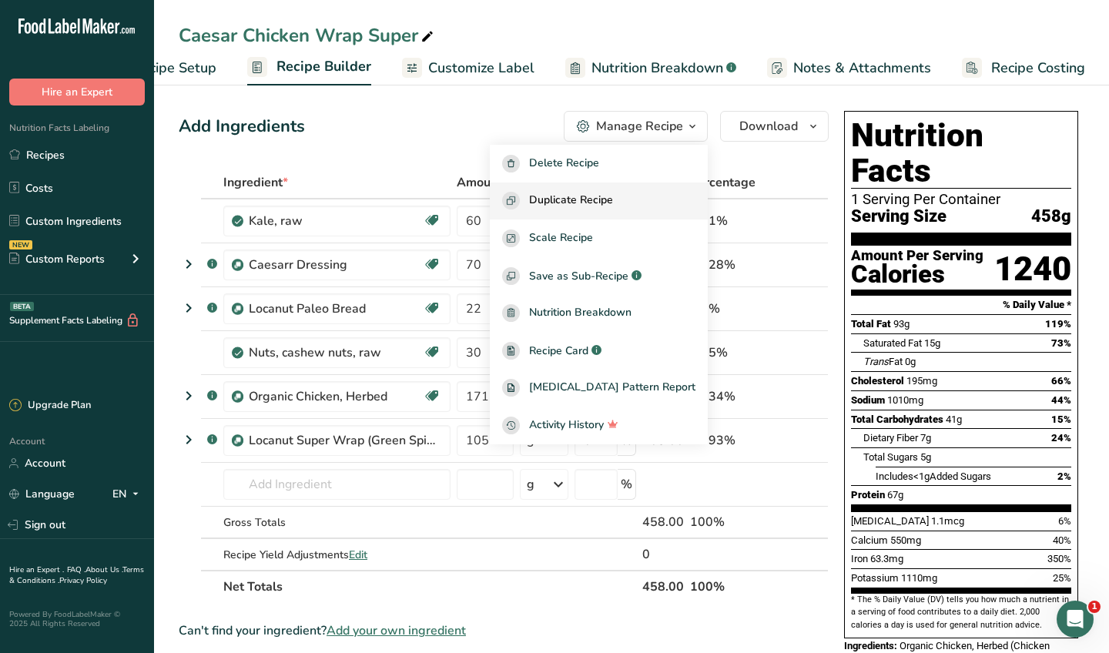
click at [596, 192] on span "Duplicate Recipe" at bounding box center [571, 201] width 84 height 18
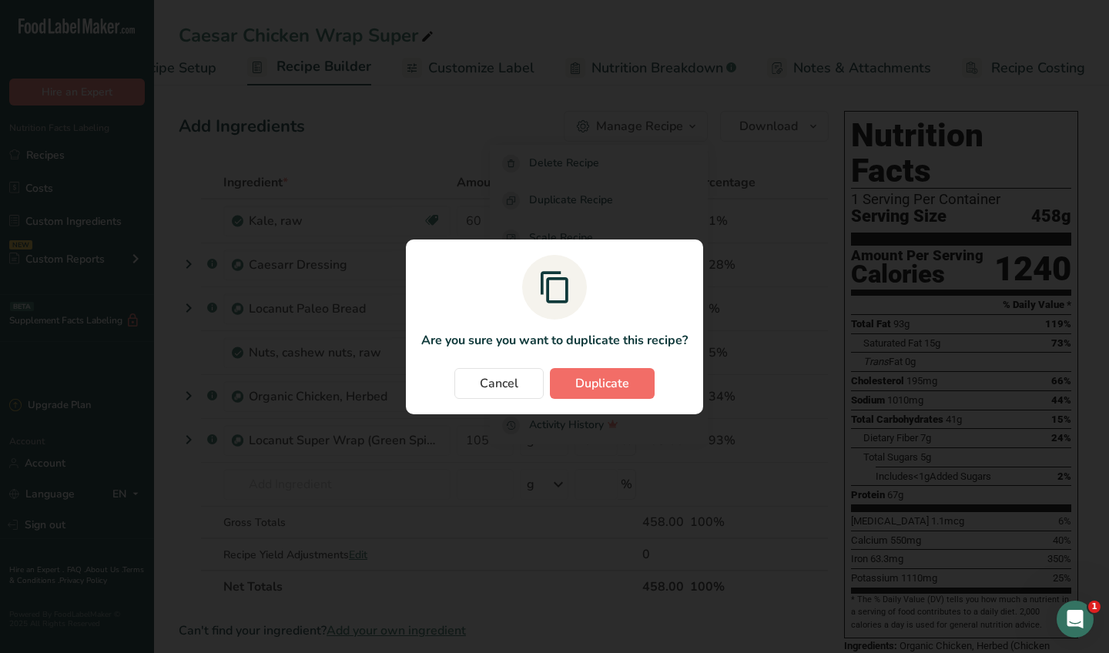
click at [604, 383] on span "Duplicate" at bounding box center [602, 383] width 54 height 18
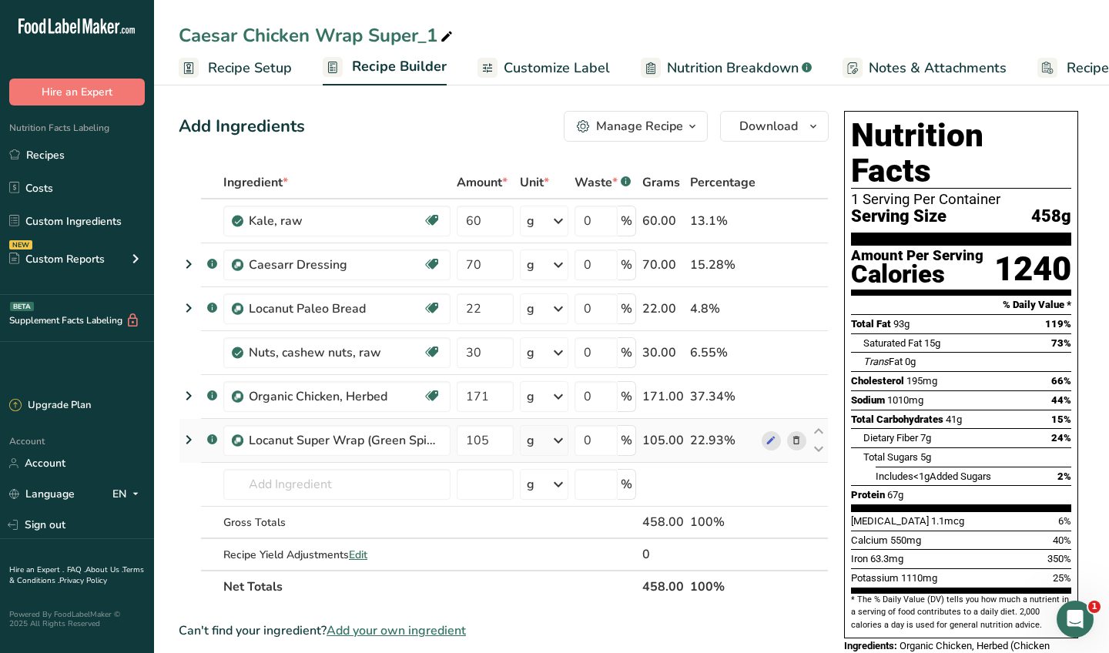
click at [797, 437] on icon at bounding box center [796, 441] width 11 height 16
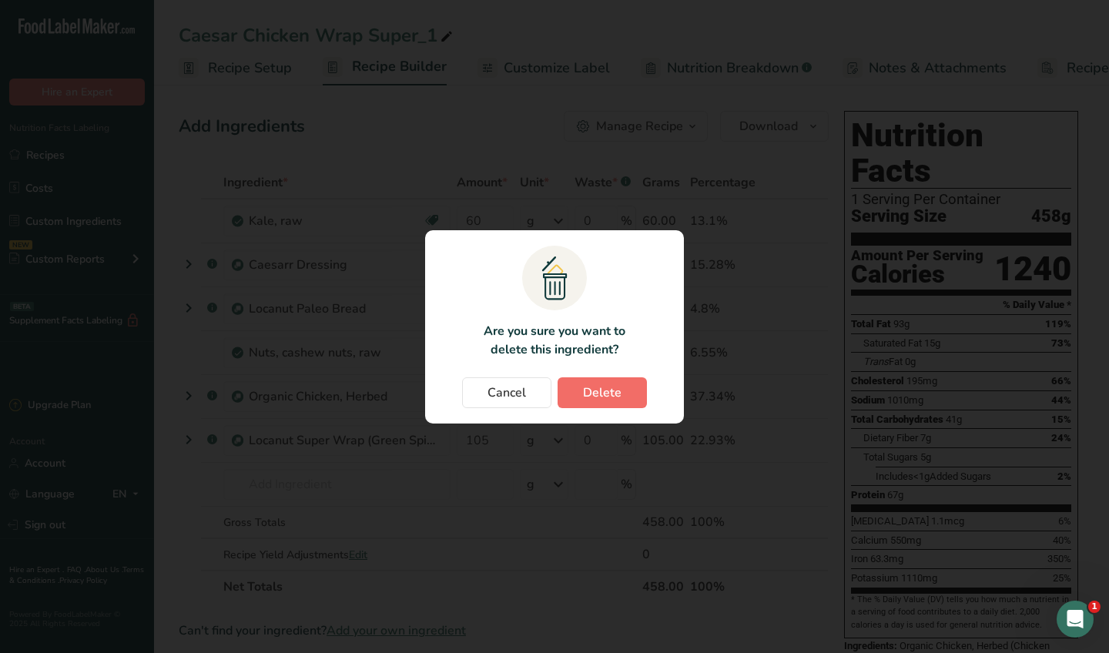
click at [608, 391] on span "Delete" at bounding box center [602, 392] width 38 height 18
